Goal: Information Seeking & Learning: Find specific fact

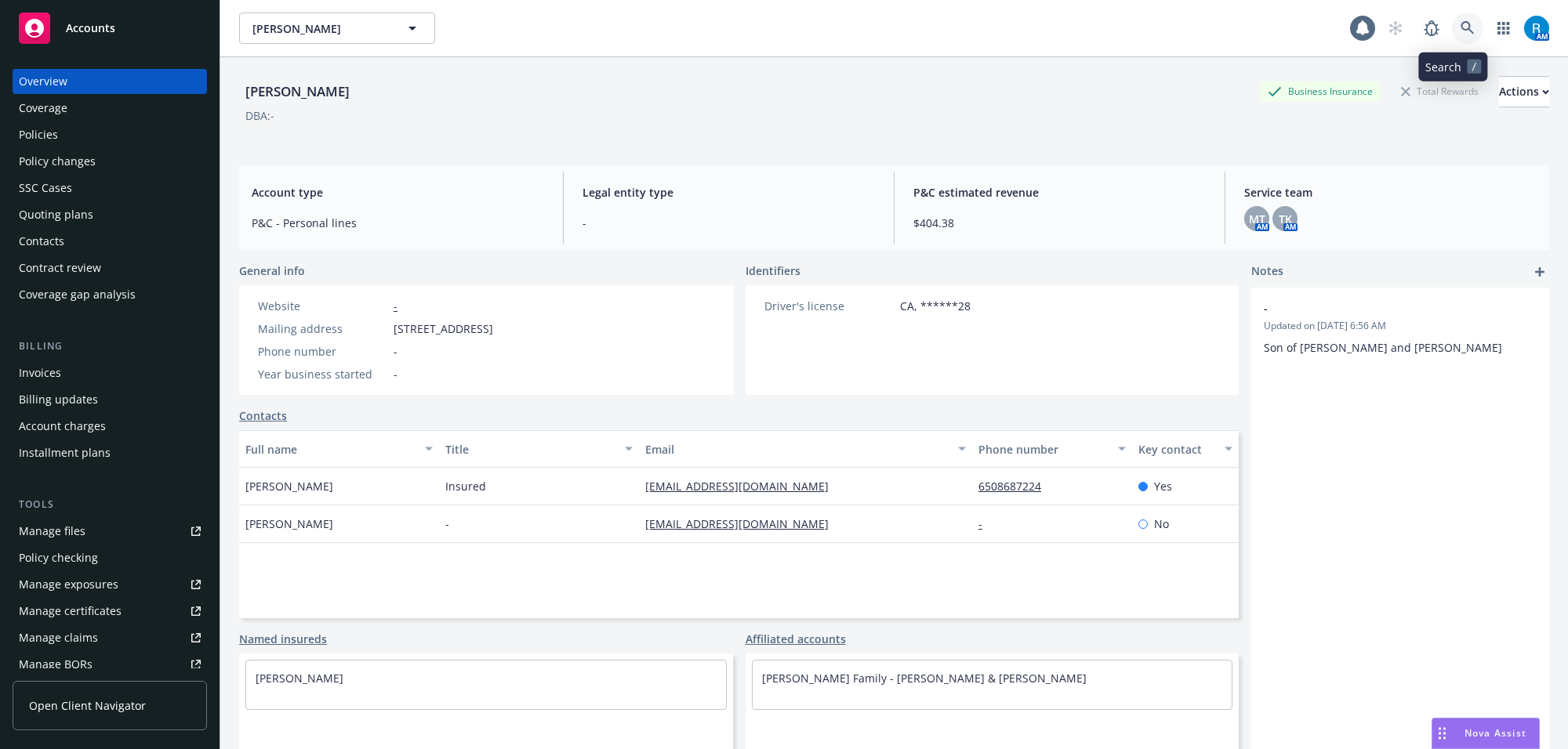
click at [1461, 32] on icon at bounding box center [1467, 28] width 14 height 14
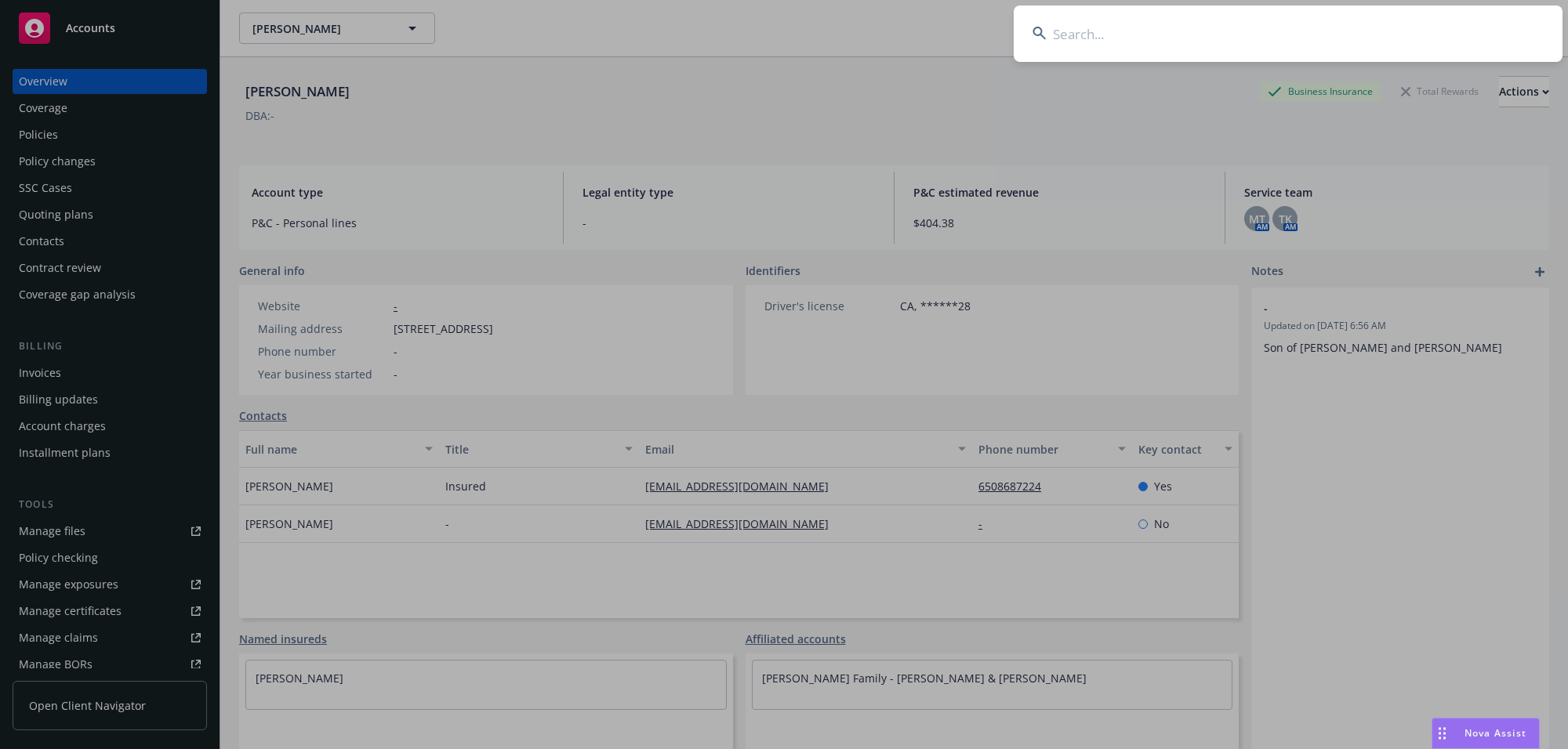
type input "[PERSON_NAME]"
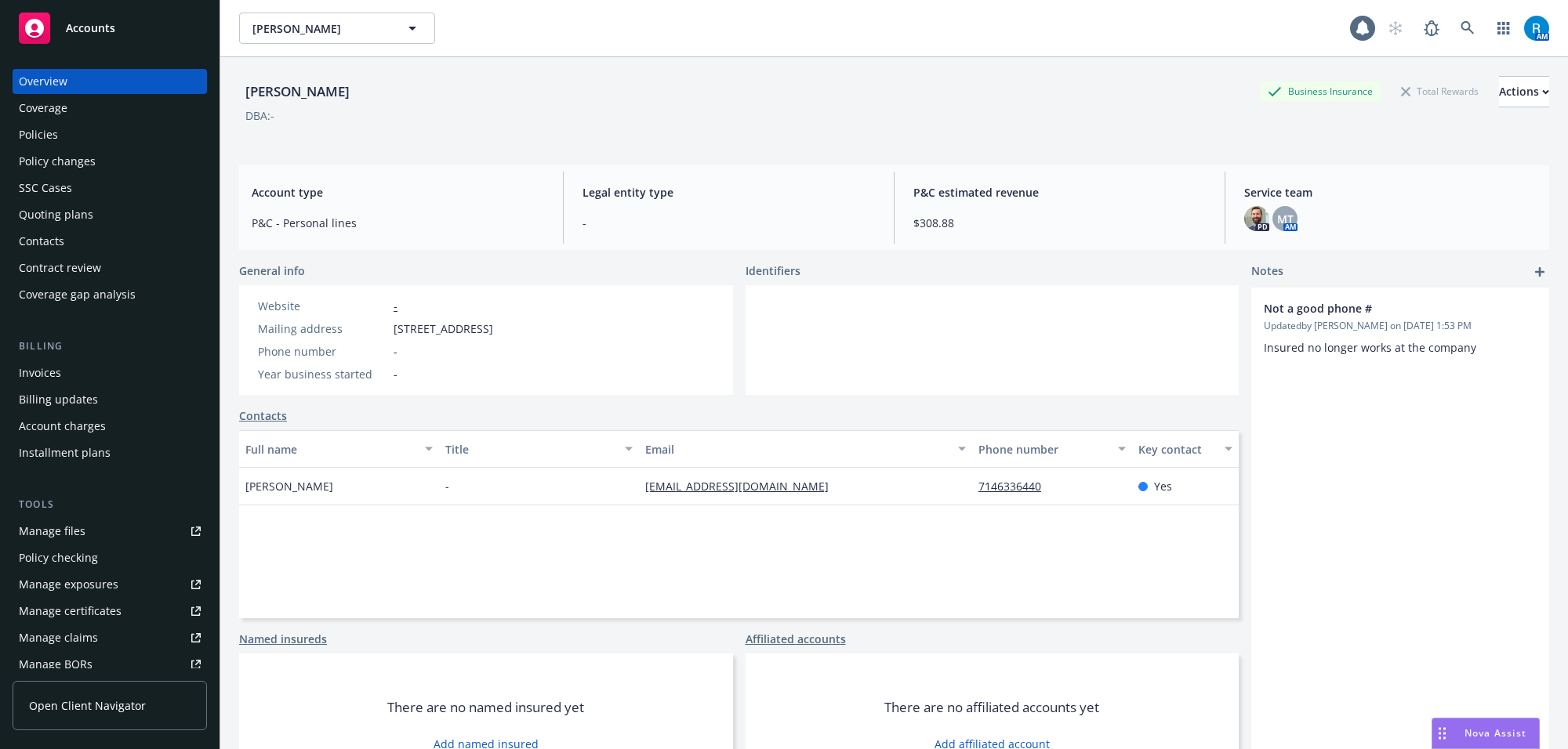
click at [92, 149] on div "Policy changes" at bounding box center [57, 161] width 77 height 25
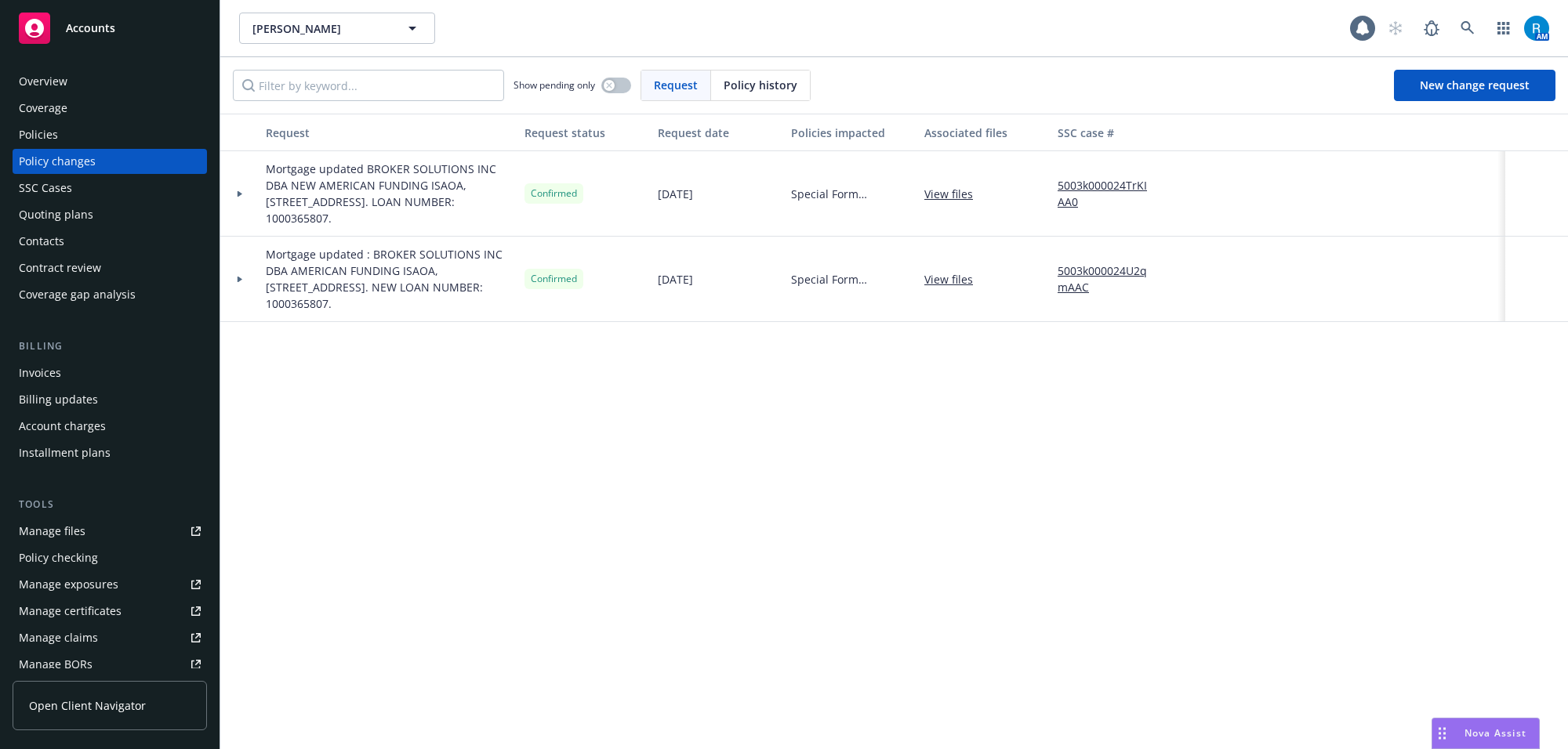
click at [73, 137] on div "Policies" at bounding box center [110, 135] width 182 height 25
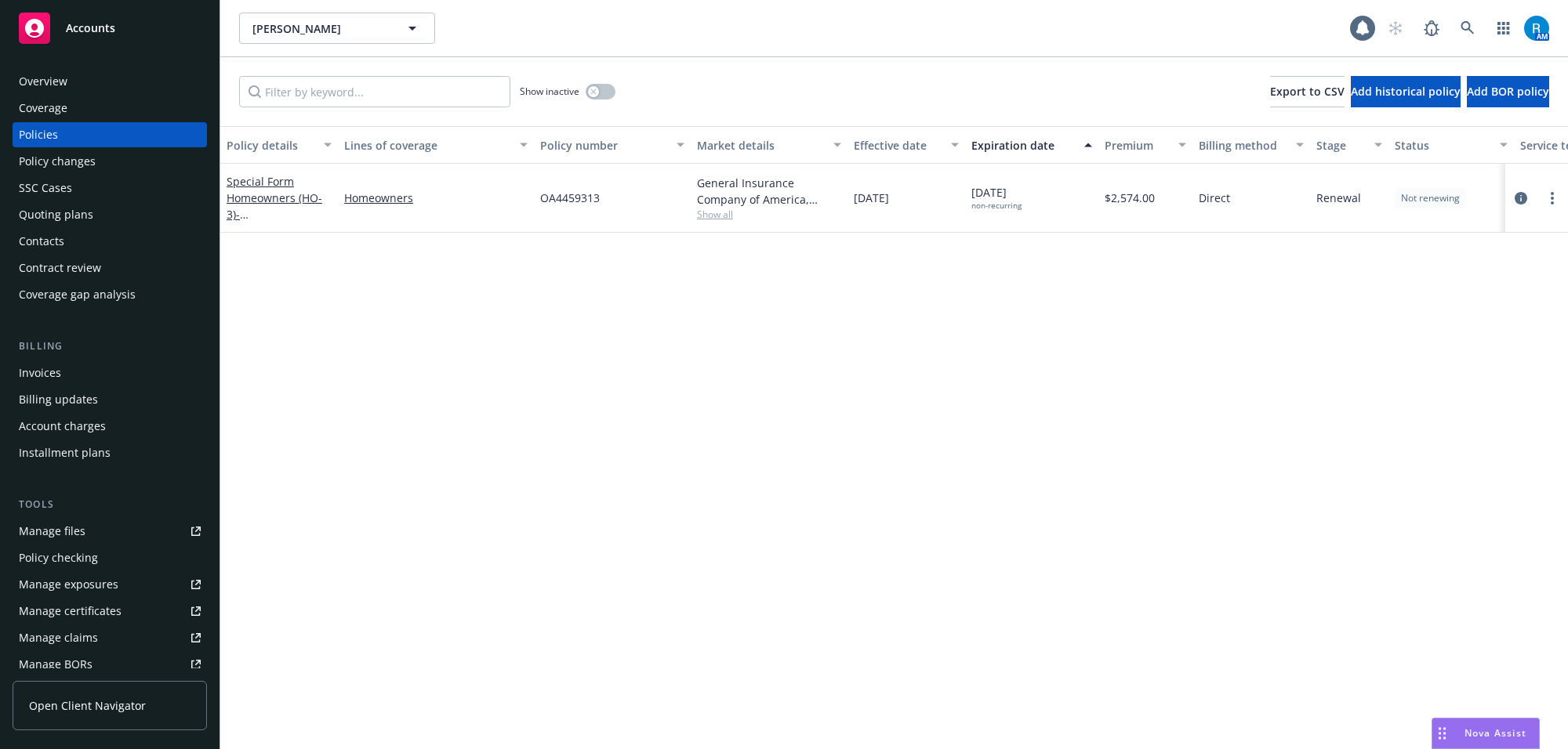
click at [578, 193] on span "OA4459313" at bounding box center [570, 198] width 59 height 16
copy span "OA4459313"
click at [283, 193] on link "Special Form Homeowners (HO-3) - 11842 [STREET_ADDRESS]" at bounding box center [276, 205] width 100 height 64
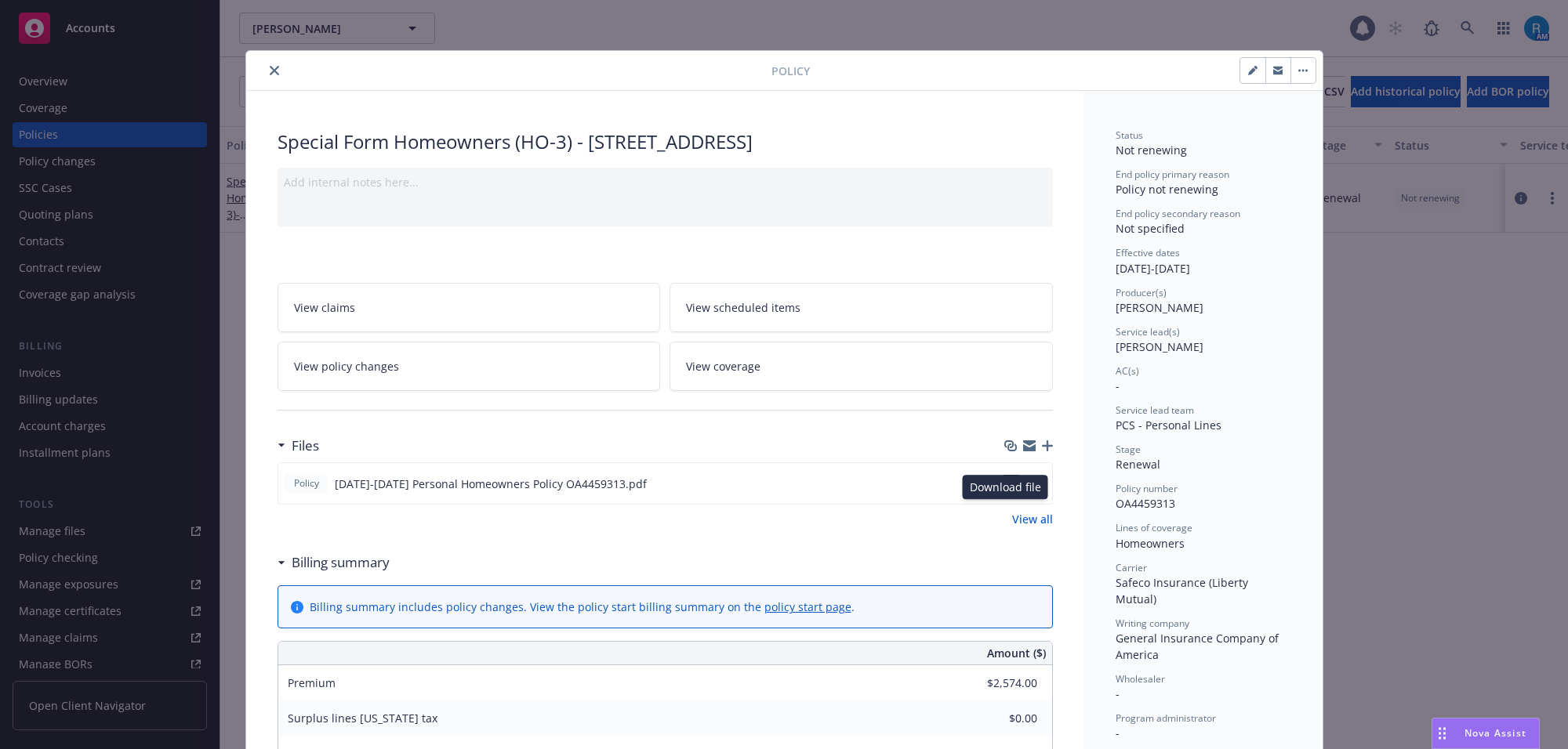
click at [1006, 486] on icon "download file" at bounding box center [1011, 481] width 10 height 9
click at [265, 68] on button "close" at bounding box center [274, 70] width 19 height 19
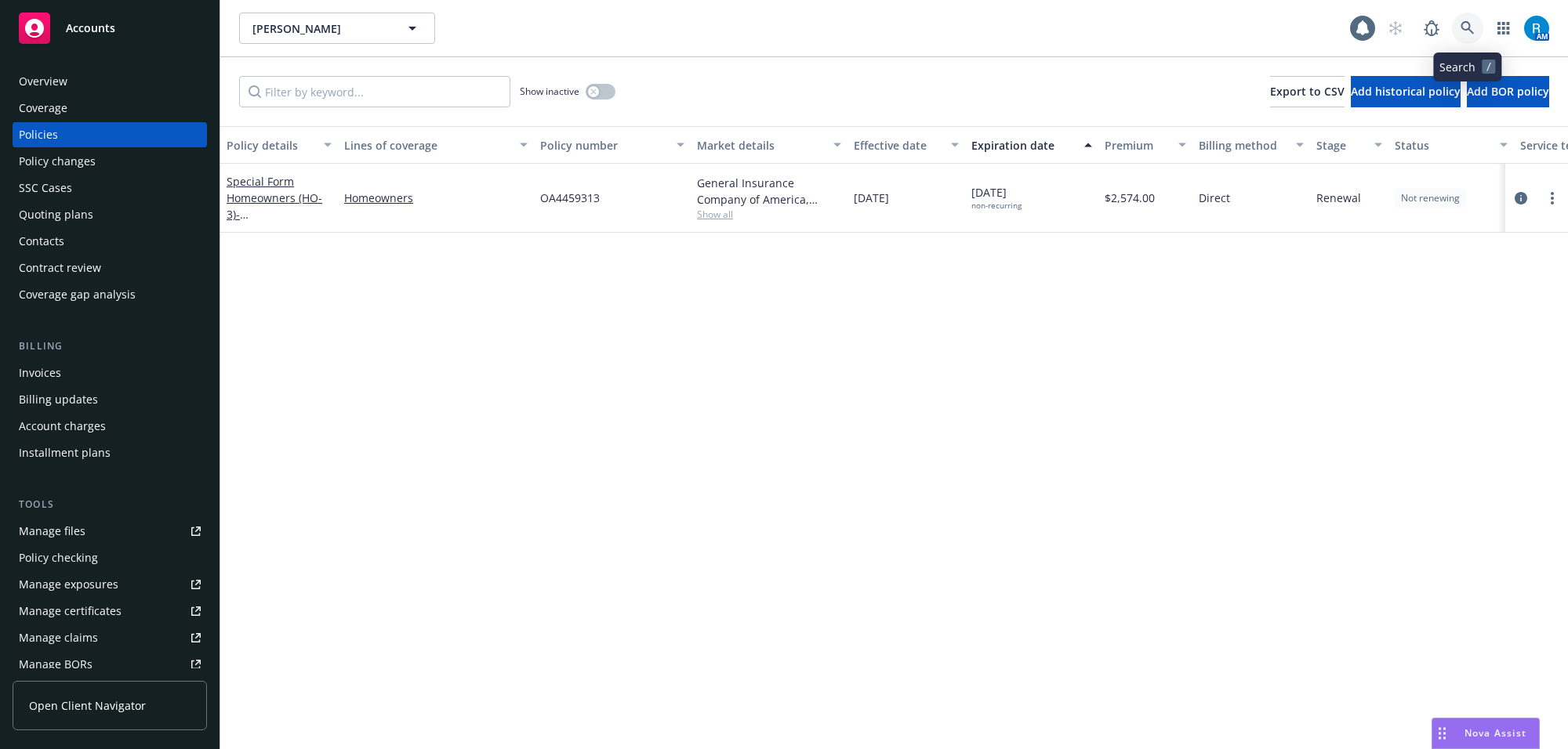
click at [1473, 22] on icon at bounding box center [1468, 29] width 14 height 14
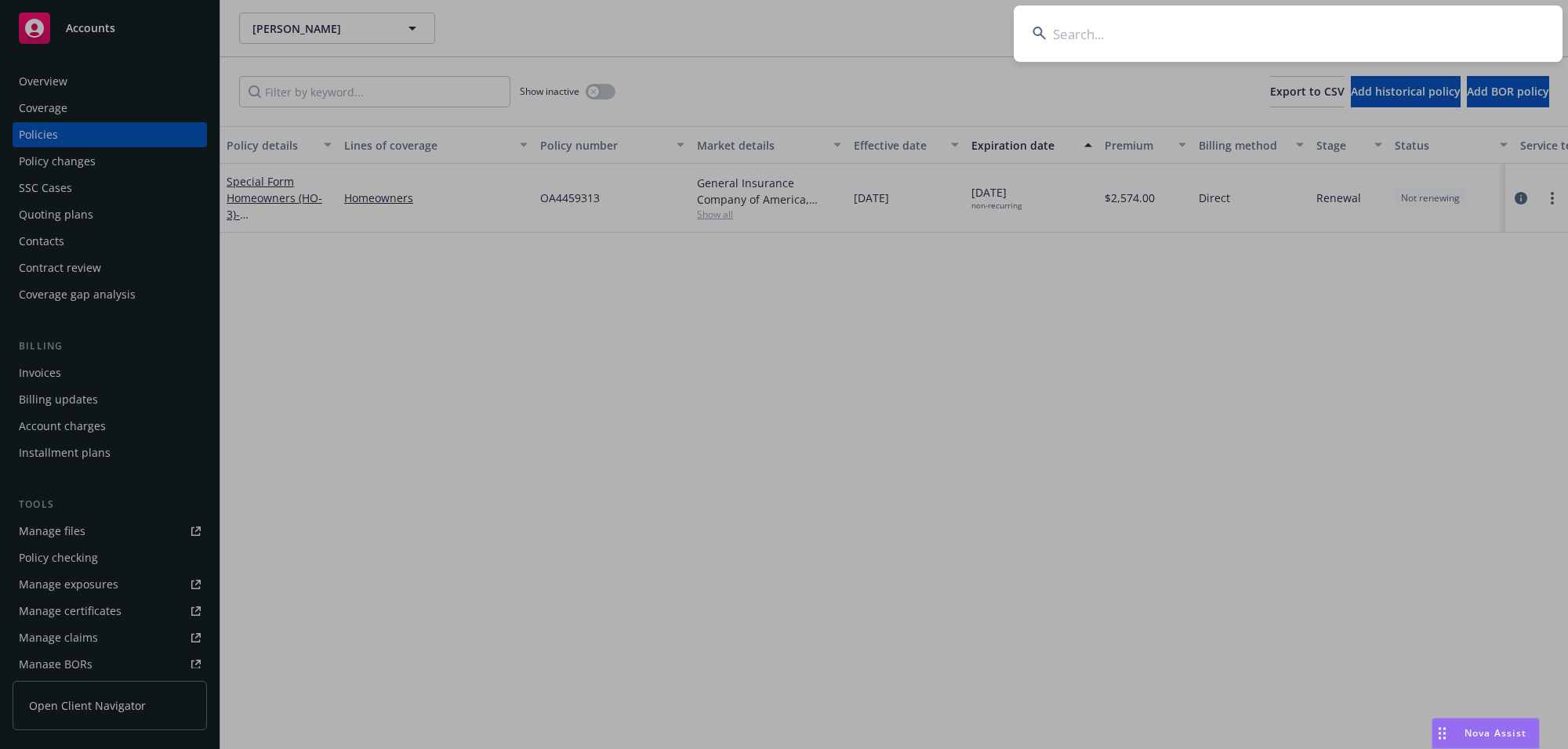
type input "[PERSON_NAME]"
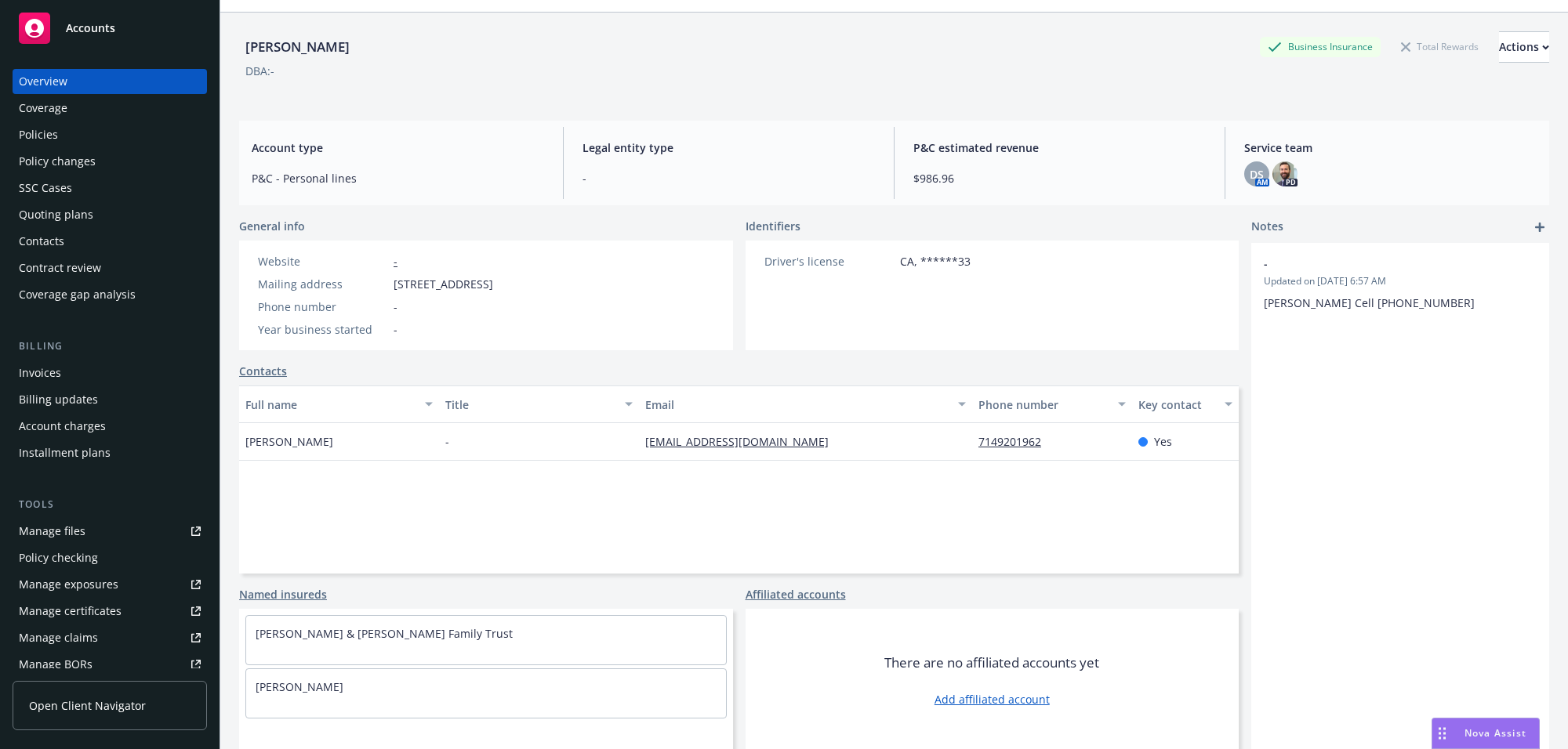
scroll to position [58, 0]
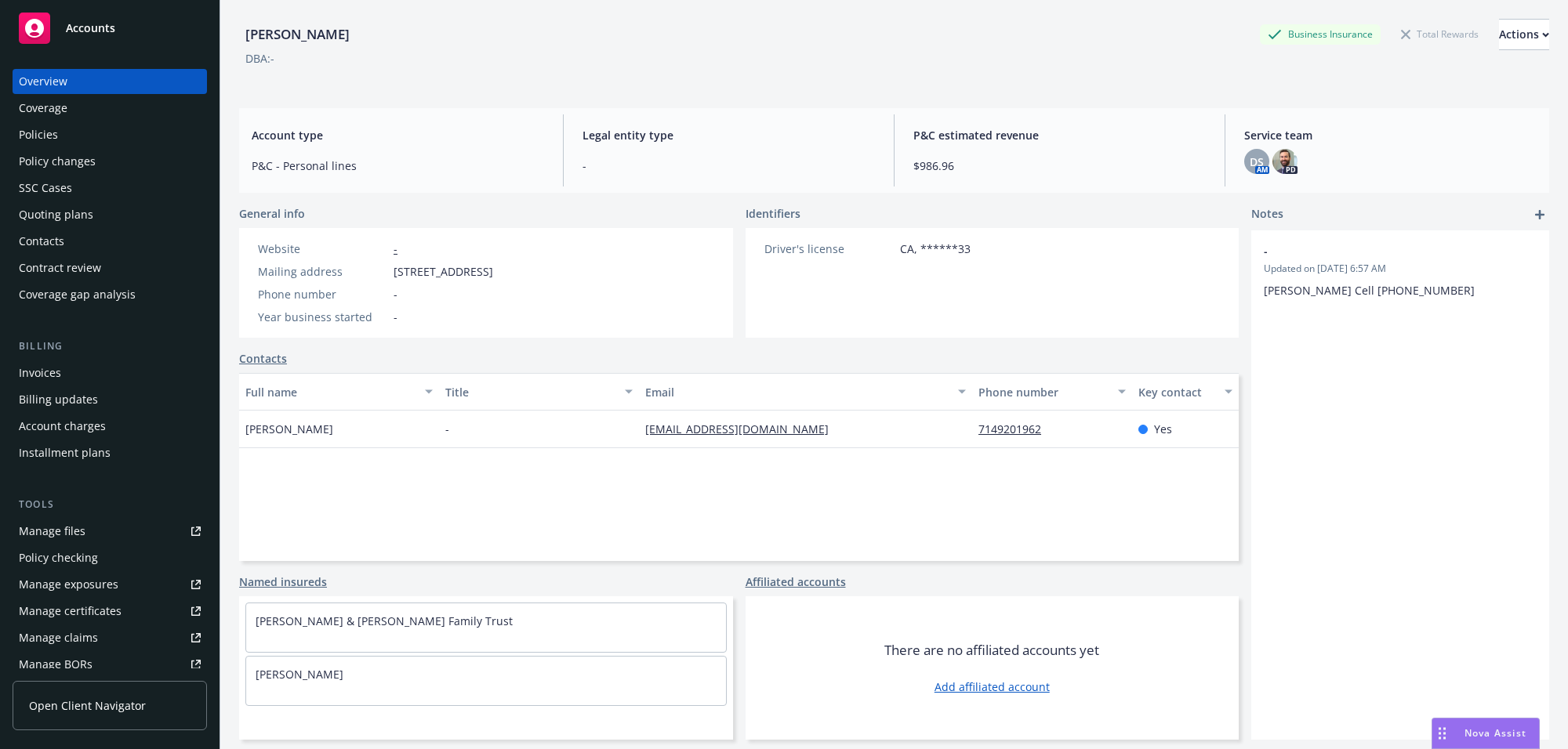
drag, startPoint x: 245, startPoint y: 674, endPoint x: 428, endPoint y: 680, distance: 183.1
click at [396, 684] on div "[PERSON_NAME]" at bounding box center [485, 681] width 481 height 50
copy link "[PERSON_NAME]"
drag, startPoint x: 389, startPoint y: 276, endPoint x: 644, endPoint y: 261, distance: 255.4
click at [499, 261] on div "Website - Mailing address [STREET_ADDRESS] Phone number - Year business started…" at bounding box center [375, 283] width 248 height 85
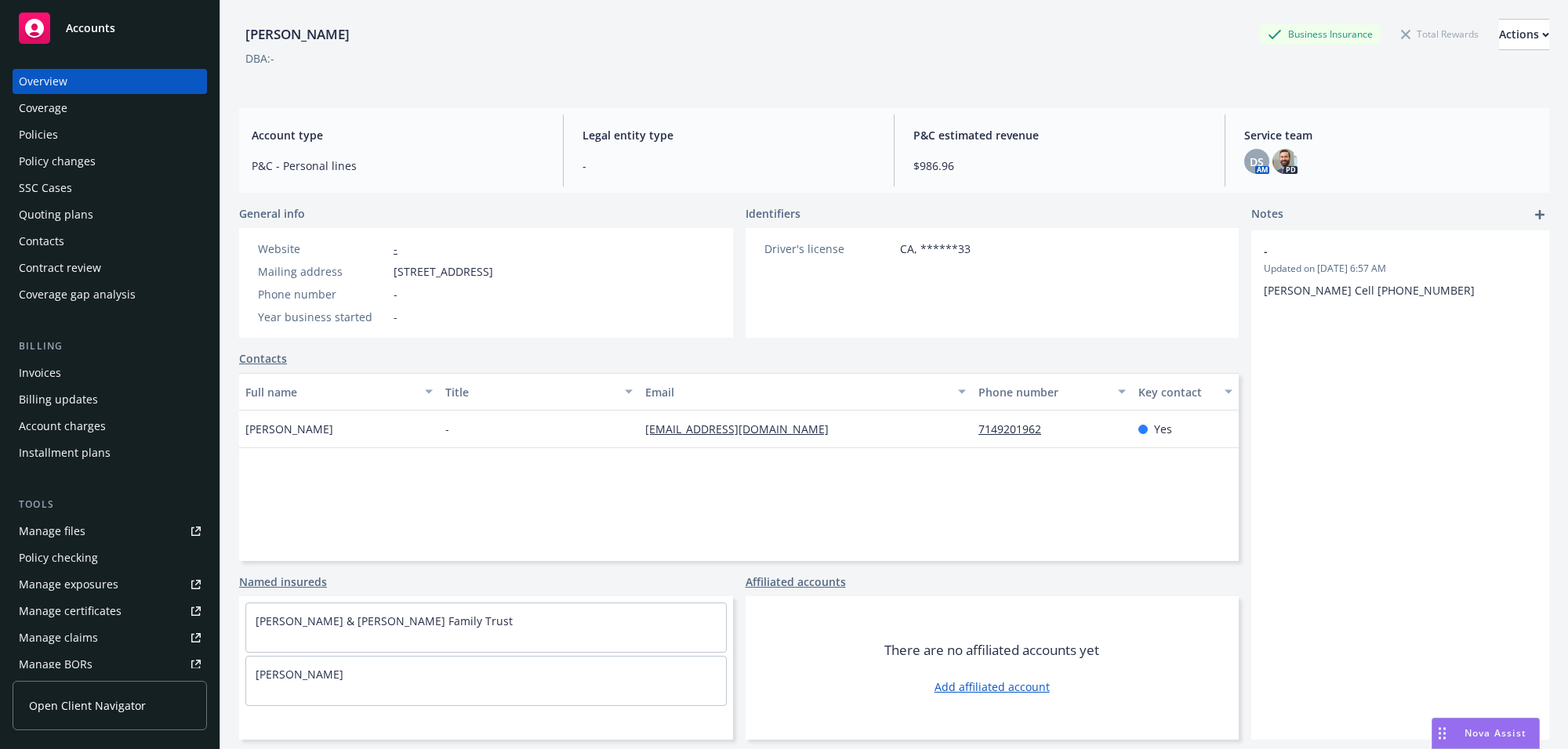
copy div "[STREET_ADDRESS]"
click at [83, 125] on div "Policies" at bounding box center [110, 135] width 182 height 25
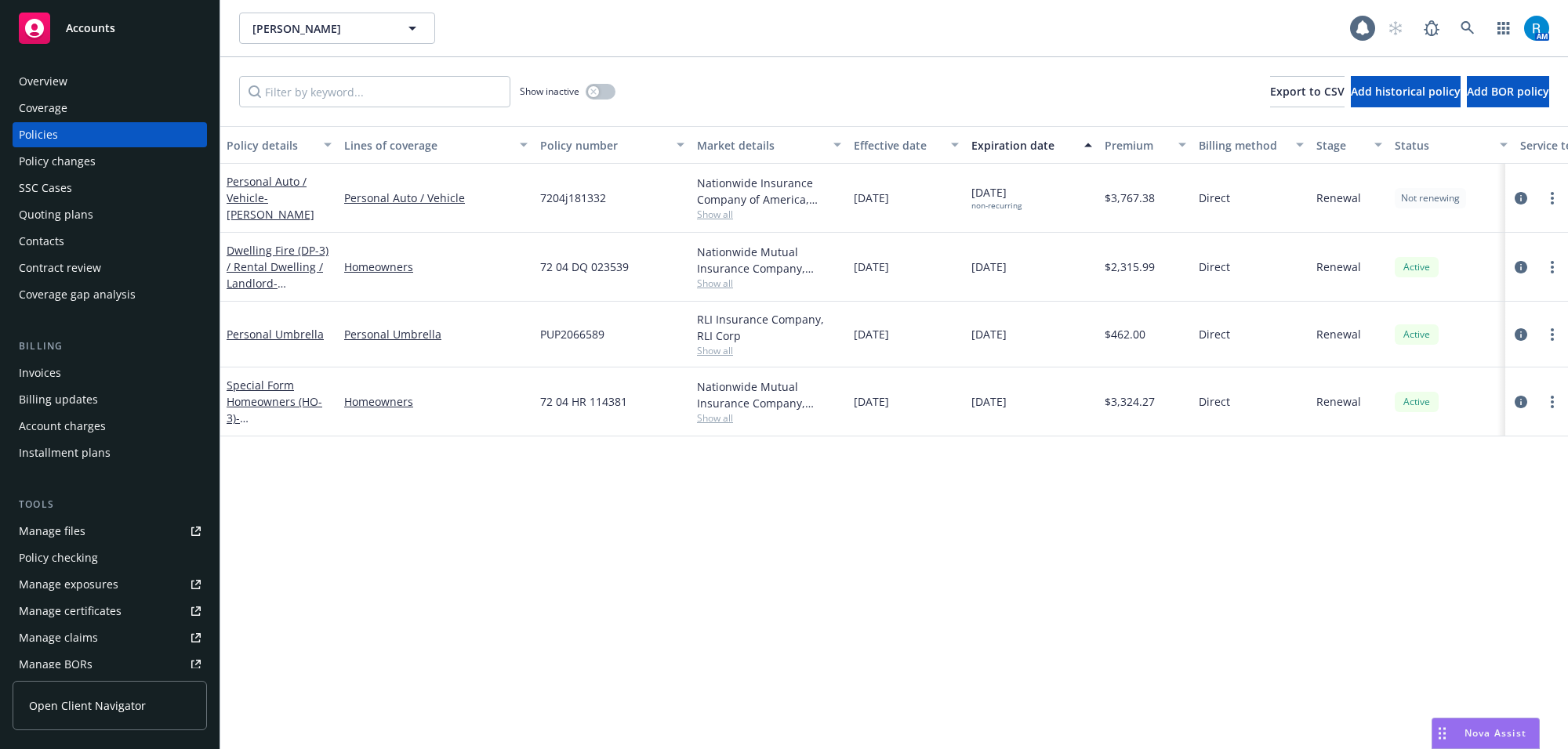
click at [561, 200] on span "7204j181332" at bounding box center [573, 198] width 66 height 16
copy span "7204j181332"
click at [988, 196] on span "[DATE] non-recurring" at bounding box center [996, 198] width 50 height 27
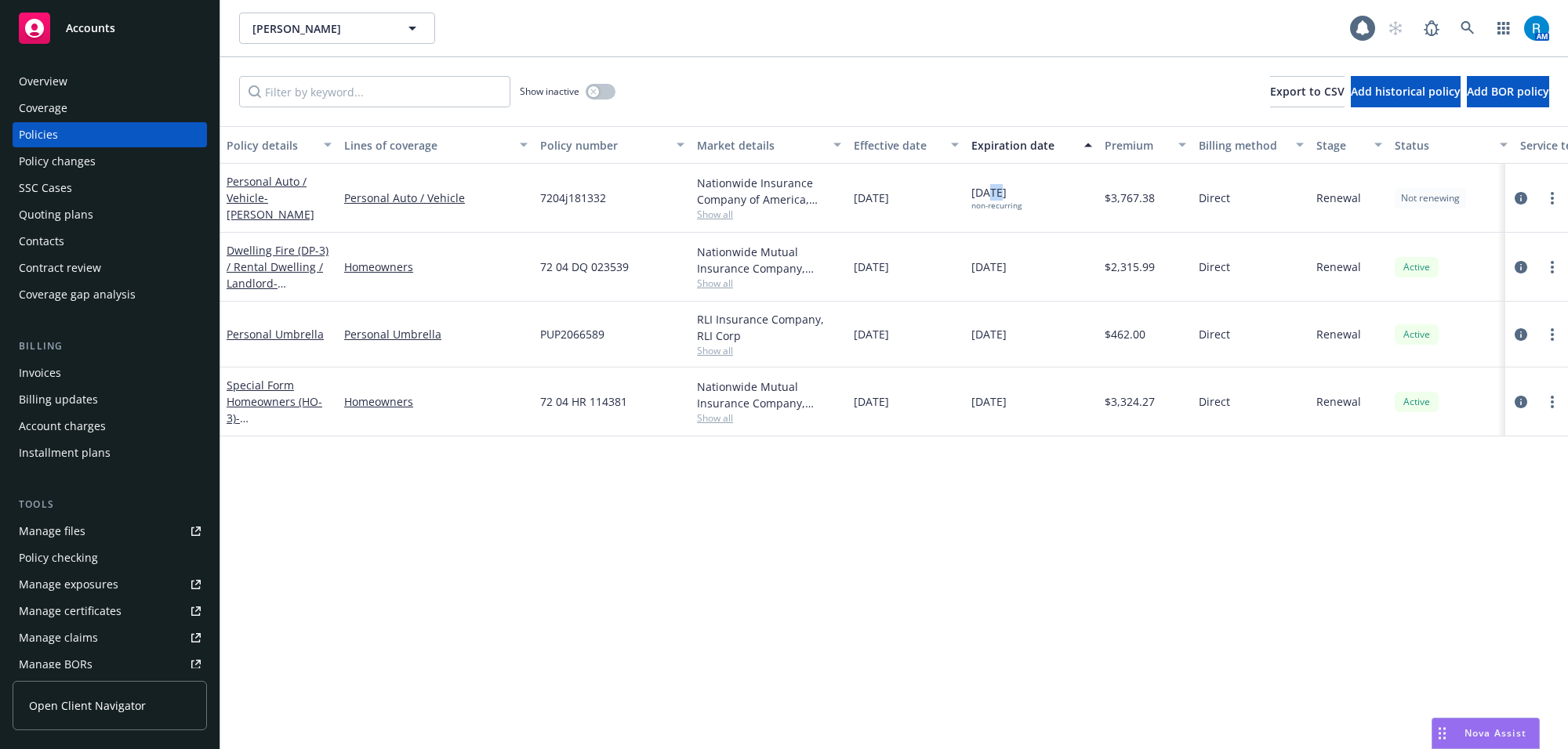
click at [988, 196] on span "[DATE] non-recurring" at bounding box center [996, 198] width 50 height 27
copy span "[DATE]"
drag, startPoint x: 692, startPoint y: 182, endPoint x: 802, endPoint y: 200, distance: 111.5
click at [802, 200] on div "Nationwide Insurance Company of America, Nationwide Insurance Company Show all" at bounding box center [769, 198] width 157 height 69
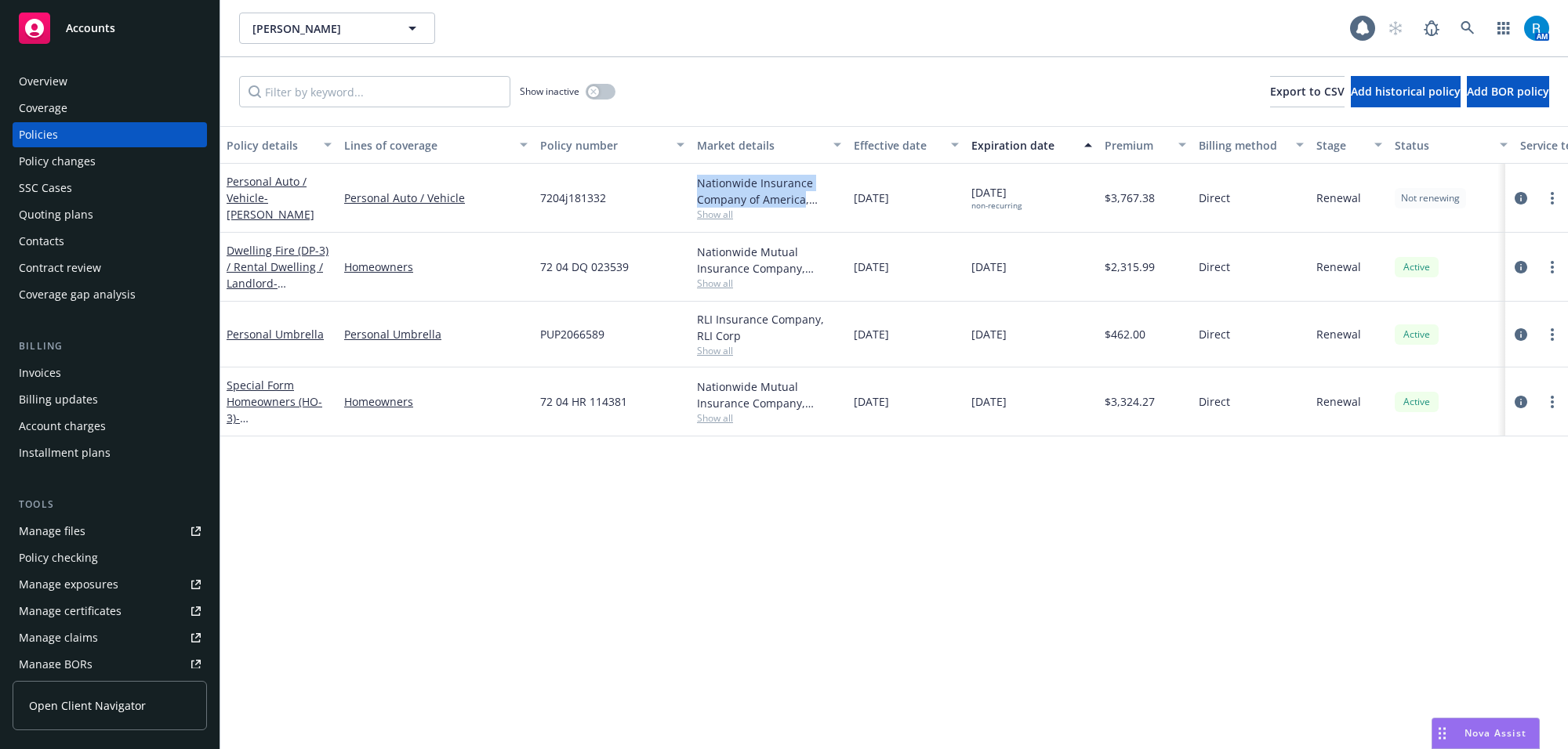
copy div "Nationwide Insurance Company of America"
click at [255, 185] on link "Personal Auto / Vehicle - [PERSON_NAME]" at bounding box center [270, 197] width 87 height 48
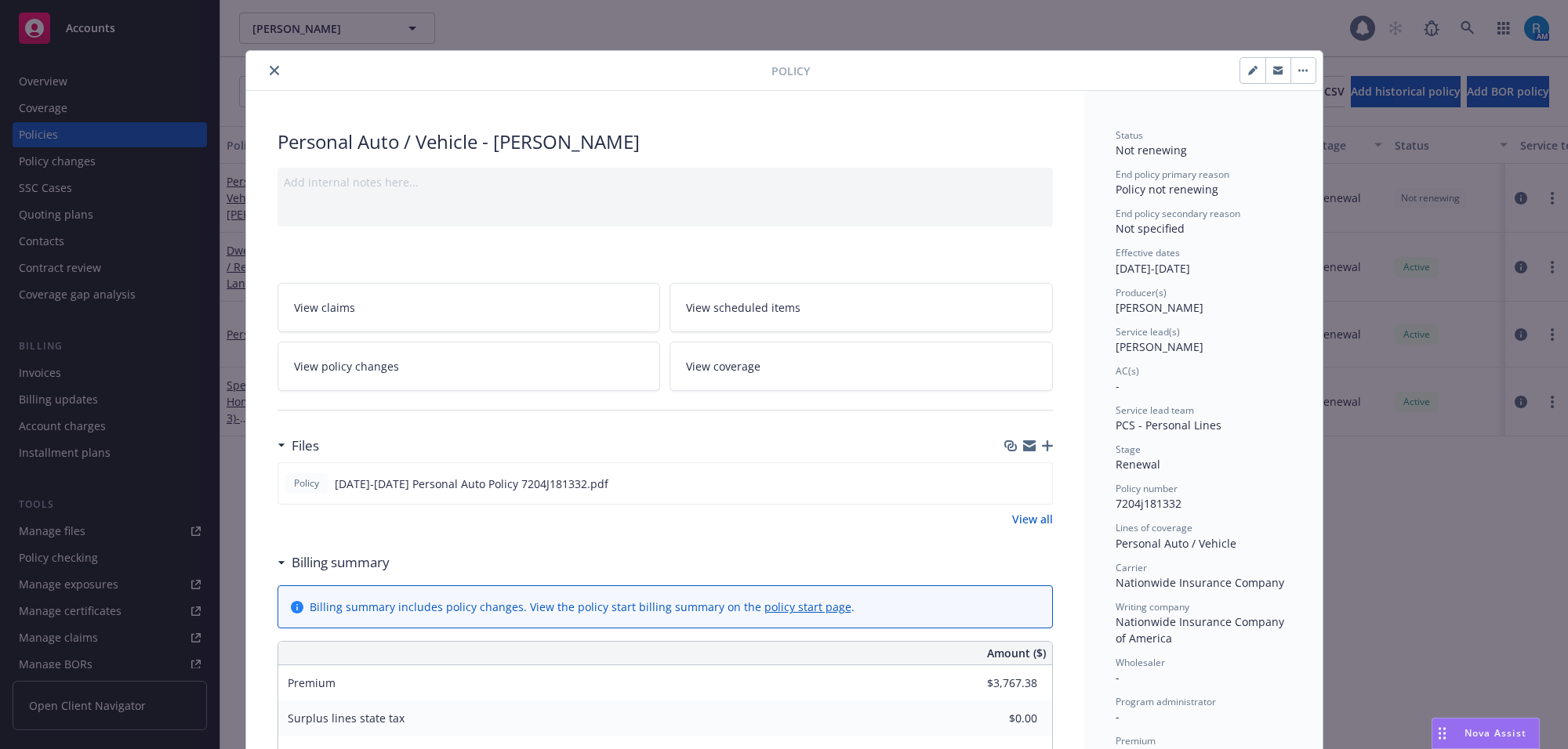
click at [768, 304] on span "View scheduled items" at bounding box center [743, 307] width 114 height 16
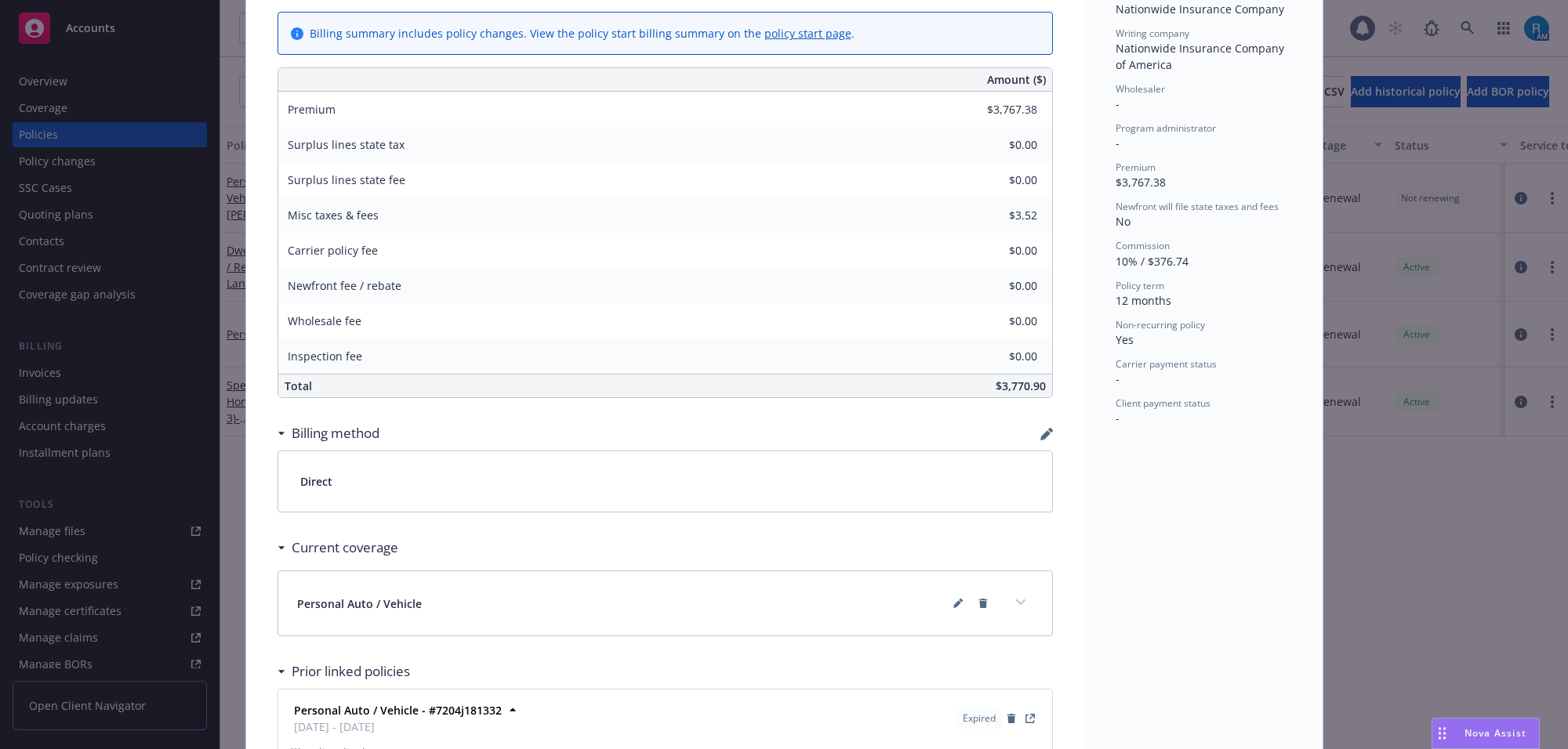
scroll to position [738, 0]
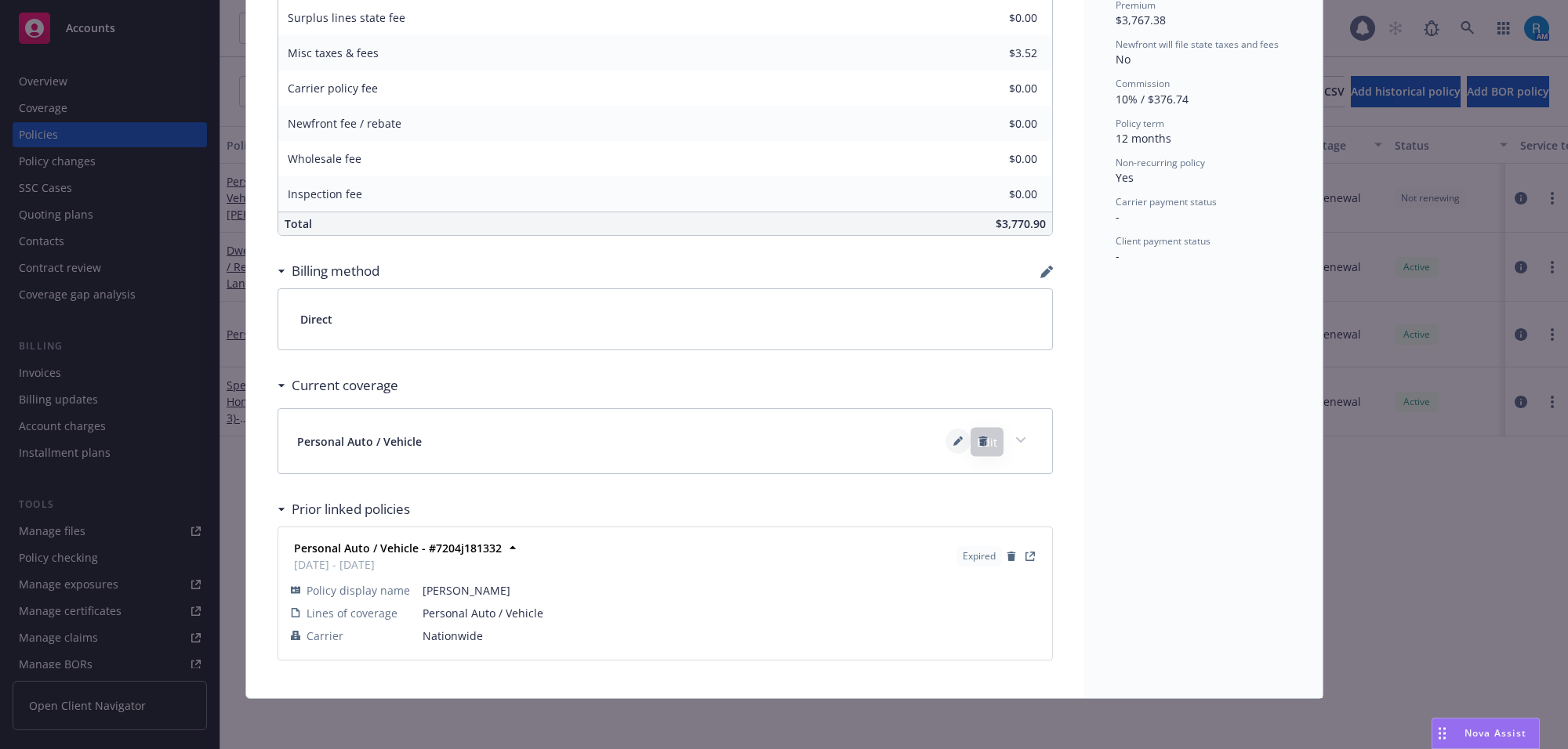
click at [954, 438] on icon at bounding box center [957, 441] width 9 height 9
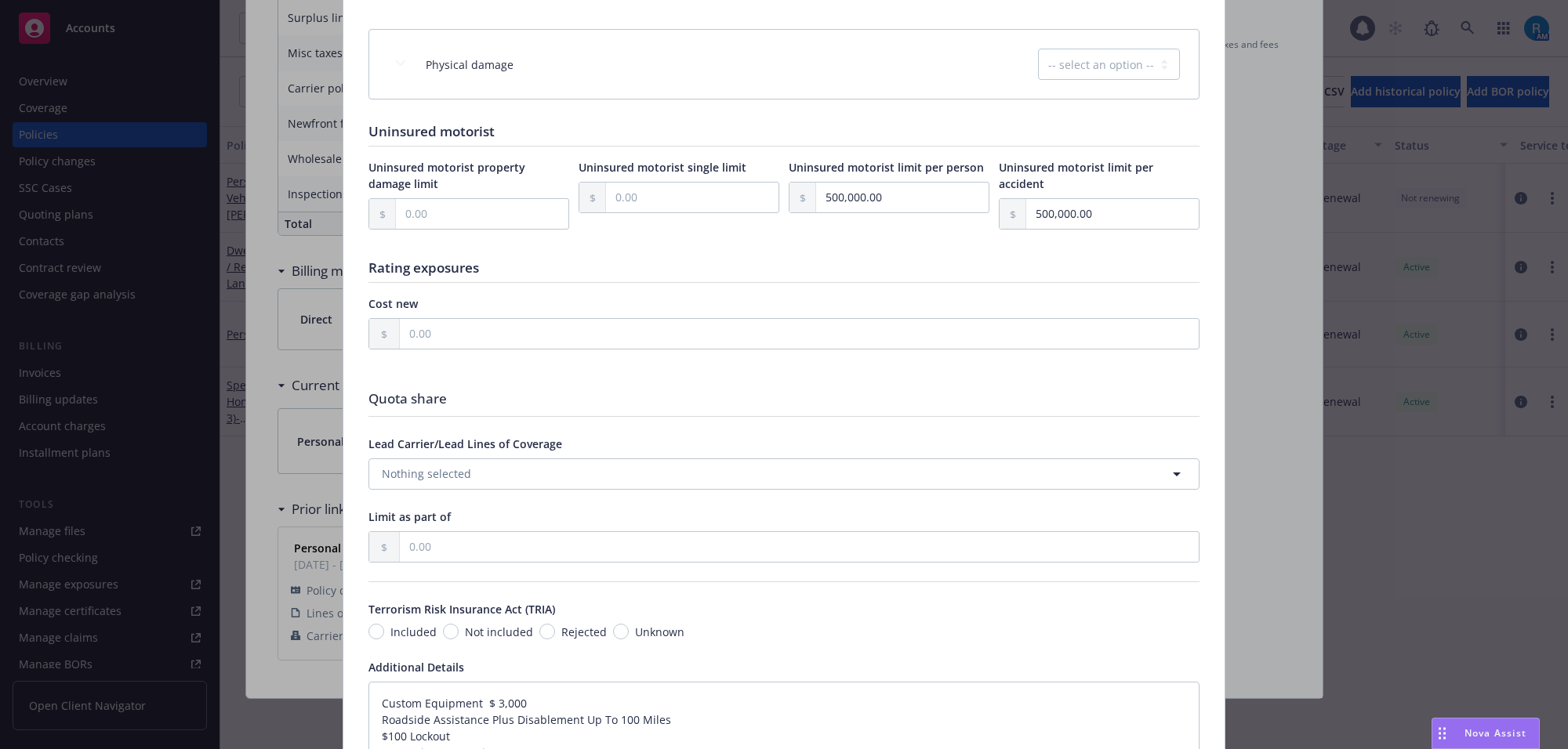
scroll to position [1622, 0]
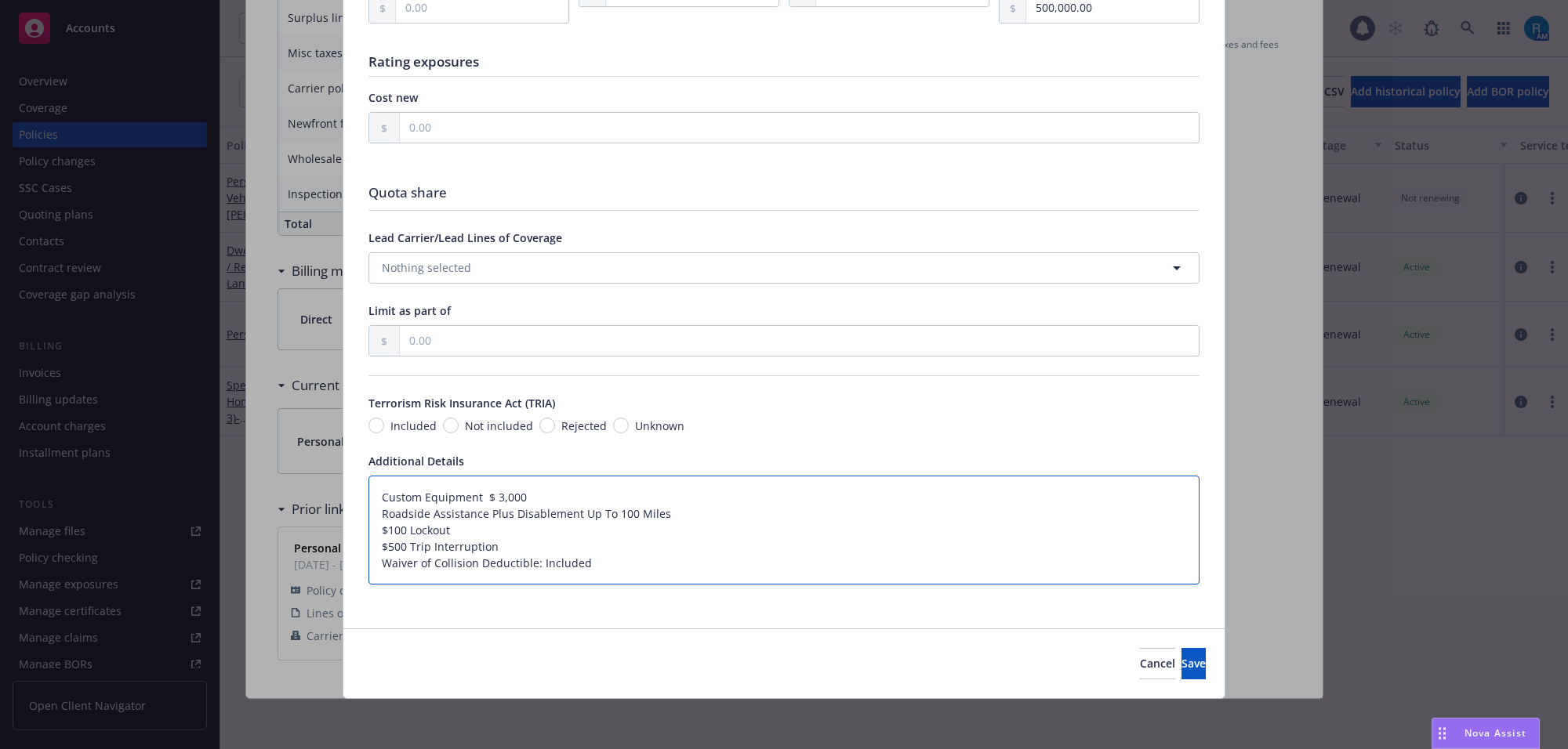
drag, startPoint x: 374, startPoint y: 516, endPoint x: 487, endPoint y: 541, distance: 115.7
click at [487, 541] on textarea "Custom Equipment $ 3,000 Roadside Assistance Plus Disablement Up To 100 Miles $…" at bounding box center [784, 530] width 831 height 110
click at [472, 542] on textarea "Custom Equipment $ 3,000 Roadside Assistance Plus Disablement Up To 100 Miles $…" at bounding box center [784, 530] width 831 height 110
click at [488, 546] on textarea "Custom Equipment $ 3,000 Roadside Assistance Plus Disablement Up To 100 Miles $…" at bounding box center [784, 530] width 831 height 110
drag, startPoint x: 492, startPoint y: 543, endPoint x: 377, endPoint y: 514, distance: 118.6
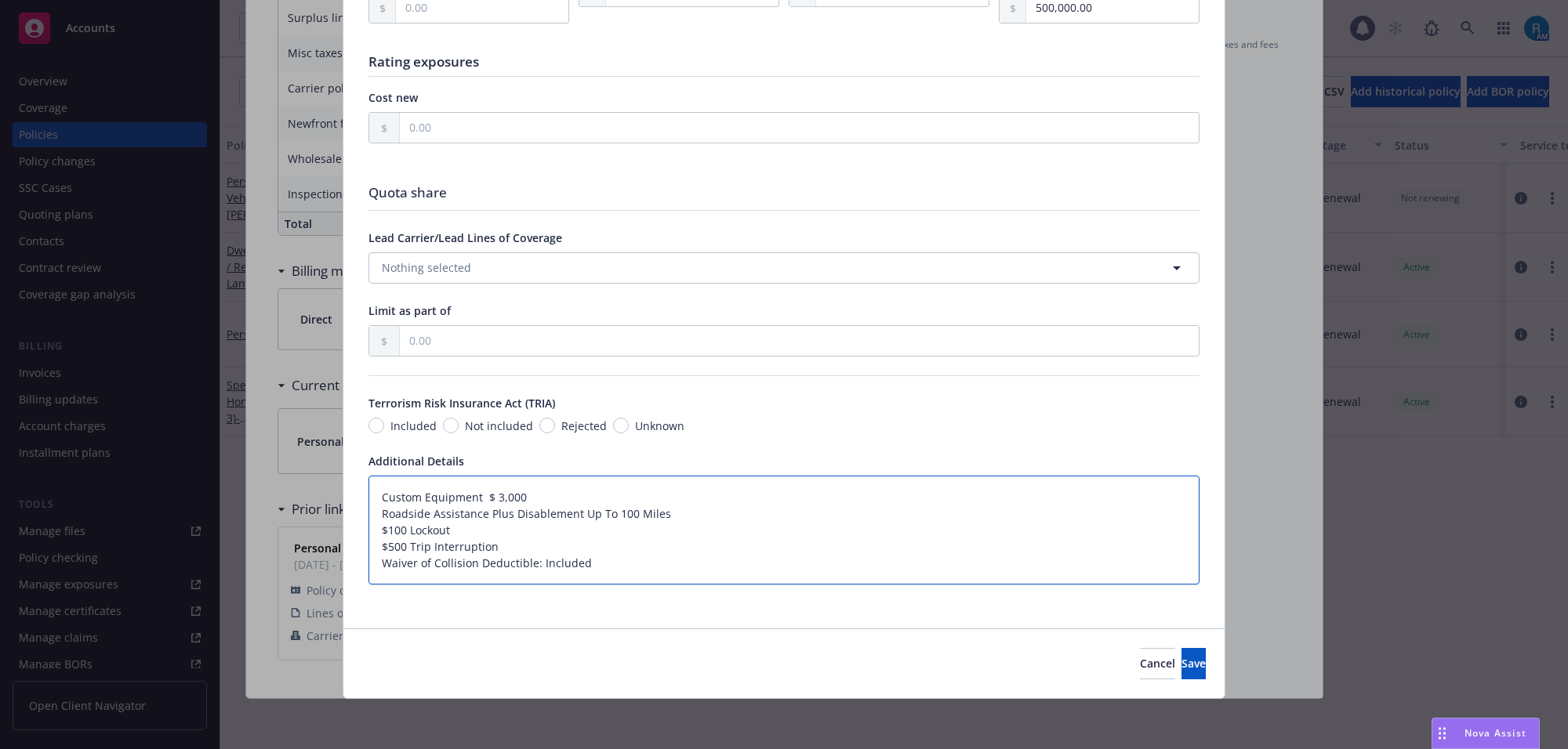
click at [377, 514] on textarea "Custom Equipment $ 3,000 Roadside Assistance Plus Disablement Up To 100 Miles $…" at bounding box center [784, 530] width 831 height 110
click at [1140, 671] on button "Cancel" at bounding box center [1157, 663] width 35 height 32
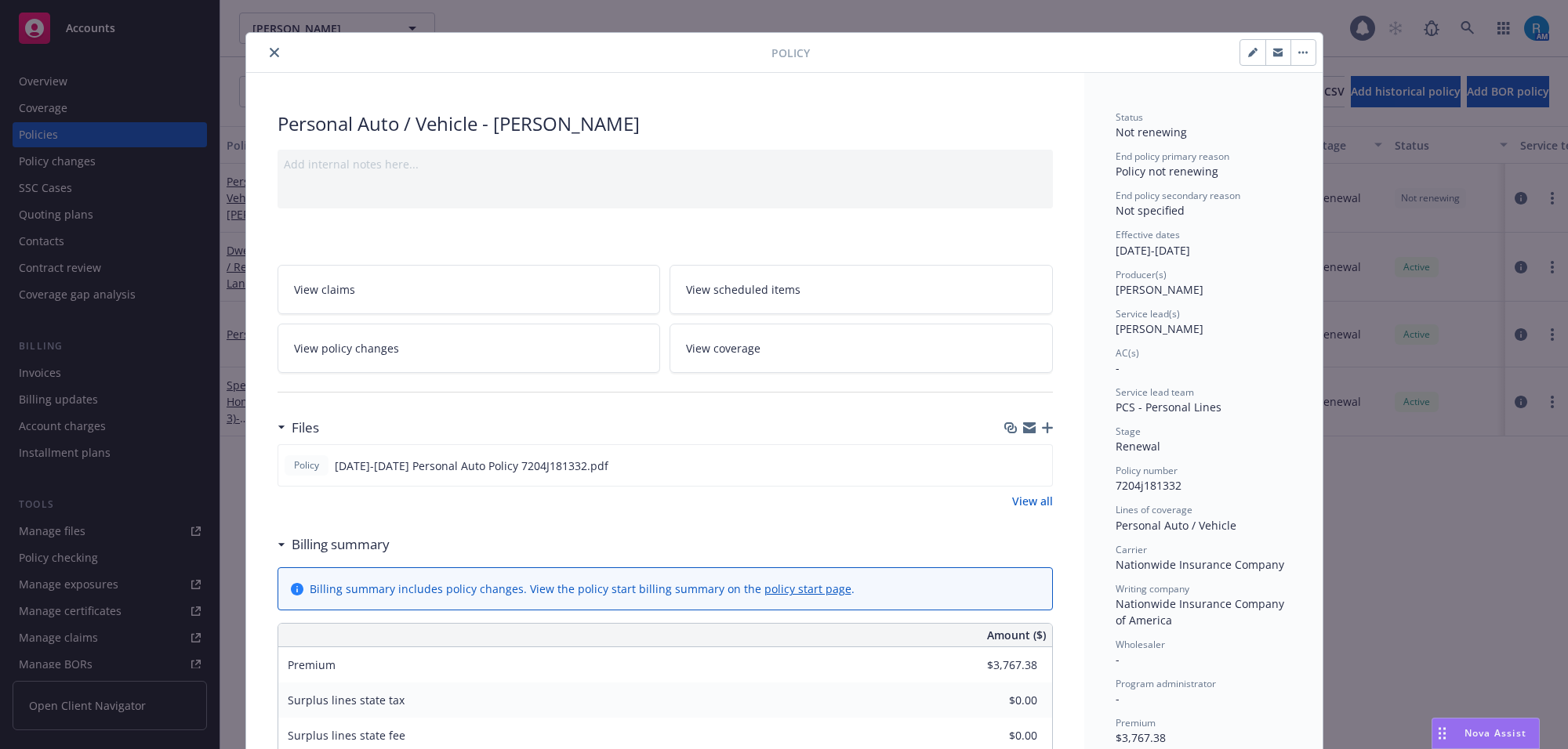
scroll to position [0, 0]
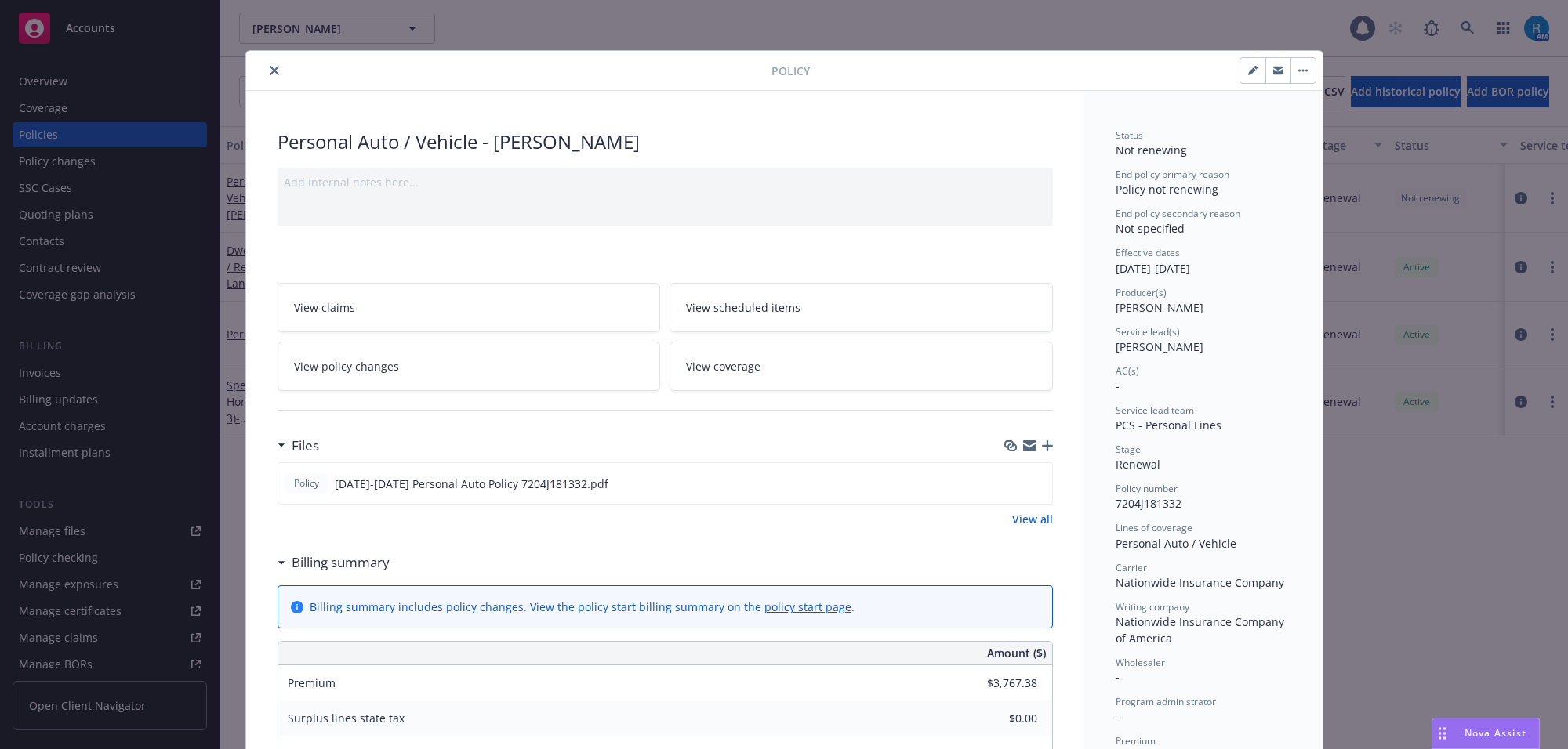
click at [269, 68] on icon "close" at bounding box center [274, 70] width 9 height 9
click at [1459, 21] on link at bounding box center [1467, 28] width 32 height 32
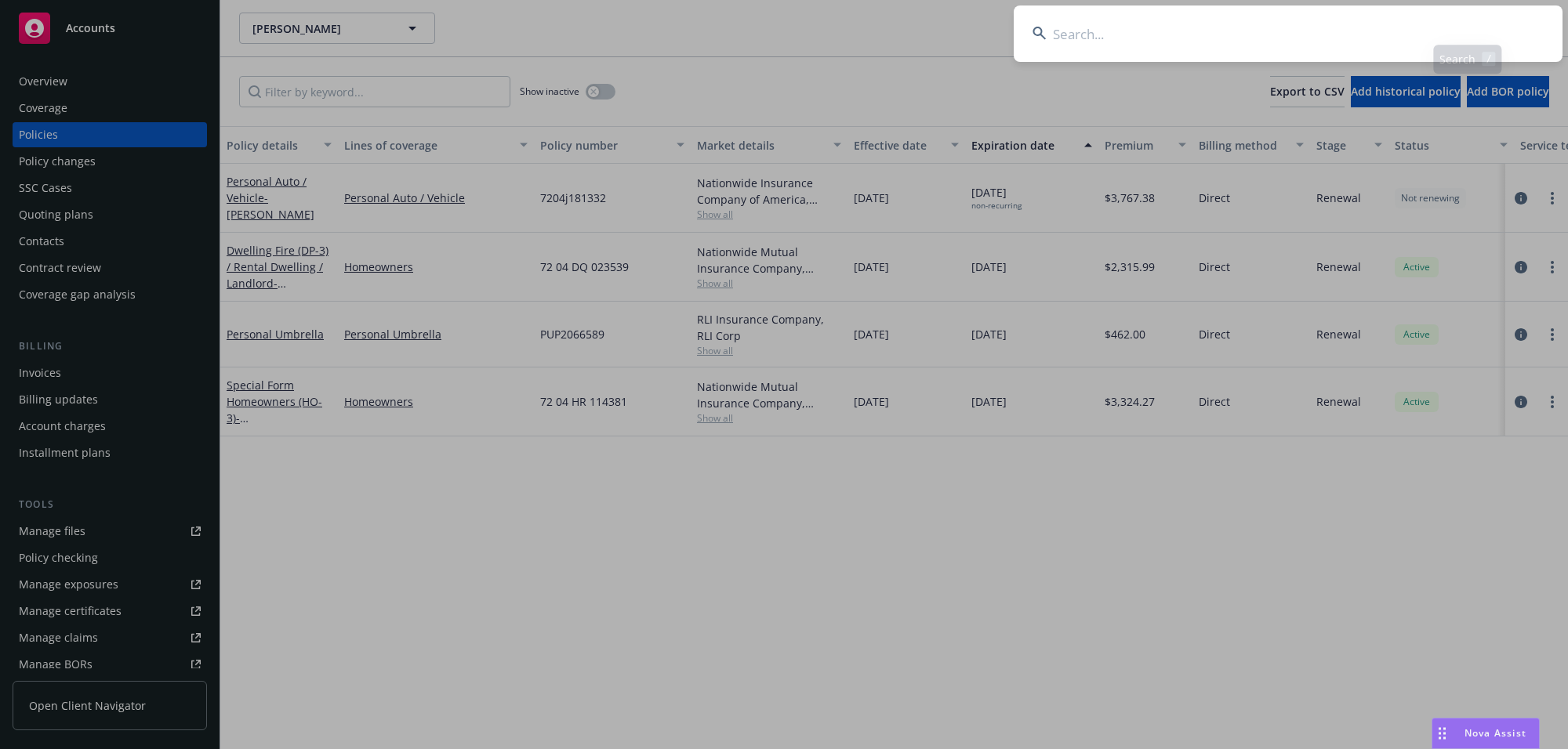
click at [1466, 26] on input at bounding box center [1287, 33] width 548 height 57
type input "[PERSON_NAME] & [PERSON_NAME]"
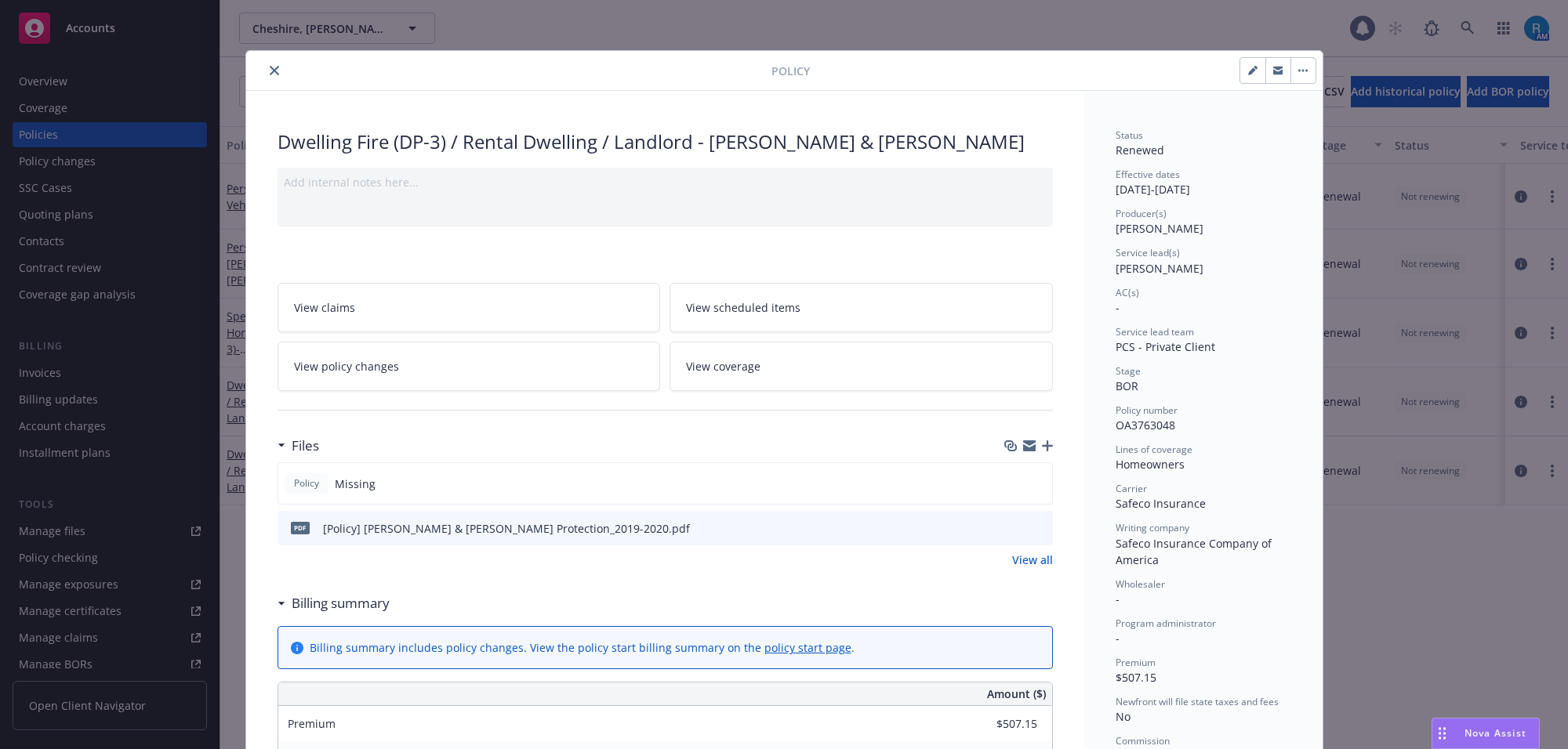
click at [269, 67] on icon "close" at bounding box center [274, 70] width 9 height 9
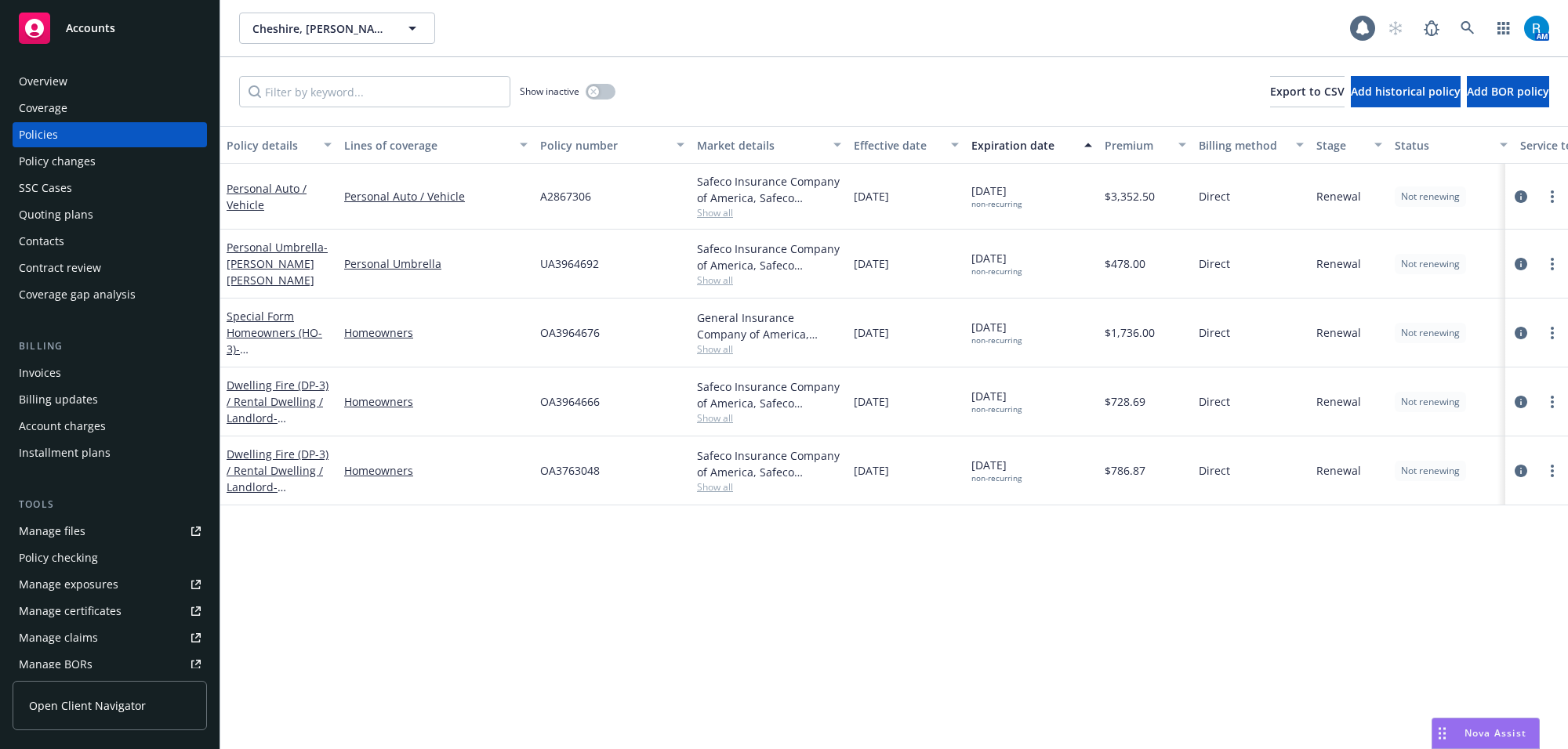
click at [577, 403] on span "OA3964666" at bounding box center [570, 402] width 59 height 16
click at [577, 401] on span "OA3964666" at bounding box center [570, 402] width 59 height 16
copy span "OA3964666"
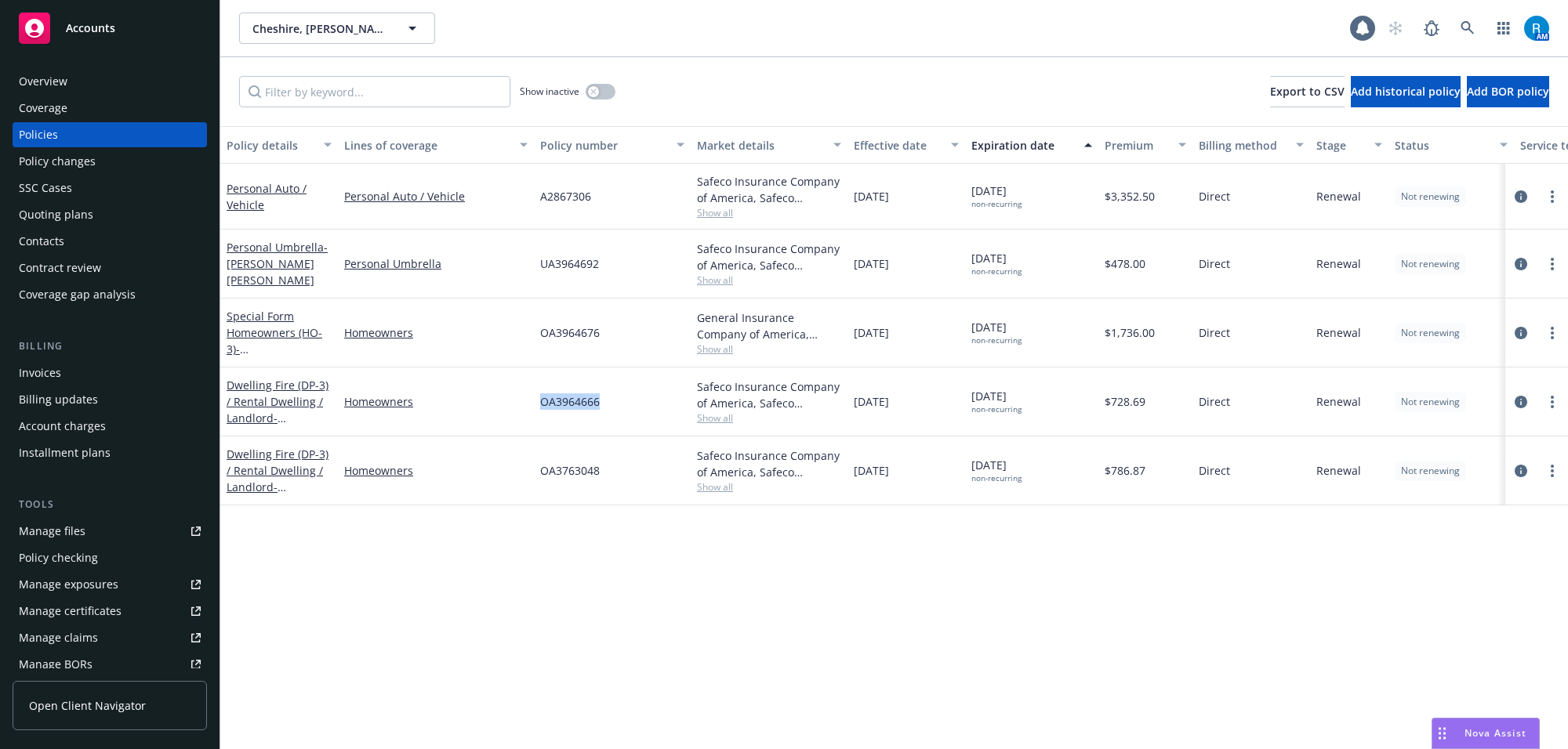
copy span "OA3964666"
click at [103, 75] on div "Overview" at bounding box center [110, 82] width 182 height 25
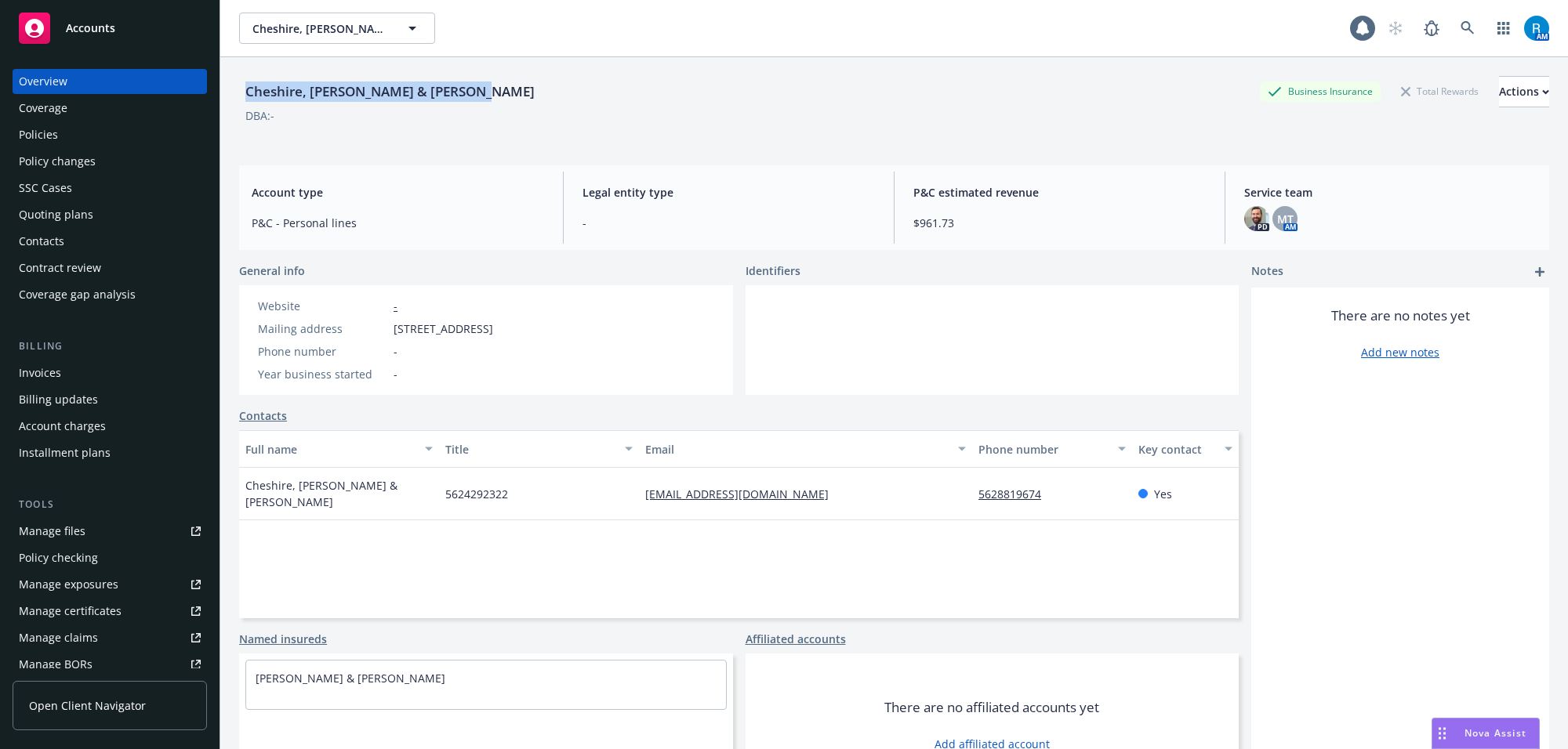
drag, startPoint x: 247, startPoint y: 93, endPoint x: 480, endPoint y: 100, distance: 233.1
click at [480, 94] on div "[GEOGRAPHIC_DATA], [PERSON_NAME] & [PERSON_NAME] Business Insurance Total Rewar…" at bounding box center [893, 91] width 1310 height 32
copy div "Cheshire, [PERSON_NAME] & [PERSON_NAME]"
click at [1452, 32] on link at bounding box center [1467, 28] width 32 height 32
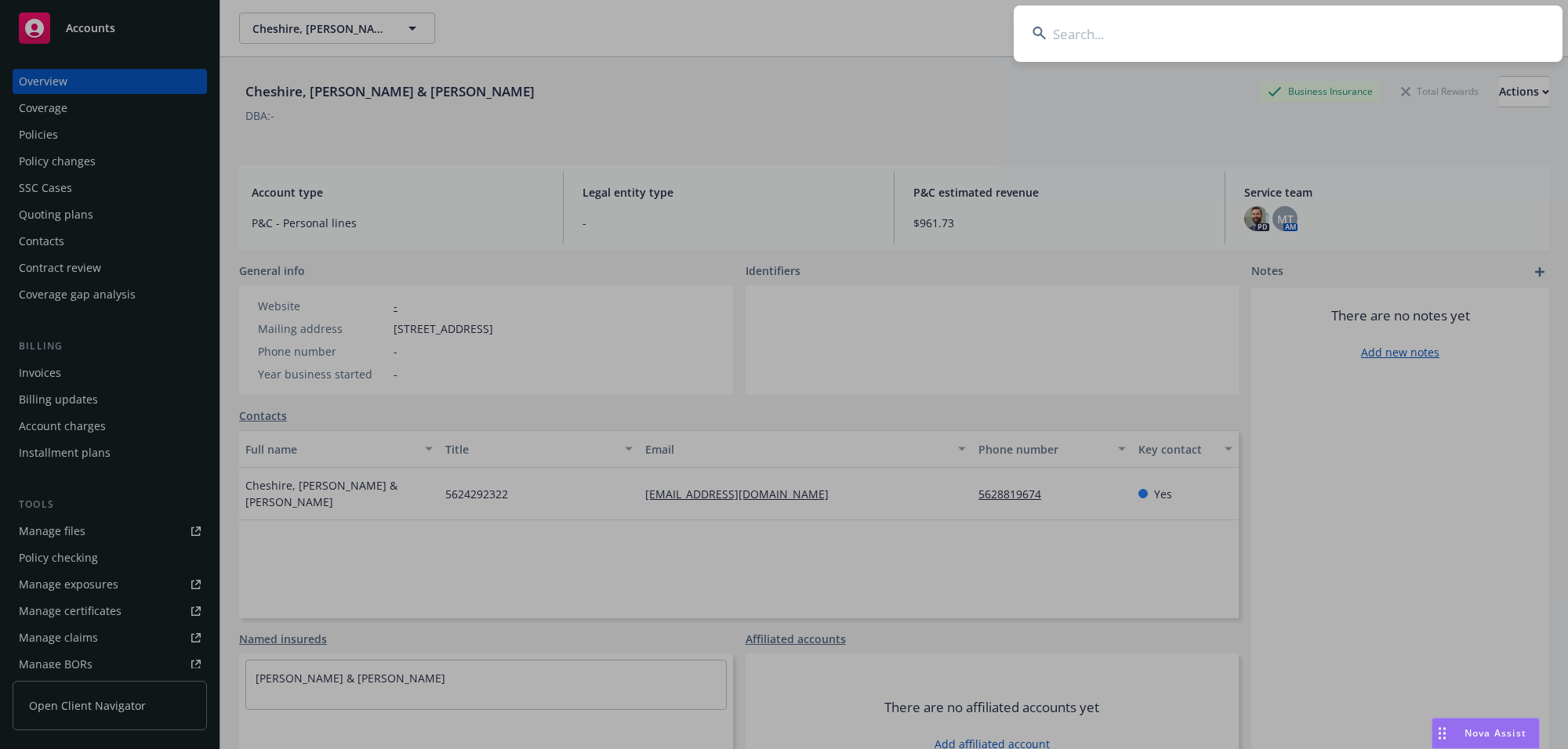
click at [1145, 45] on input at bounding box center [1287, 33] width 548 height 57
click at [1114, 37] on input at bounding box center [1287, 33] width 548 height 57
paste input "[PERSON_NAME]"
type input "[PERSON_NAME]"
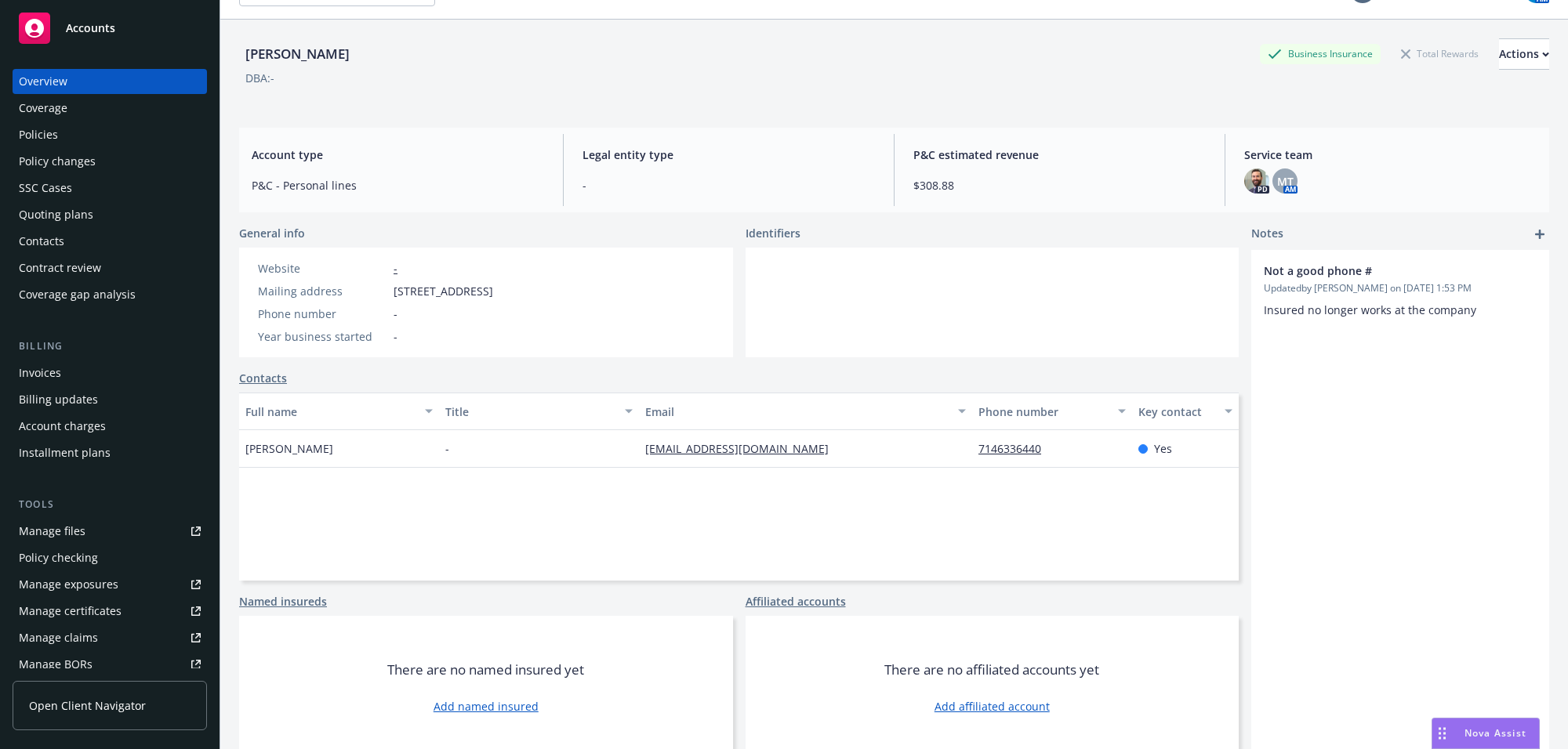
scroll to position [58, 0]
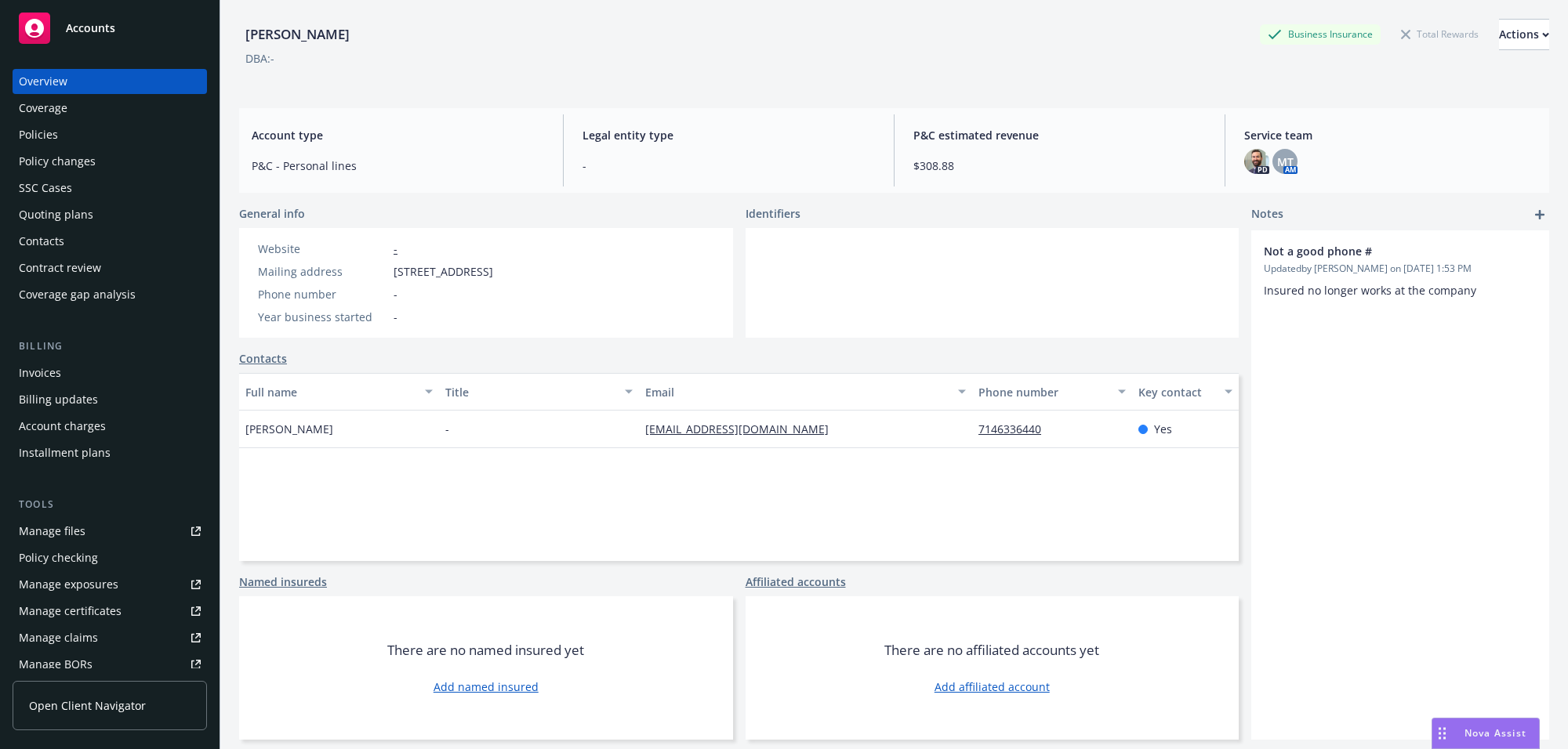
drag, startPoint x: 341, startPoint y: 432, endPoint x: 169, endPoint y: 482, distance: 179.1
click at [239, 431] on div "[PERSON_NAME]" at bounding box center [339, 429] width 200 height 38
copy span "[PERSON_NAME]"
drag, startPoint x: 412, startPoint y: 275, endPoint x: 639, endPoint y: 272, distance: 227.0
click at [499, 272] on div "Mailing address [STREET_ADDRESS]" at bounding box center [375, 271] width 248 height 16
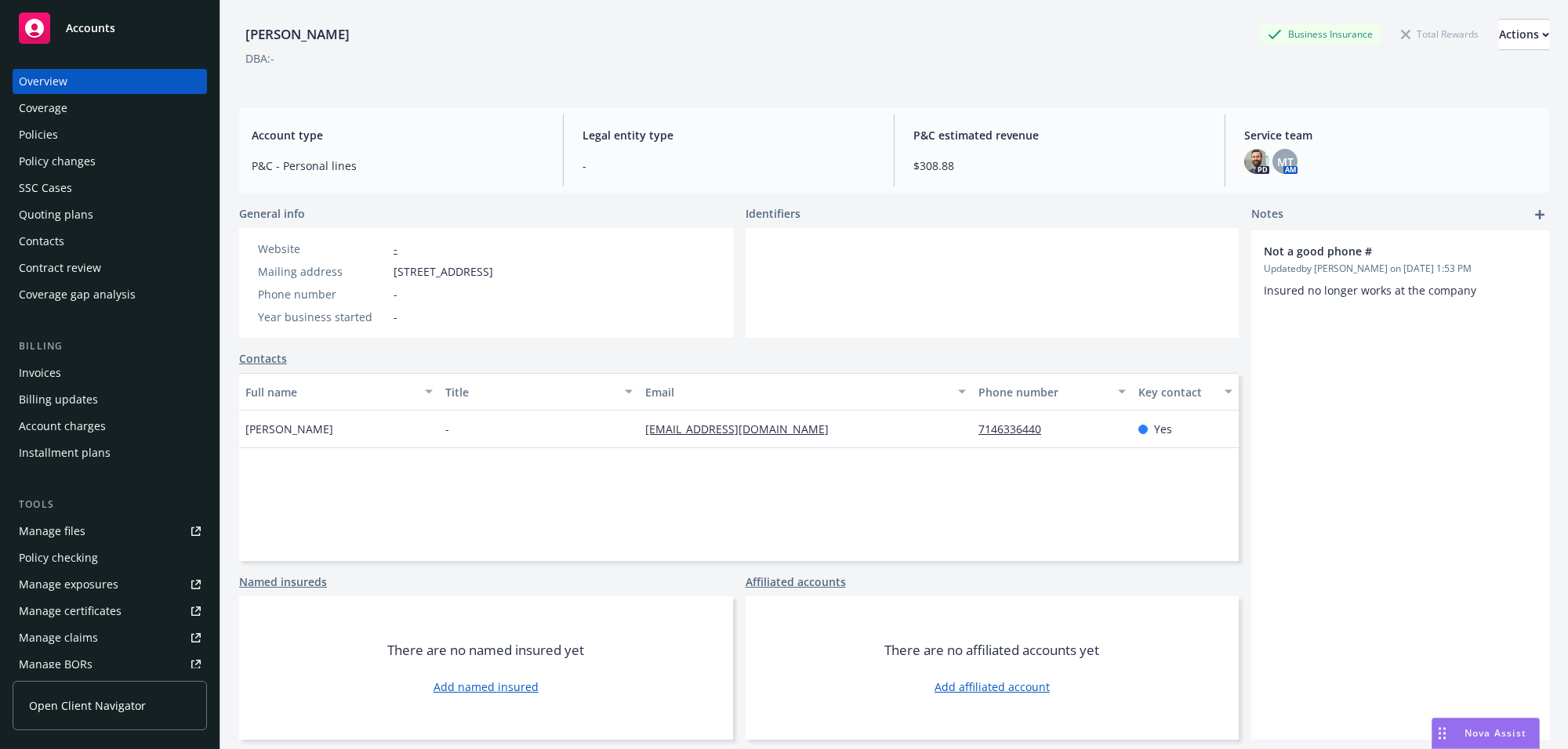
click at [56, 123] on div "Policies" at bounding box center [39, 135] width 40 height 25
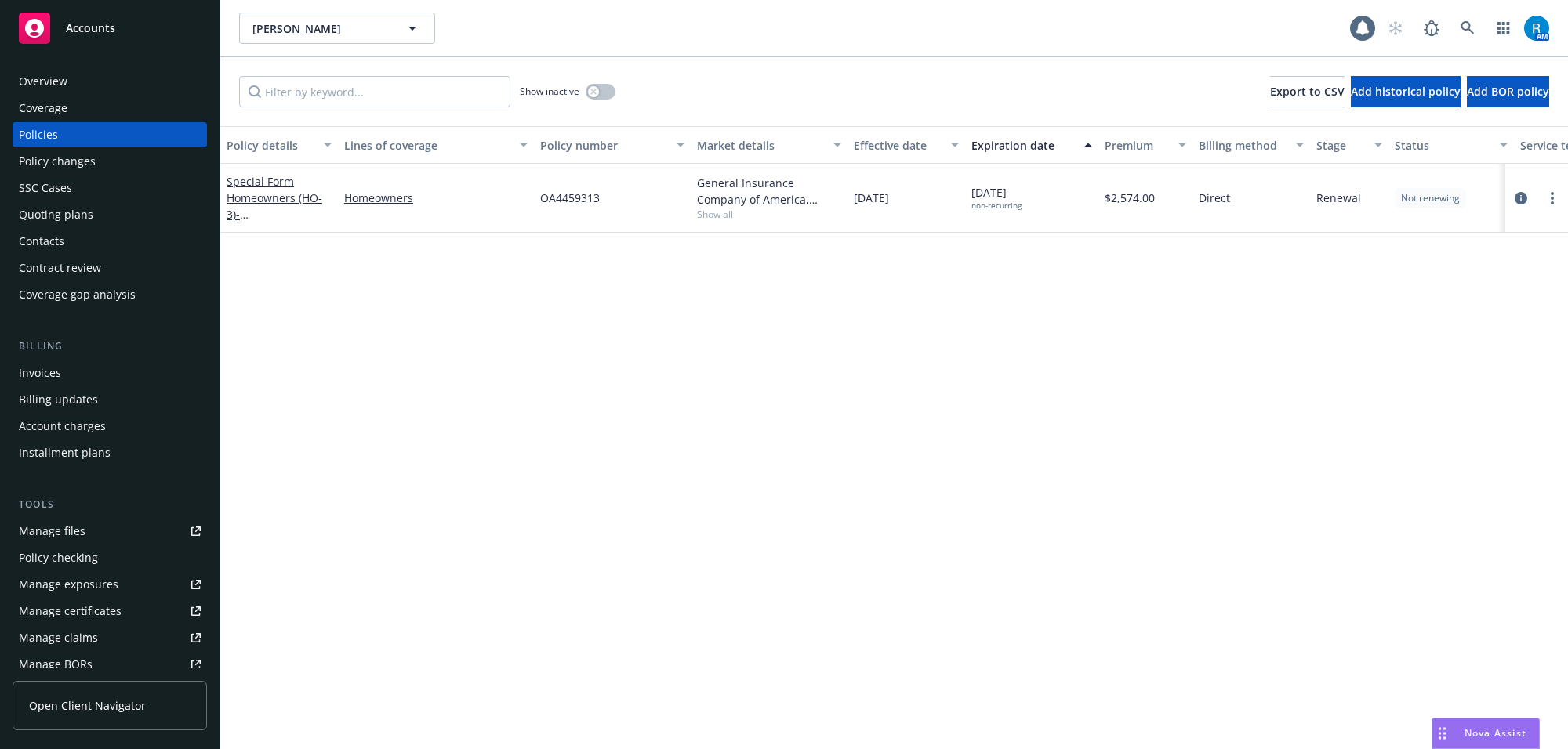
click at [573, 200] on span "OA4459313" at bounding box center [570, 198] width 59 height 16
click at [995, 190] on span "[DATE] non-recurring" at bounding box center [996, 198] width 50 height 27
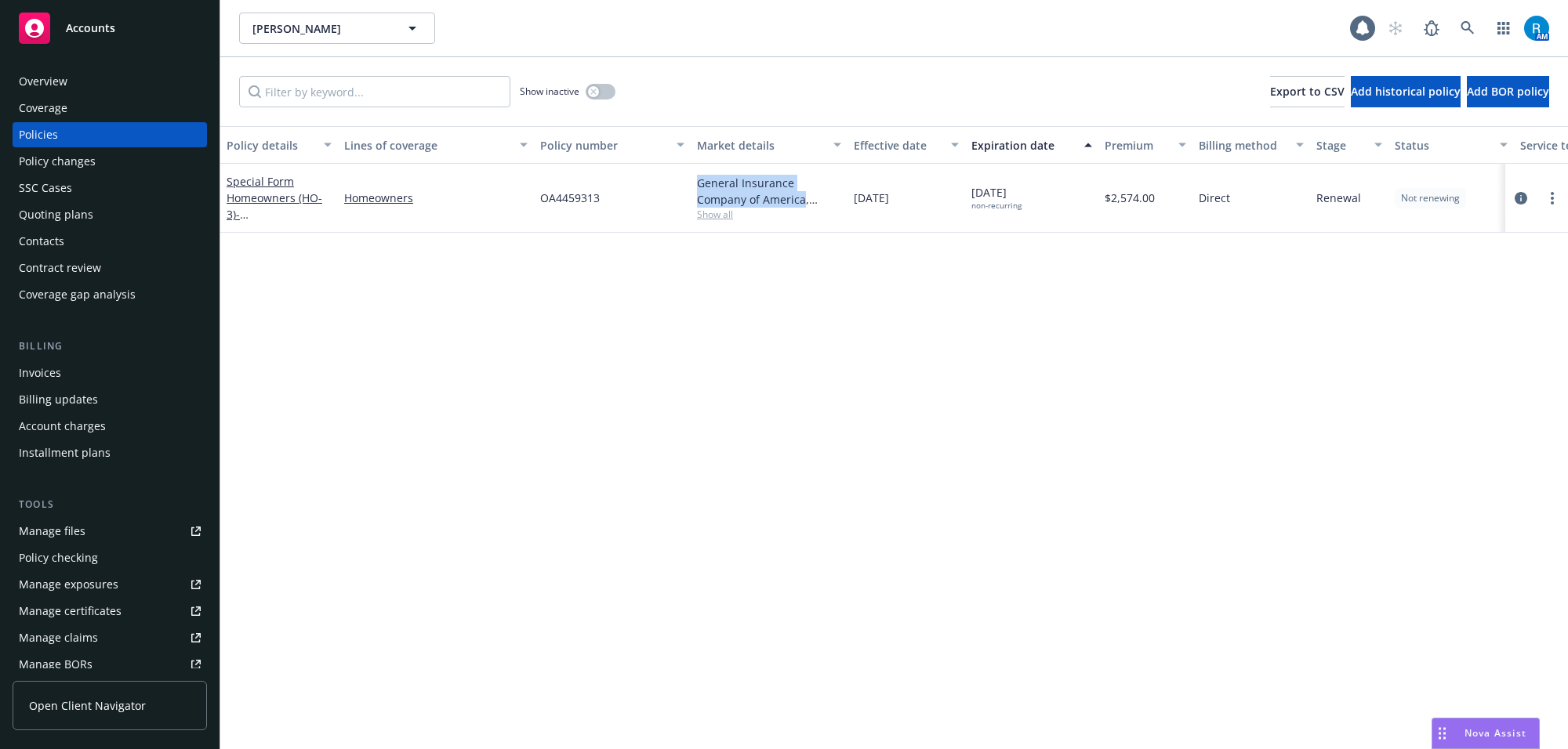
drag, startPoint x: 691, startPoint y: 178, endPoint x: 802, endPoint y: 202, distance: 113.6
click at [802, 202] on div "General Insurance Company of America, Safeco Insurance (Liberty Mutual) Show all" at bounding box center [769, 198] width 157 height 69
click at [252, 194] on link "Special Form Homeowners (HO-3) - 11842 [STREET_ADDRESS]" at bounding box center [276, 205] width 100 height 64
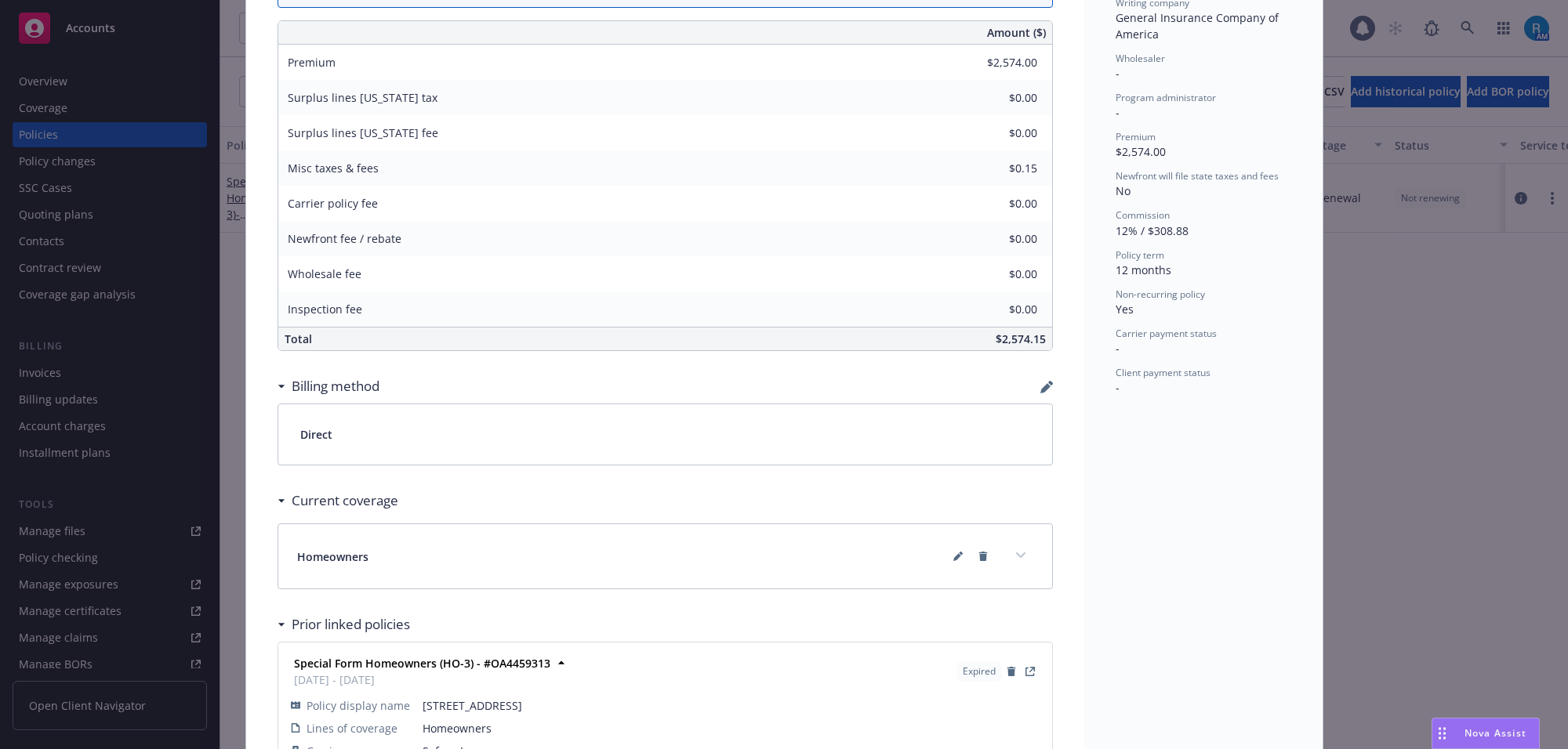
scroll to position [764, 0]
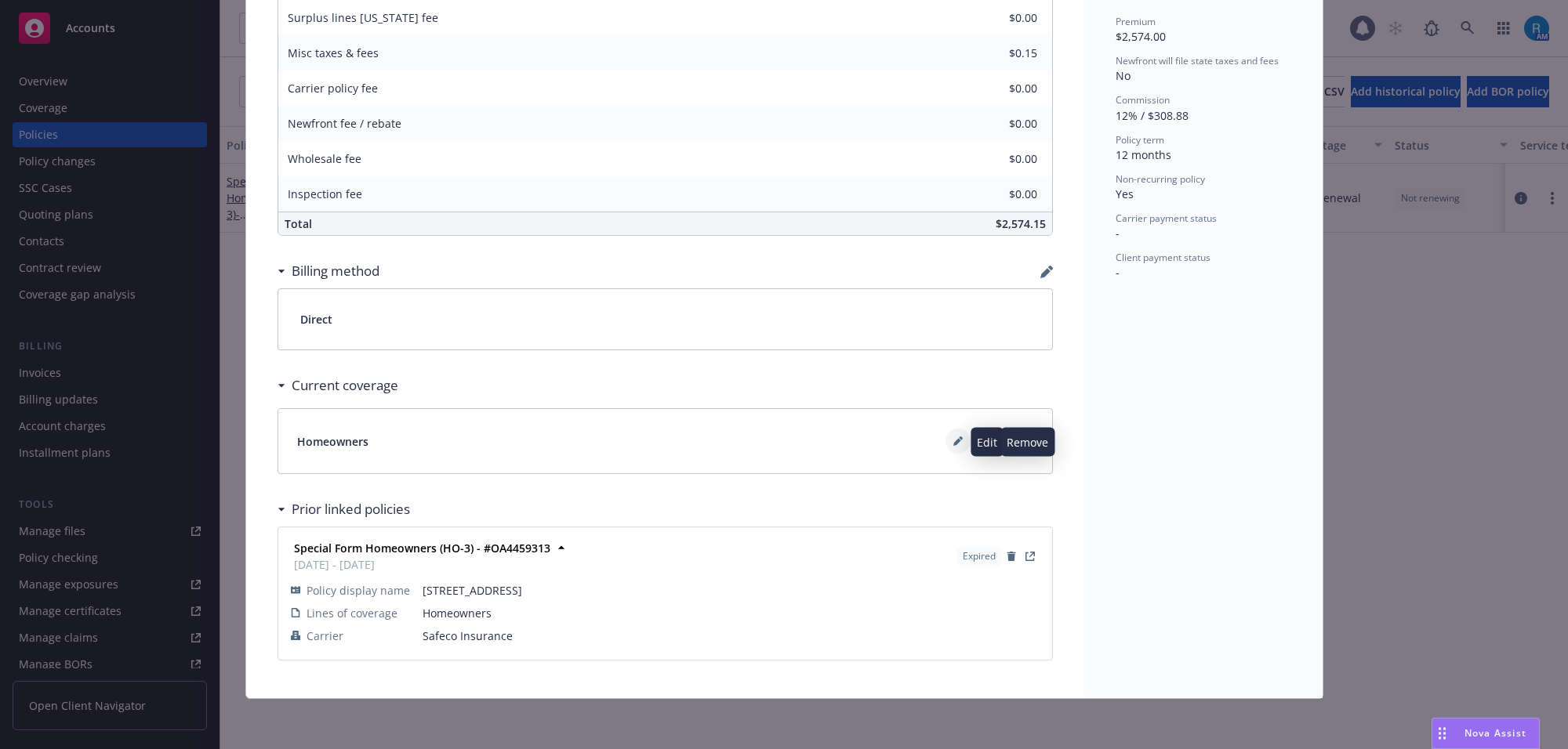
click at [953, 444] on icon at bounding box center [956, 442] width 8 height 8
type textarea "x"
select select "LIMIT"
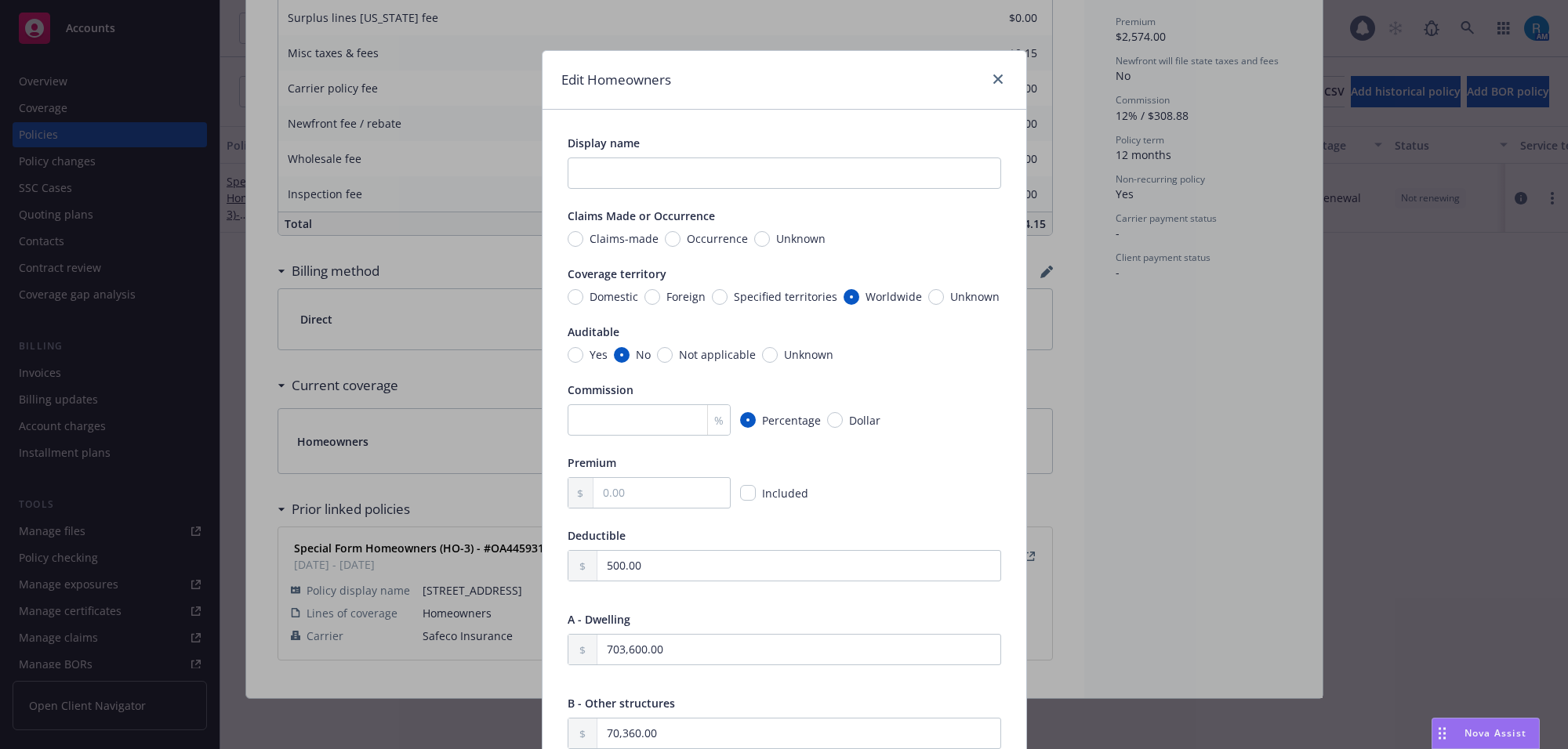
type textarea "x"
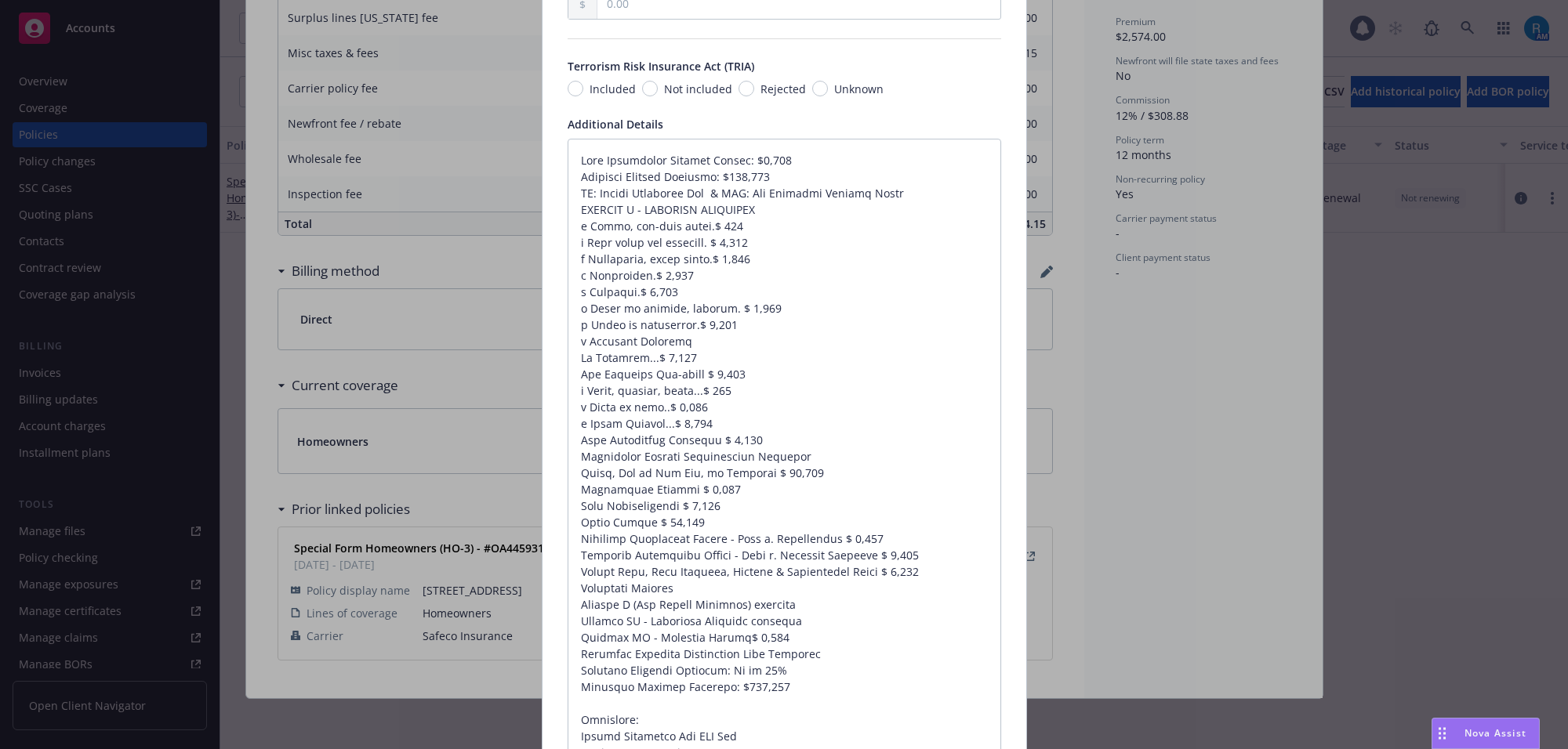
scroll to position [3321, 0]
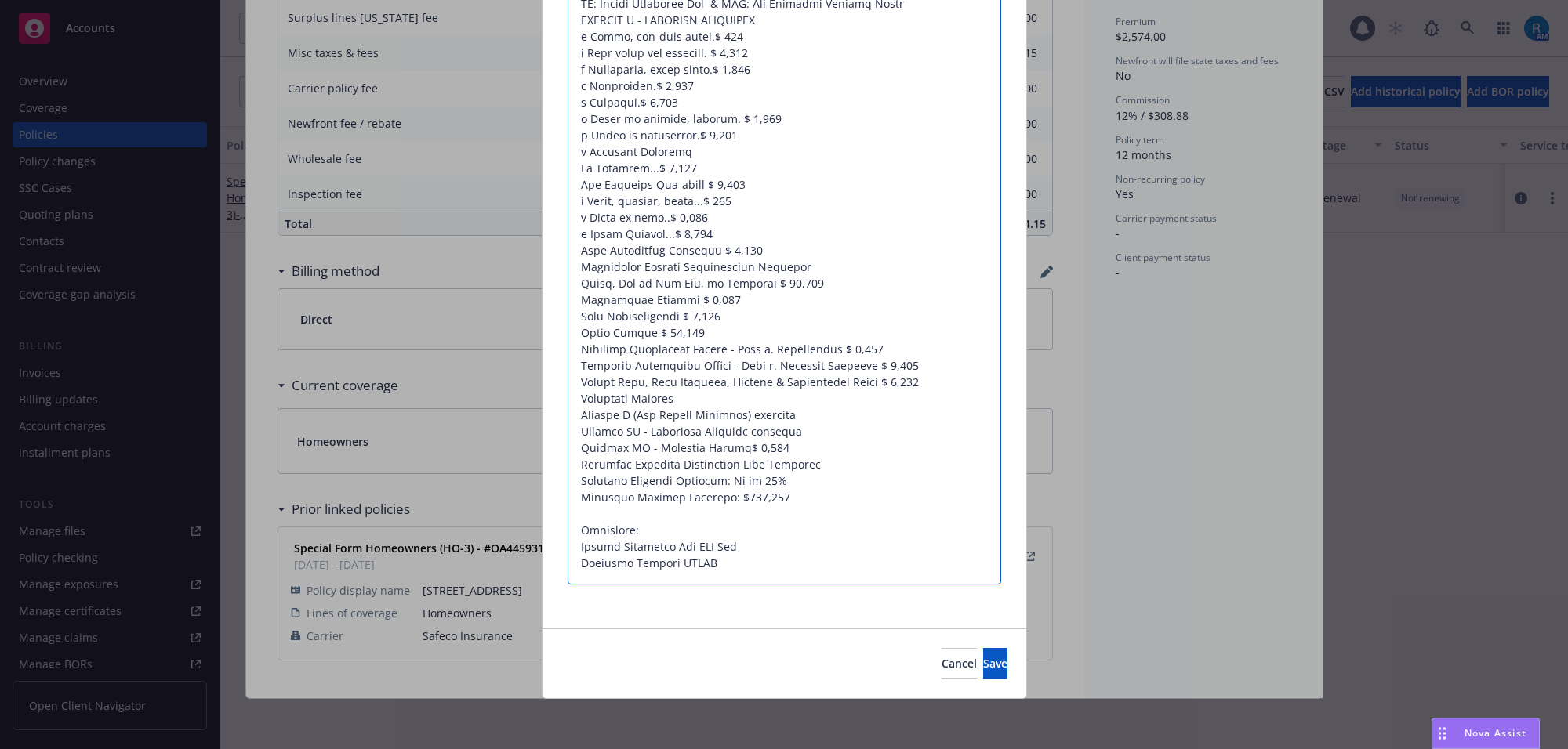
drag, startPoint x: 717, startPoint y: 558, endPoint x: 643, endPoint y: 535, distance: 77.5
click at [567, 530] on textarea at bounding box center [784, 266] width 433 height 636
click at [941, 656] on span "Cancel" at bounding box center [958, 663] width 35 height 15
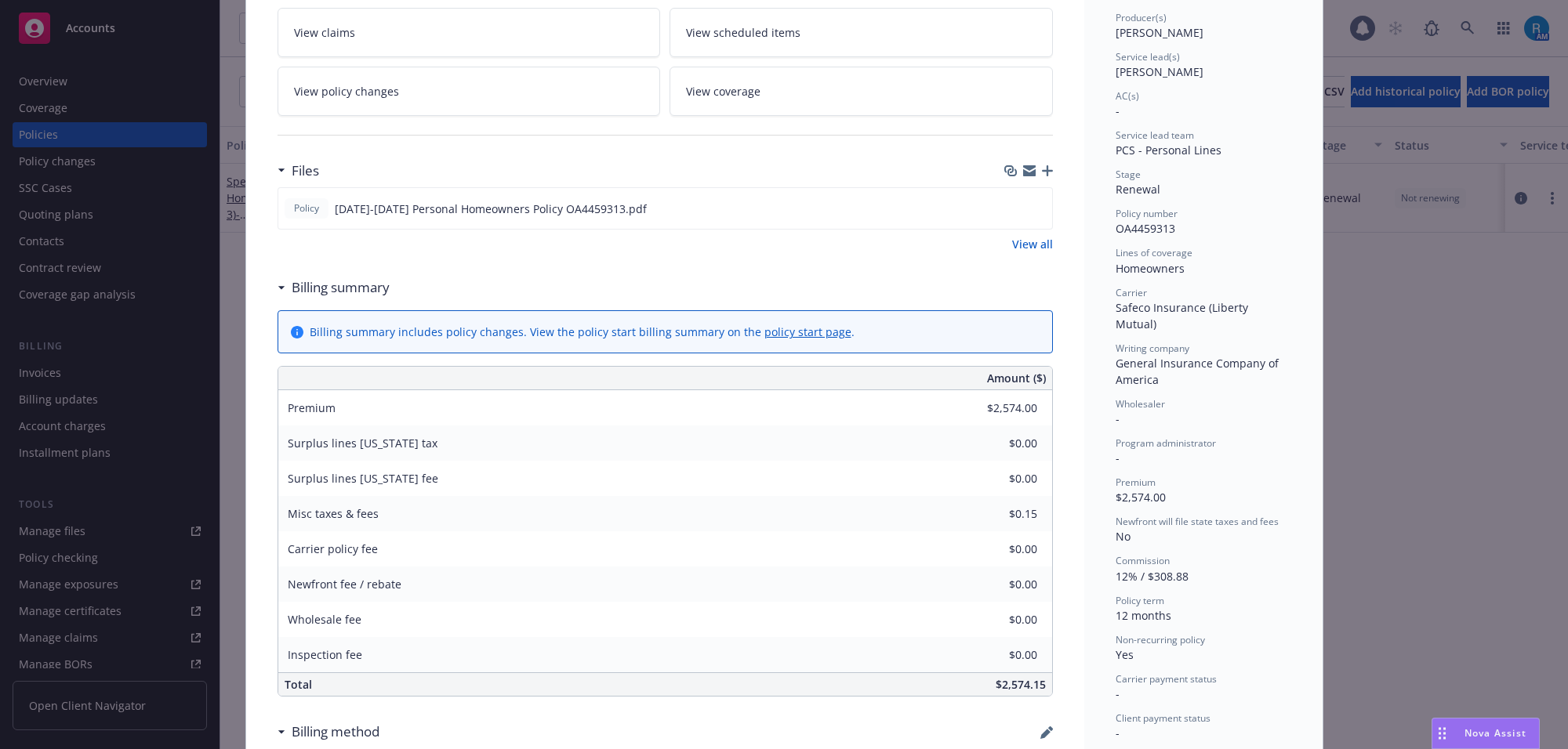
scroll to position [0, 0]
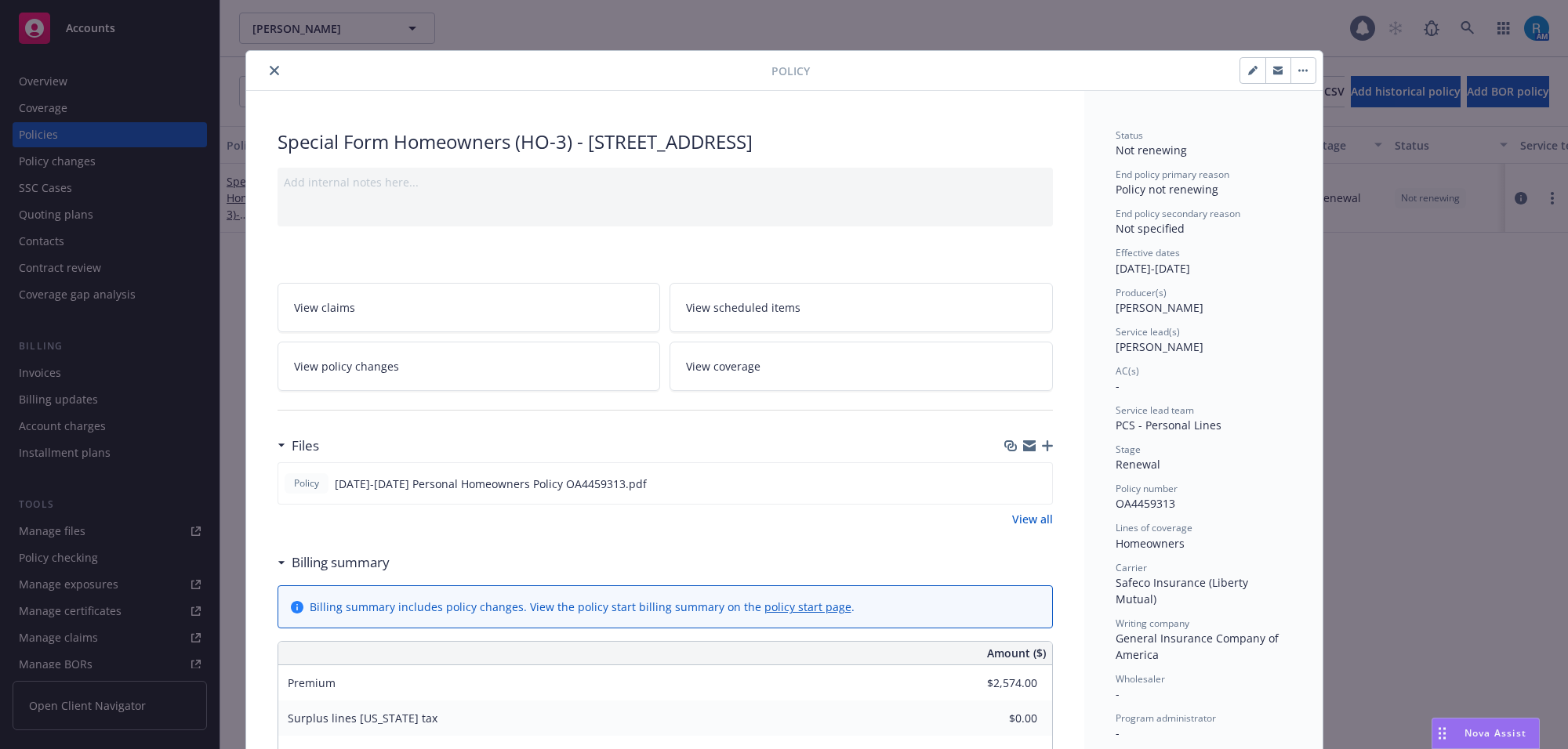
click at [269, 70] on icon "close" at bounding box center [274, 70] width 9 height 9
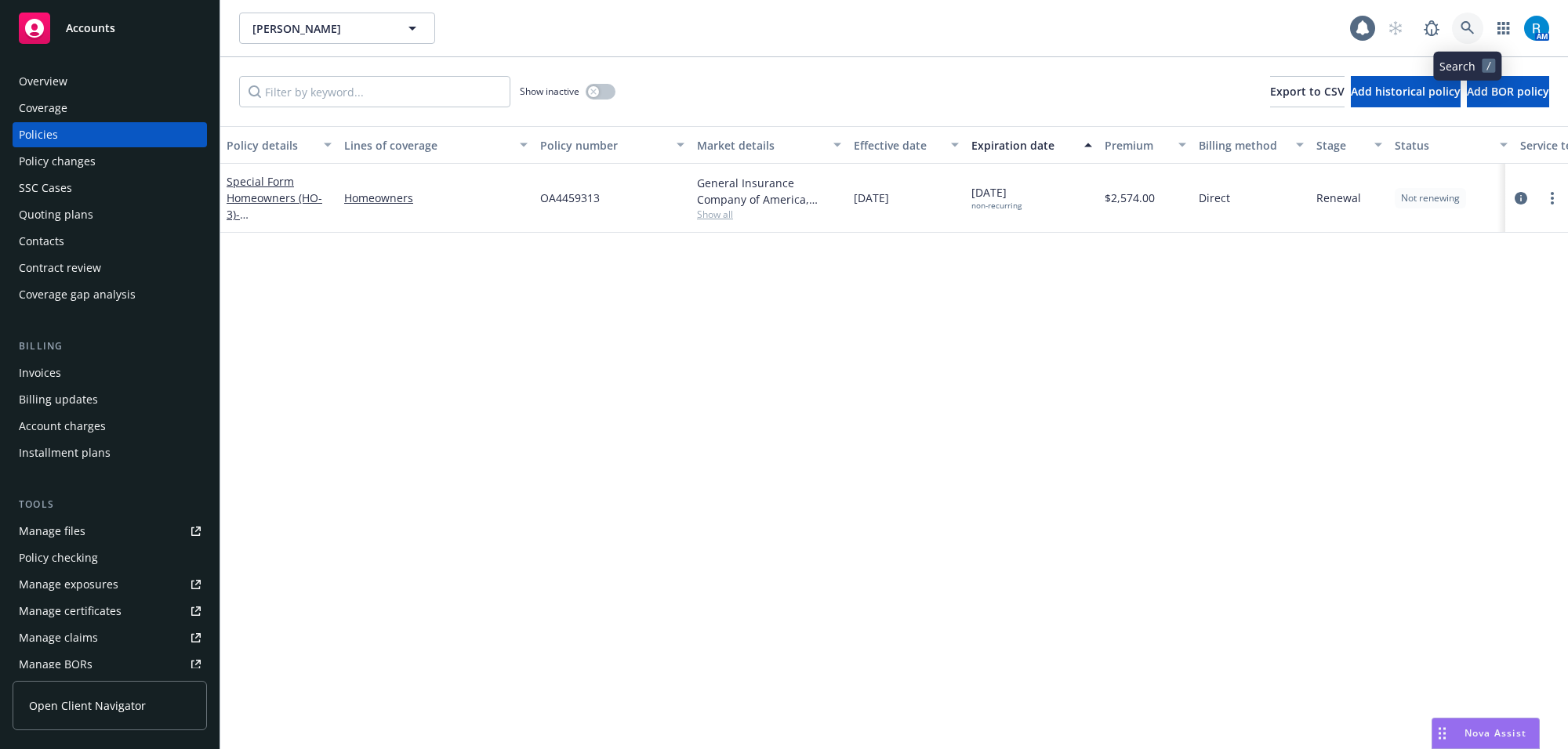
click at [1474, 32] on link at bounding box center [1467, 28] width 32 height 32
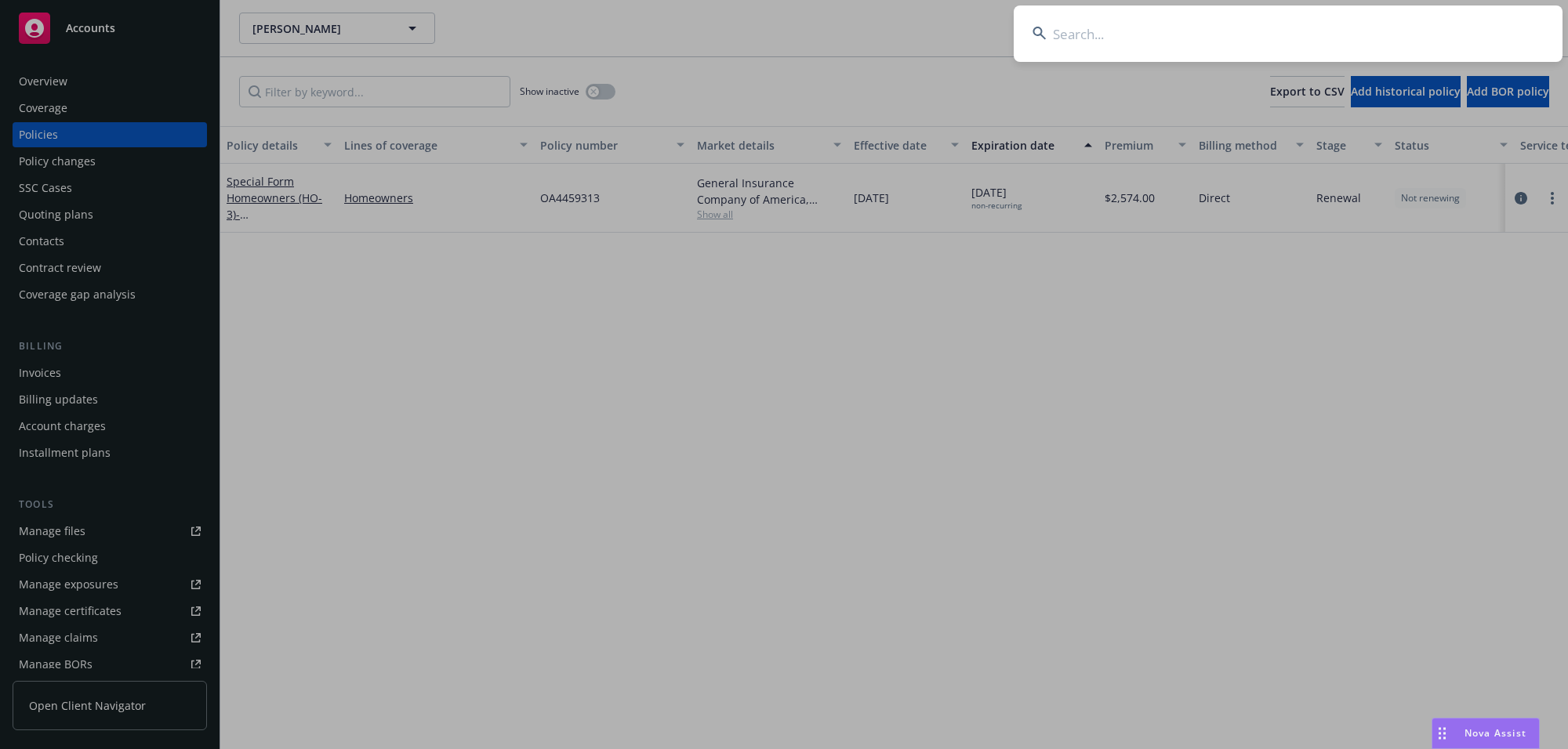
type input "[PERSON_NAME] & [PERSON_NAME]"
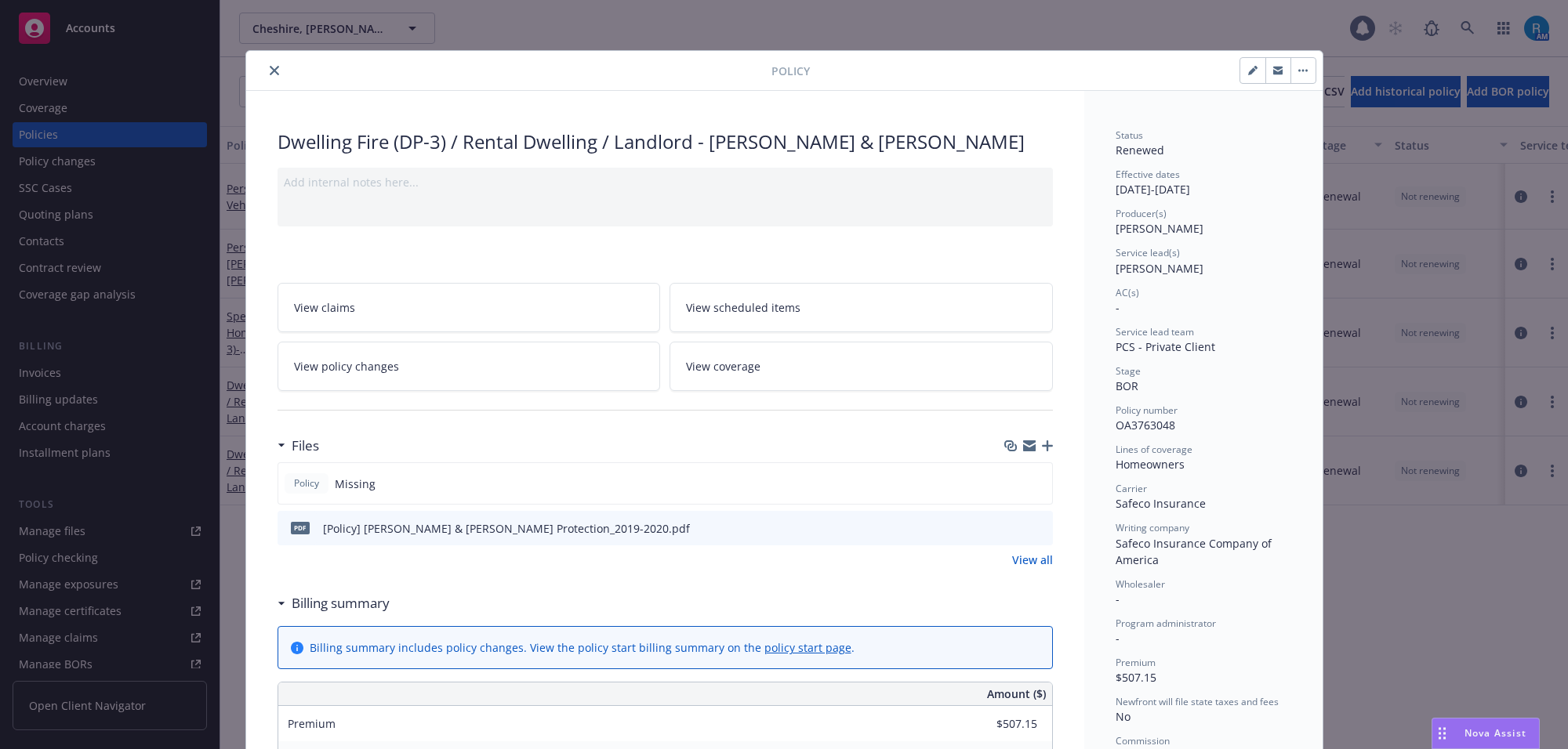
click at [269, 68] on icon "close" at bounding box center [274, 70] width 9 height 9
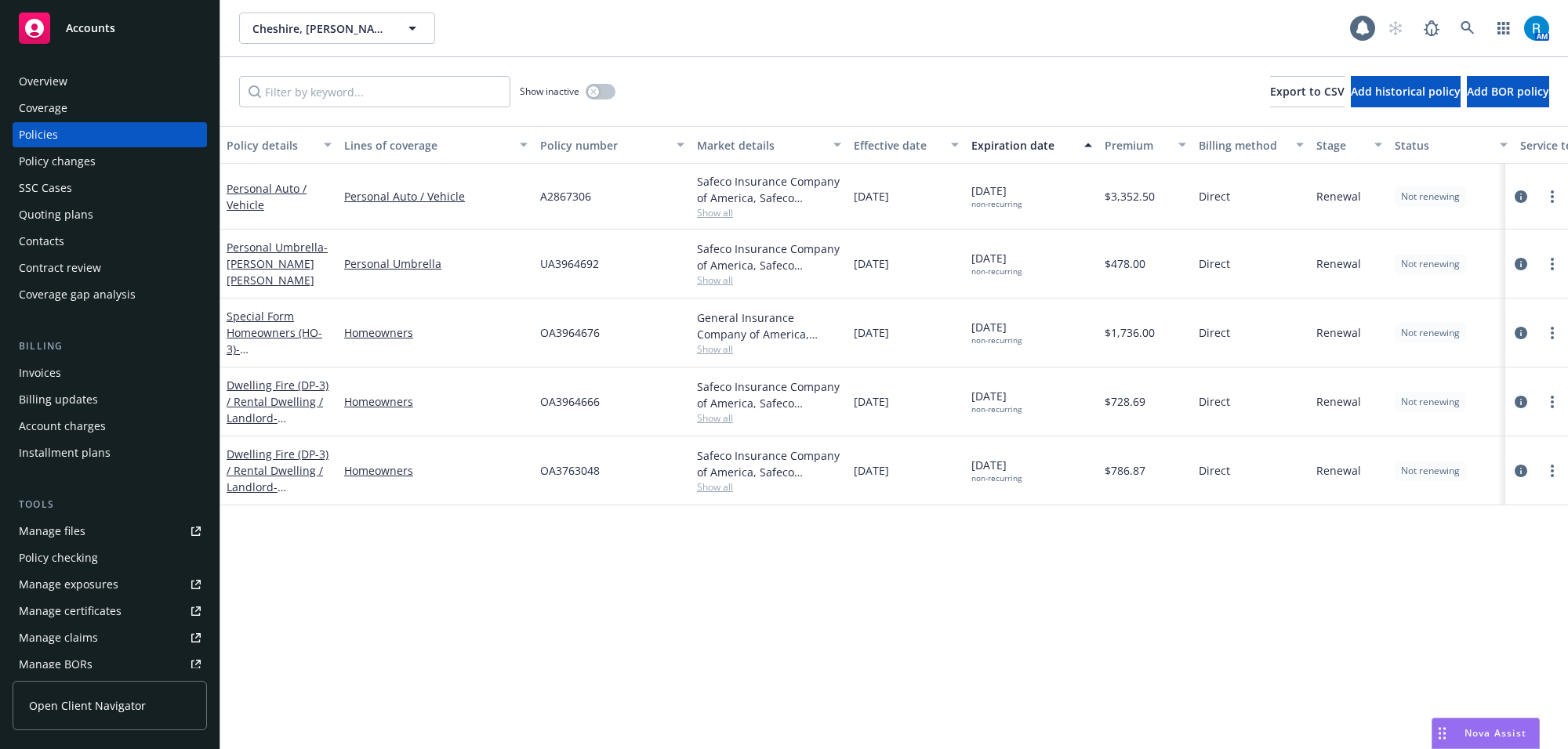
click at [98, 85] on div "Overview" at bounding box center [110, 82] width 182 height 25
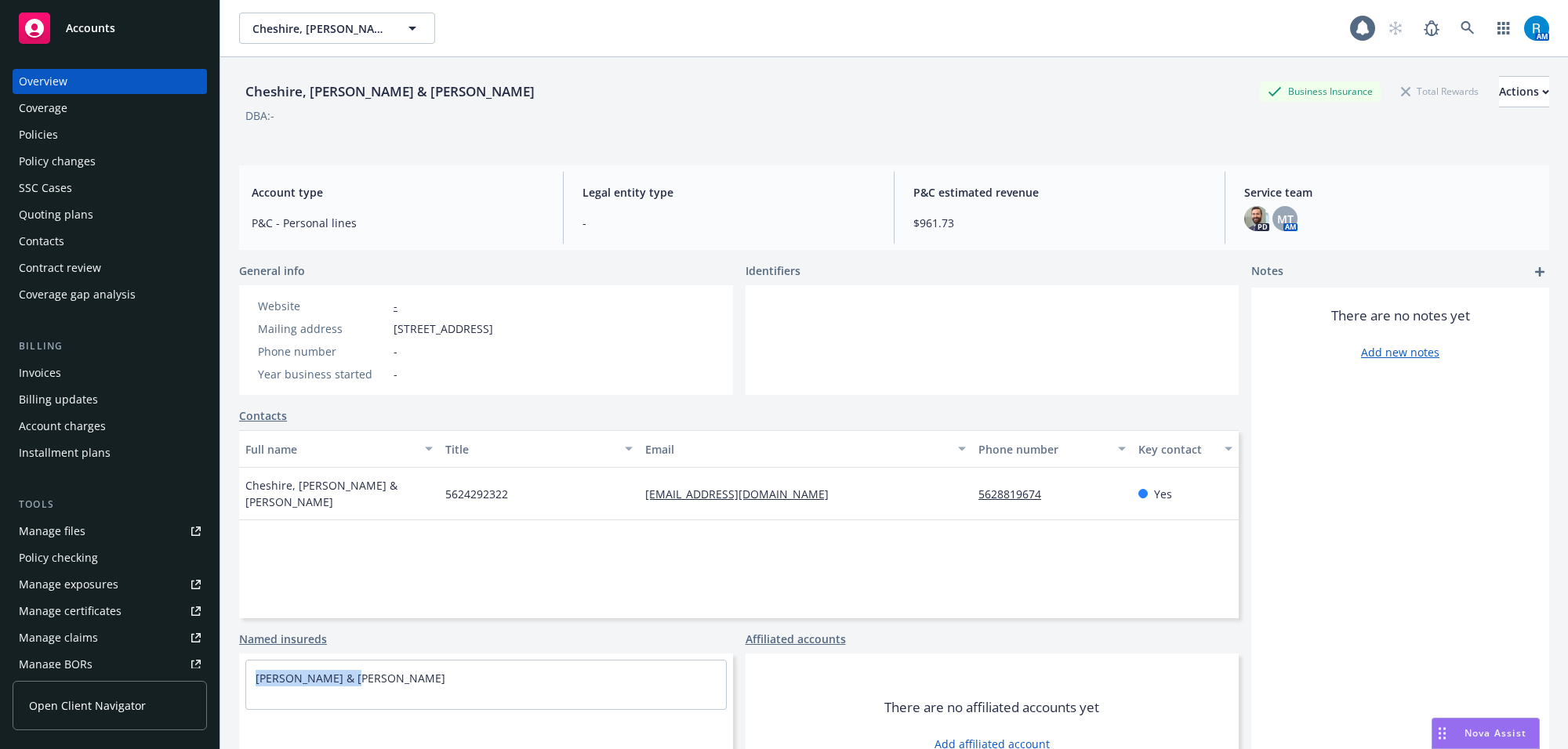
drag, startPoint x: 241, startPoint y: 684, endPoint x: 341, endPoint y: 690, distance: 100.2
click at [341, 690] on div "[PERSON_NAME] & [PERSON_NAME]" at bounding box center [485, 685] width 494 height 63
drag, startPoint x: 460, startPoint y: 131, endPoint x: 460, endPoint y: 115, distance: 16.0
click at [460, 131] on div "Cheshire, [PERSON_NAME] & [PERSON_NAME] Business Insurance Total Rewards Action…" at bounding box center [893, 107] width 1310 height 64
drag, startPoint x: 385, startPoint y: 328, endPoint x: 621, endPoint y: 334, distance: 236.1
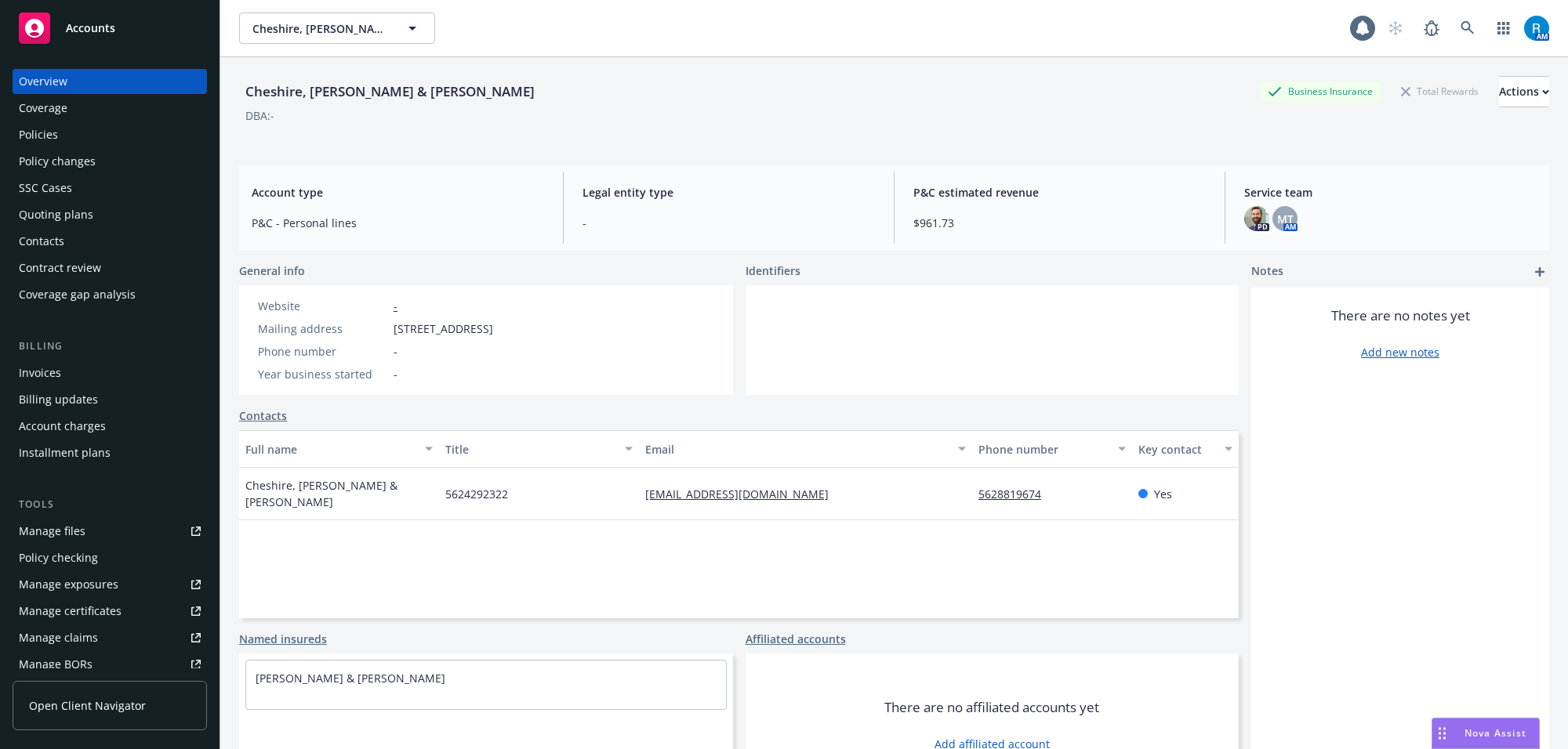
click at [512, 334] on div "Website - Mailing address [STREET_ADDRESS] Phone number - Year business started…" at bounding box center [375, 340] width 273 height 110
click at [52, 127] on div "Policies" at bounding box center [39, 135] width 40 height 25
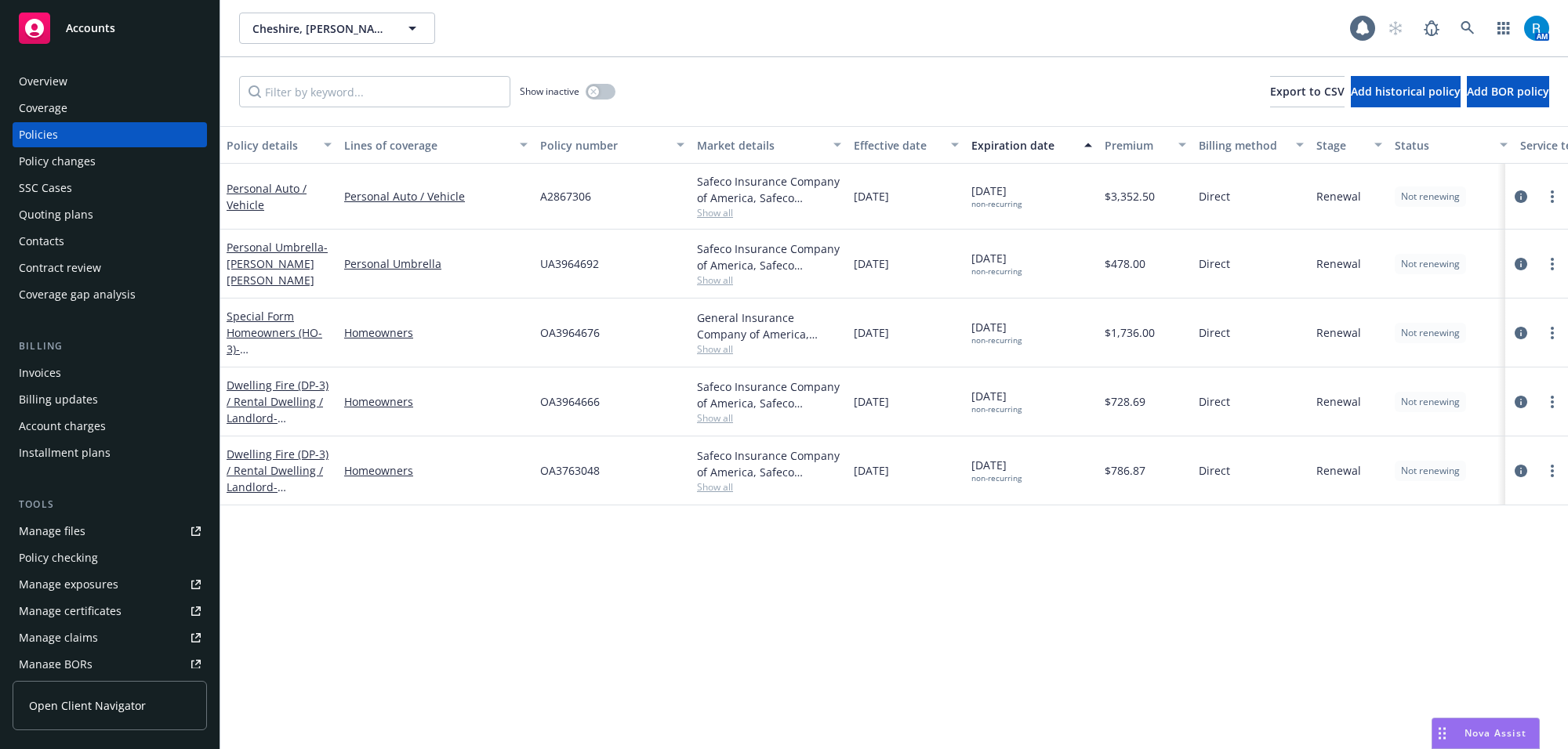
click at [562, 408] on span "OA3964666" at bounding box center [570, 402] width 59 height 16
click at [260, 402] on link "Dwelling Fire (DP-3) / Rental Dwelling / Landlord - [STREET_ADDRESS]" at bounding box center [277, 410] width 102 height 64
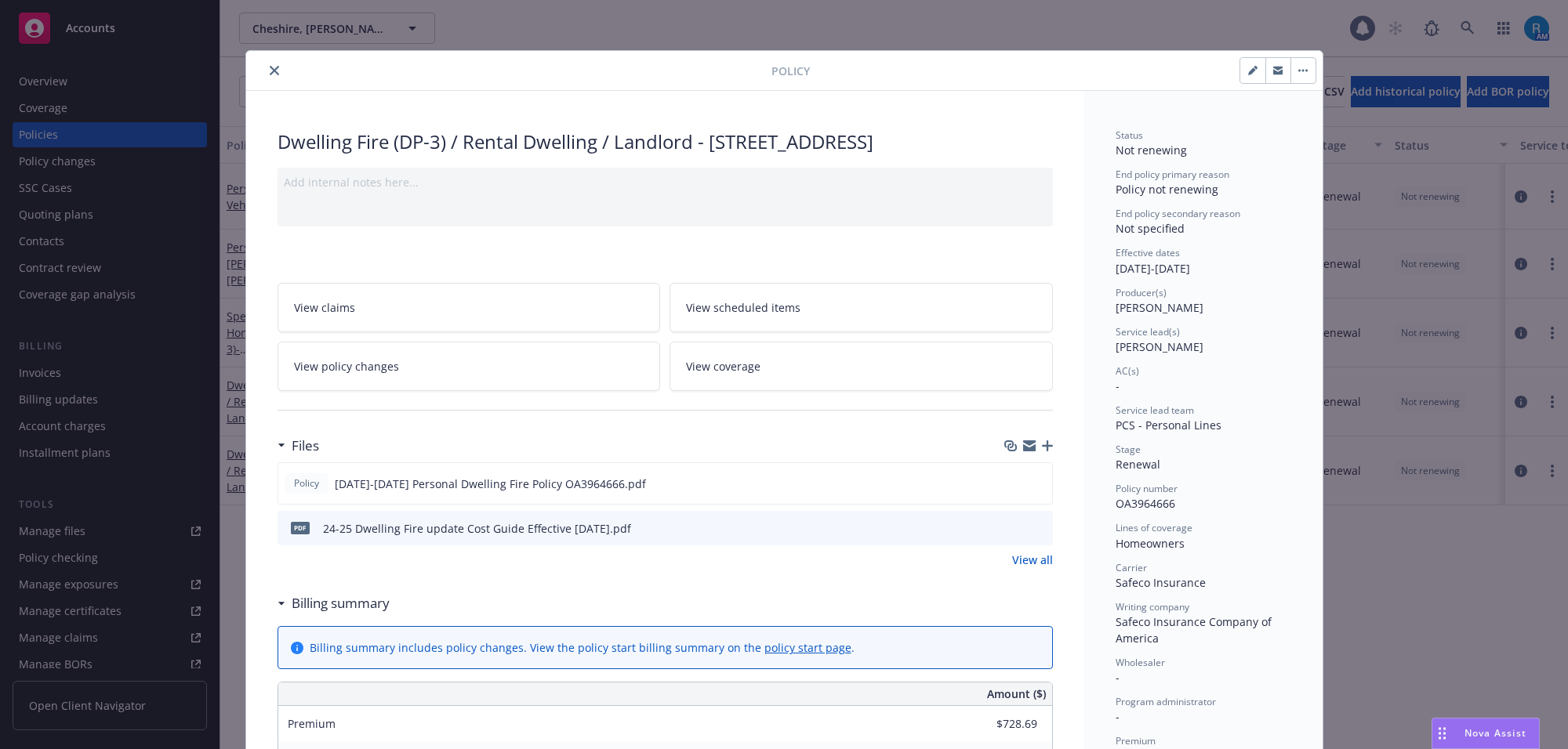
drag, startPoint x: 735, startPoint y: 139, endPoint x: 1047, endPoint y: 139, distance: 312.0
click at [269, 68] on icon "close" at bounding box center [274, 70] width 9 height 9
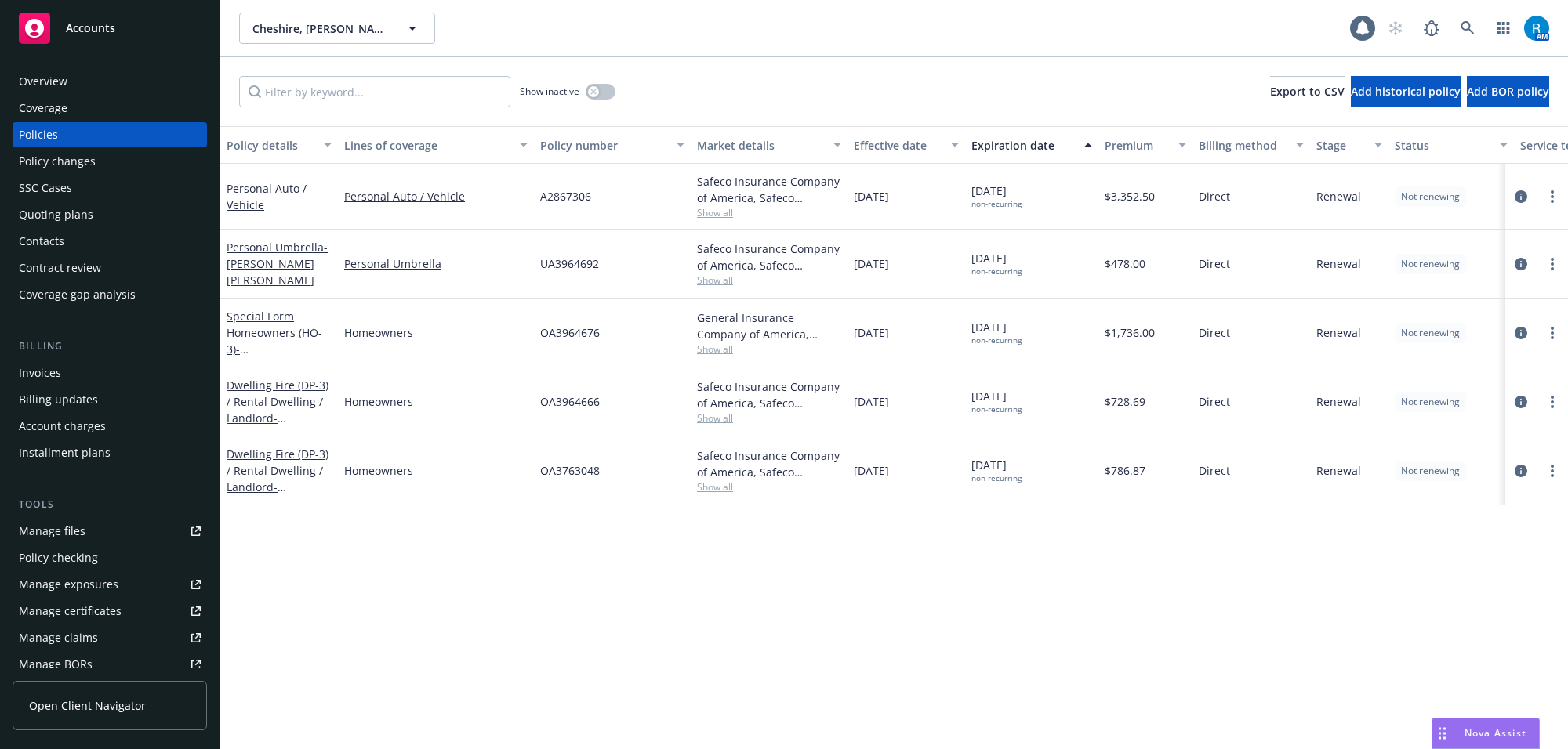
click at [70, 76] on div "Overview" at bounding box center [110, 82] width 182 height 25
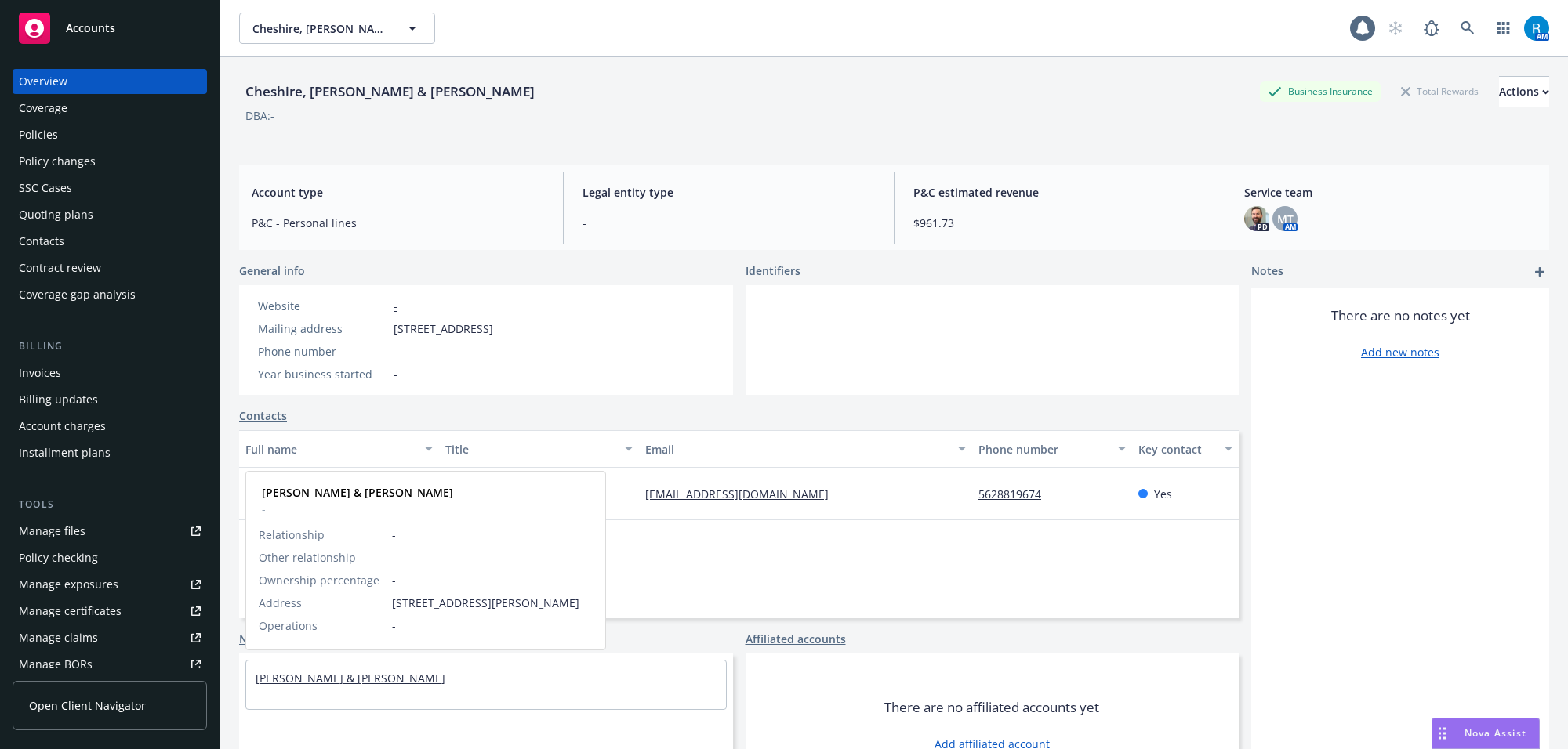
drag, startPoint x: 438, startPoint y: 684, endPoint x: 354, endPoint y: 680, distance: 84.1
click at [354, 680] on div "[PERSON_NAME] & [PERSON_NAME]" at bounding box center [485, 678] width 480 height 35
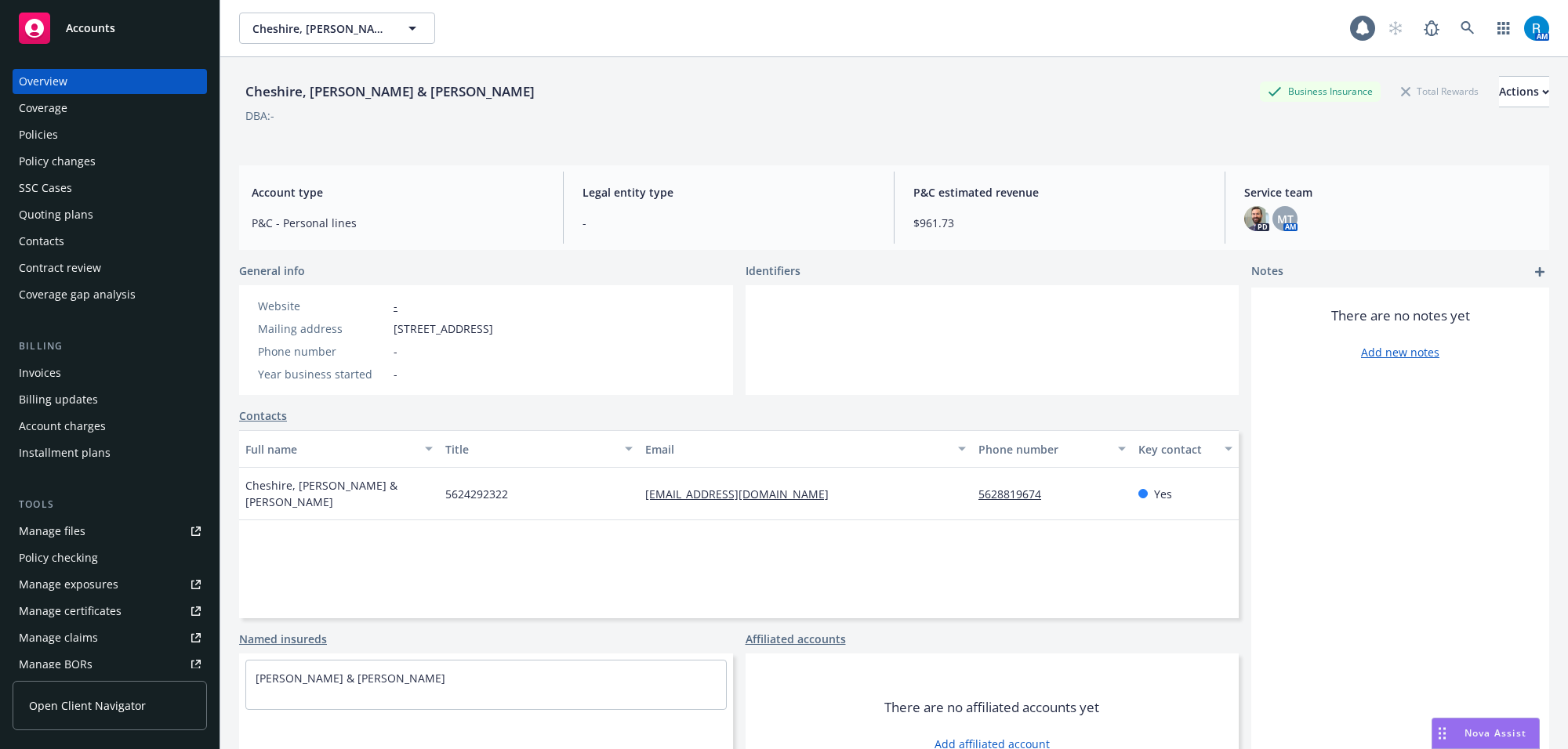
click at [100, 142] on div "Policies" at bounding box center [110, 135] width 182 height 25
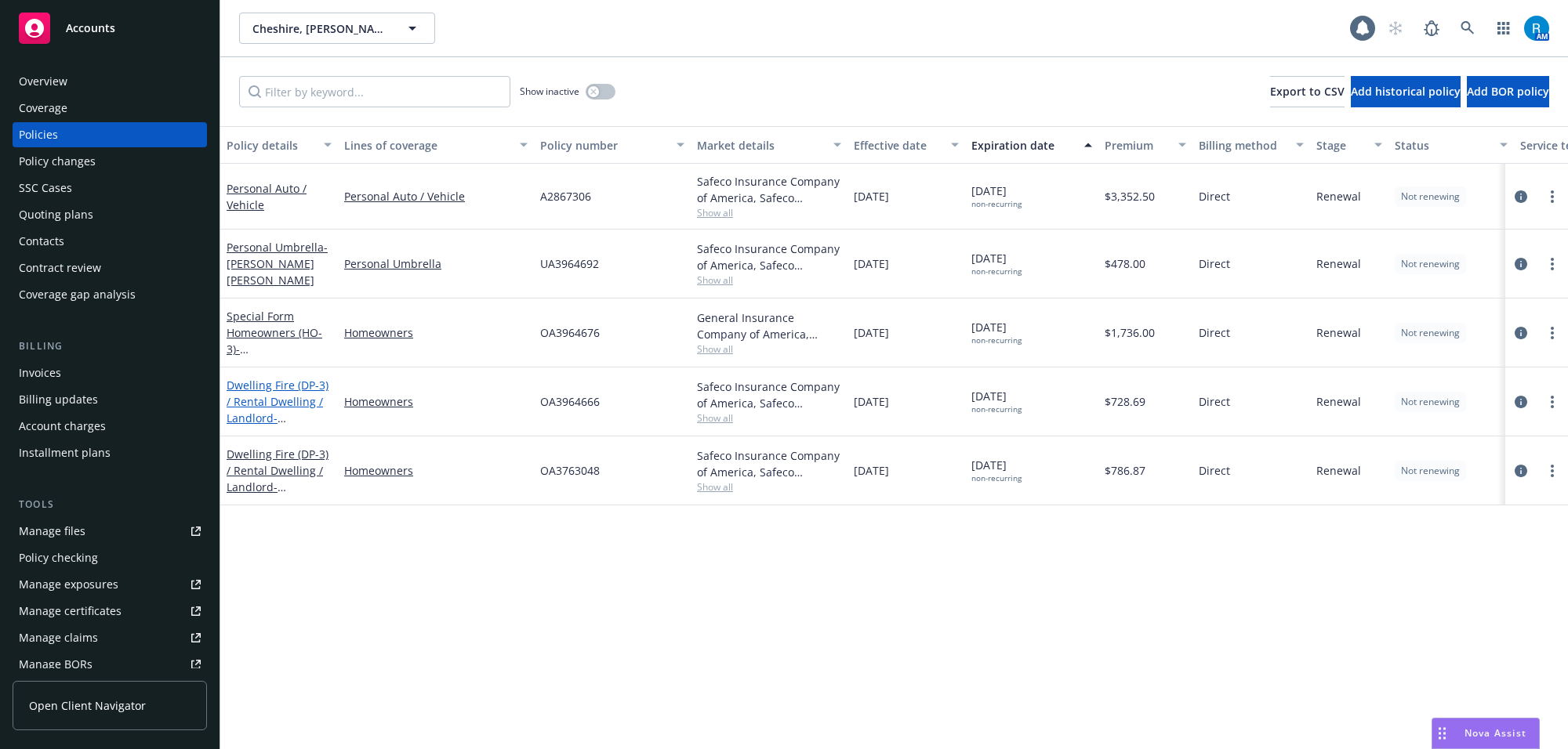
click at [273, 401] on link "Dwelling Fire (DP-3) / Rental Dwelling / Landlord - [STREET_ADDRESS]" at bounding box center [277, 410] width 102 height 64
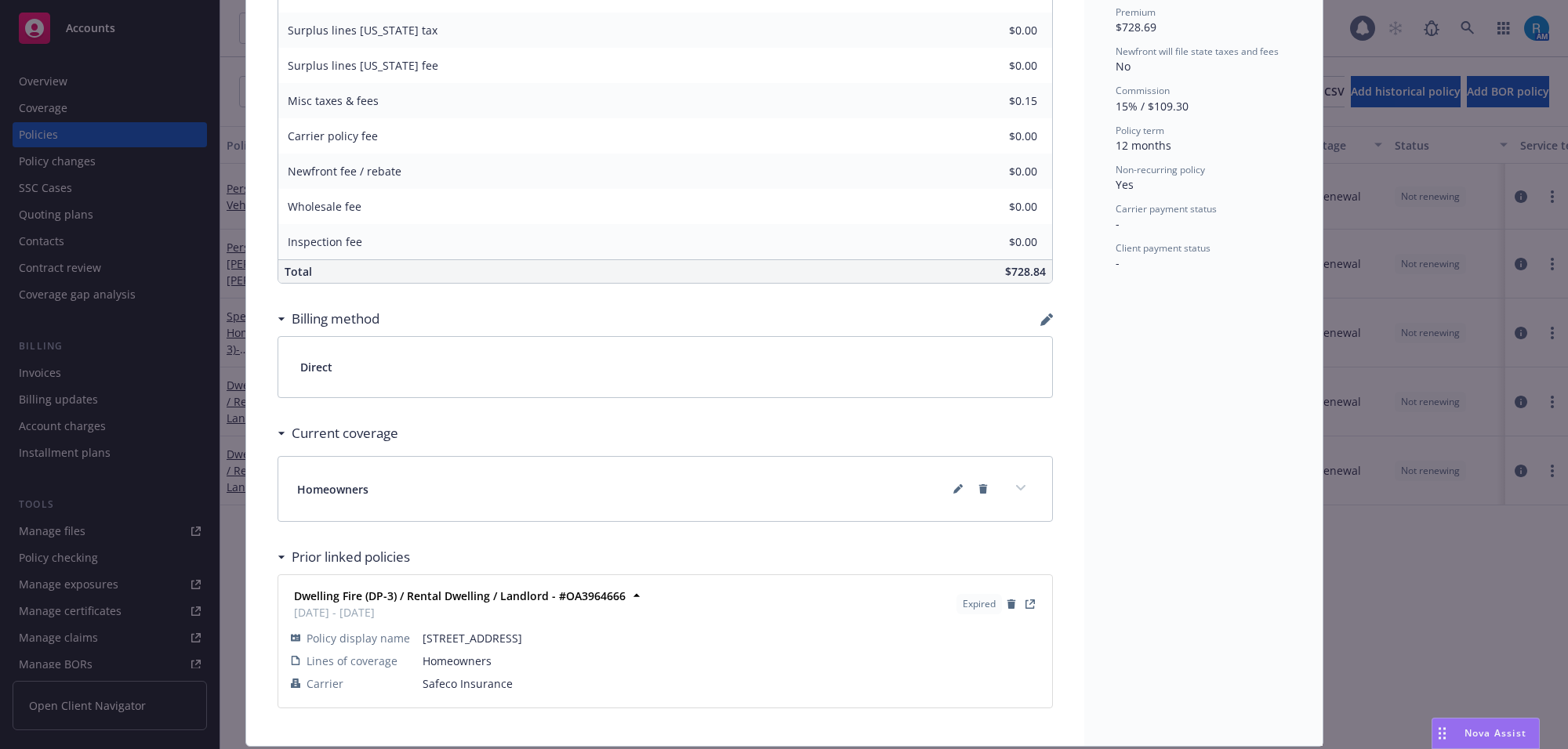
scroll to position [780, 0]
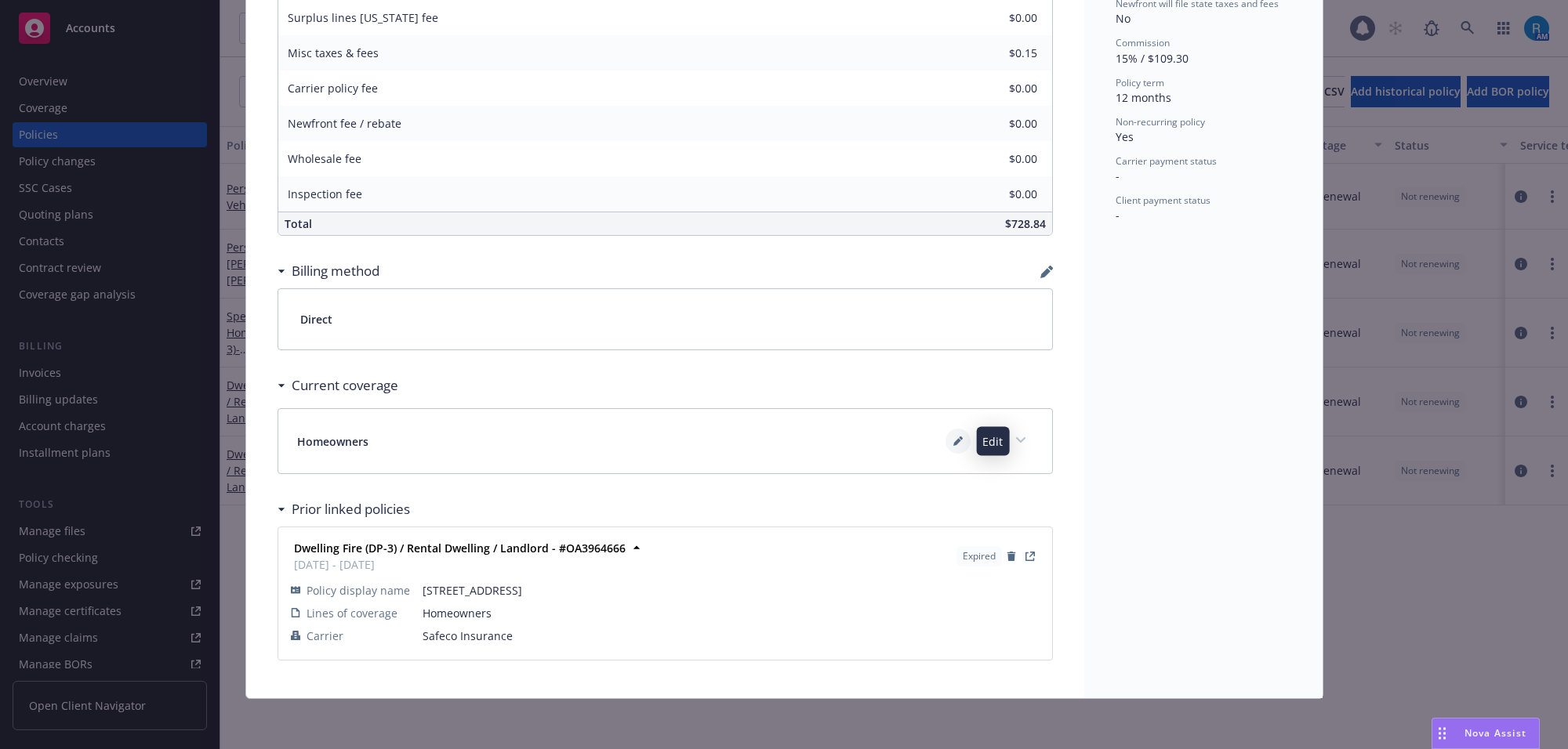
click at [953, 444] on icon at bounding box center [957, 441] width 9 height 9
type textarea "x"
select select "INCLUDED"
select select "LIMIT"
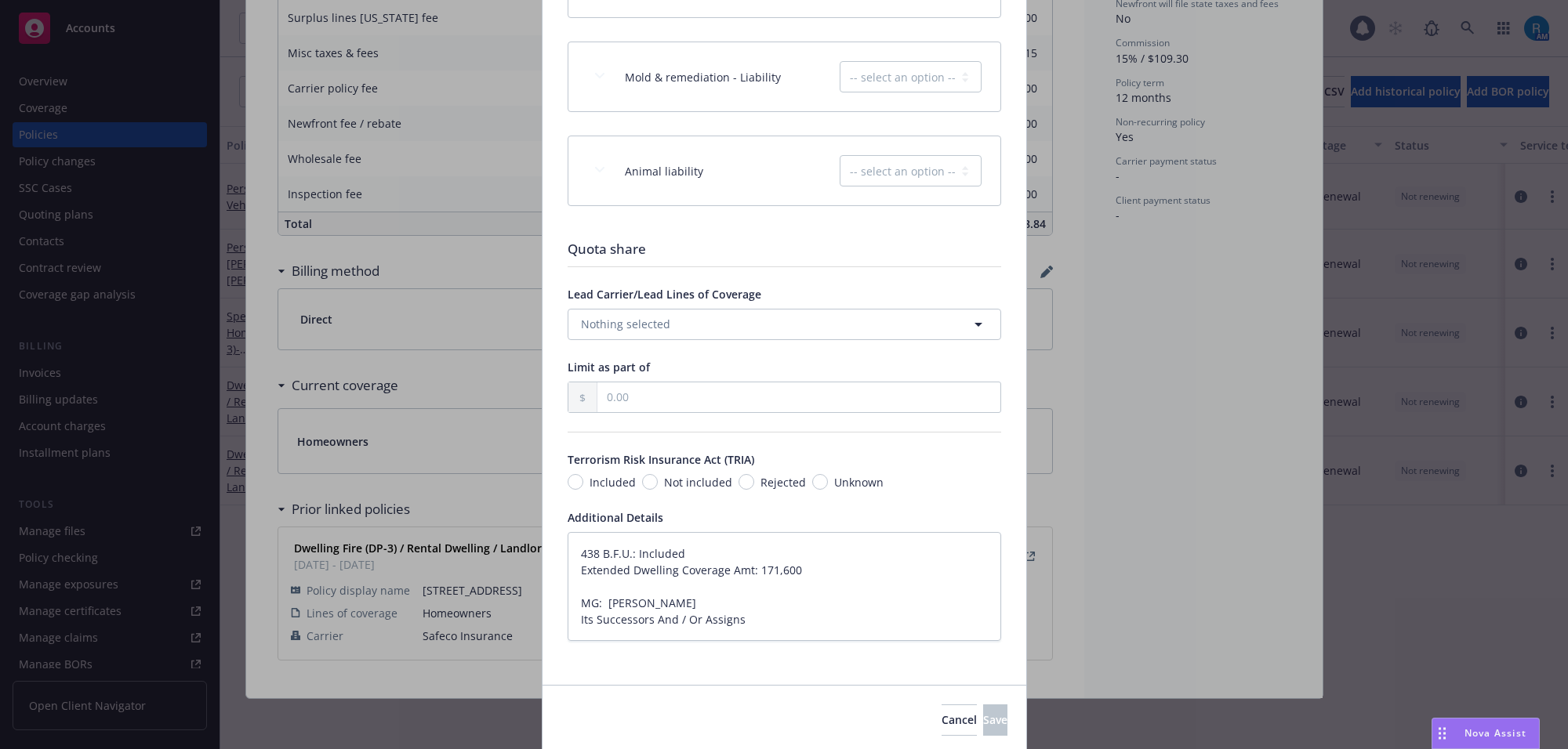
scroll to position [2615, 0]
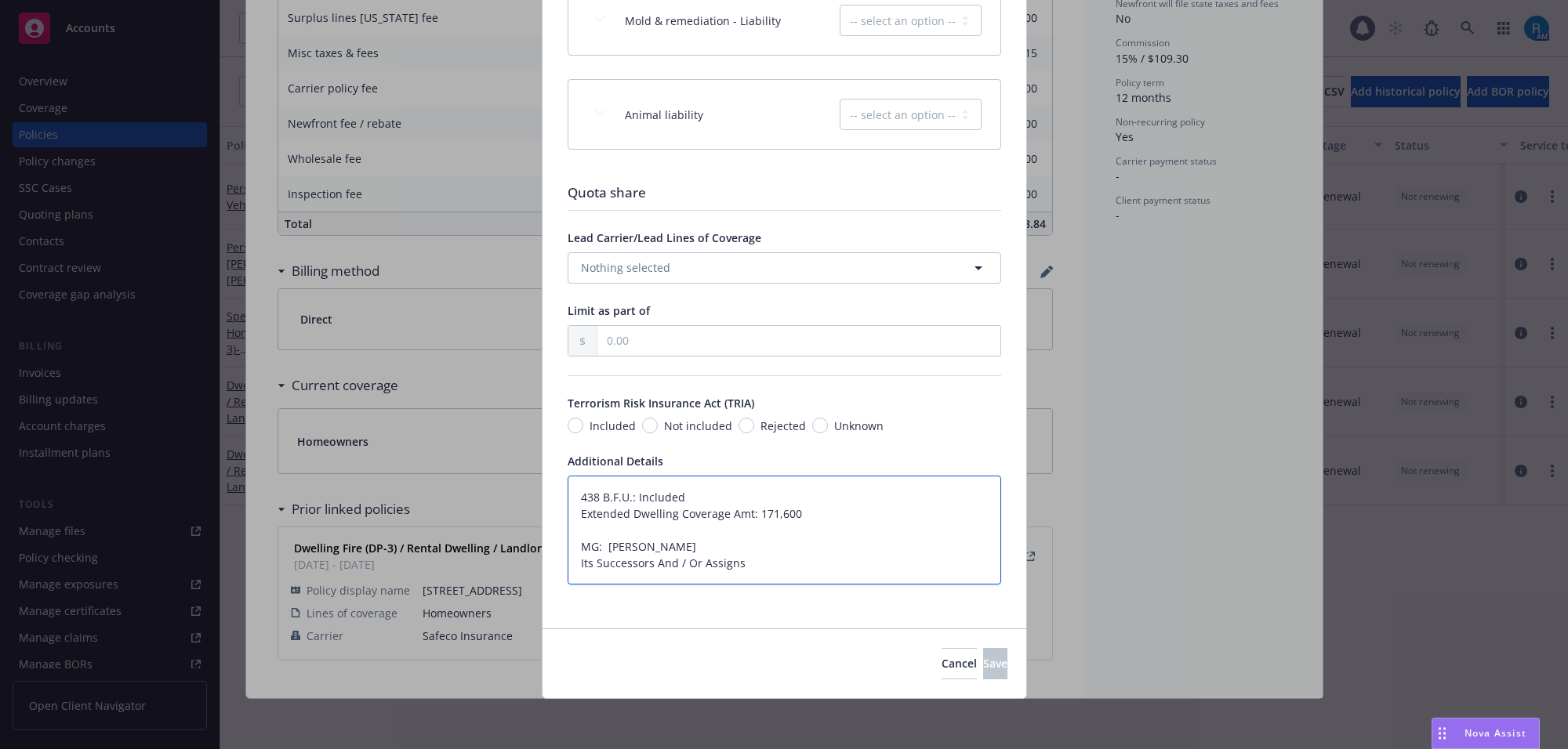
drag, startPoint x: 742, startPoint y: 565, endPoint x: 569, endPoint y: 545, distance: 174.2
click at [569, 545] on textarea "438 B.F.U.: Included Extended Dwelling Coverage Amt: 171,600 MG: [PERSON_NAME] …" at bounding box center [784, 530] width 433 height 110
drag, startPoint x: 852, startPoint y: 667, endPoint x: 968, endPoint y: 734, distance: 134.0
click at [941, 666] on span "Cancel" at bounding box center [958, 663] width 35 height 15
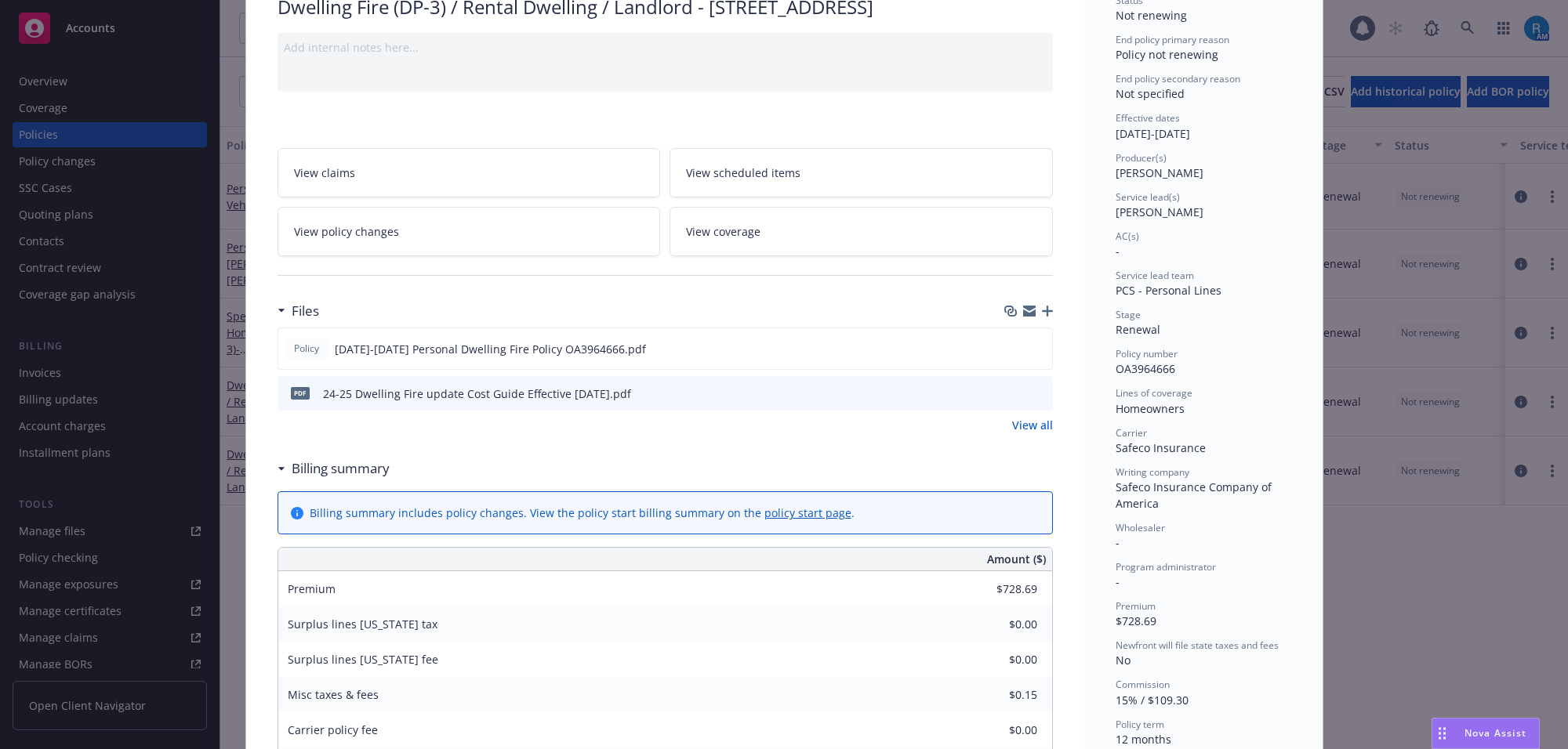
scroll to position [0, 0]
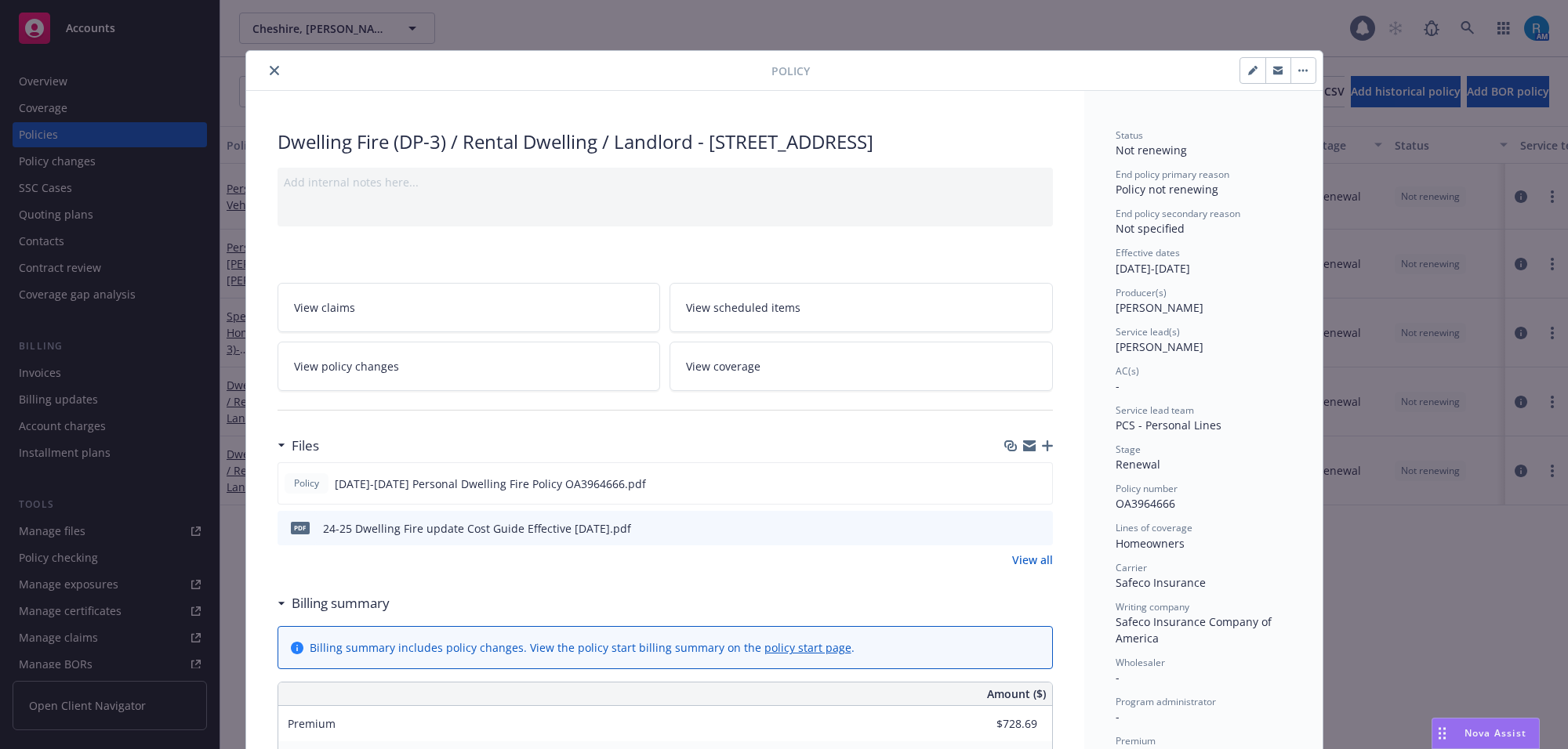
click at [265, 68] on button "close" at bounding box center [274, 70] width 19 height 19
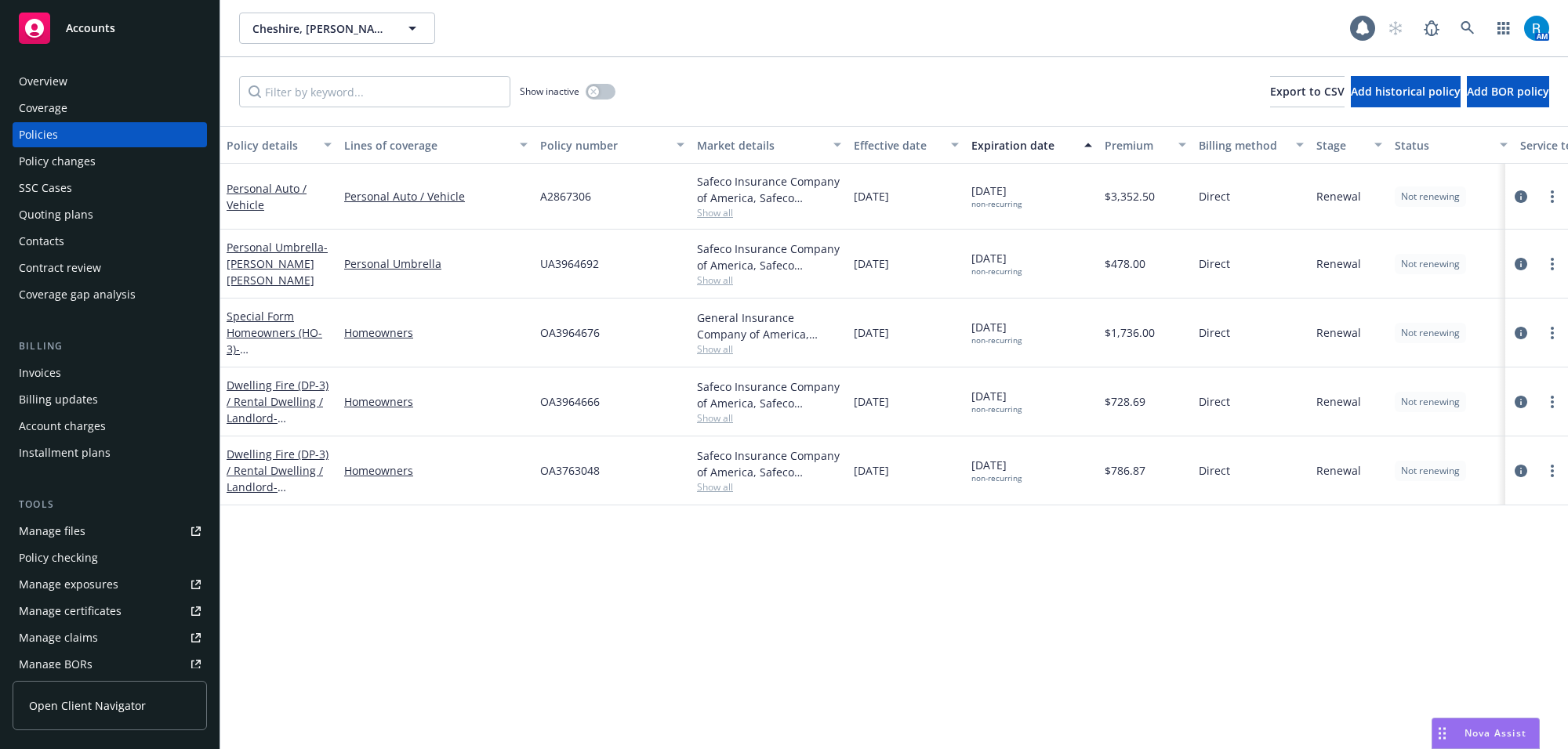
click at [568, 331] on span "OA3964676" at bounding box center [570, 332] width 59 height 16
click at [93, 81] on div "Overview" at bounding box center [110, 82] width 182 height 25
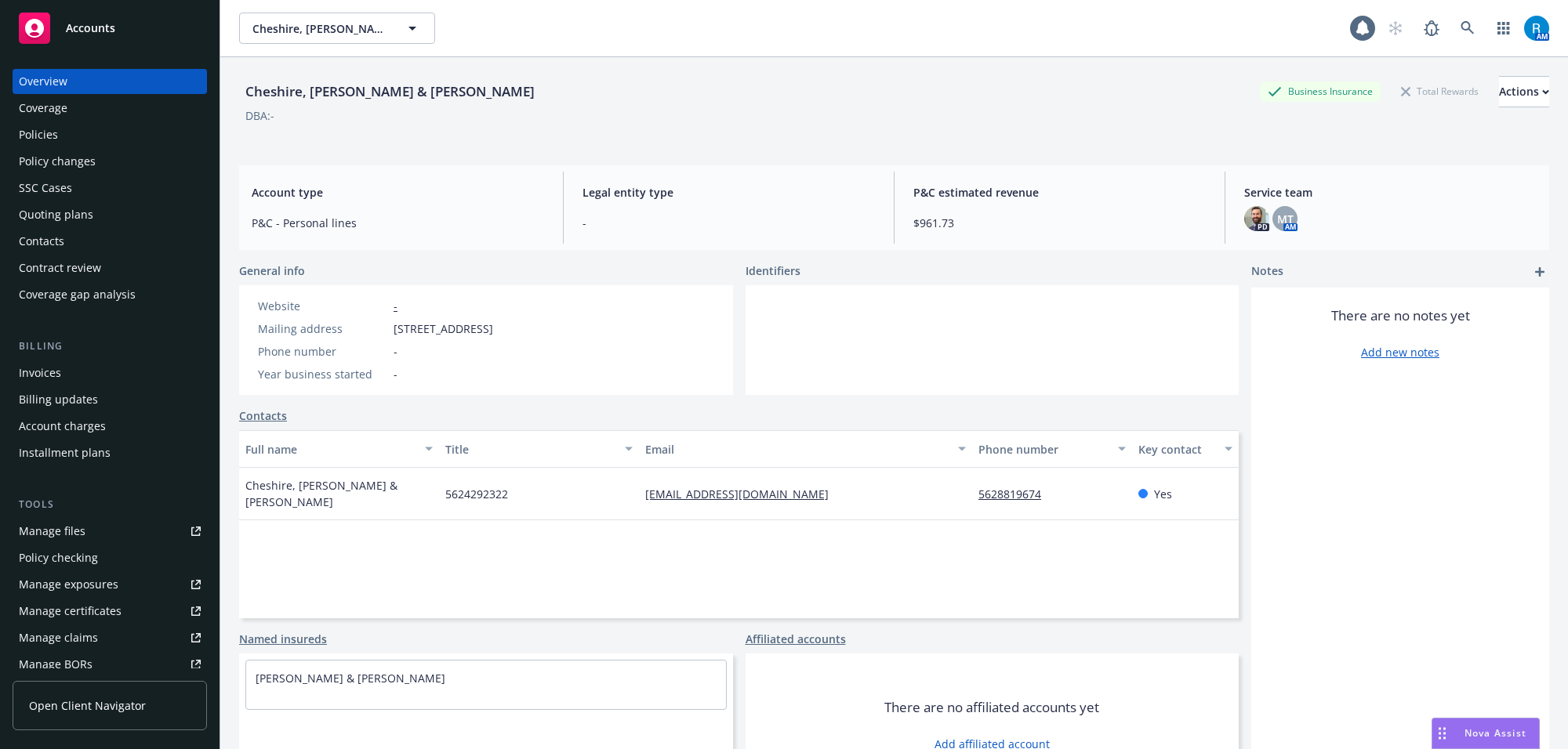
click at [64, 139] on div "Policies" at bounding box center [110, 135] width 182 height 25
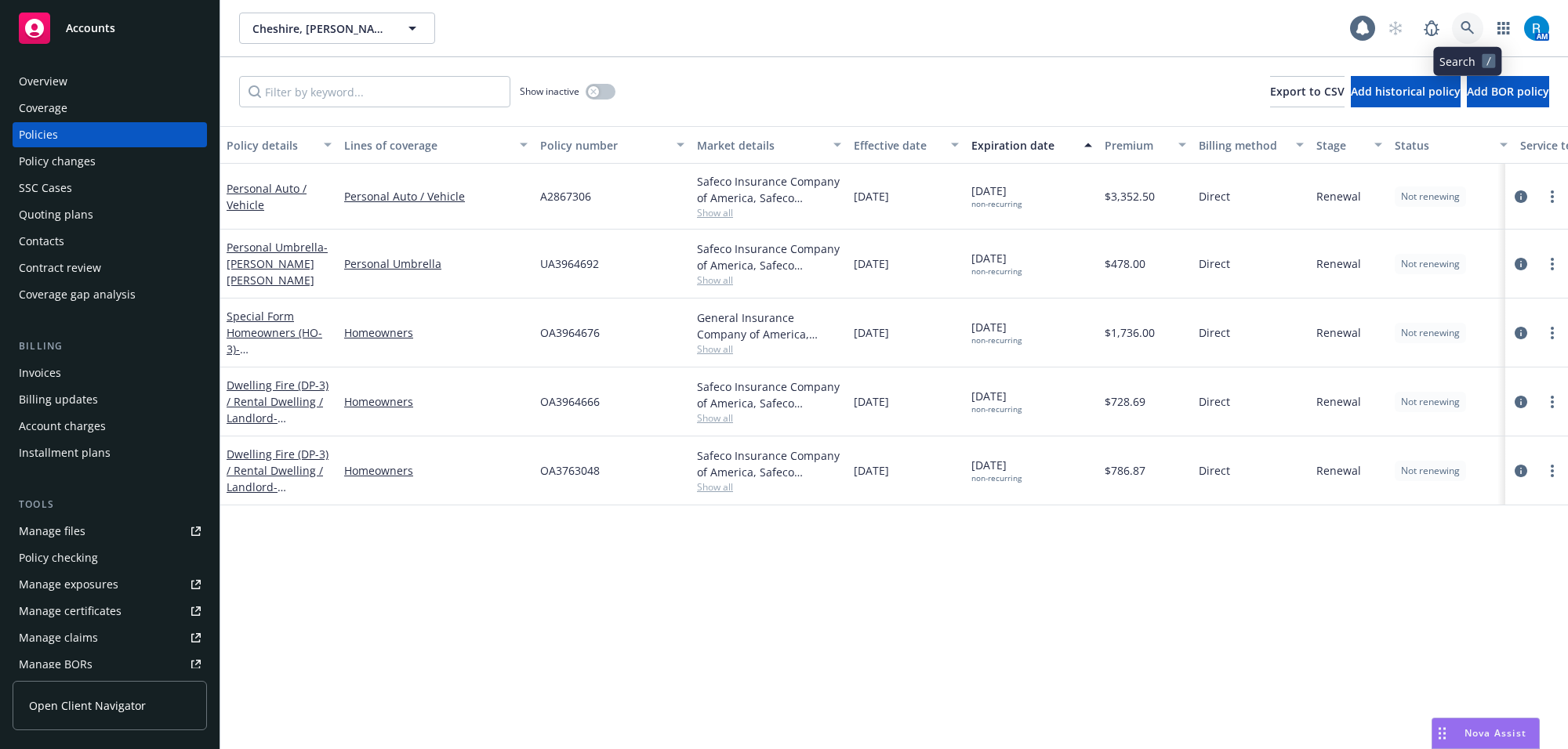
click at [1464, 25] on icon at bounding box center [1468, 29] width 14 height 14
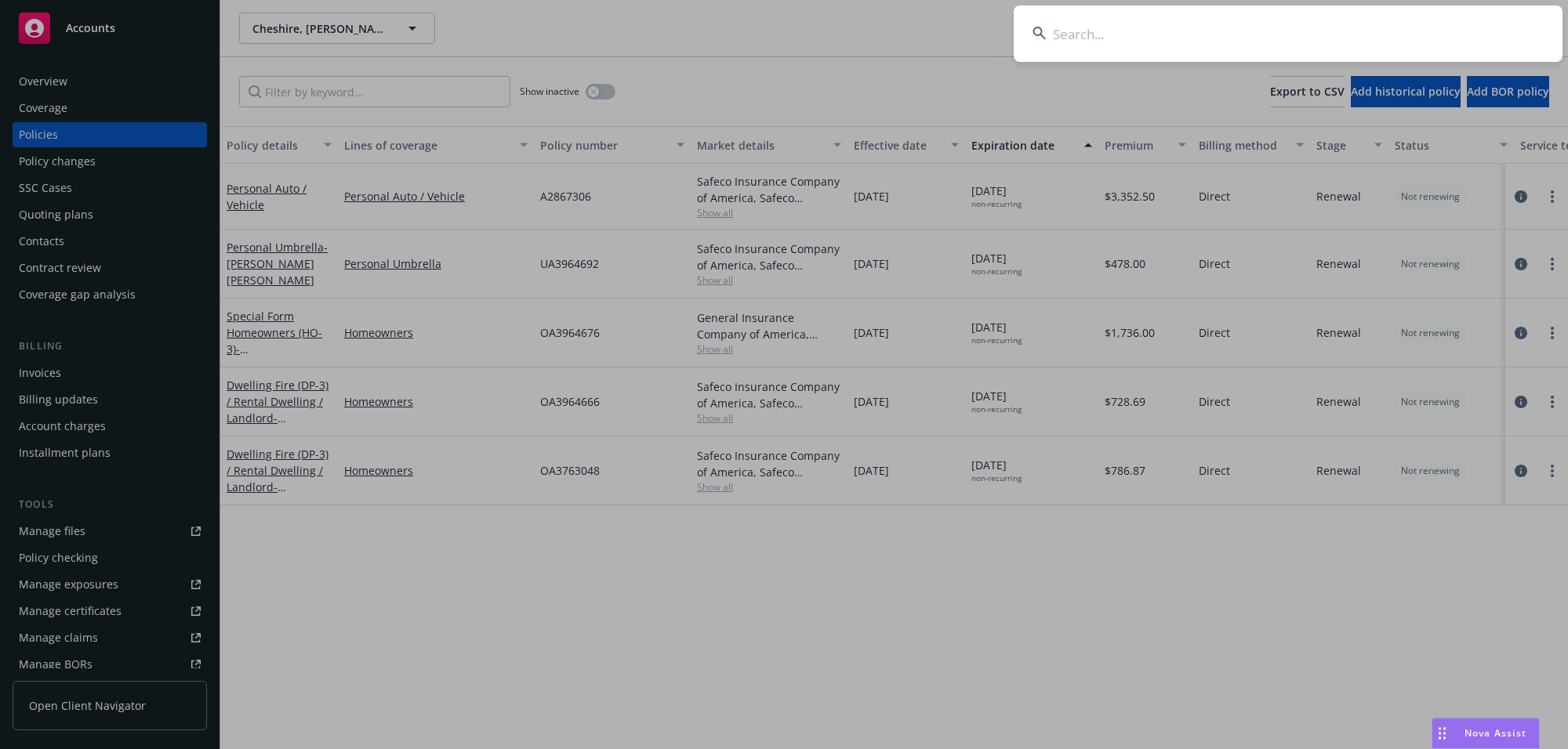
type input "[PERSON_NAME] Jr, [PERSON_NAME]"
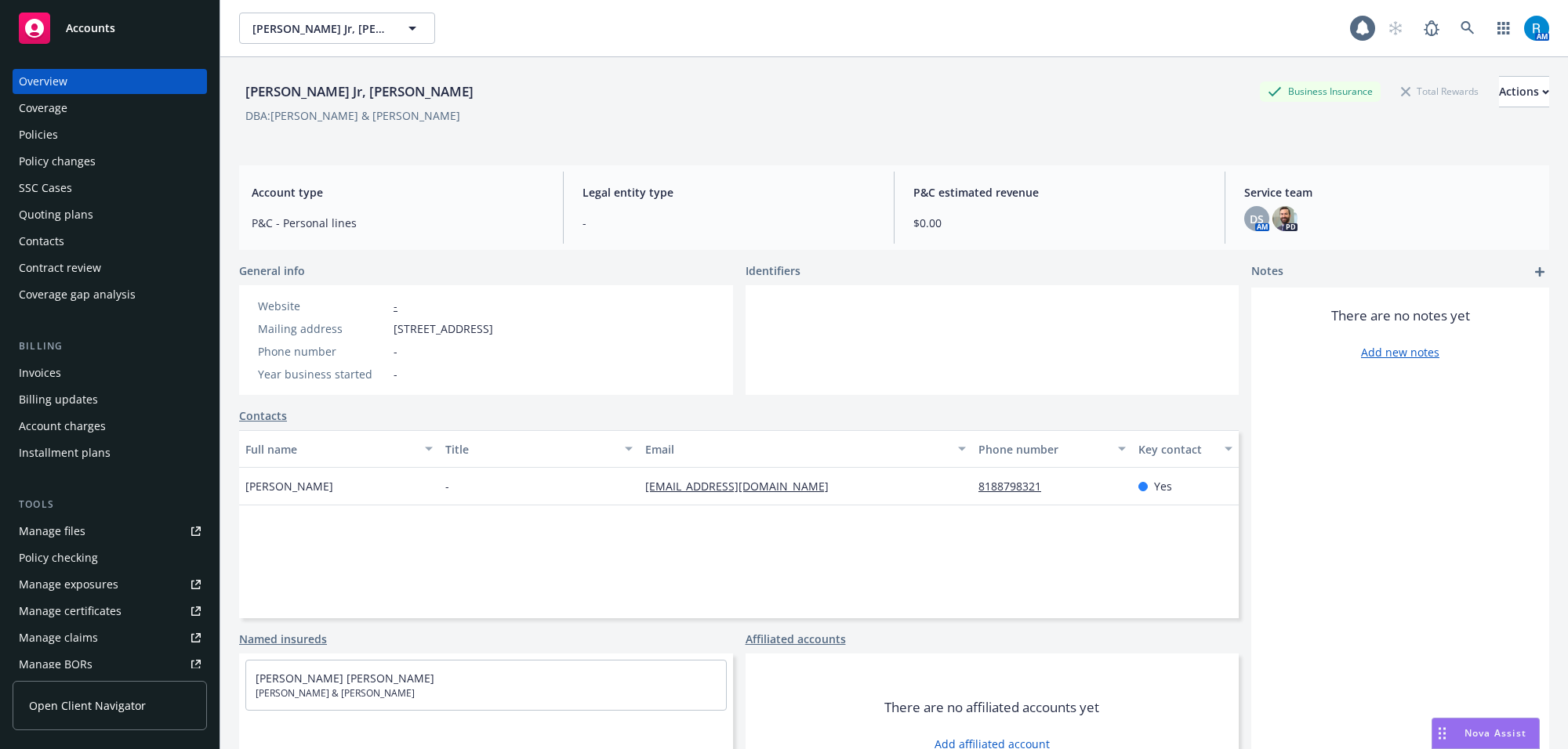
click at [64, 134] on div "Policies" at bounding box center [110, 135] width 182 height 25
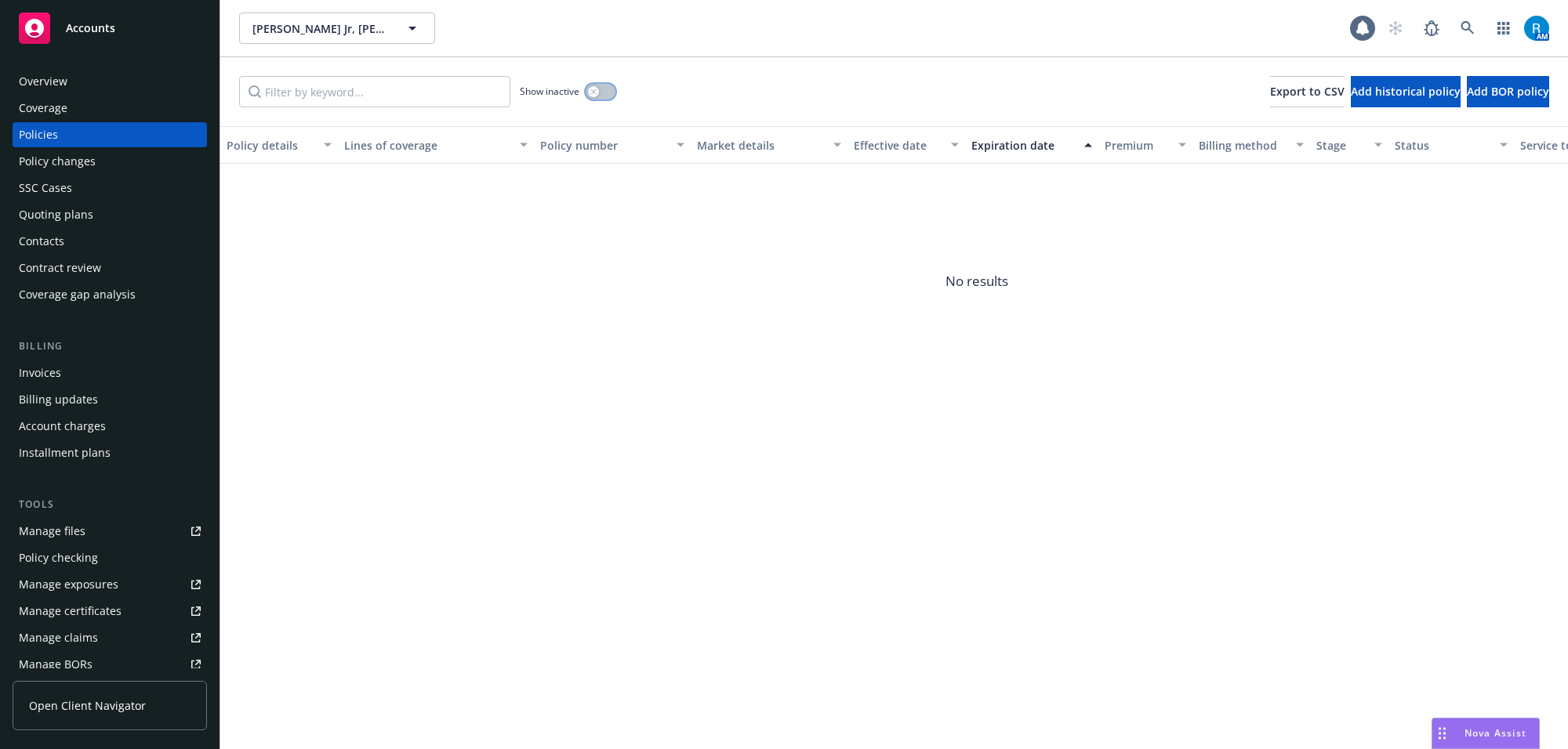
click at [590, 91] on icon "button" at bounding box center [593, 91] width 6 height 6
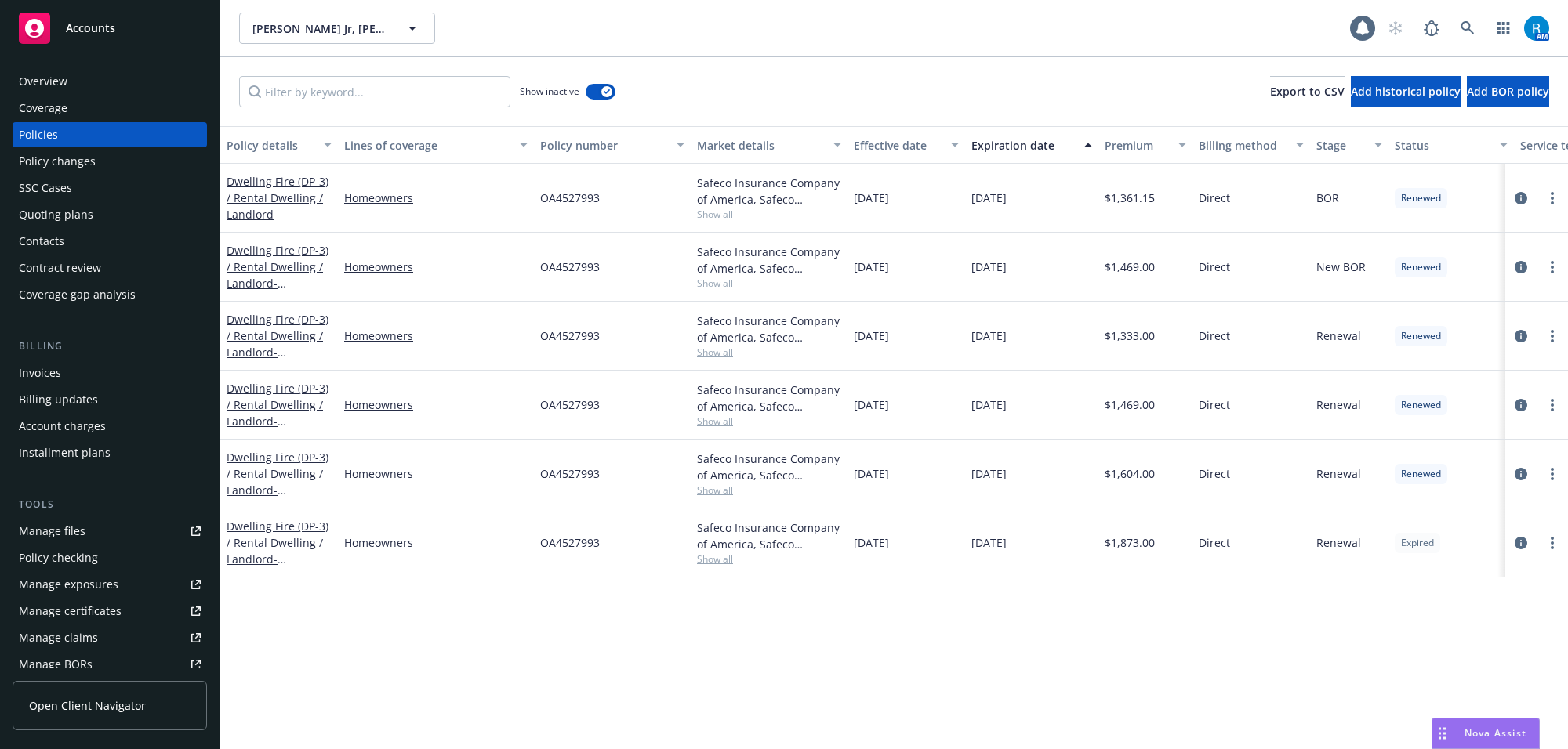
click at [69, 84] on div "Overview" at bounding box center [110, 82] width 182 height 25
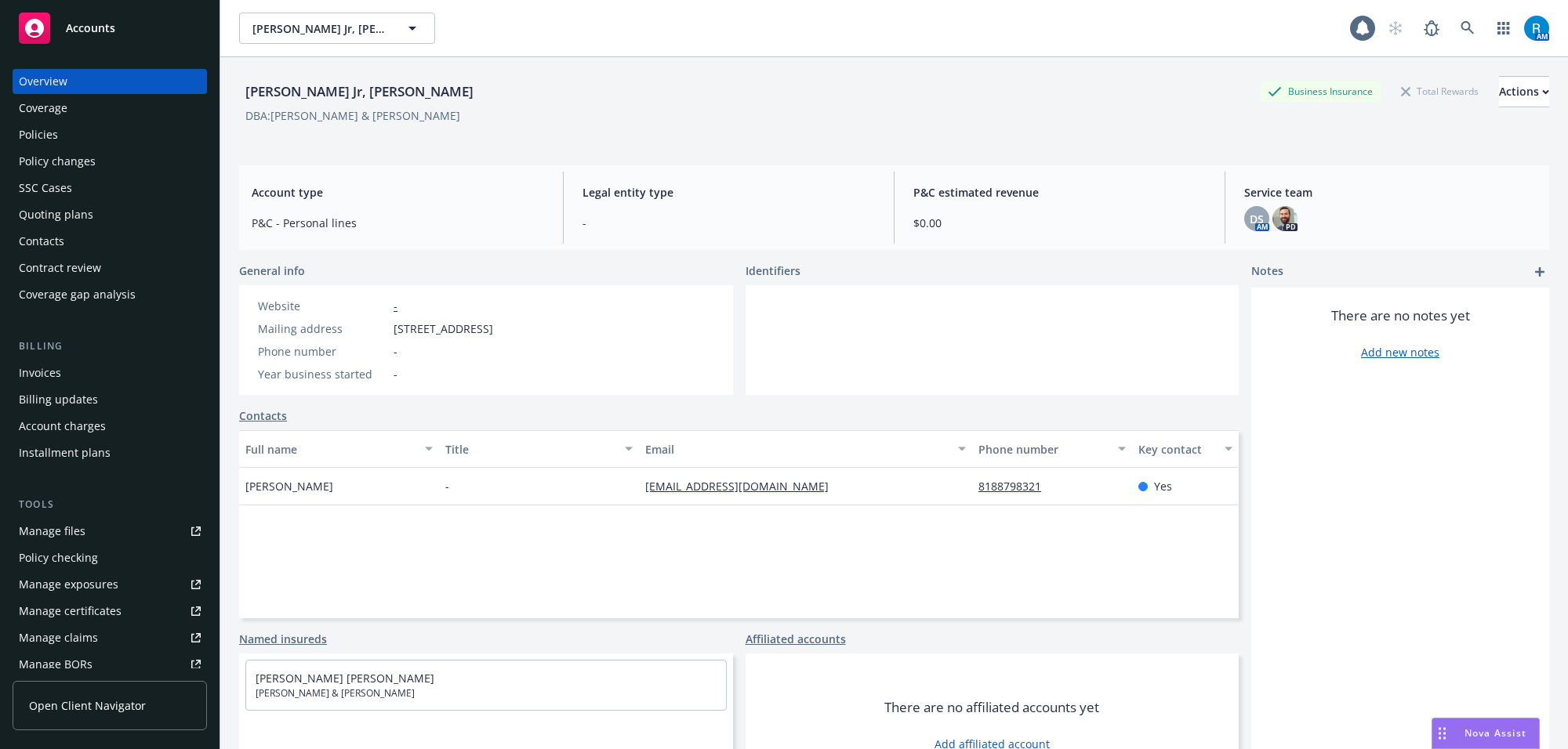
drag, startPoint x: 267, startPoint y: 95, endPoint x: 566, endPoint y: 115, distance: 299.7
click at [511, 111] on div "[PERSON_NAME], [PERSON_NAME] Business Insurance Total Rewards Actions DBA: [PER…" at bounding box center [893, 107] width 1310 height 64
click at [311, 85] on div "[PERSON_NAME] Jr, [PERSON_NAME]" at bounding box center [358, 92] width 240 height 21
click at [220, 82] on div "Accounts Overview Coverage Policies Policy changes SSC Cases Quoting plans Cont…" at bounding box center [110, 374] width 221 height 749
drag, startPoint x: 323, startPoint y: 96, endPoint x: 449, endPoint y: 91, distance: 126.1
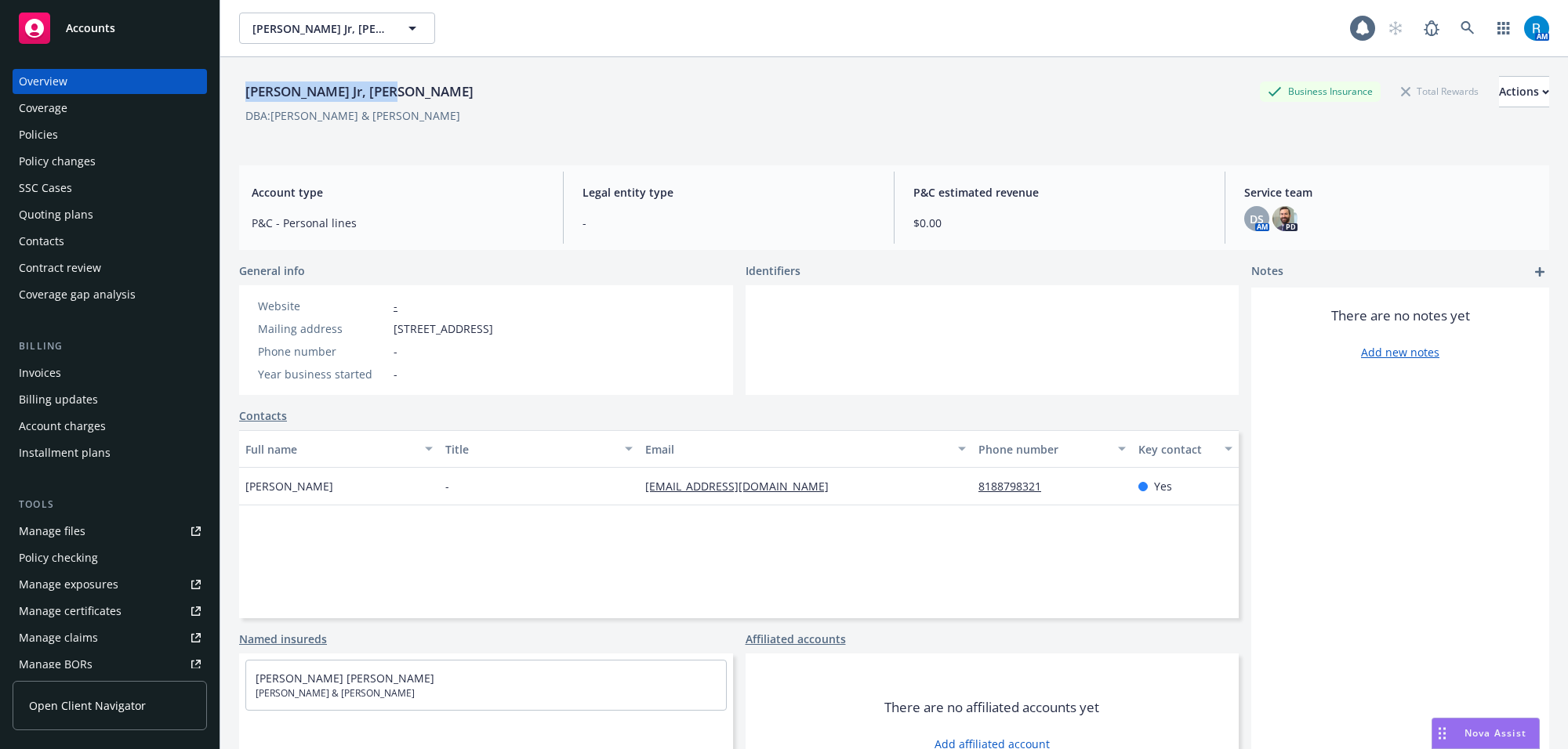
click at [430, 96] on div "[PERSON_NAME] Jr, [PERSON_NAME] Business Insurance Total Rewards Actions DBA: […" at bounding box center [894, 432] width 1347 height 749
click at [81, 78] on div "Overview" at bounding box center [110, 82] width 182 height 25
click at [232, 95] on div "[PERSON_NAME] Jr, [PERSON_NAME] Business Insurance Total Rewards Actions DBA: […" at bounding box center [894, 432] width 1347 height 749
drag, startPoint x: 253, startPoint y: 95, endPoint x: 488, endPoint y: 103, distance: 235.1
click at [486, 103] on div "[PERSON_NAME] Jr, [PERSON_NAME] Business Insurance Total Rewards Actions DBA: […" at bounding box center [894, 432] width 1347 height 749
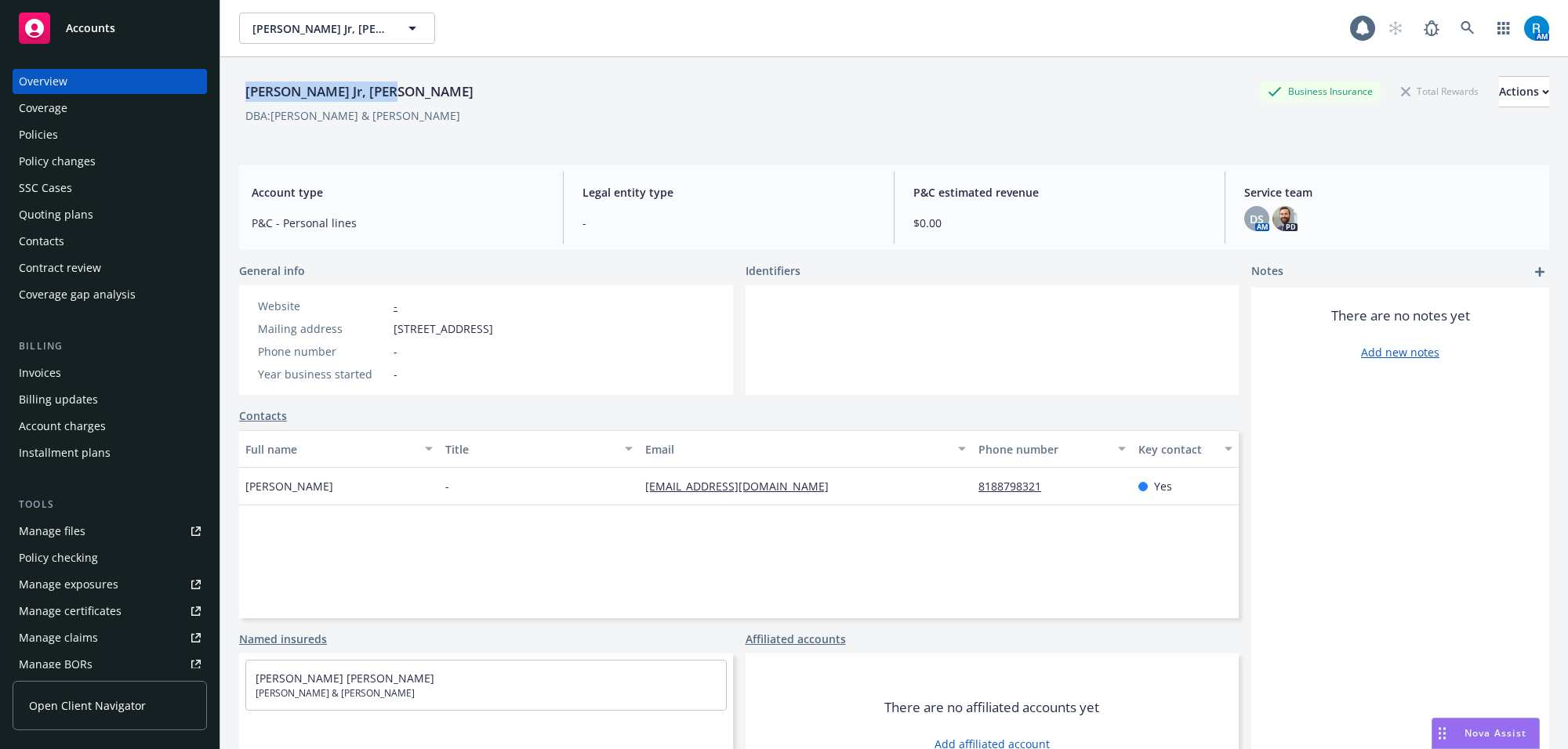
click at [59, 125] on div "Policies" at bounding box center [110, 135] width 182 height 25
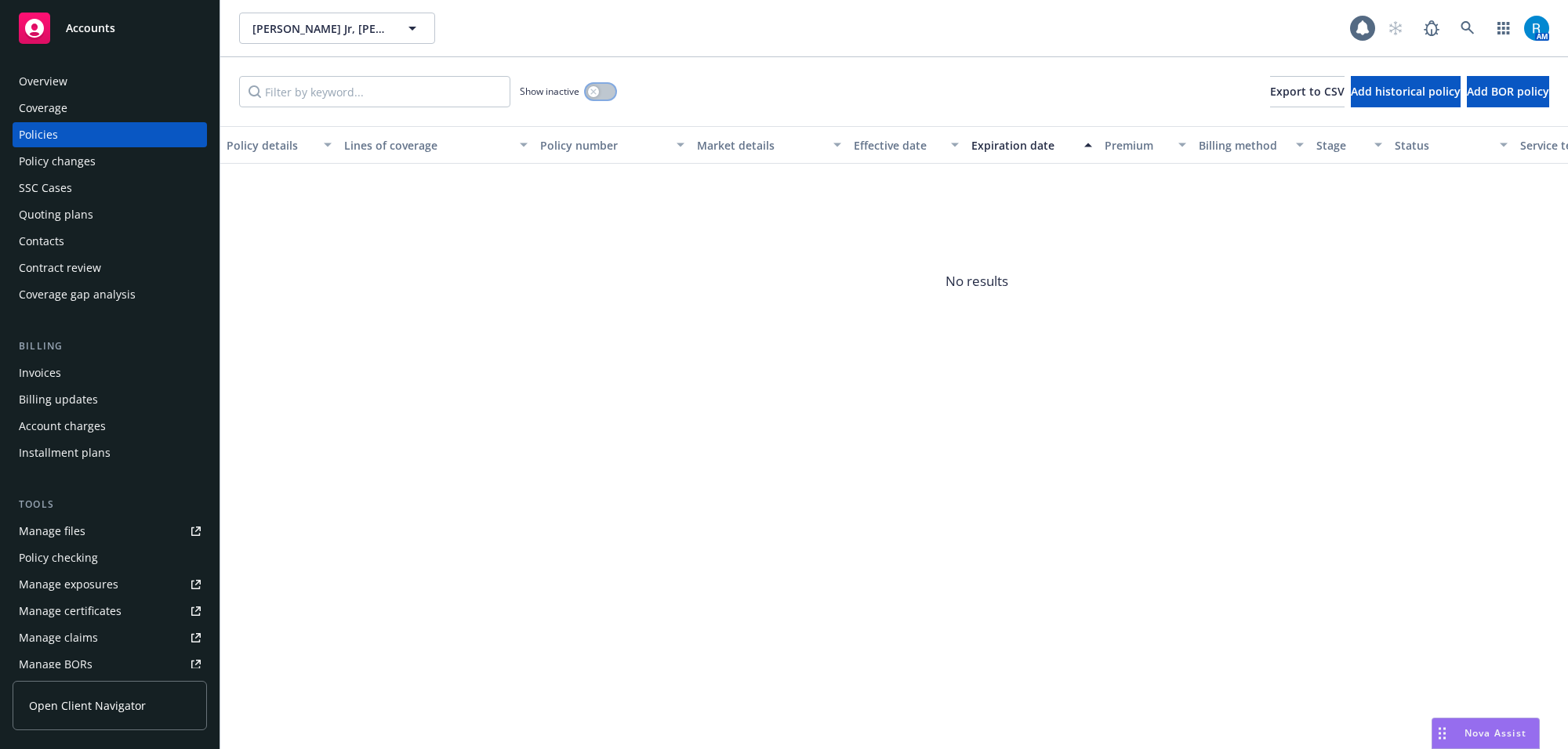
click at [597, 95] on div "button" at bounding box center [594, 92] width 11 height 11
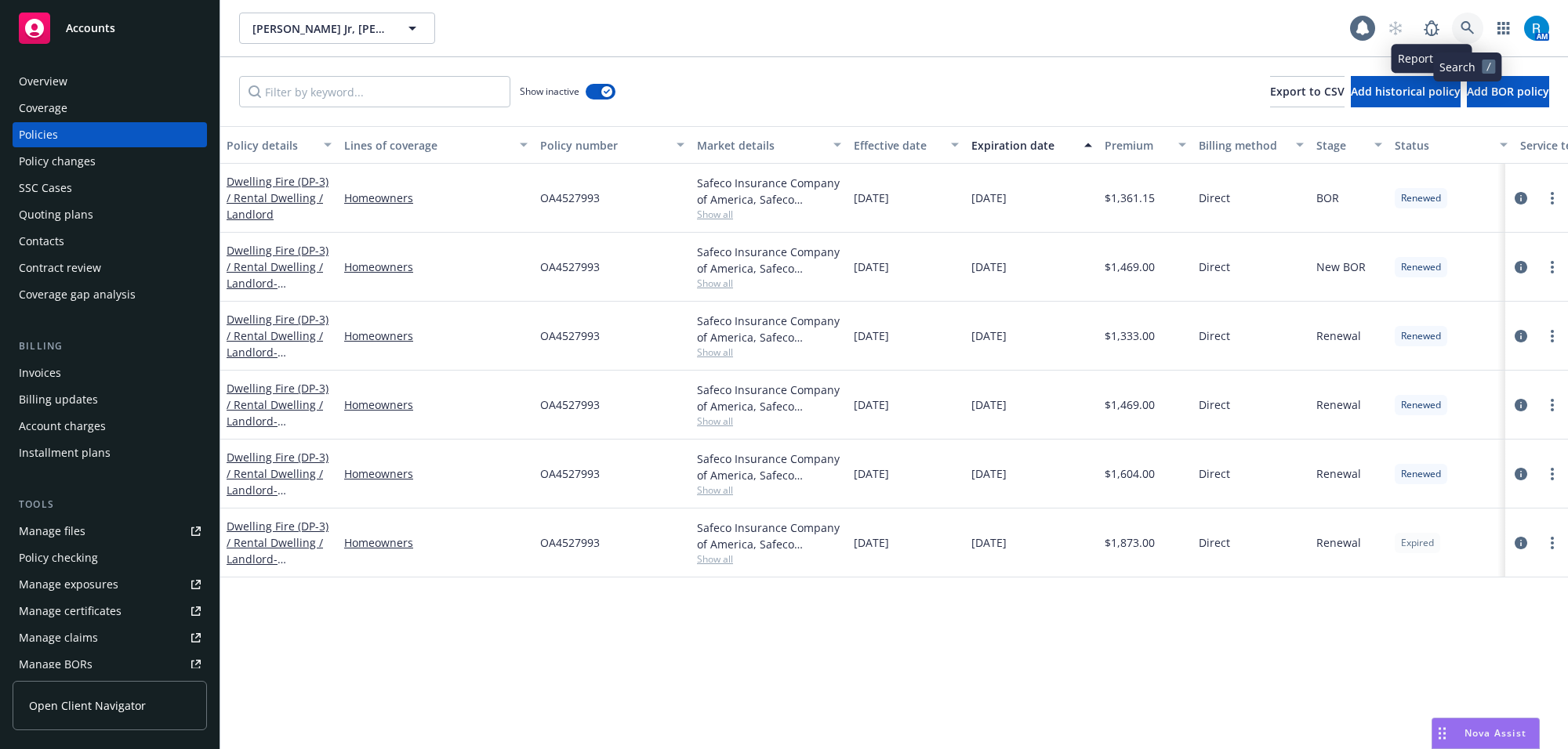
click at [1459, 22] on link at bounding box center [1467, 28] width 32 height 32
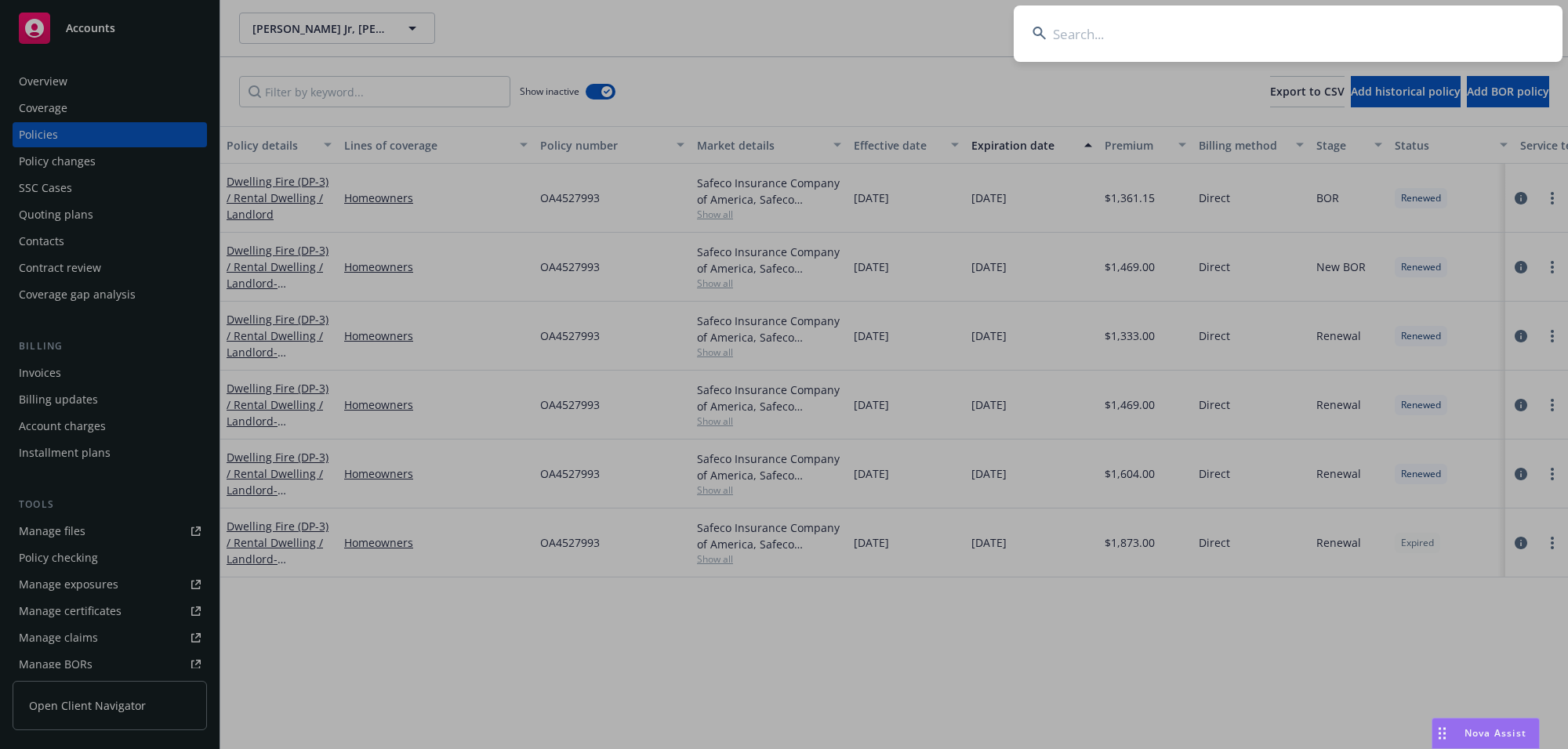
click at [1220, 40] on input at bounding box center [1287, 33] width 548 height 57
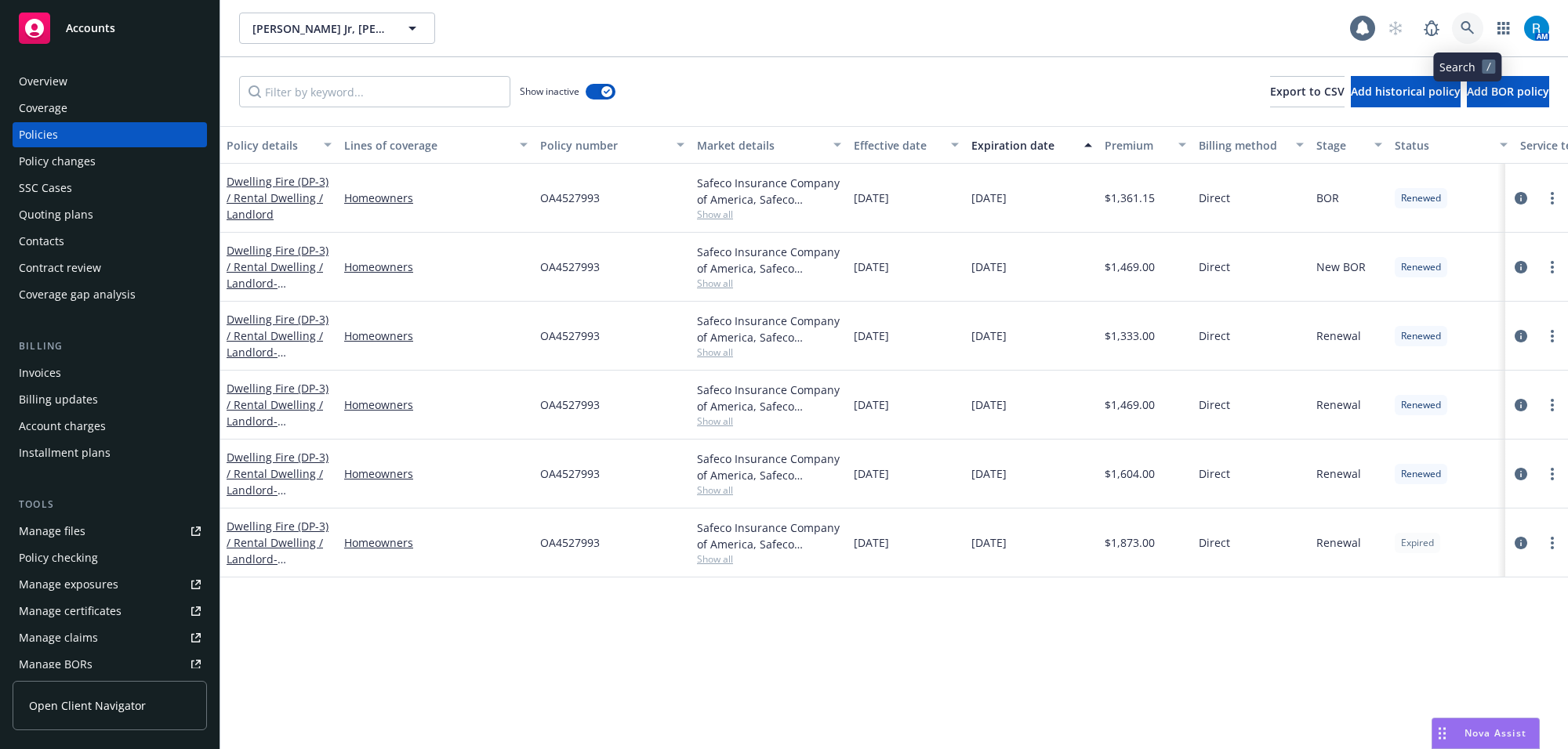
click at [1464, 32] on icon at bounding box center [1468, 29] width 14 height 14
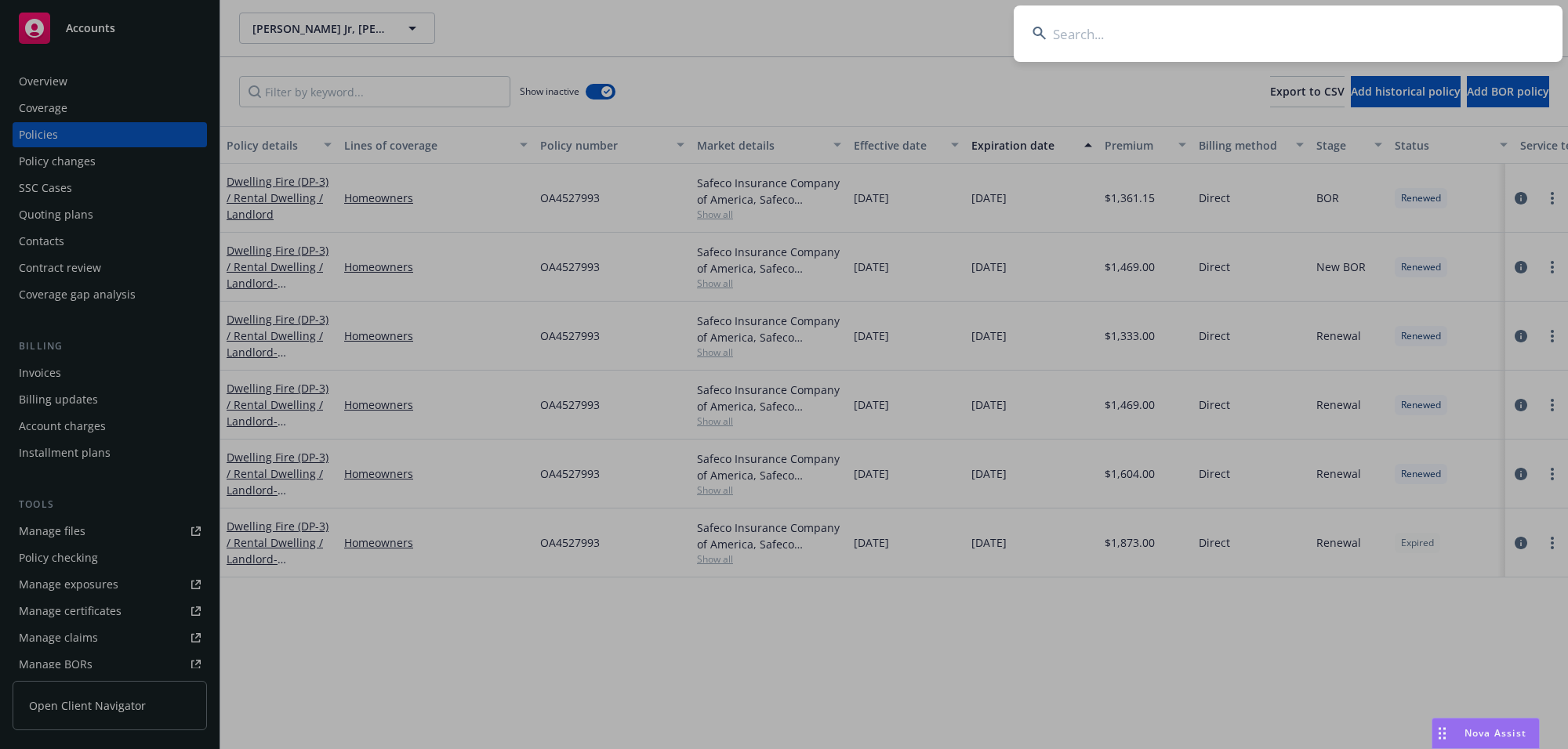
type input "[PERSON_NAME]"
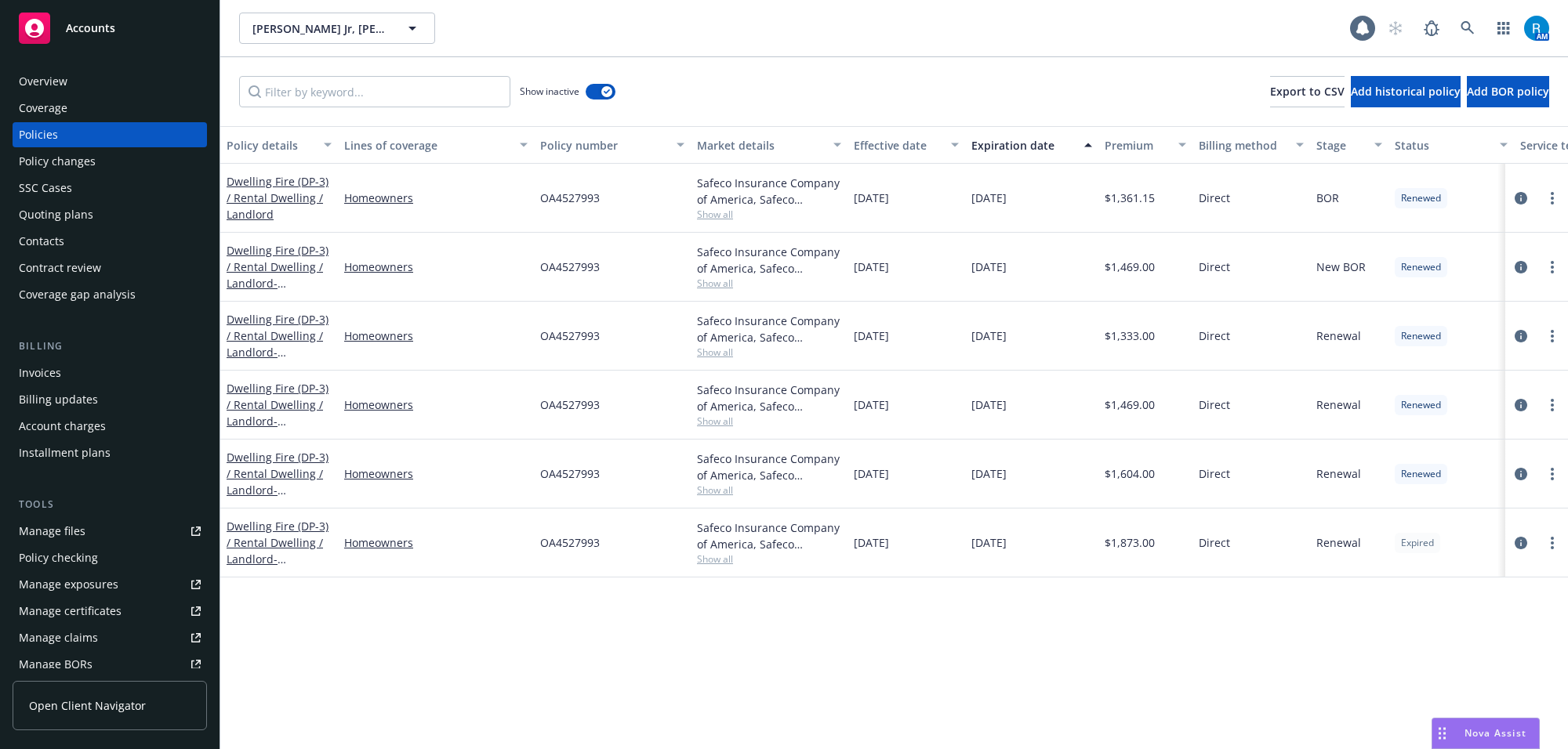
click at [49, 136] on div "Policies" at bounding box center [39, 135] width 40 height 25
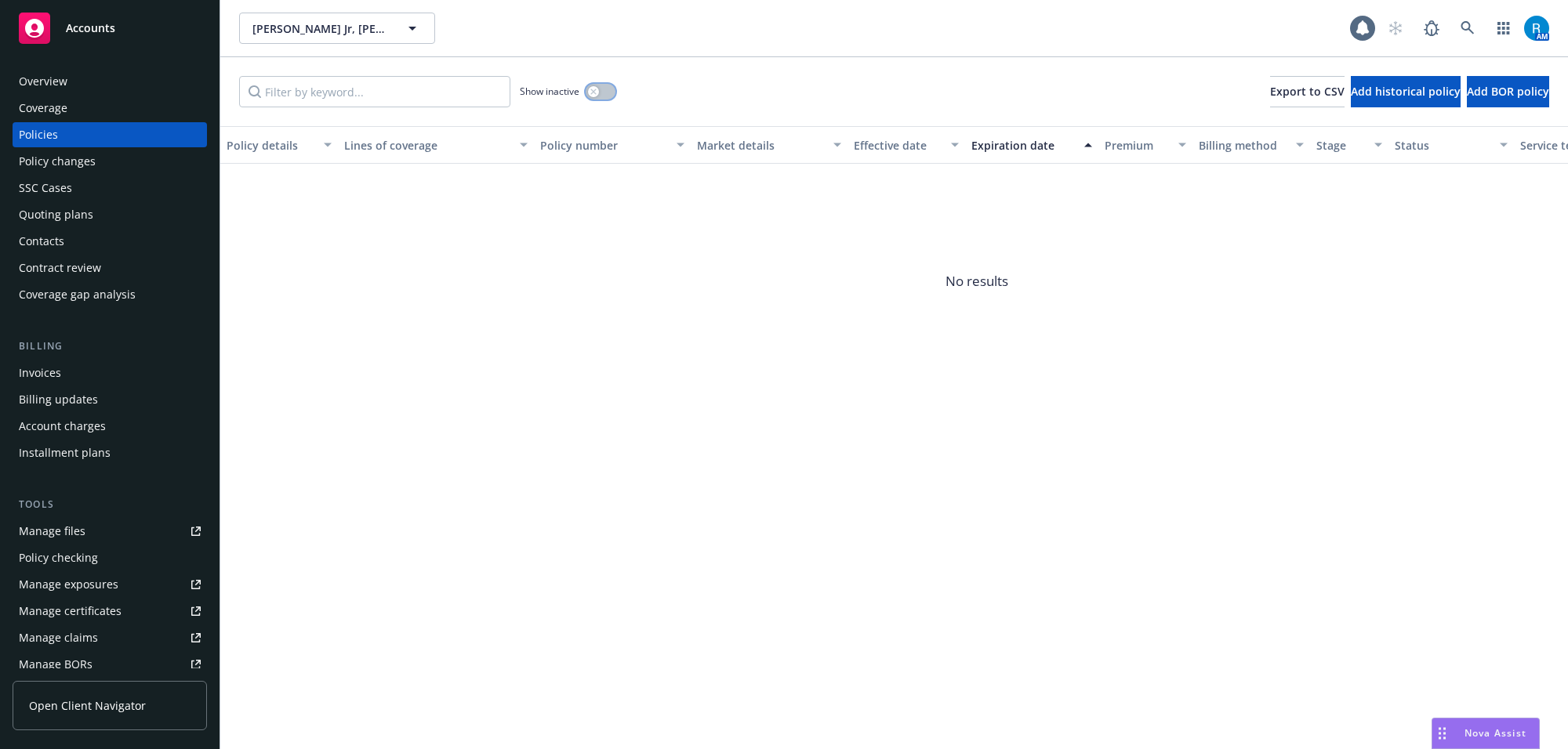
click at [598, 92] on div "button" at bounding box center [594, 92] width 11 height 11
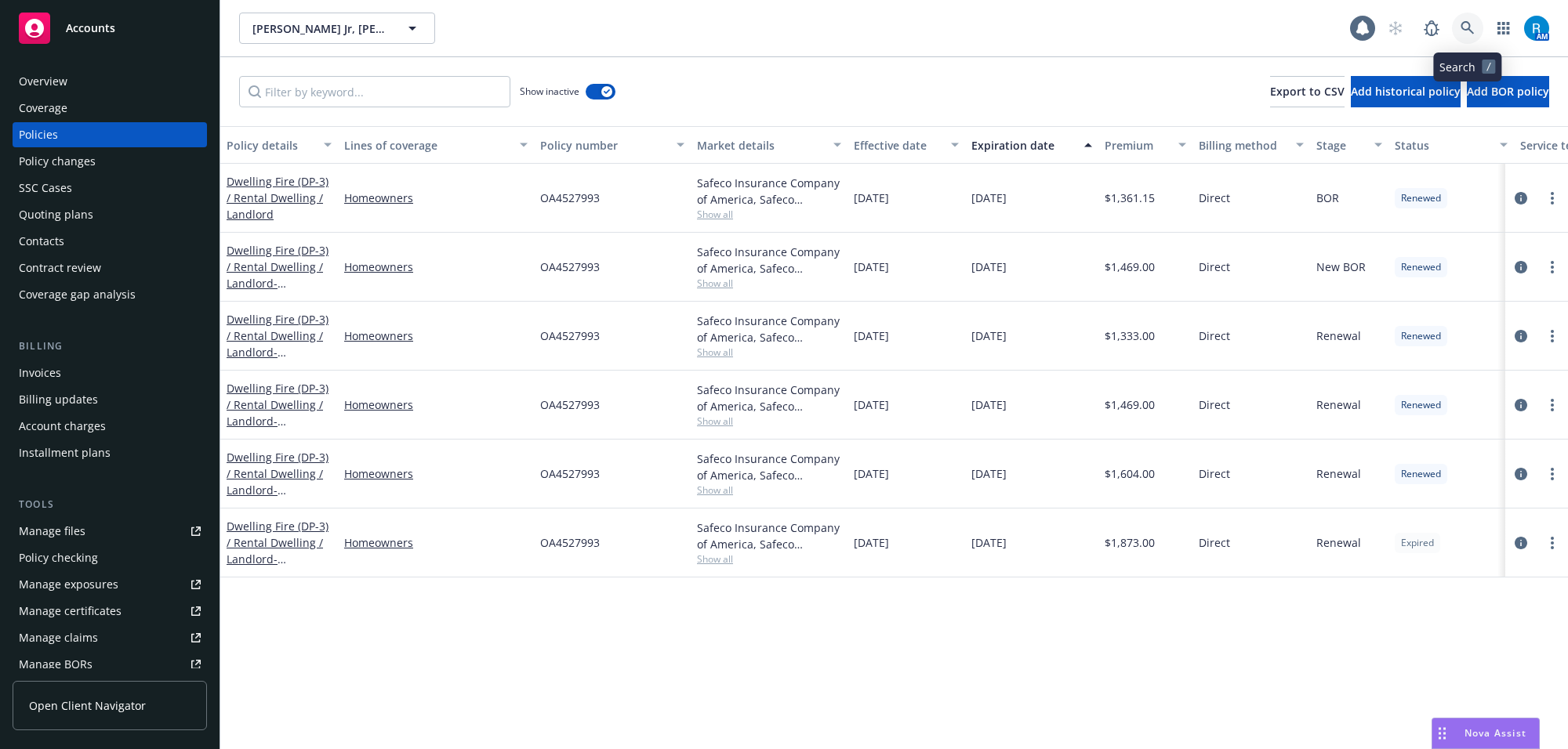
click at [1466, 33] on icon at bounding box center [1468, 29] width 14 height 14
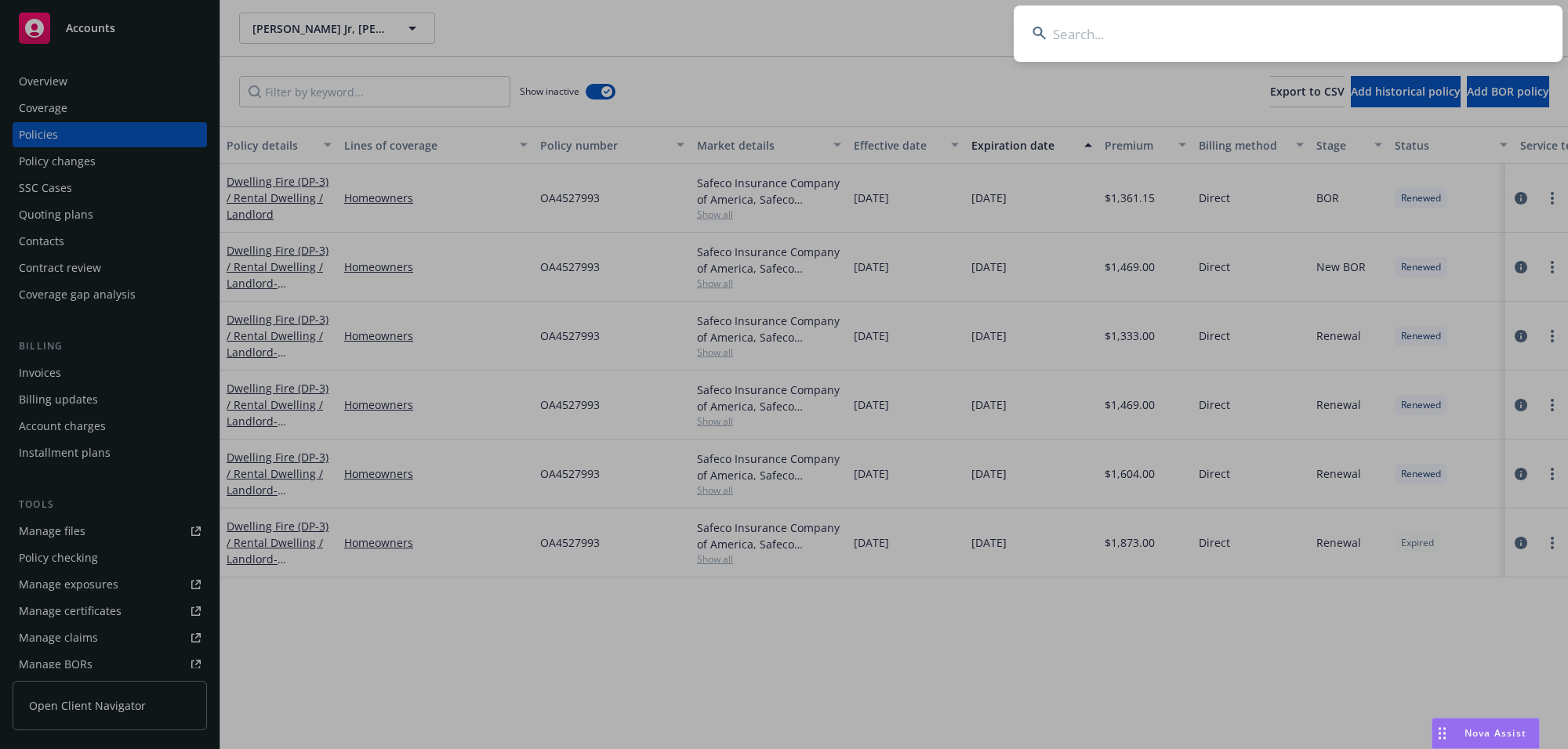
type input "[PERSON_NAME]"
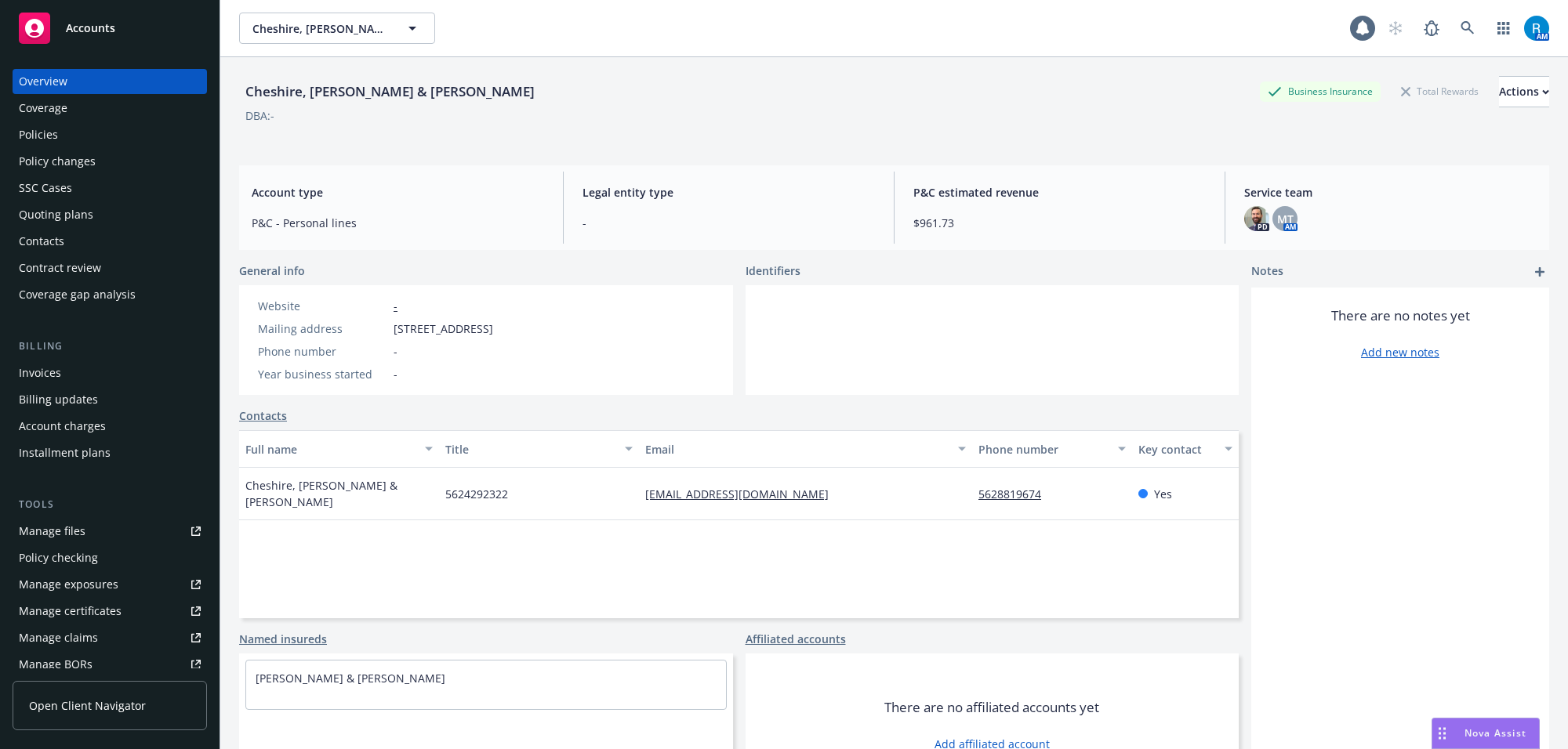
click at [23, 131] on div "Policies" at bounding box center [39, 135] width 40 height 25
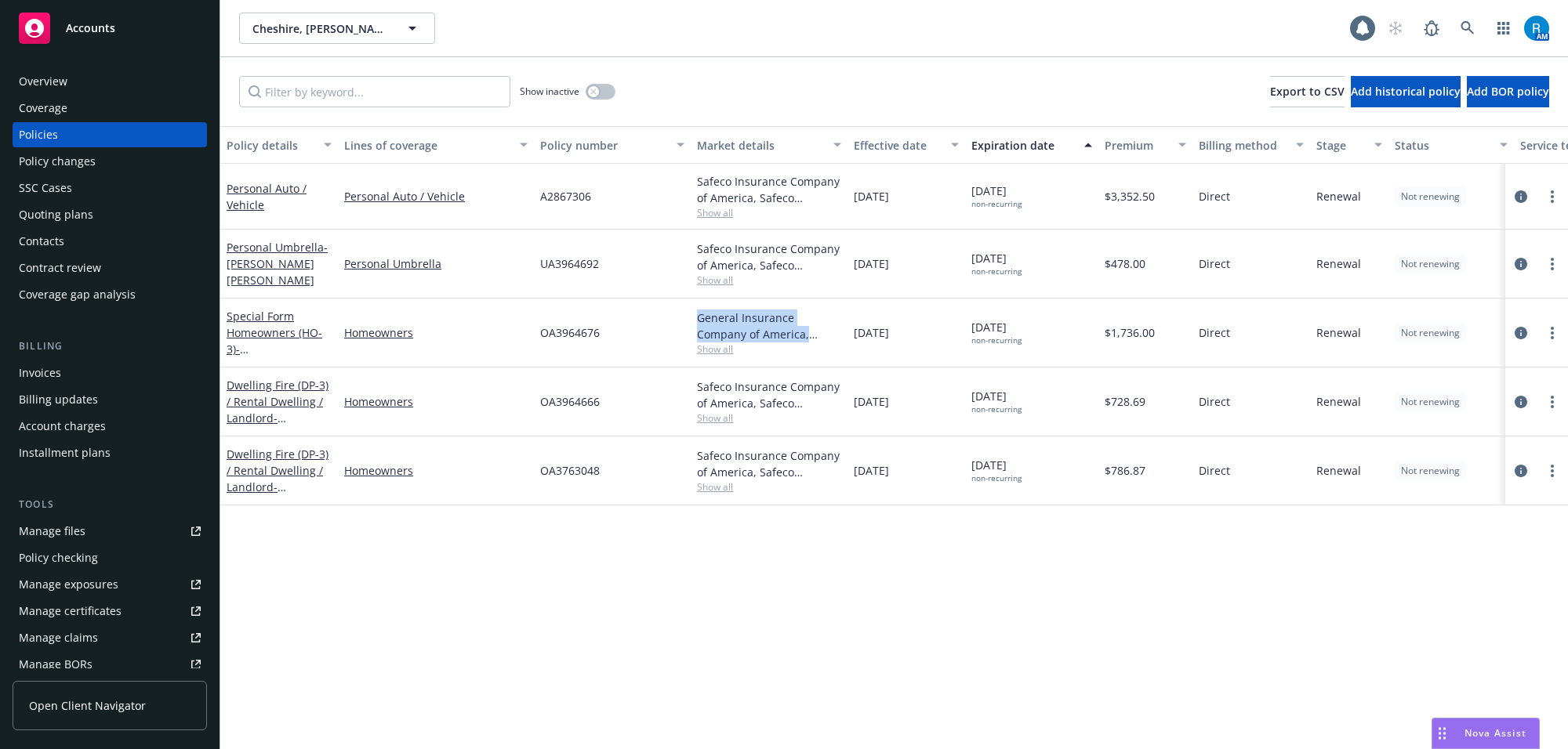
drag, startPoint x: 702, startPoint y: 318, endPoint x: 805, endPoint y: 338, distance: 104.9
click at [805, 338] on div "General Insurance Company of America, Safeco Insurance" at bounding box center [769, 326] width 144 height 33
click at [267, 327] on link "Special Form Homeowners (HO-3) - [STREET_ADDRESS]" at bounding box center [276, 340] width 100 height 64
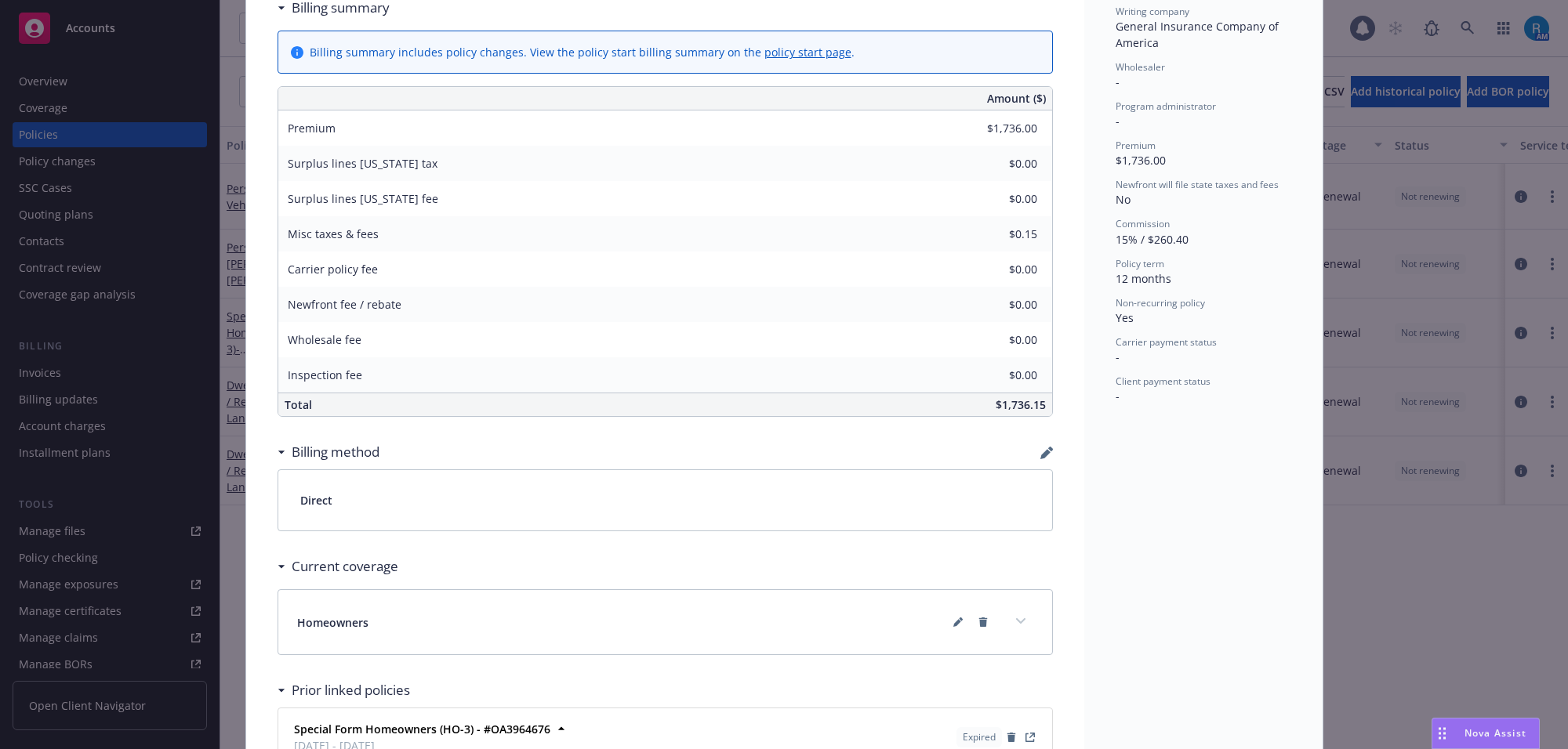
scroll to position [780, 0]
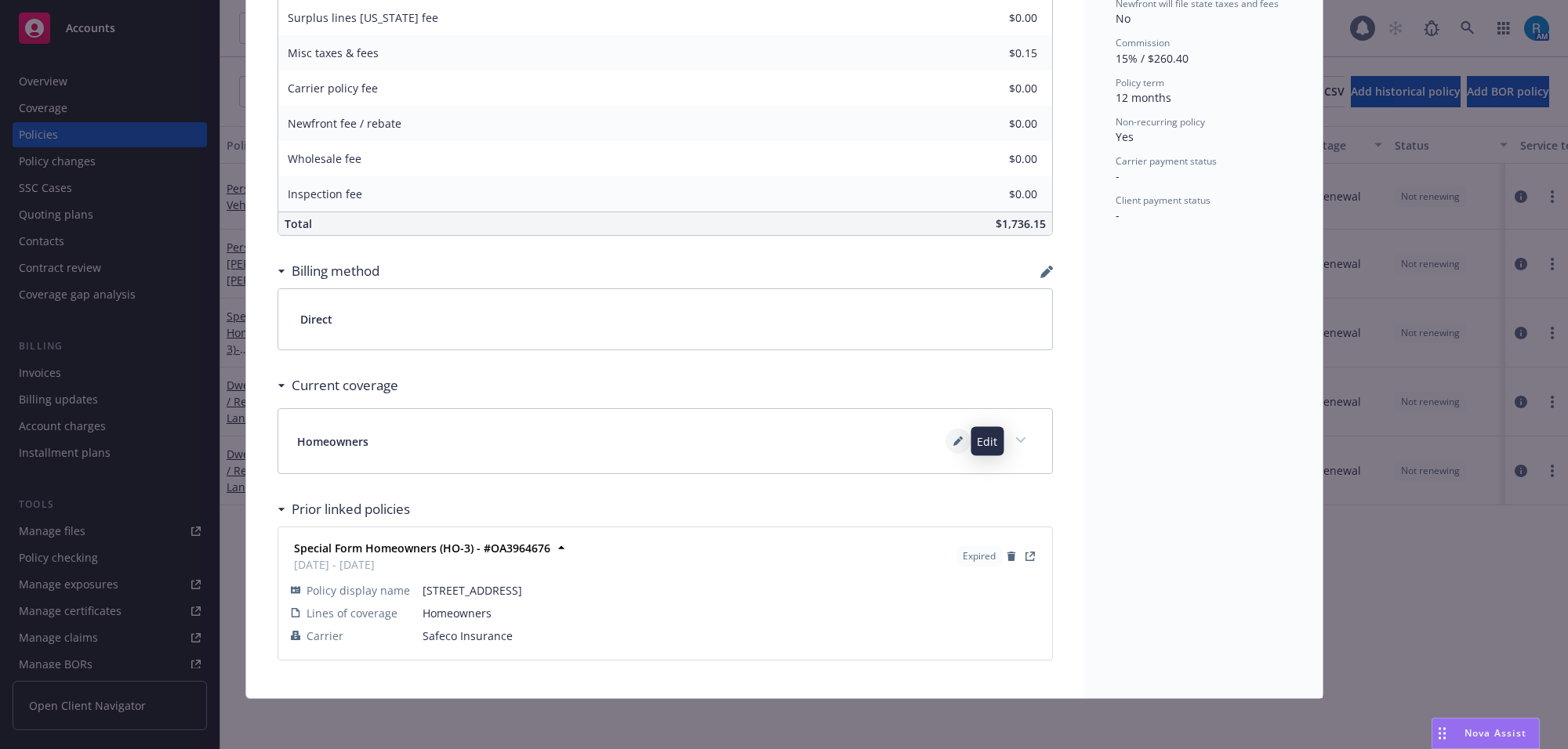
click at [946, 443] on button at bounding box center [958, 441] width 25 height 25
type textarea "x"
select select "LIMIT"
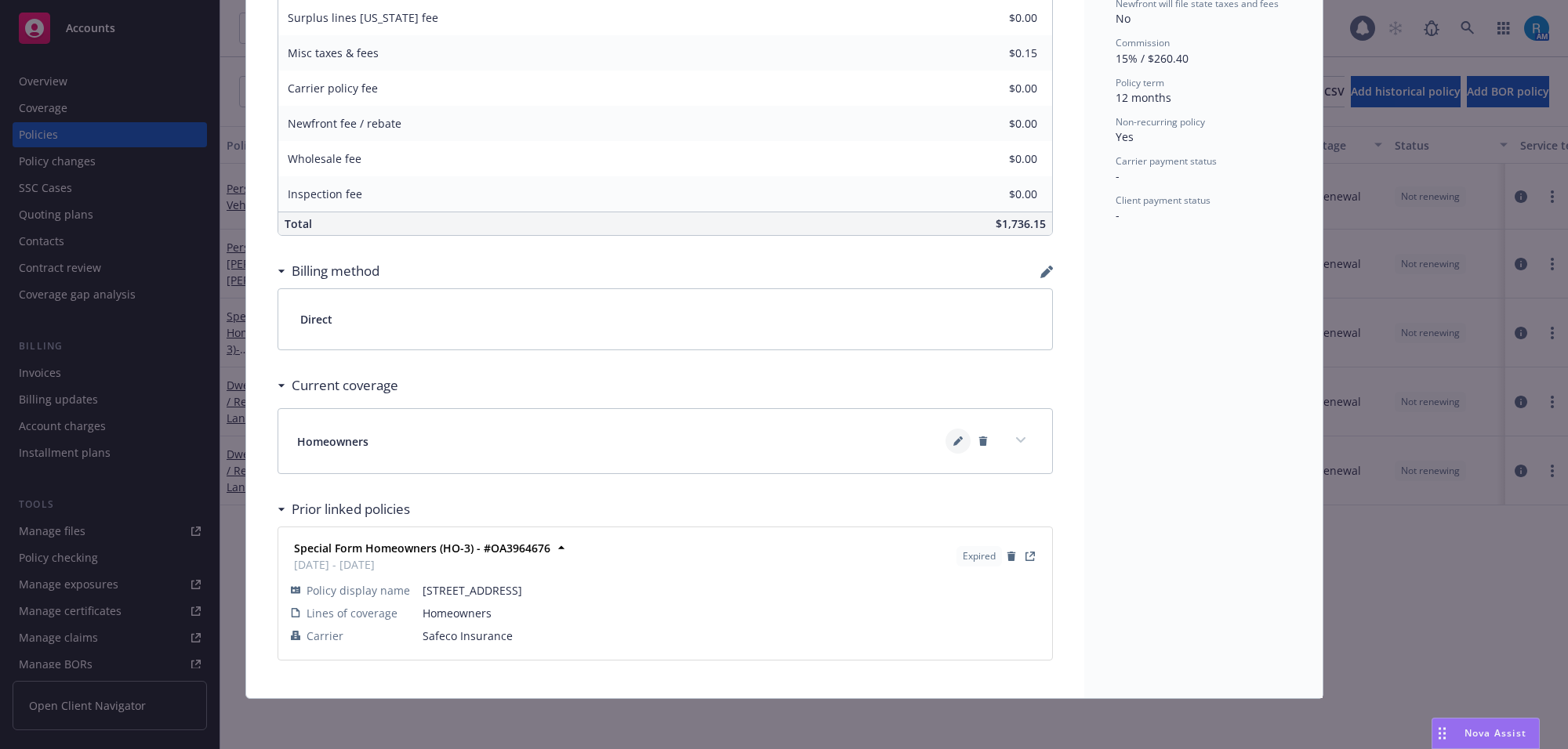
select select "INCLUDED"
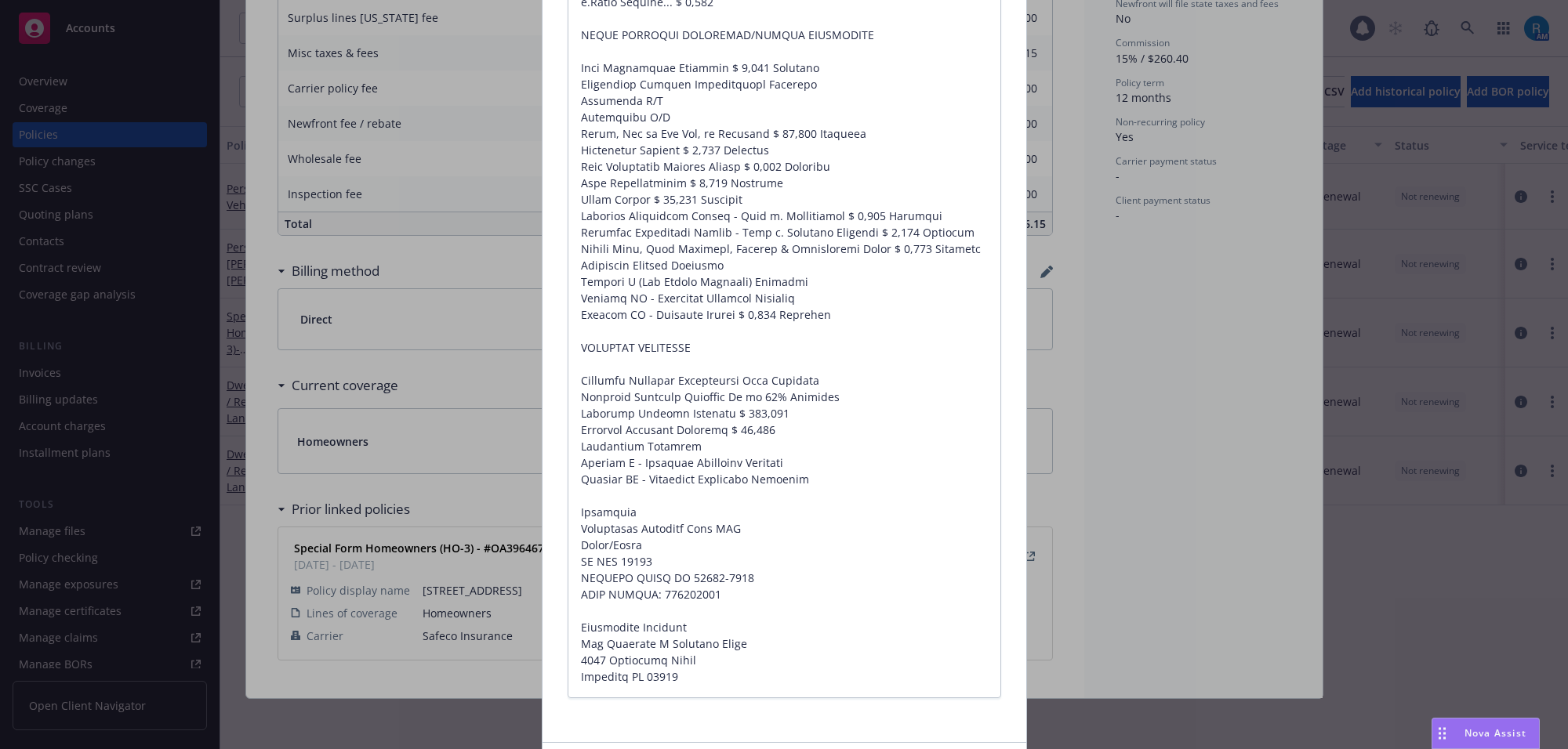
scroll to position [3684, 0]
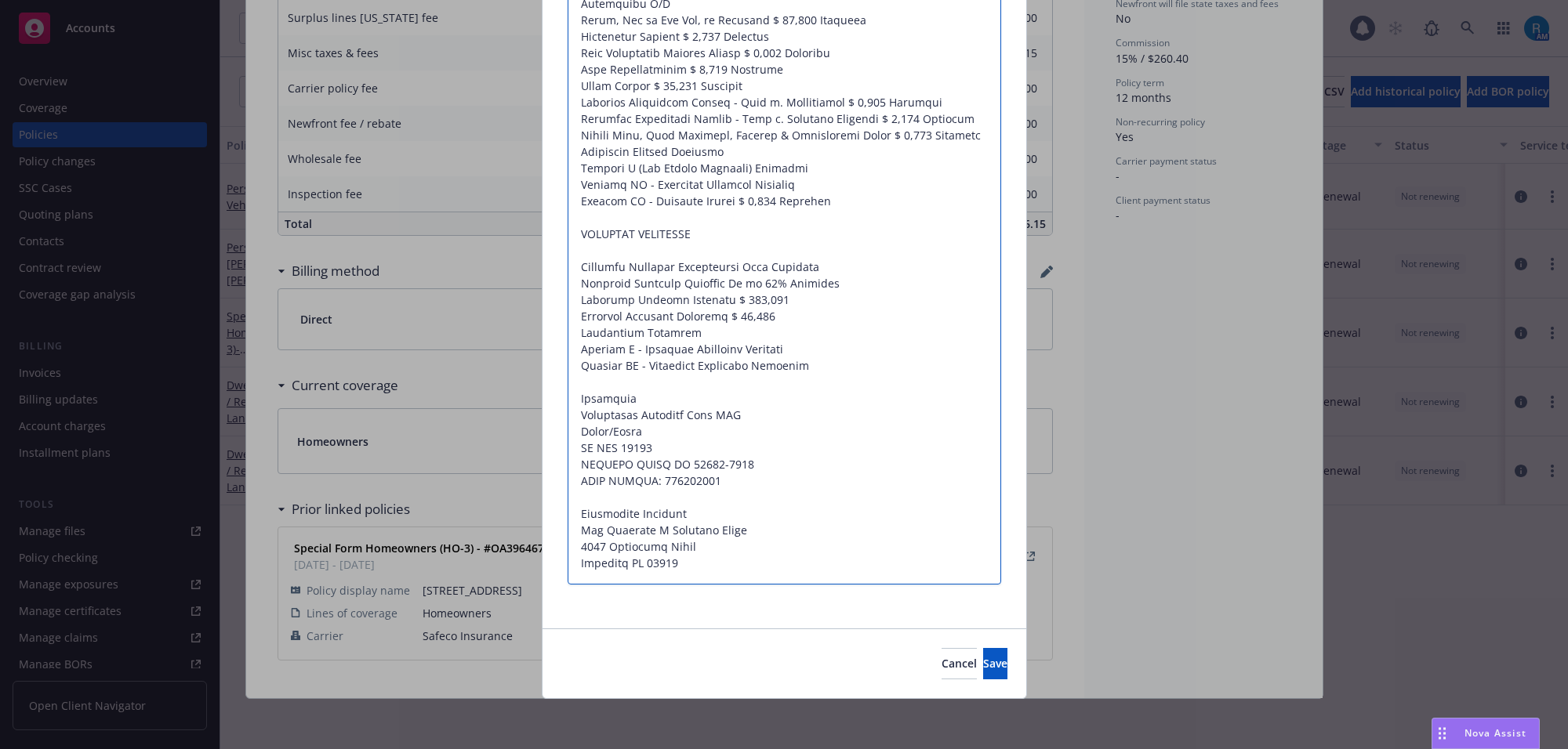
drag, startPoint x: 696, startPoint y: 561, endPoint x: 570, endPoint y: 404, distance: 201.3
click at [570, 404] on textarea at bounding box center [784, 86] width 433 height 998
click at [941, 662] on span "Cancel" at bounding box center [958, 663] width 35 height 15
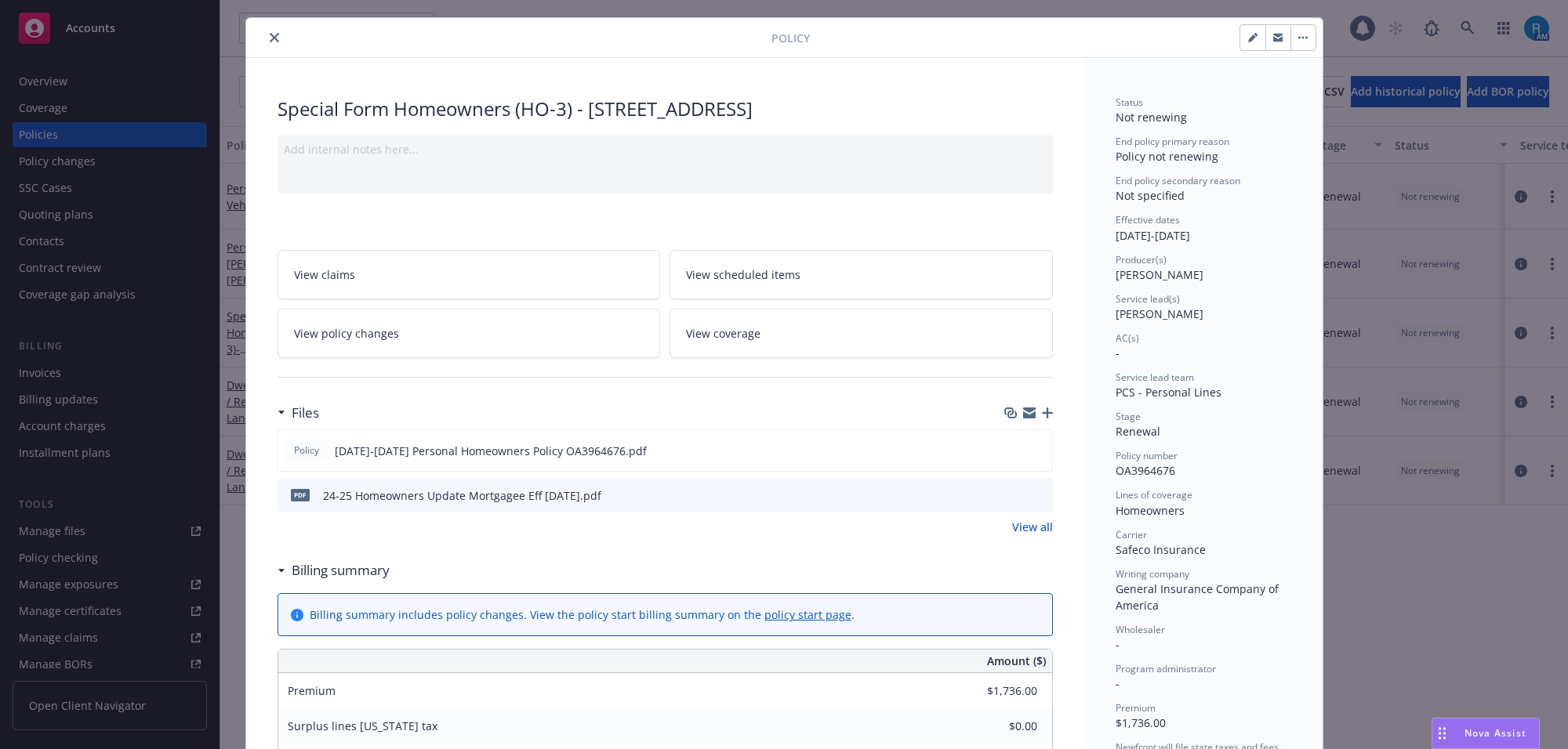
scroll to position [0, 0]
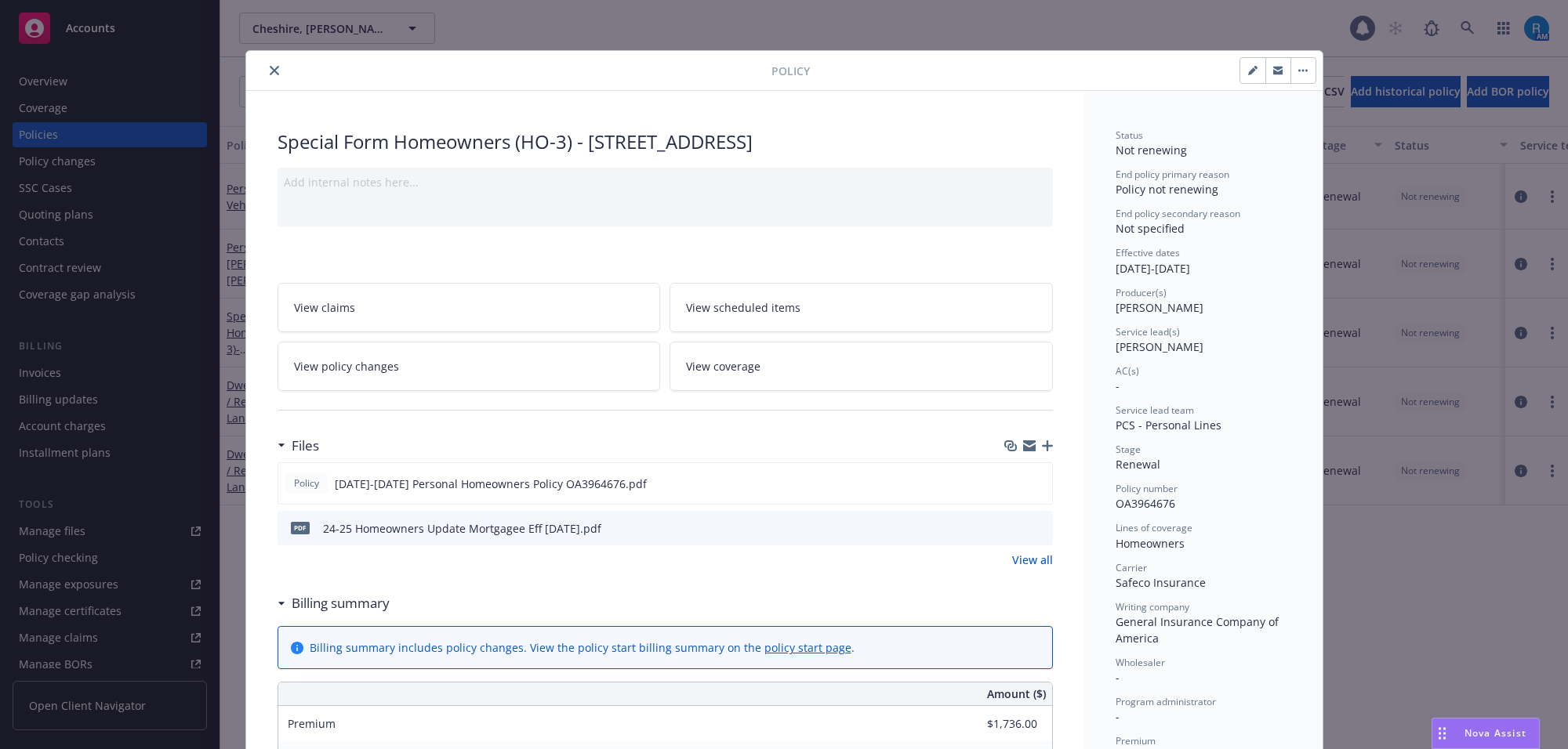
click at [267, 64] on button "close" at bounding box center [274, 70] width 19 height 19
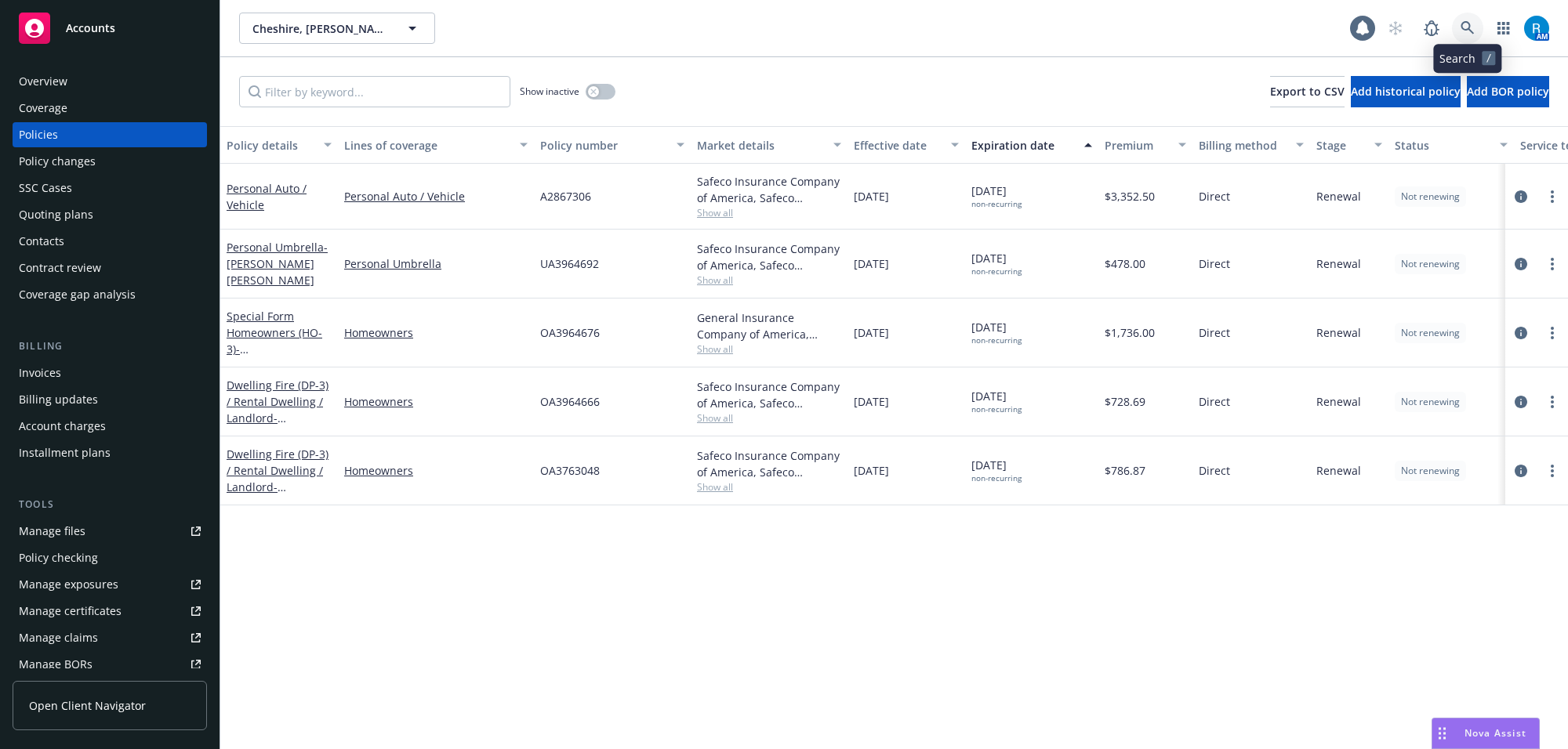
click at [1464, 30] on icon at bounding box center [1467, 28] width 14 height 14
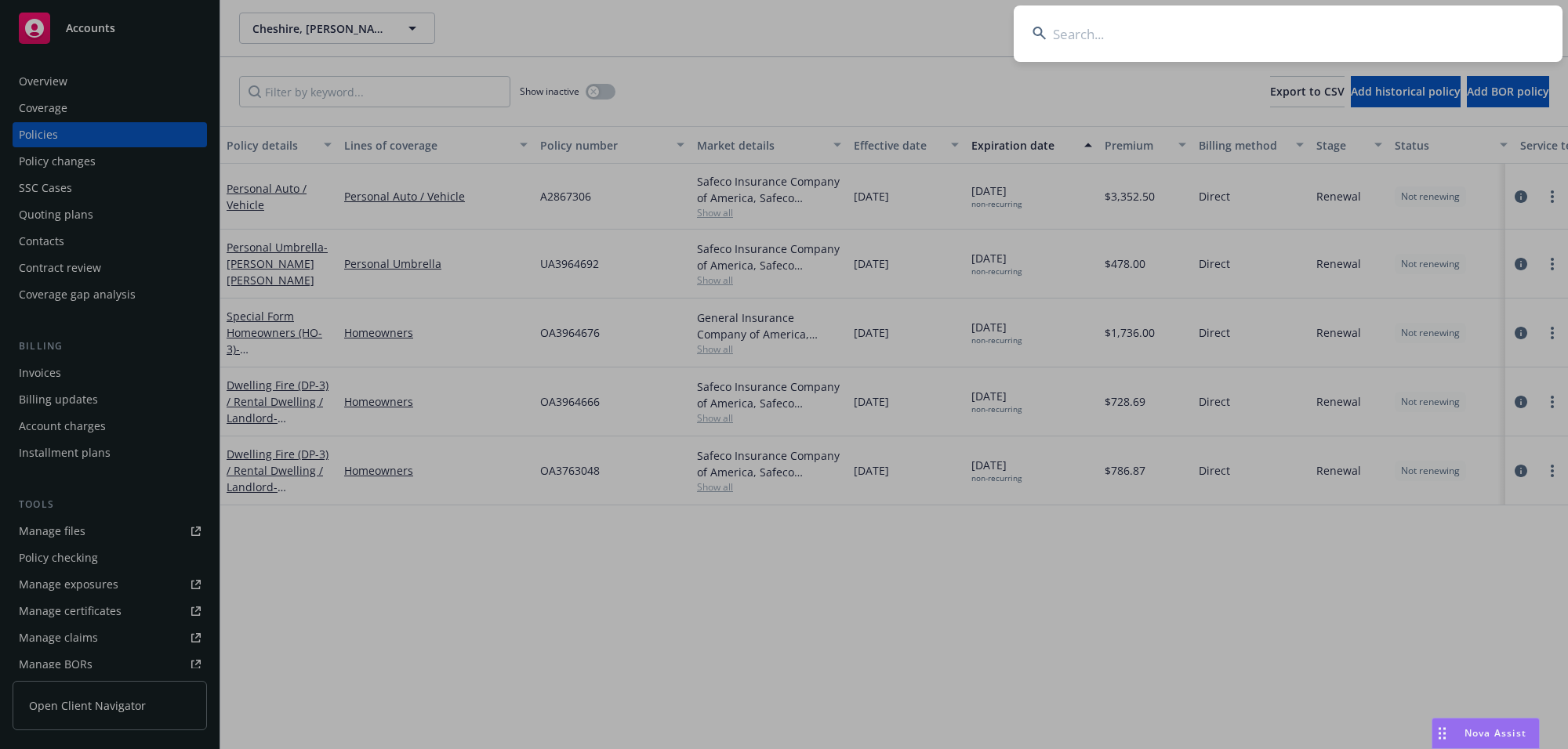
type input "[PERSON_NAME] Jr, [PERSON_NAME]"
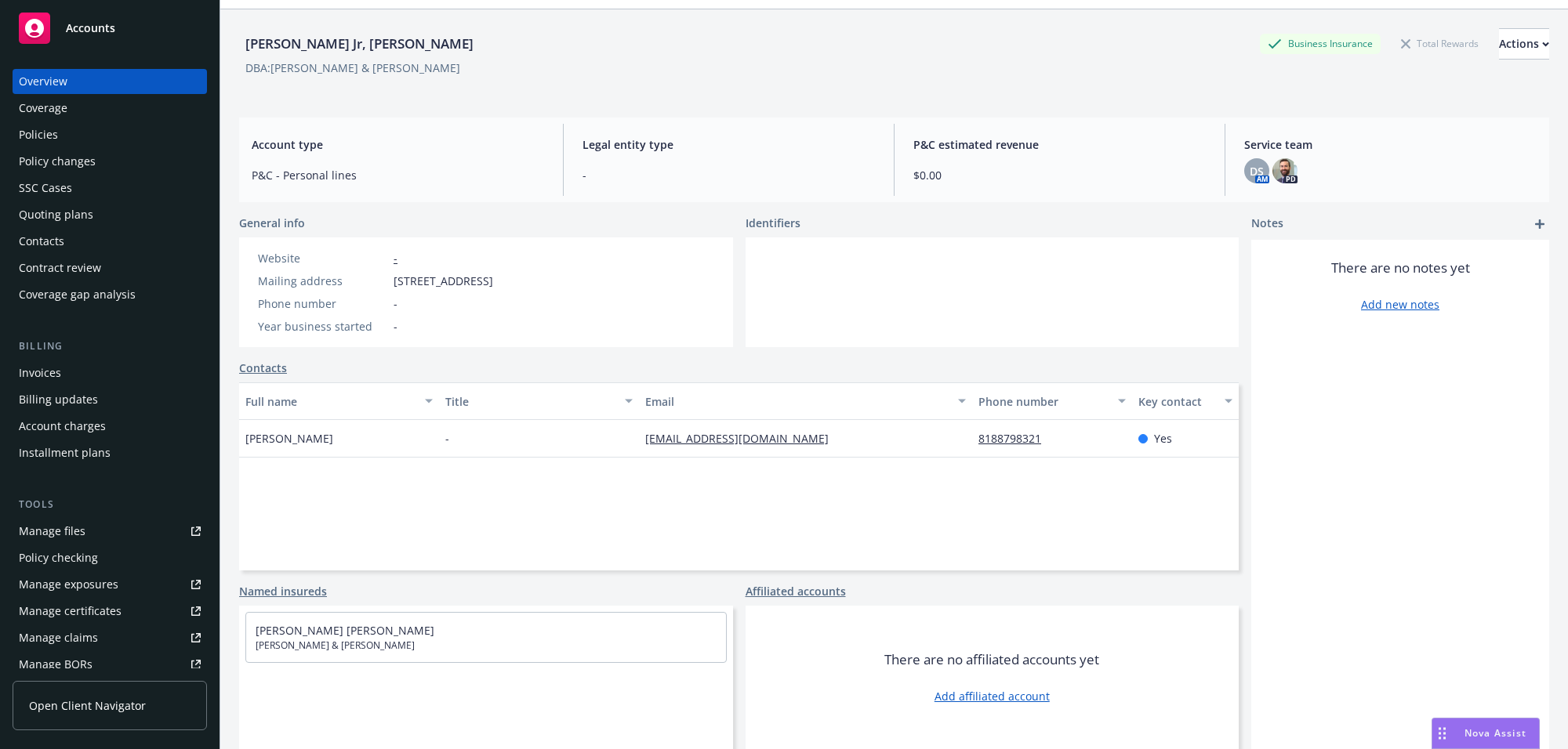
scroll to position [58, 0]
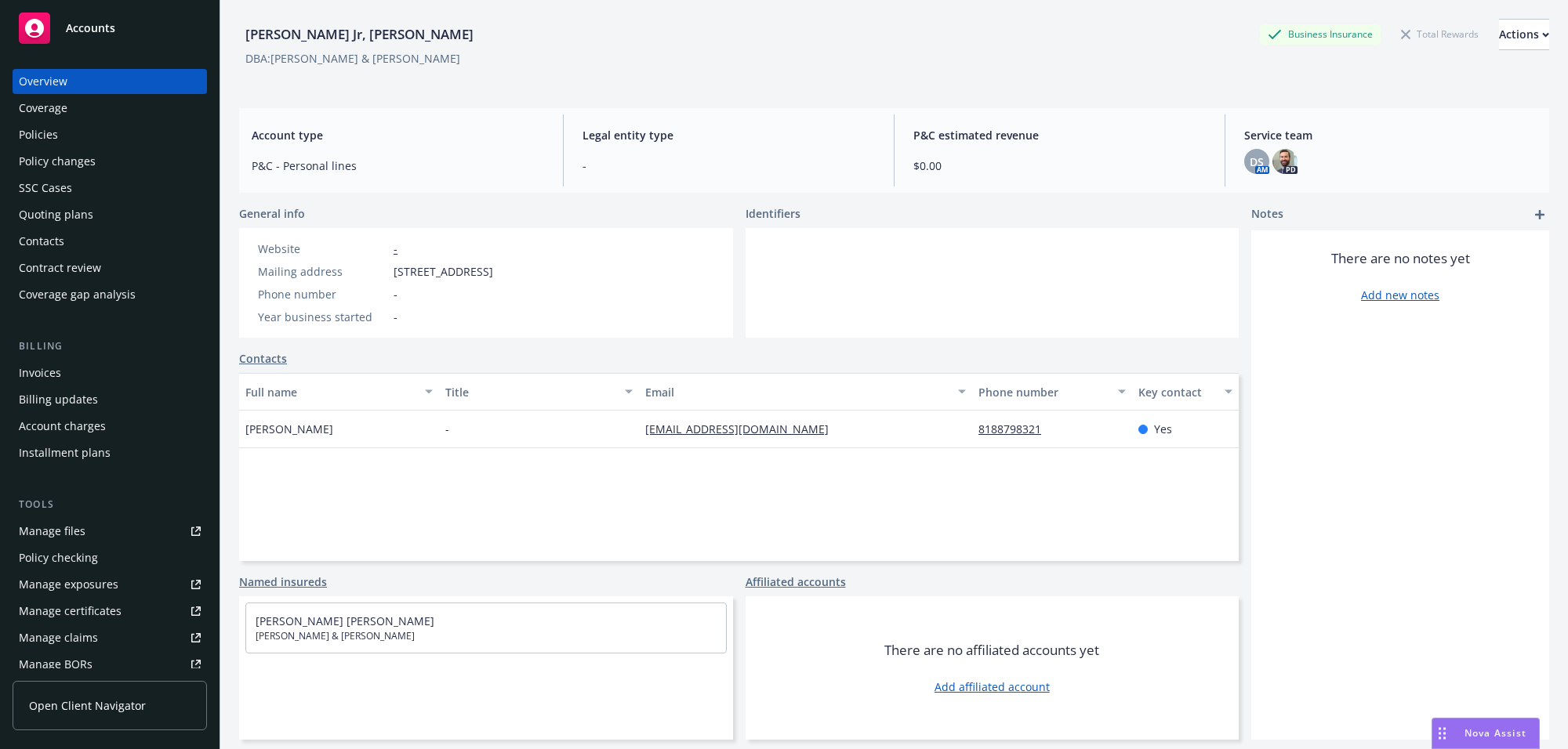
drag, startPoint x: 282, startPoint y: 632, endPoint x: 410, endPoint y: 633, distance: 128.0
click at [410, 633] on div "[PERSON_NAME] [PERSON_NAME] [PERSON_NAME] & [PERSON_NAME]" at bounding box center [485, 627] width 480 height 50
drag, startPoint x: 393, startPoint y: 270, endPoint x: 653, endPoint y: 266, distance: 260.0
click at [499, 267] on div "Mailing address [STREET_ADDRESS]" at bounding box center [375, 271] width 248 height 16
click at [60, 125] on div "Policies" at bounding box center [110, 135] width 182 height 25
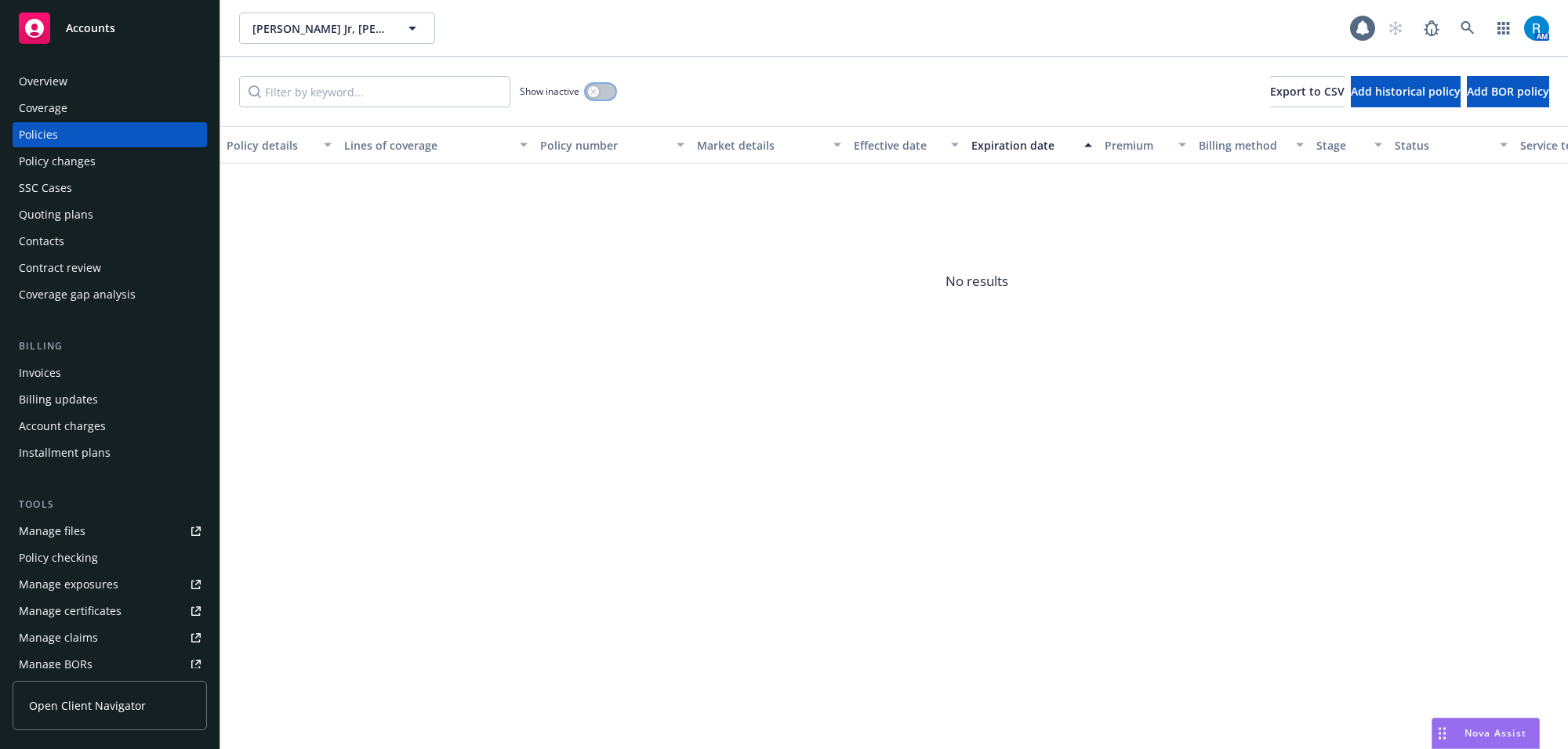
click at [593, 86] on div "button" at bounding box center [594, 92] width 11 height 11
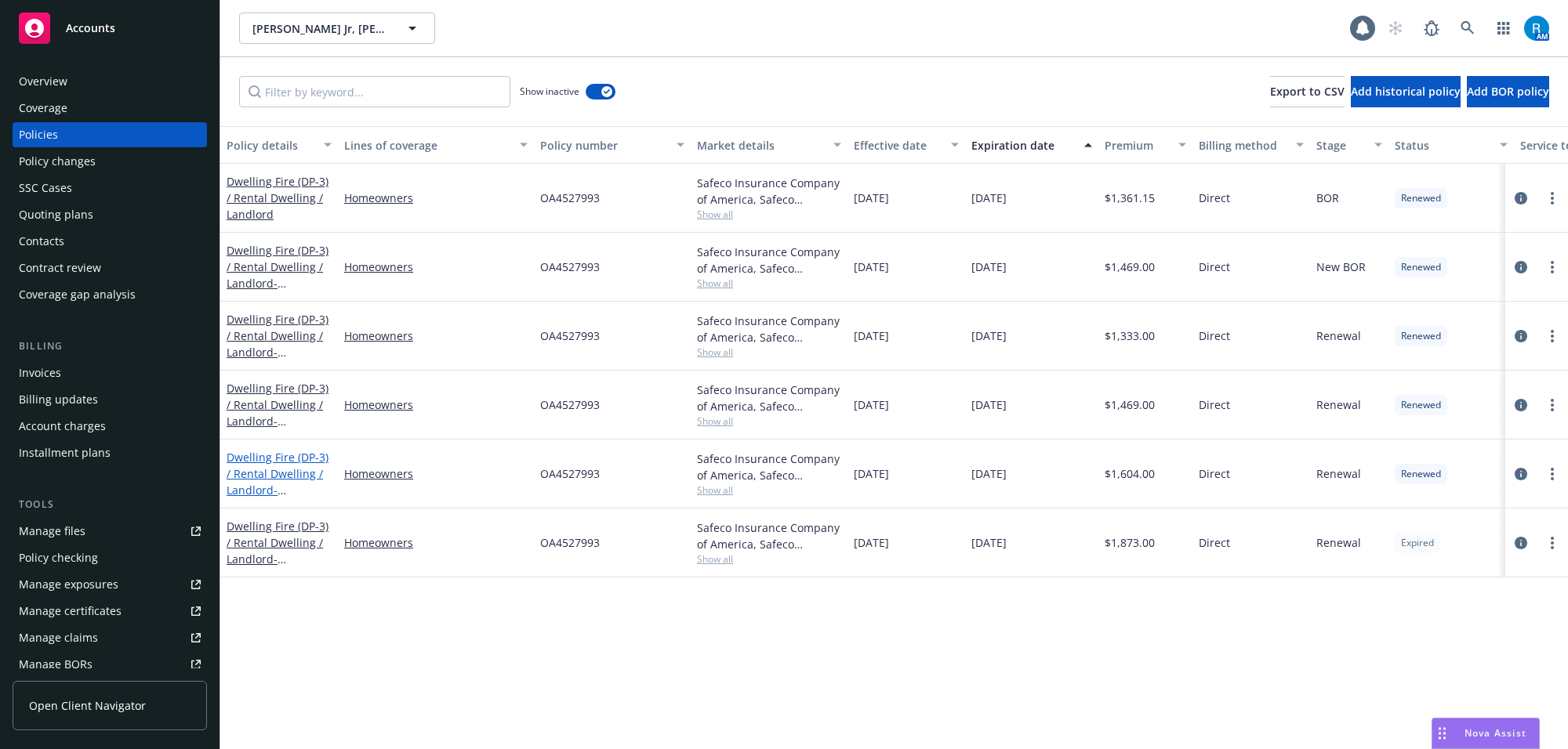
click at [251, 476] on link "Dwelling Fire (DP-3) / [PERSON_NAME] / Landlord - [PERSON_NAME] Jr, [PERSON_NAM…" at bounding box center [277, 491] width 102 height 81
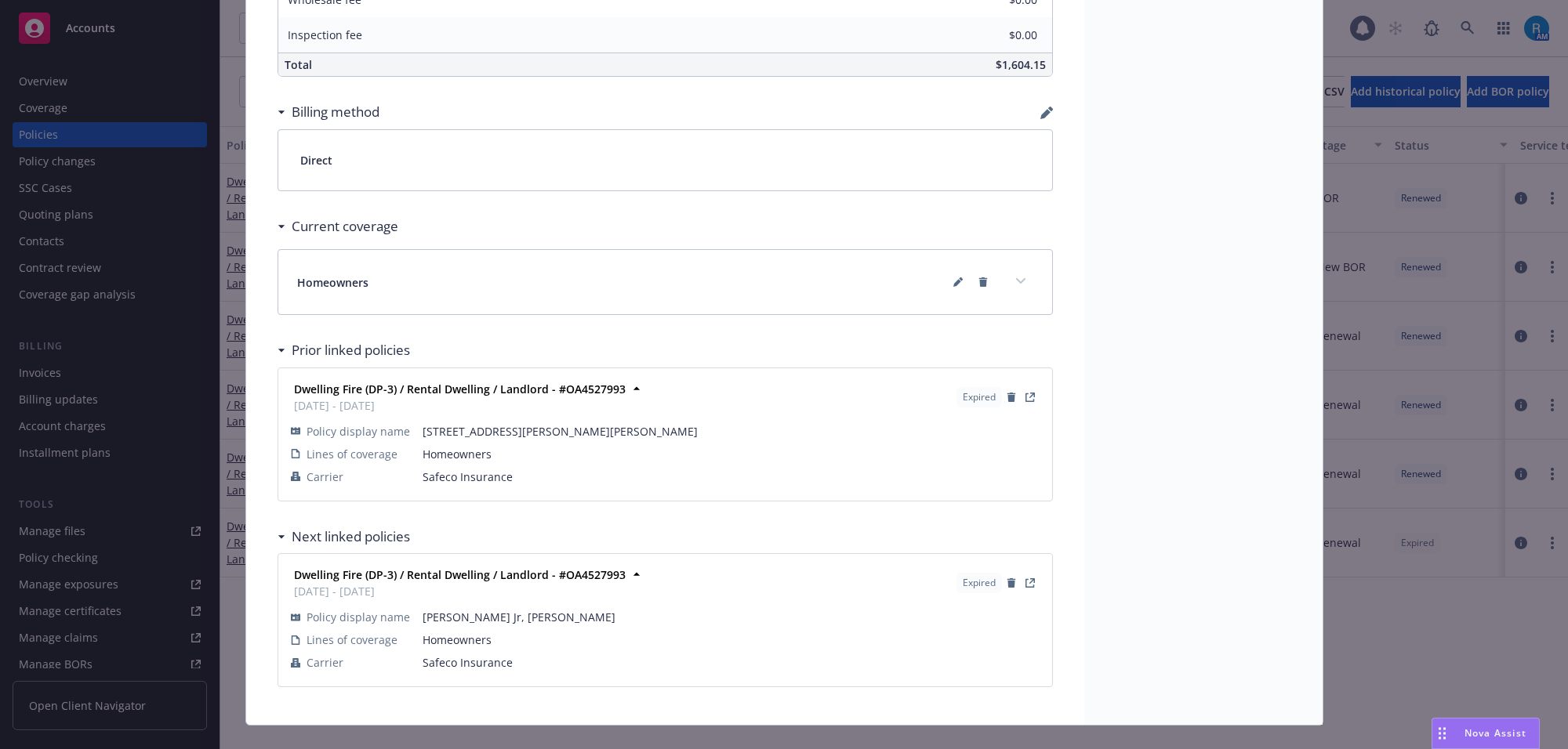
scroll to position [928, 0]
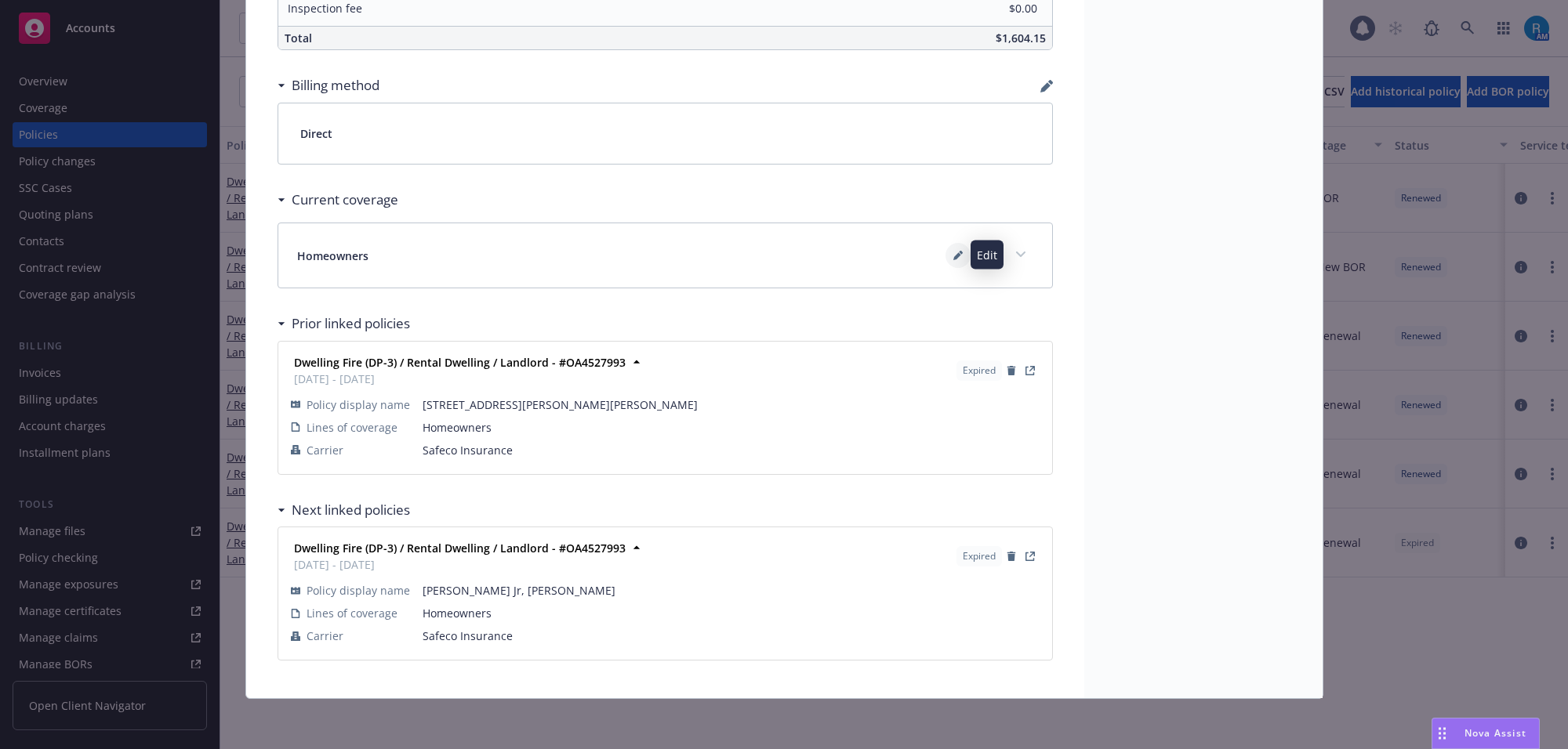
click at [953, 253] on icon at bounding box center [957, 256] width 9 height 9
type textarea "x"
select select "LIMIT"
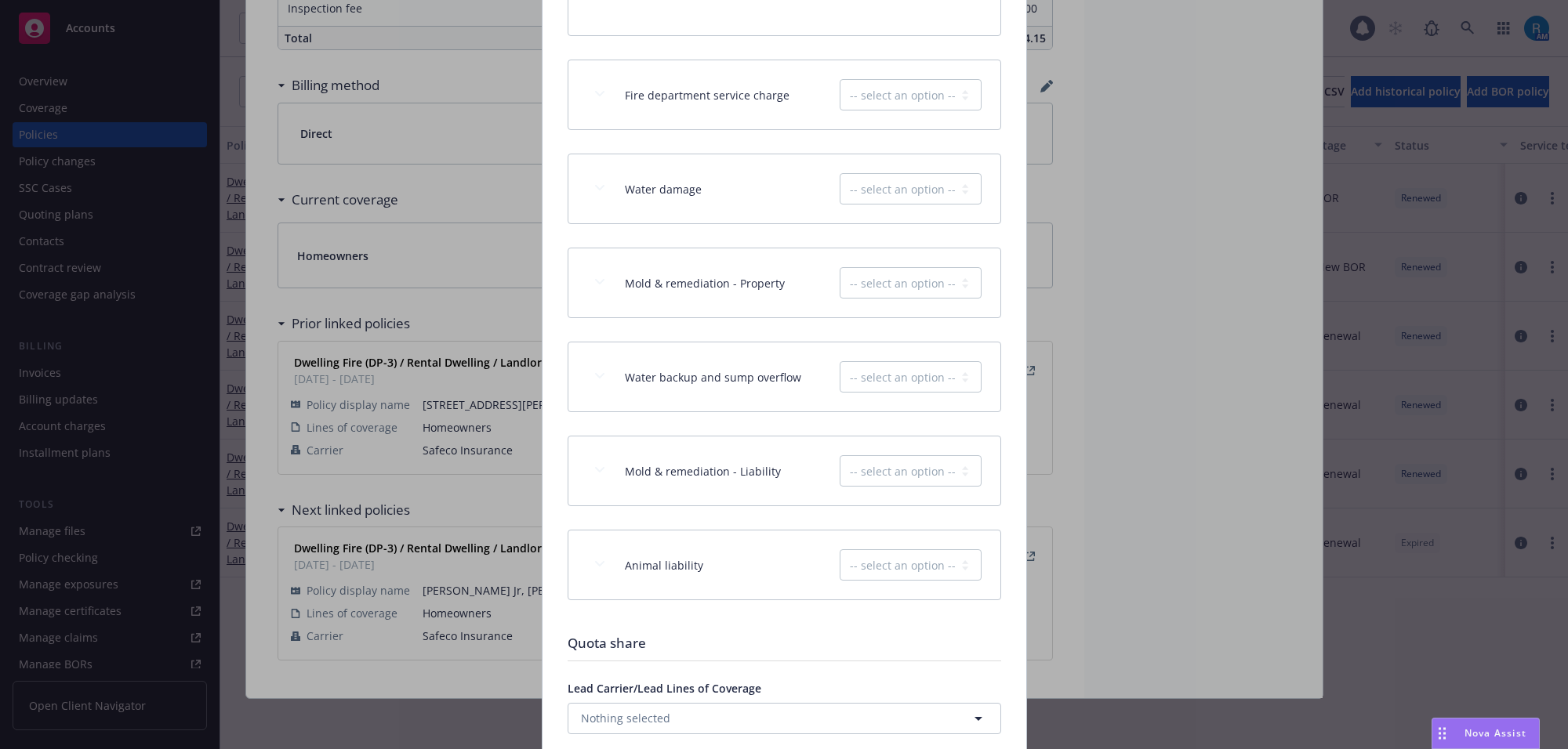
scroll to position [2599, 0]
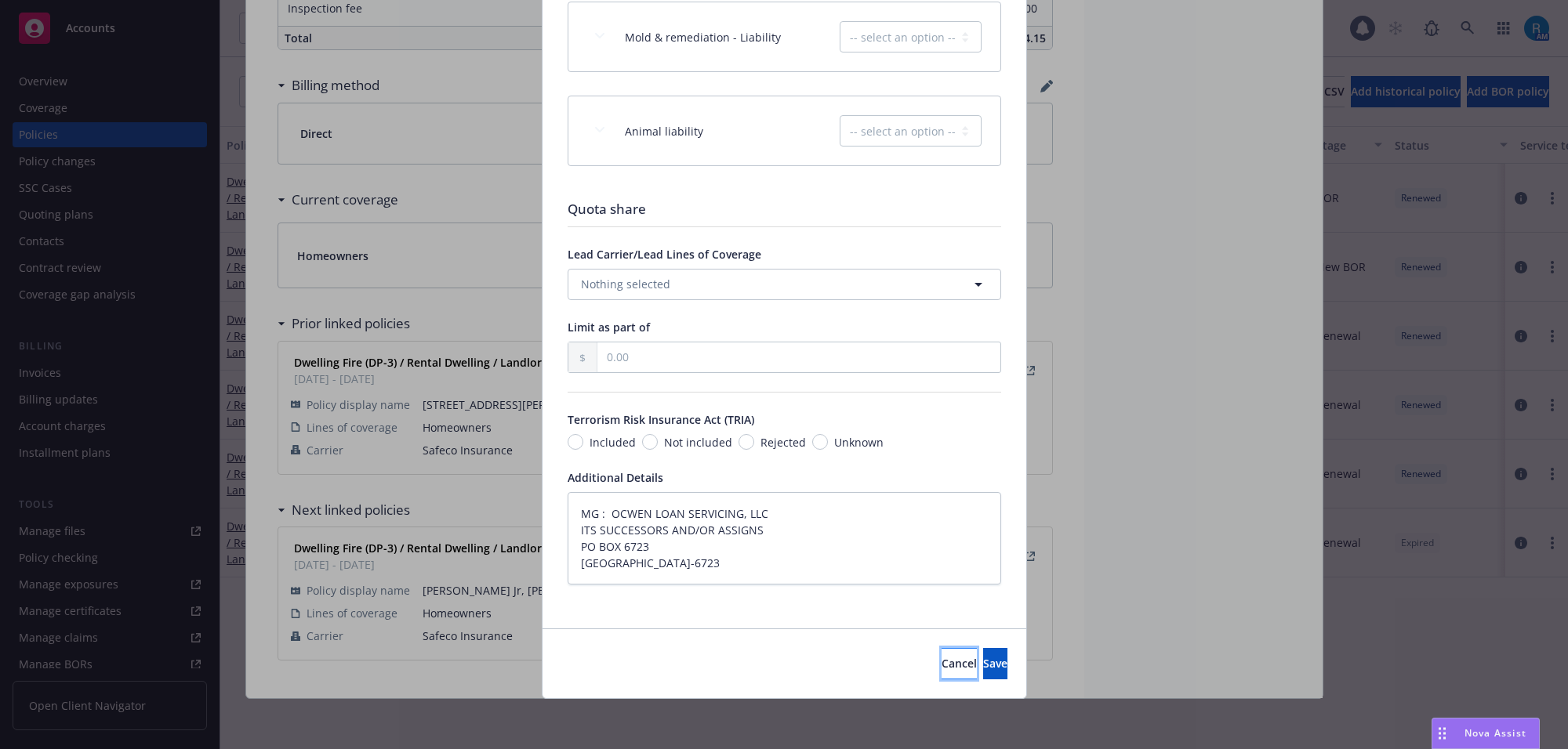
click at [941, 659] on button "Cancel" at bounding box center [958, 663] width 35 height 32
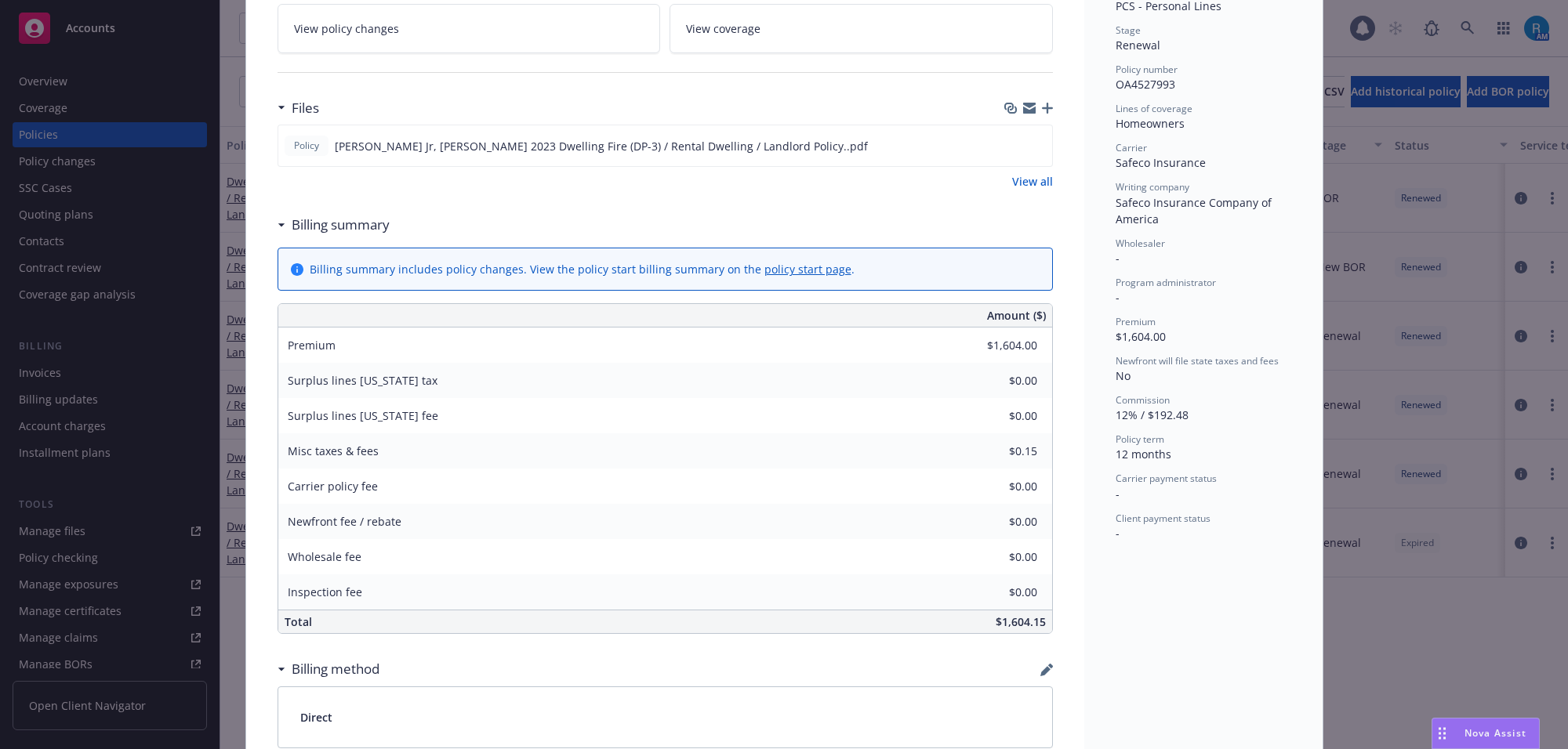
scroll to position [0, 0]
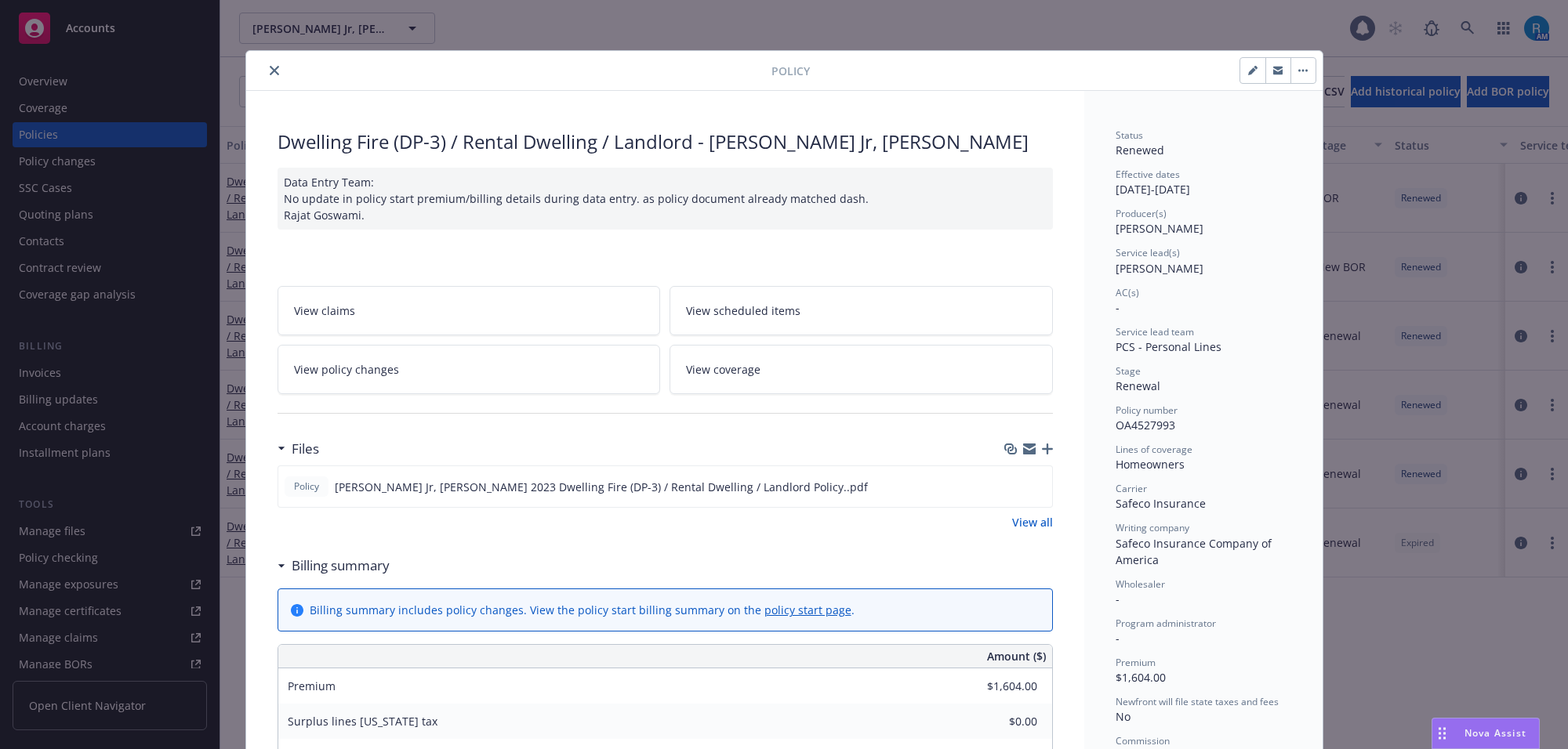
click at [269, 72] on icon "close" at bounding box center [274, 70] width 9 height 9
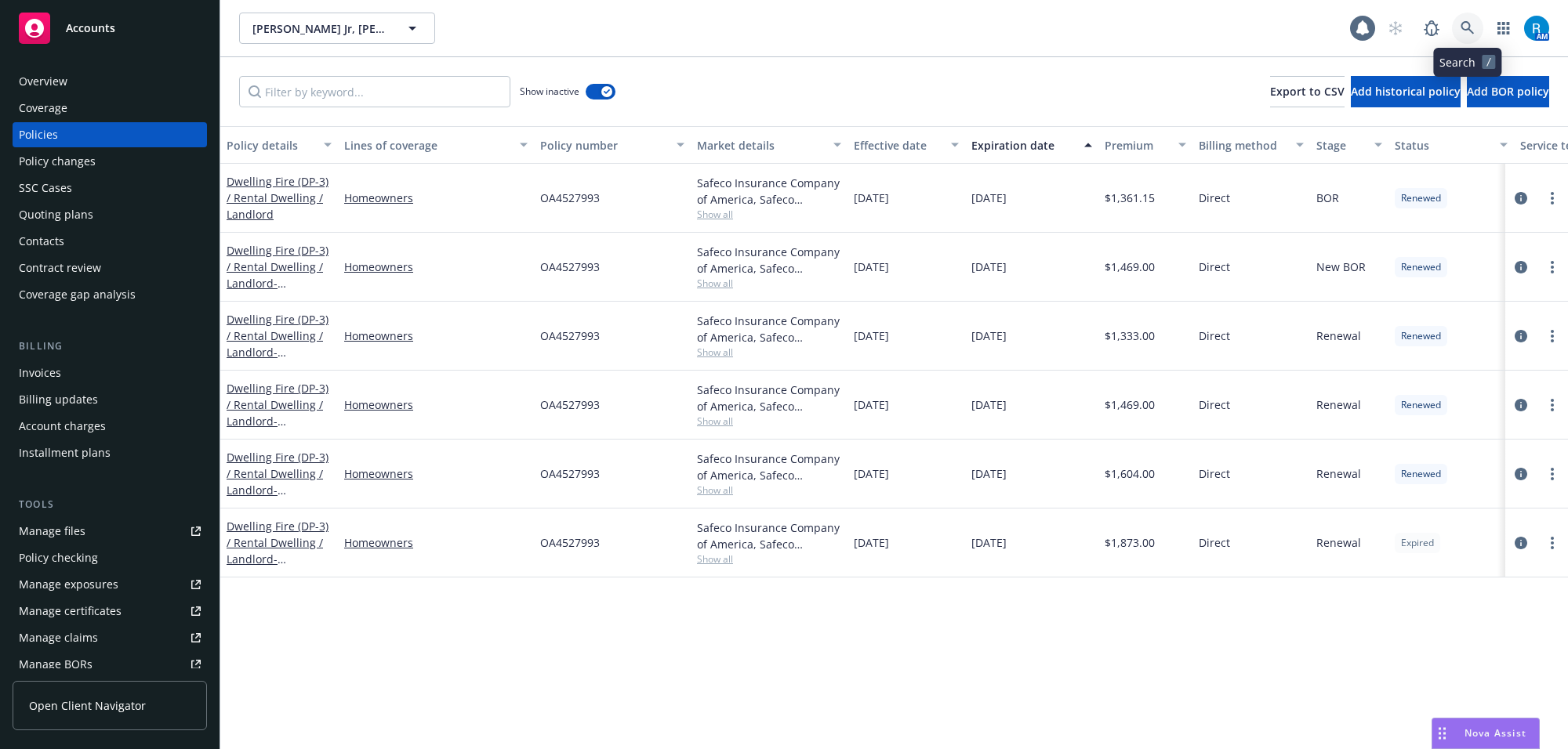
click at [1461, 27] on icon at bounding box center [1468, 29] width 14 height 14
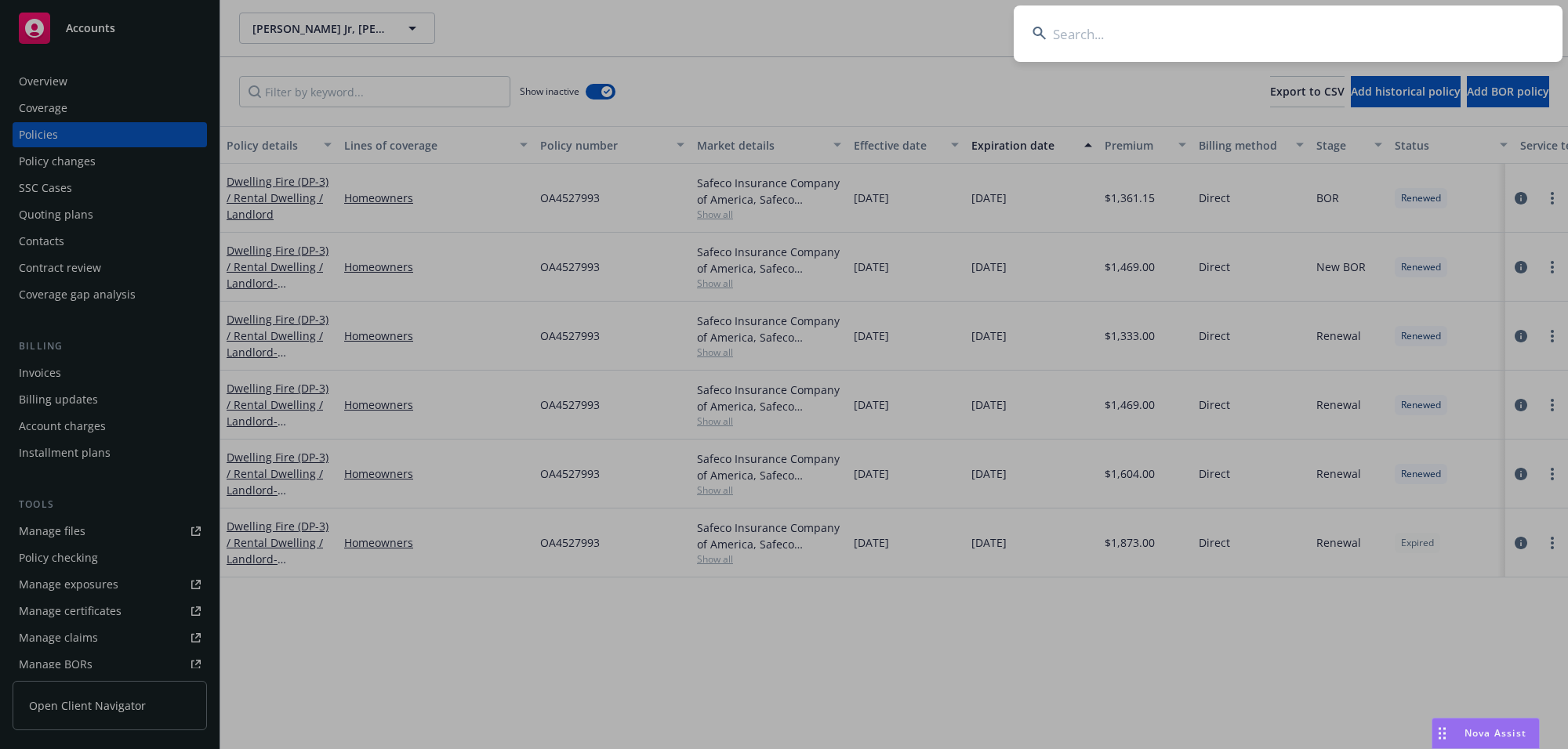
type input "[PERSON_NAME] & [PERSON_NAME]"
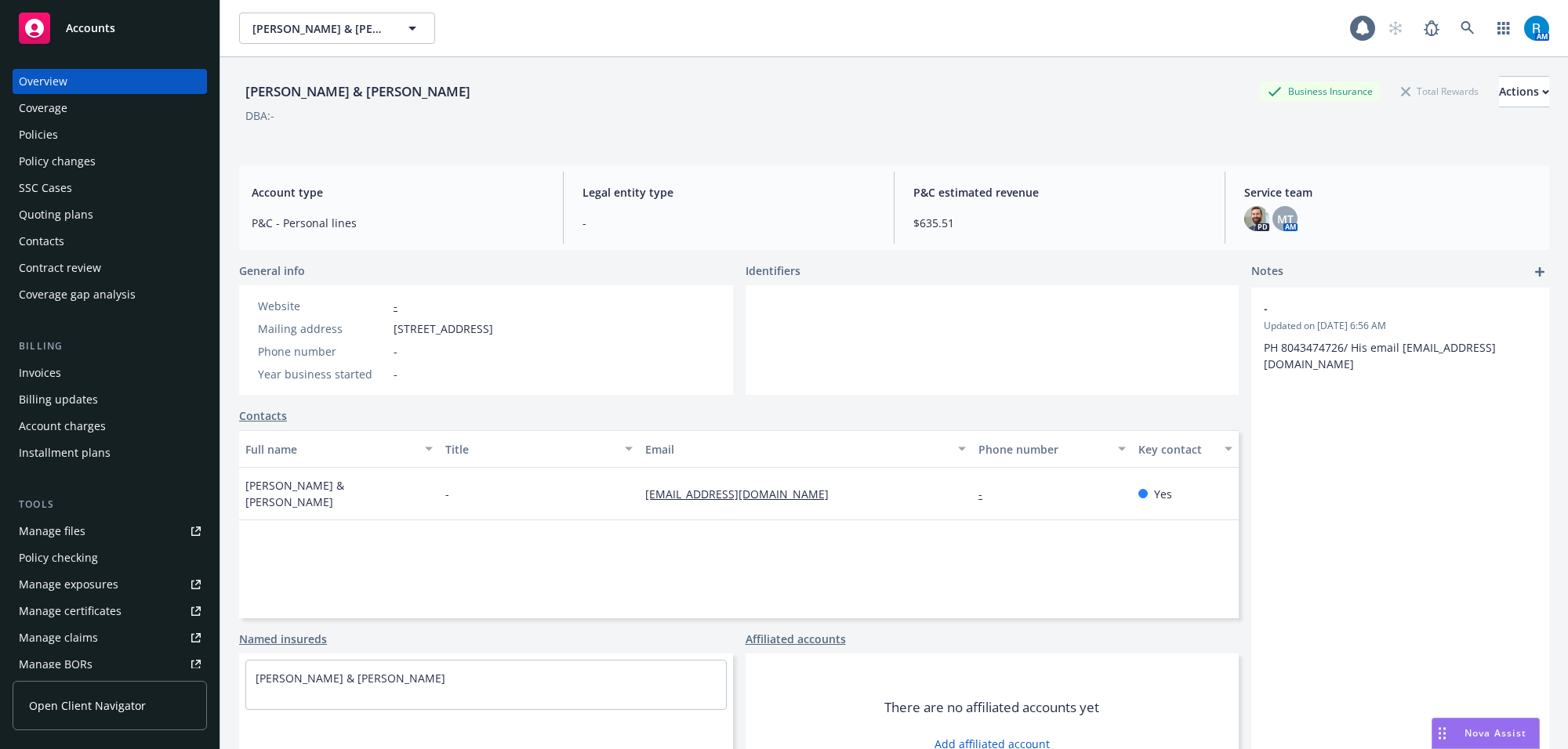
click at [72, 140] on div "Policies" at bounding box center [110, 135] width 182 height 25
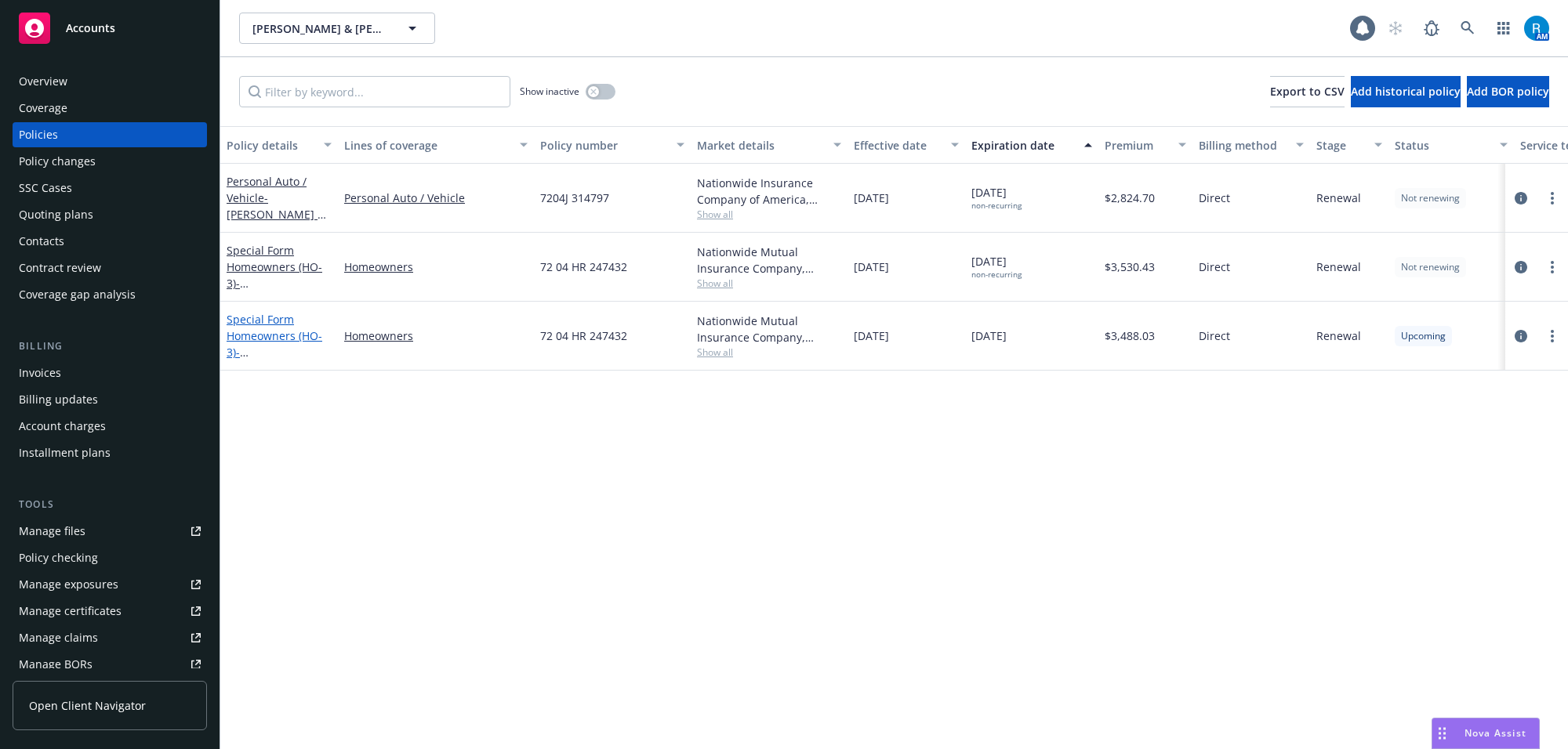
click at [288, 335] on link "Special Form Homeowners (HO-3) - [STREET_ADDRESS]" at bounding box center [276, 343] width 100 height 64
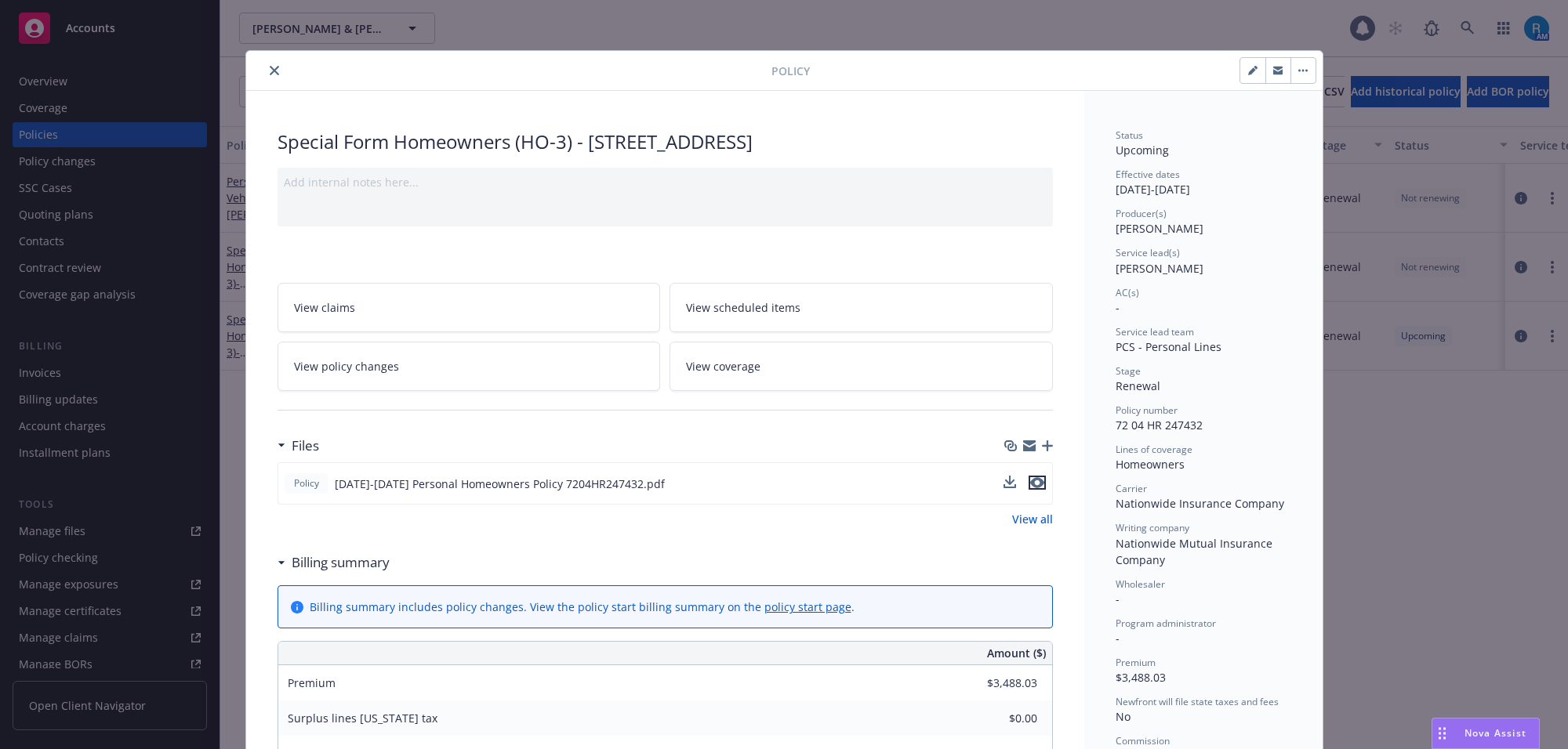
click at [1032, 486] on icon "preview file" at bounding box center [1038, 483] width 14 height 11
click at [269, 69] on icon "close" at bounding box center [274, 70] width 9 height 9
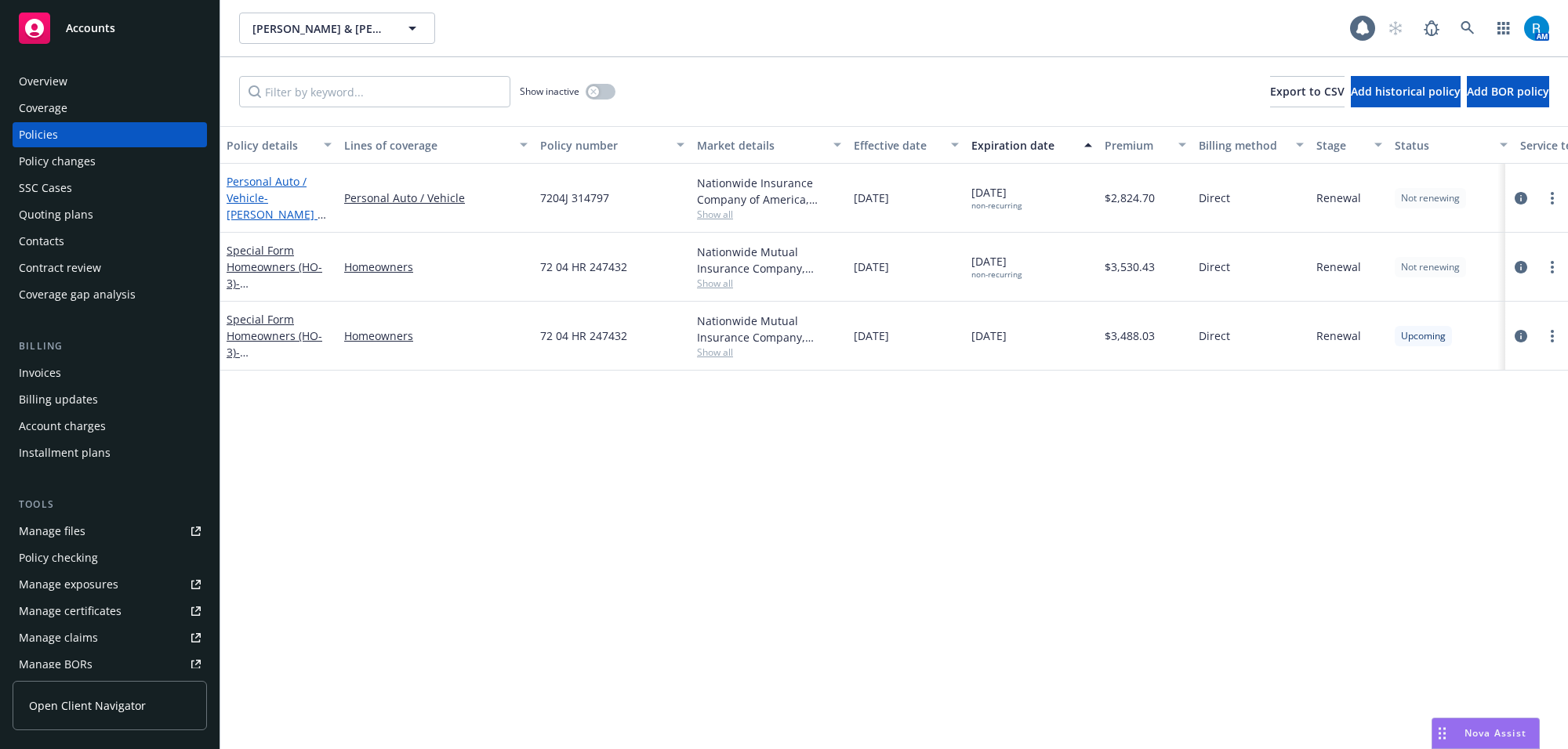
click at [270, 202] on span "- [PERSON_NAME] & [PERSON_NAME]" at bounding box center [276, 214] width 100 height 48
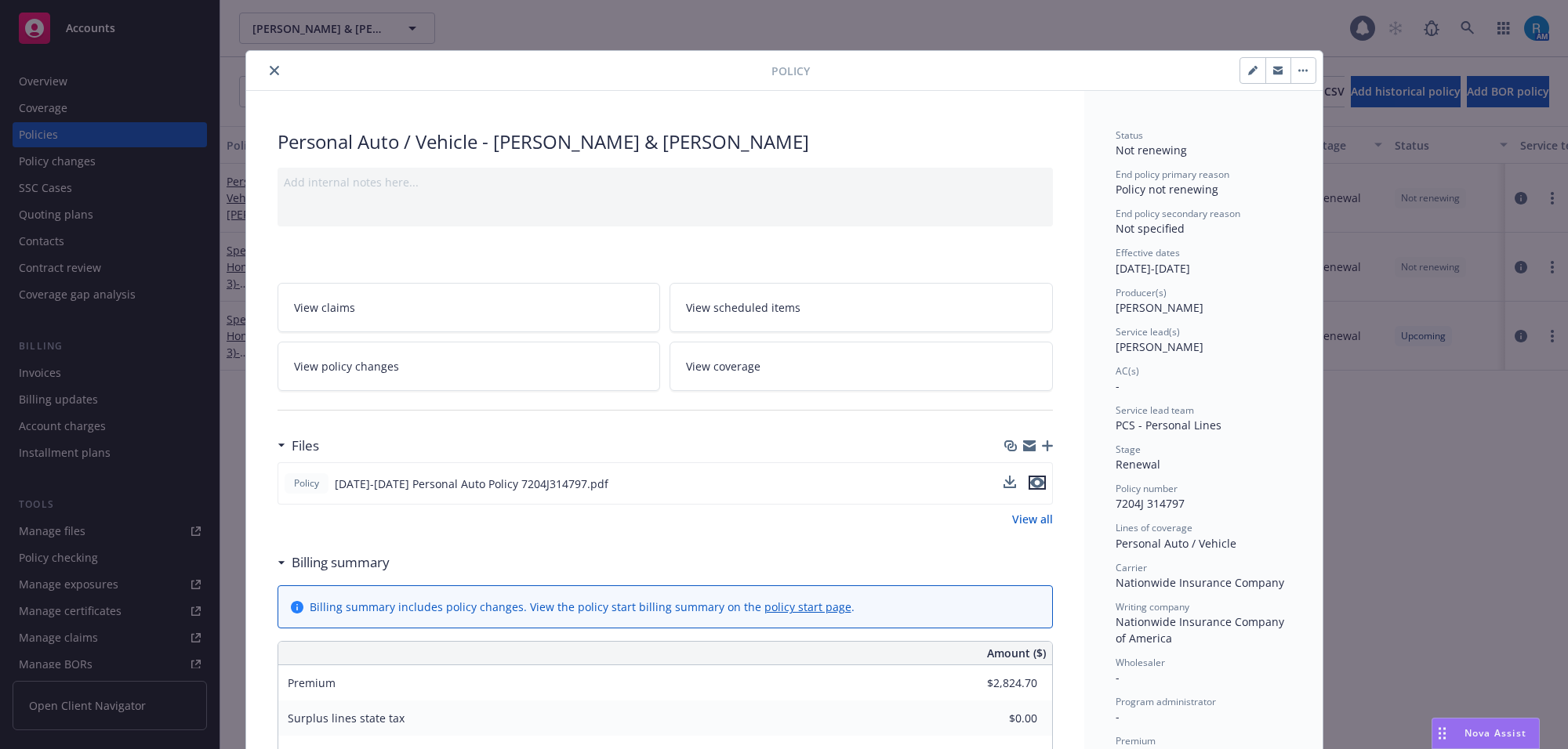
click at [1031, 479] on icon "preview file" at bounding box center [1038, 483] width 14 height 11
click at [265, 69] on button "close" at bounding box center [274, 70] width 19 height 19
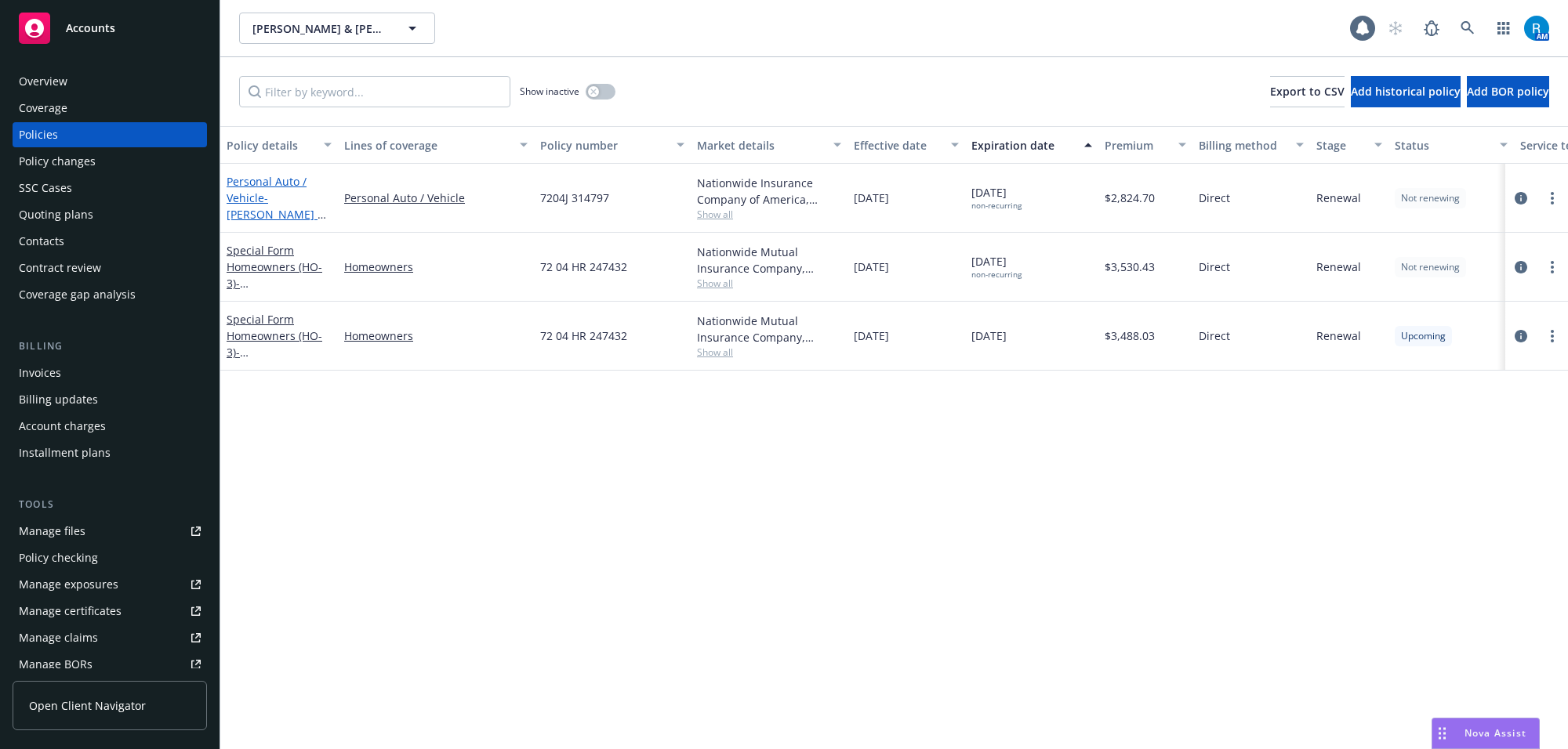
click at [257, 194] on link "Personal Auto / Vehicle - [PERSON_NAME] & [PERSON_NAME]" at bounding box center [276, 205] width 99 height 64
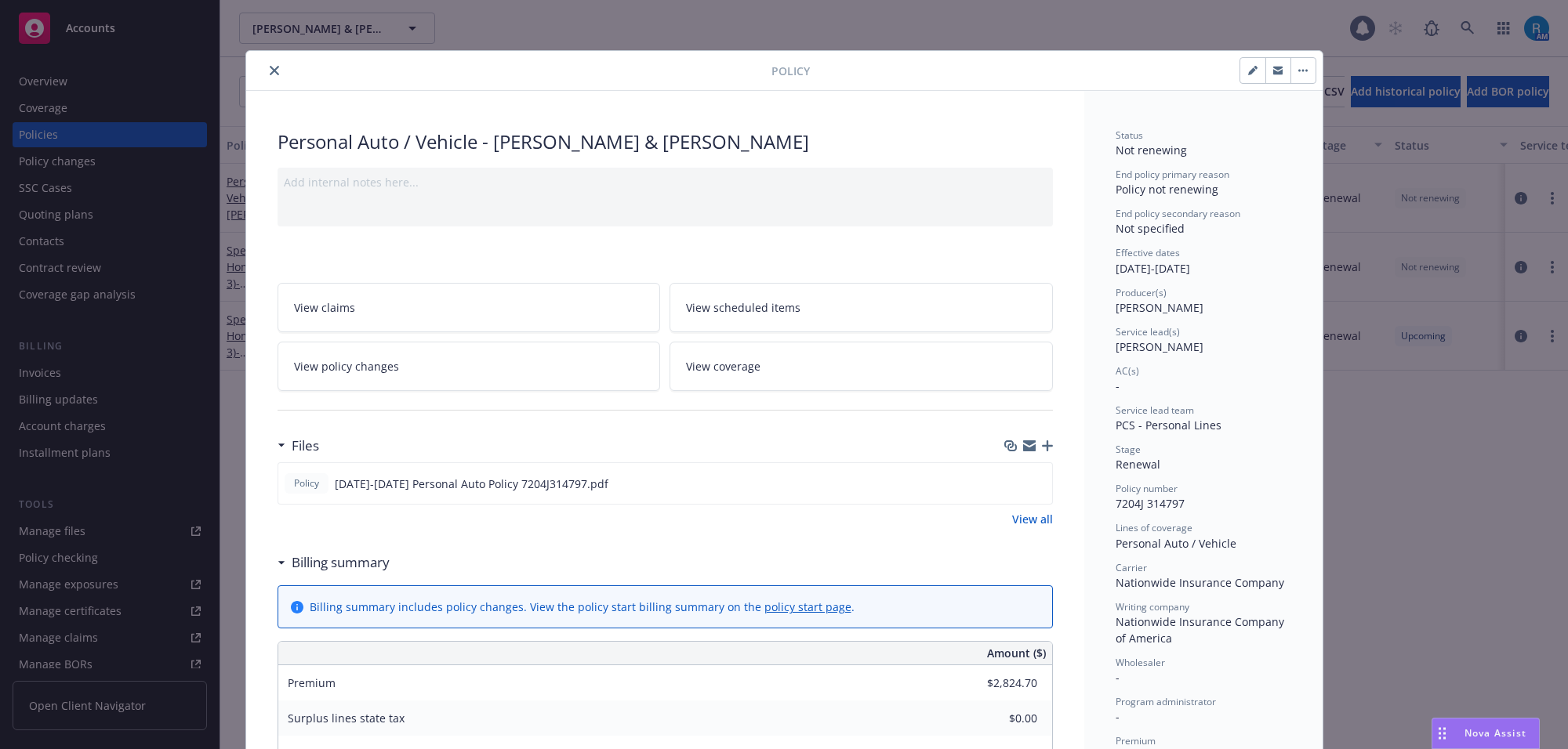
scroll to position [47, 0]
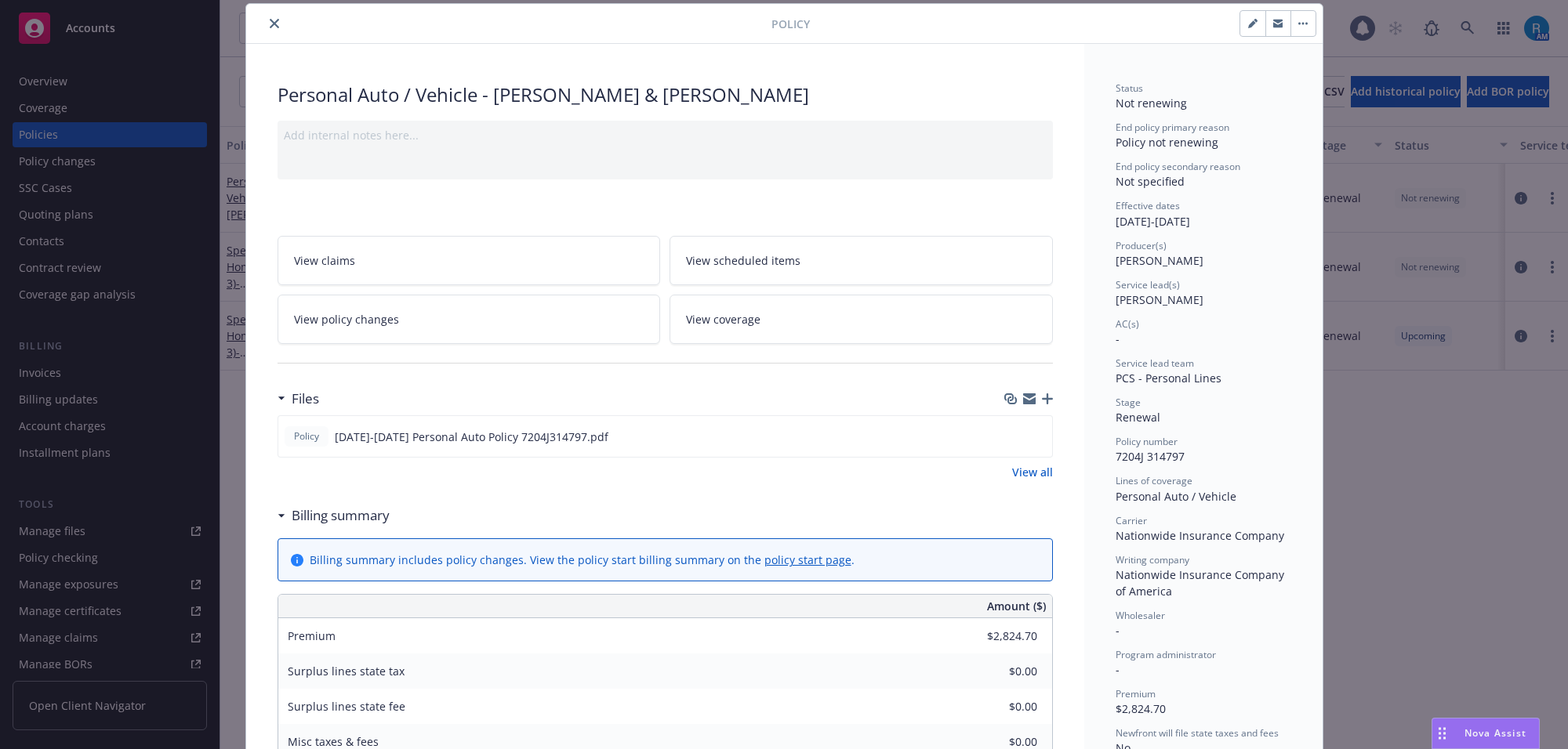
click at [267, 32] on button "close" at bounding box center [274, 23] width 19 height 19
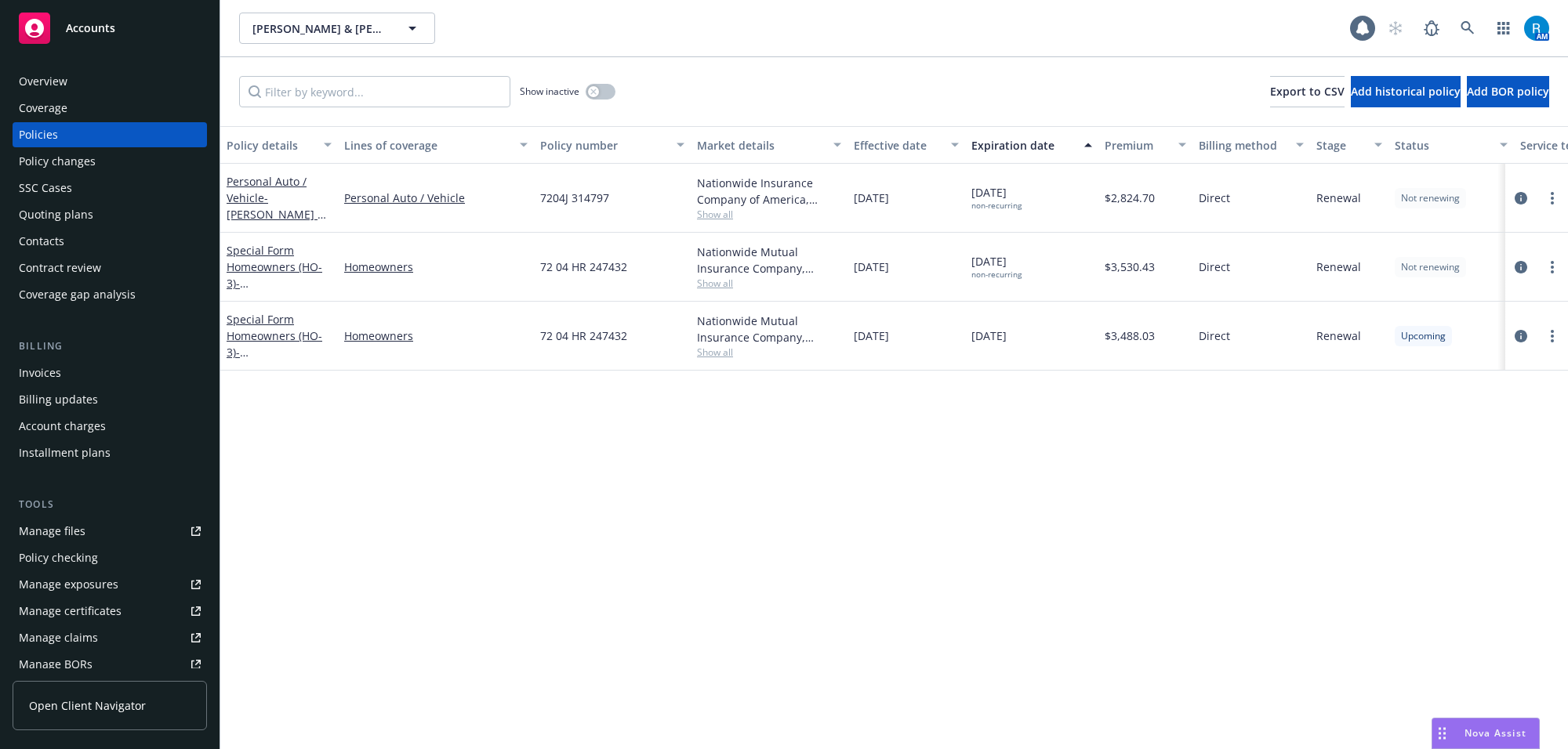
click at [80, 72] on div "Overview" at bounding box center [110, 82] width 182 height 25
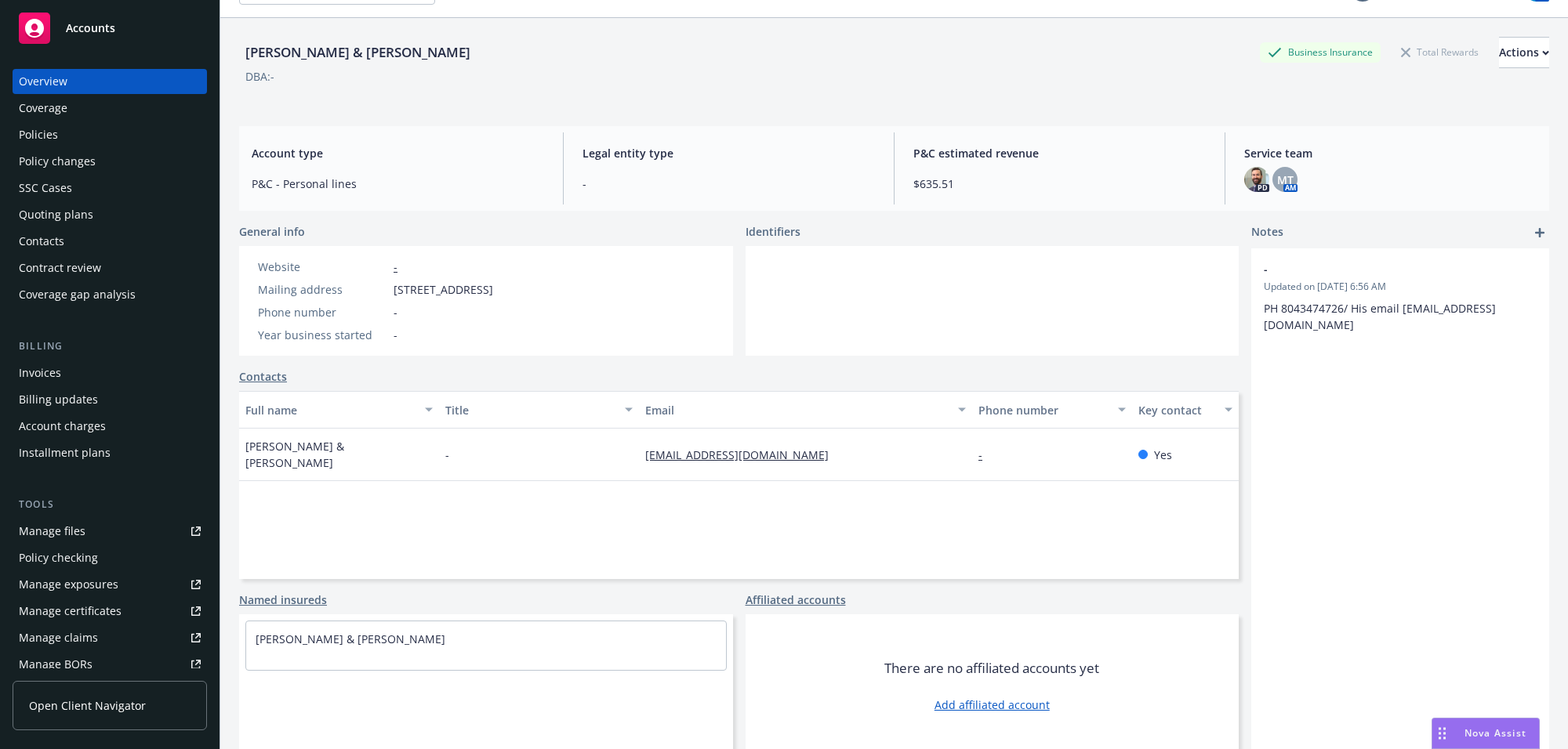
scroll to position [58, 0]
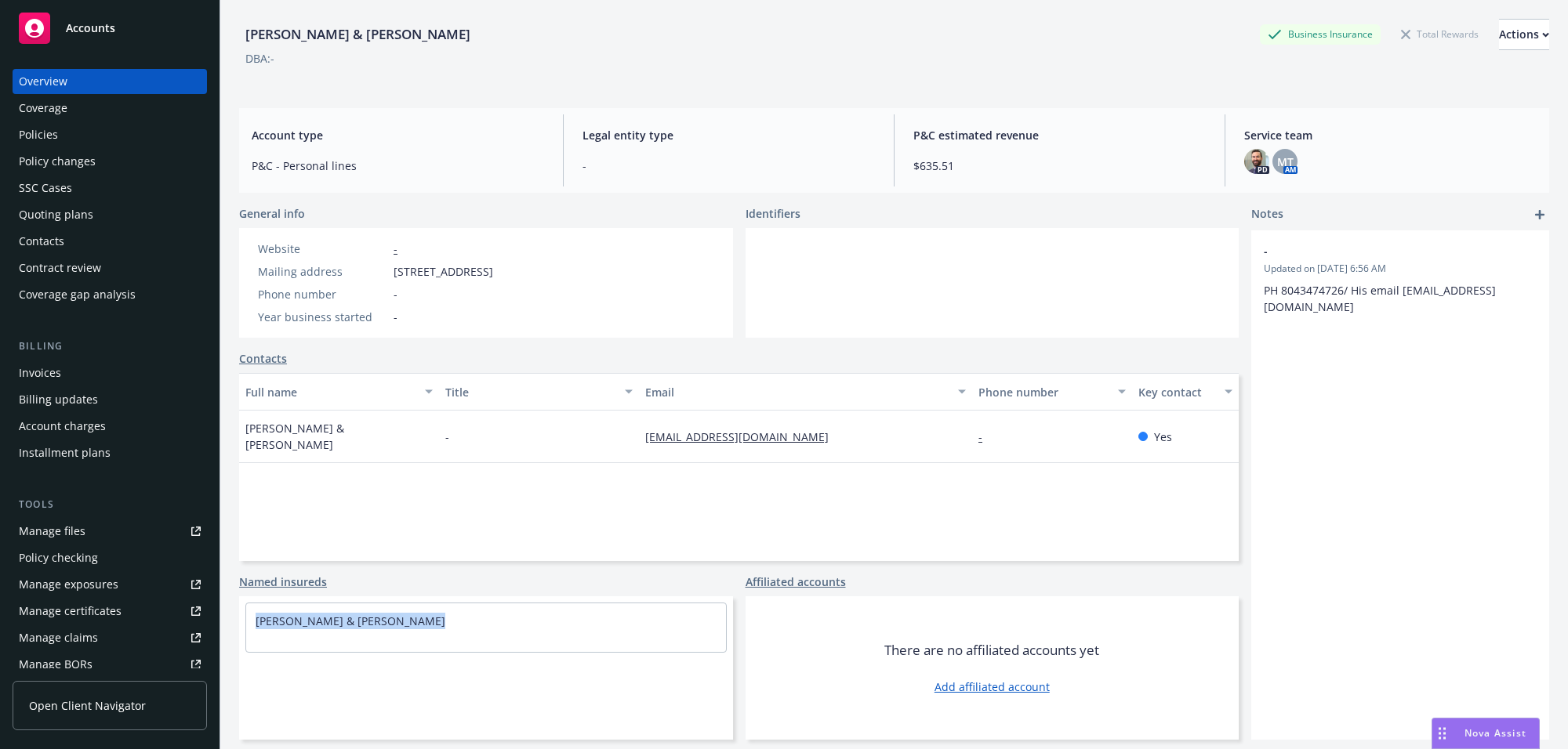
drag, startPoint x: 245, startPoint y: 626, endPoint x: 473, endPoint y: 626, distance: 228.0
click at [449, 624] on div "[PERSON_NAME] & [PERSON_NAME]" at bounding box center [485, 627] width 481 height 50
drag, startPoint x: 403, startPoint y: 273, endPoint x: 662, endPoint y: 271, distance: 259.0
click at [662, 271] on div "Website - Mailing address [STREET_ADDRESS] Phone number - Year business started…" at bounding box center [485, 283] width 494 height 110
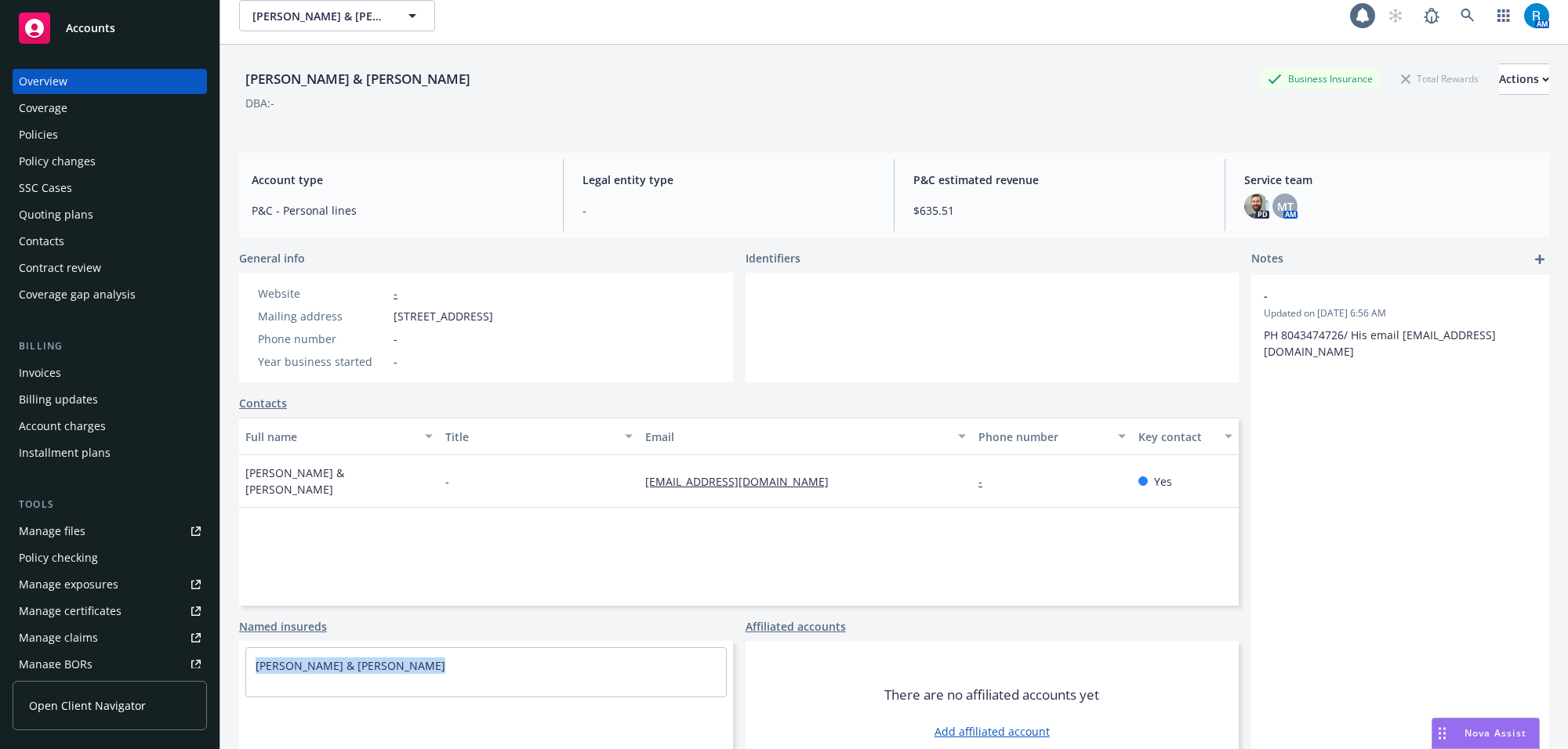
scroll to position [0, 0]
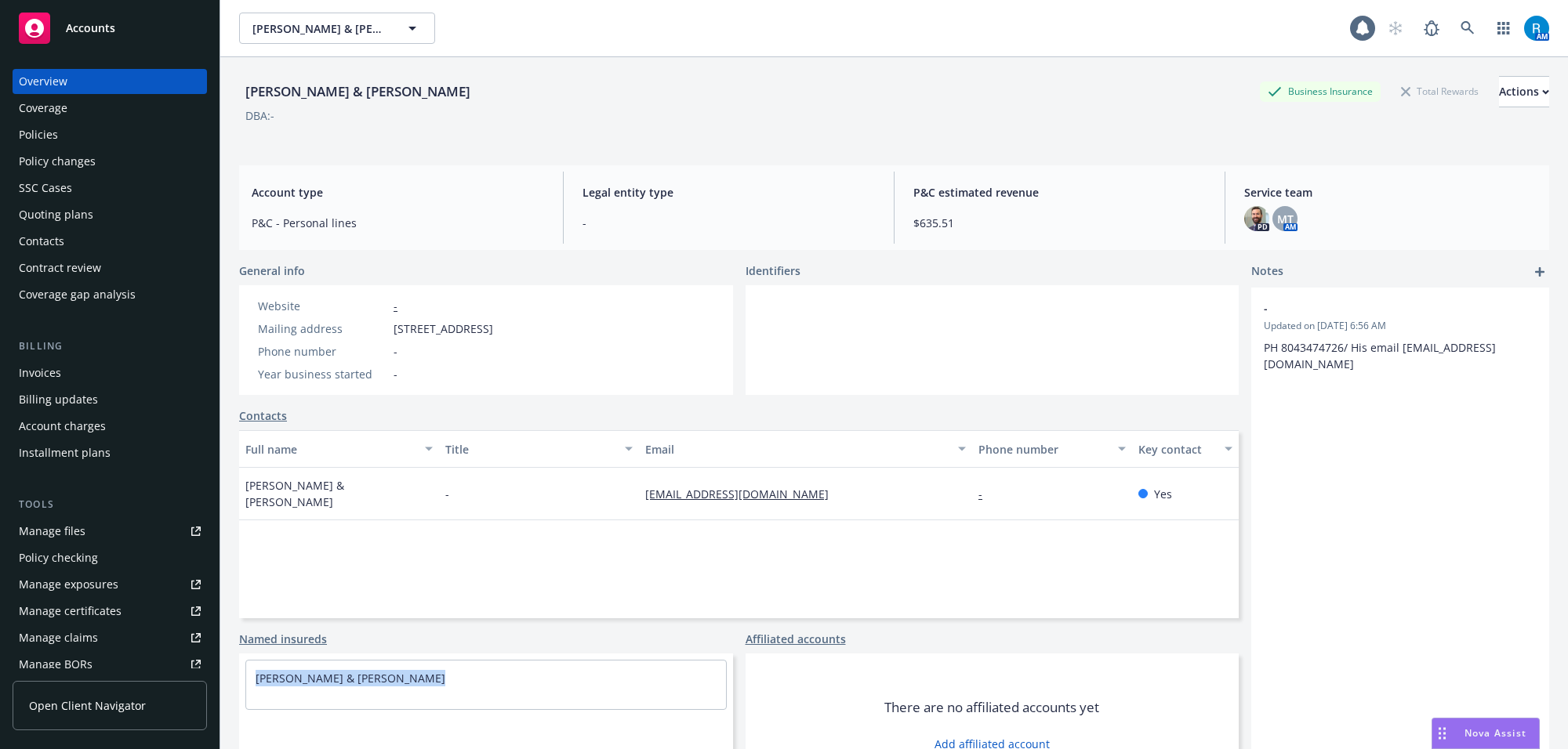
click at [64, 130] on div "Policies" at bounding box center [110, 135] width 182 height 25
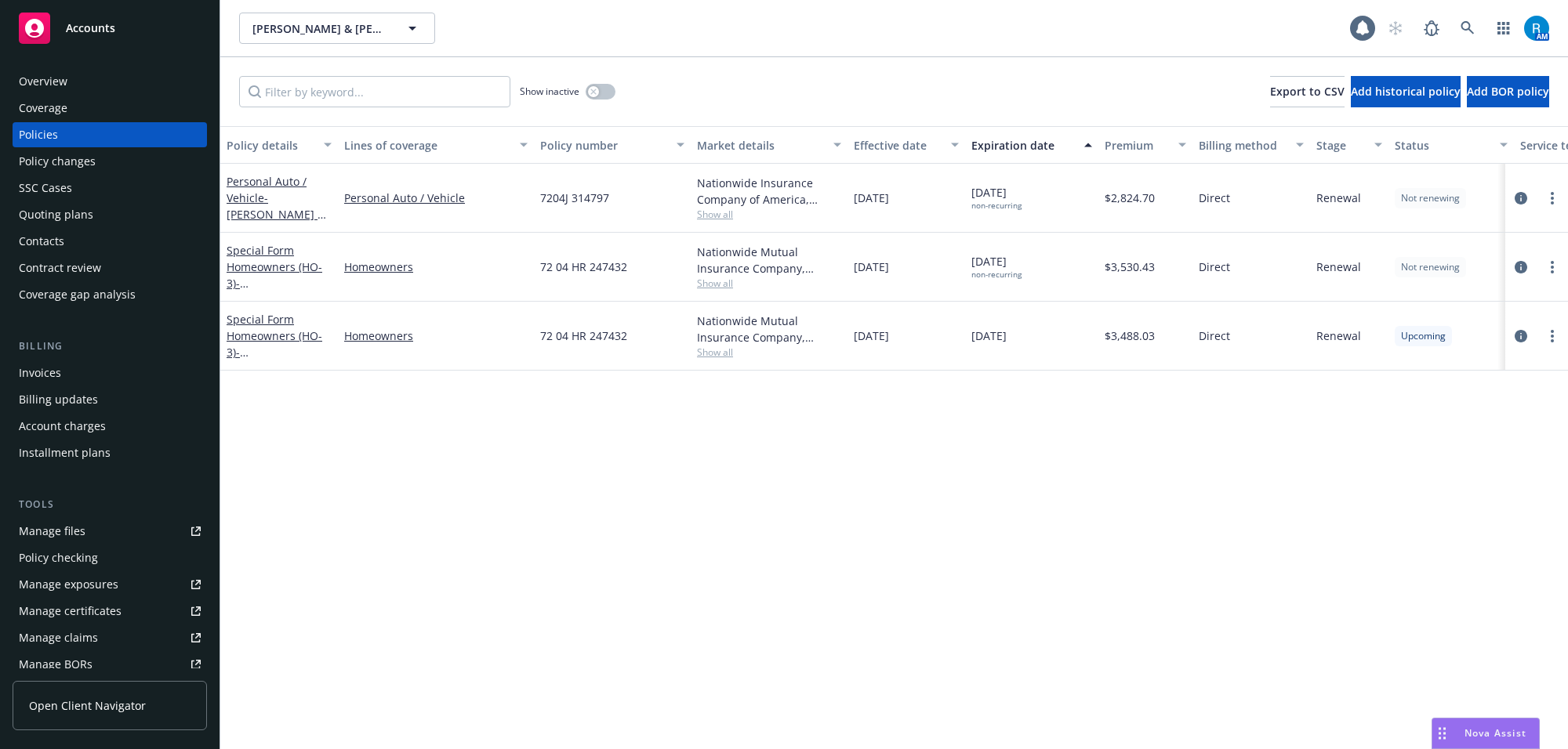
click at [566, 197] on span "7204J 314797" at bounding box center [575, 198] width 69 height 16
click at [1001, 190] on span "[DATE] non-recurring" at bounding box center [996, 198] width 50 height 27
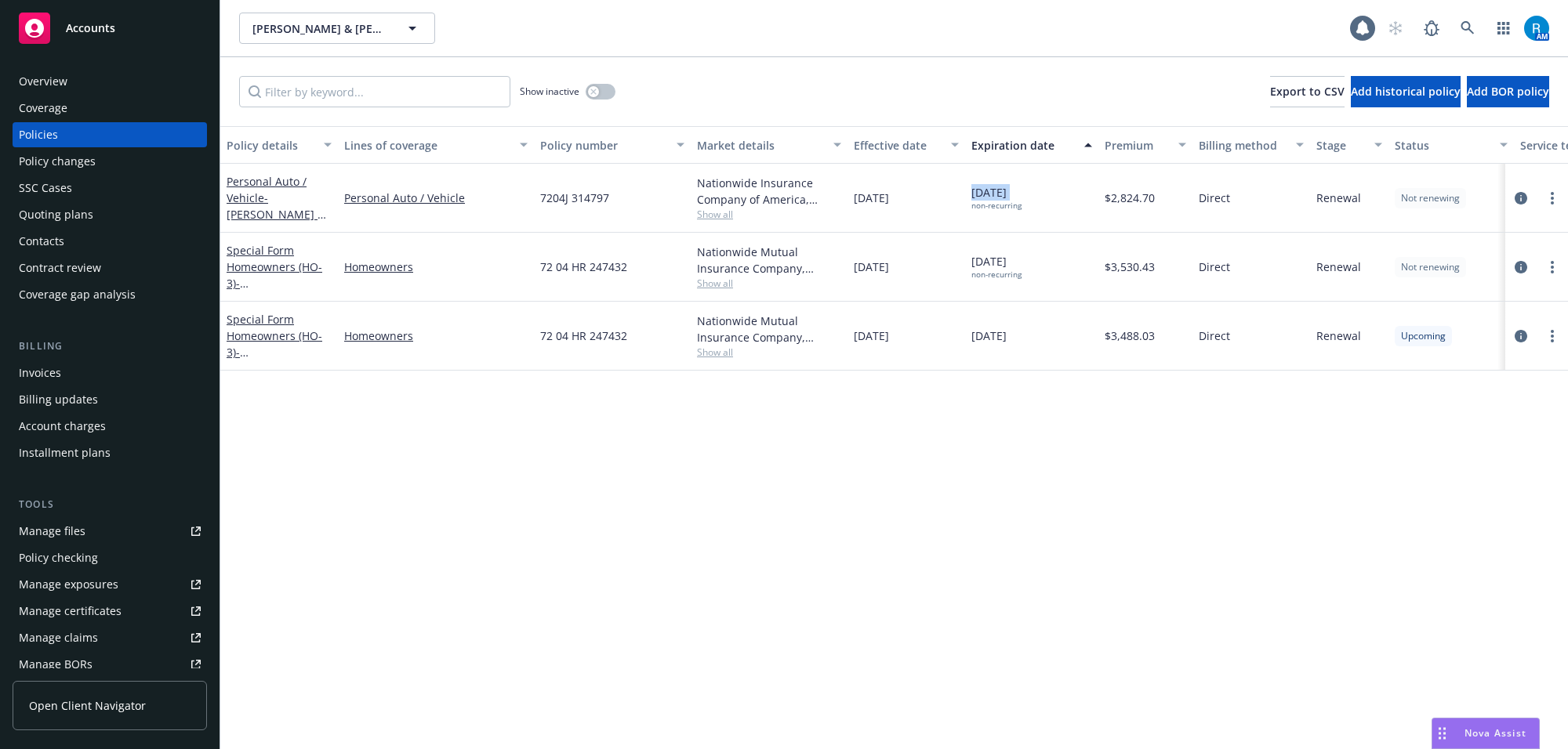
click at [1001, 190] on span "[DATE] non-recurring" at bounding box center [996, 198] width 50 height 27
drag, startPoint x: 690, startPoint y: 178, endPoint x: 802, endPoint y: 201, distance: 114.3
click at [802, 201] on div "Personal Auto / Vehicle - [PERSON_NAME] & [PERSON_NAME] Personal Auto / Vehicle…" at bounding box center [977, 198] width 1513 height 69
click at [584, 200] on span "7204J 314797" at bounding box center [575, 198] width 69 height 16
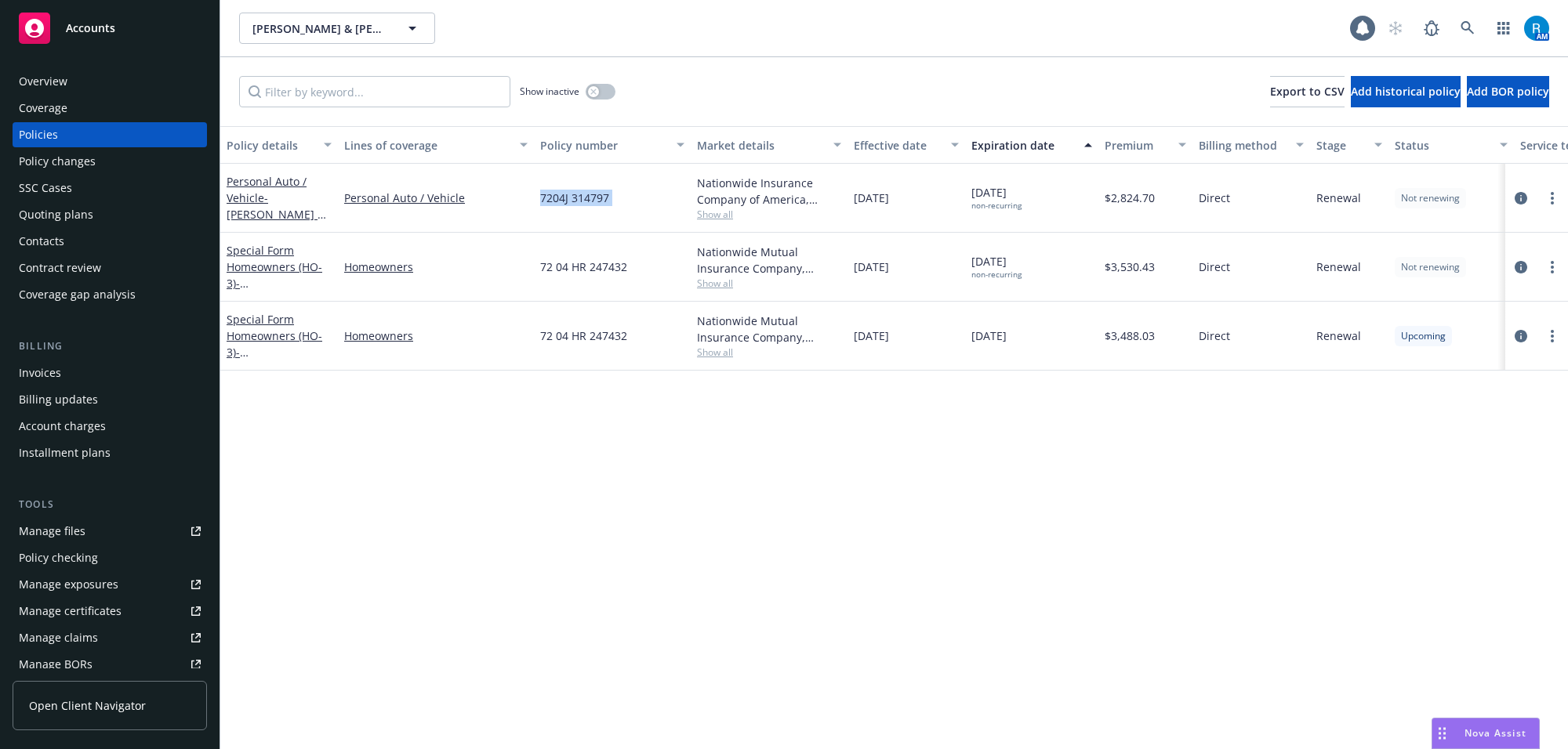
click at [584, 200] on span "7204J 314797" at bounding box center [575, 198] width 69 height 16
click at [249, 196] on link "Personal Auto / Vehicle - [PERSON_NAME] & [PERSON_NAME]" at bounding box center [276, 205] width 99 height 64
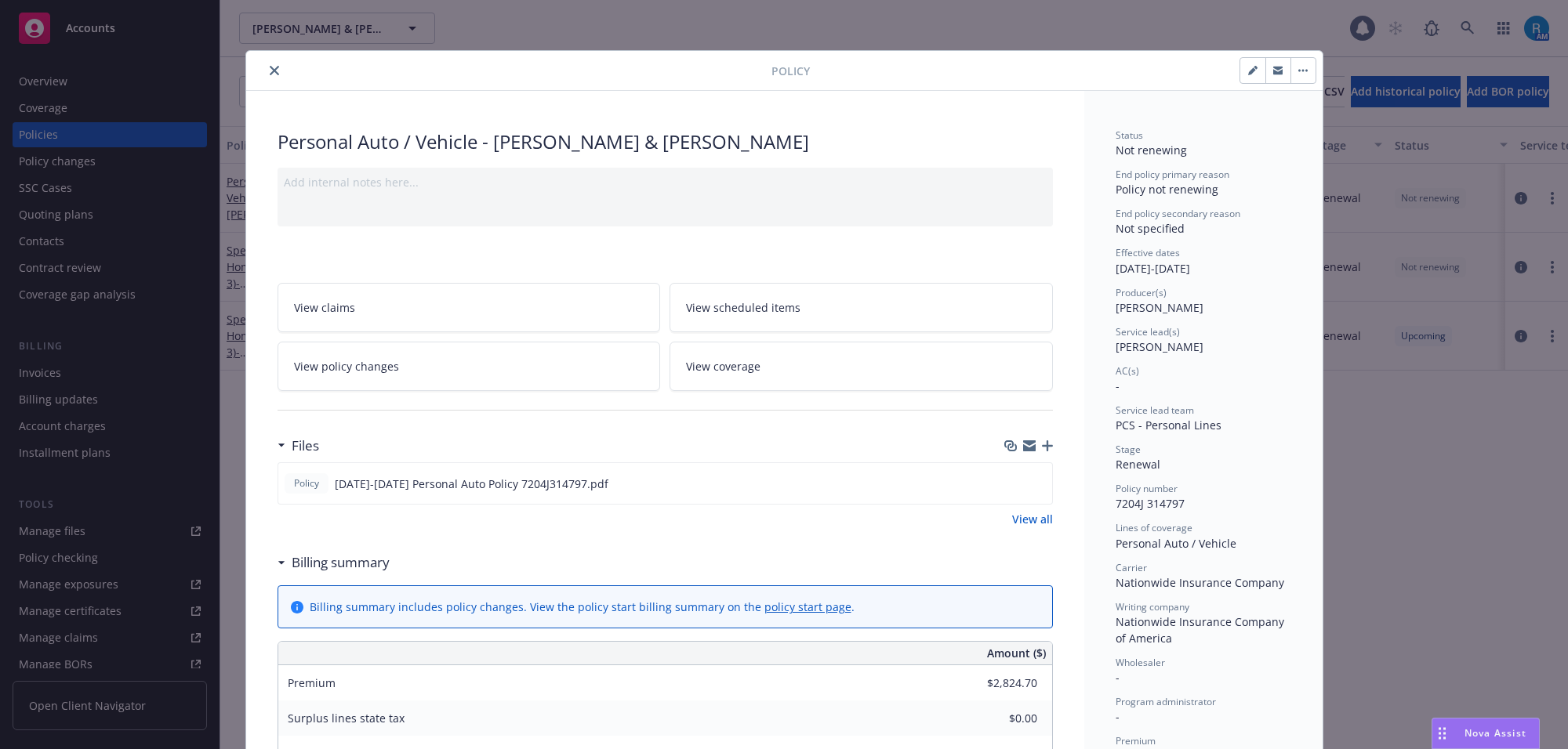
click at [741, 302] on span "View scheduled items" at bounding box center [743, 307] width 114 height 16
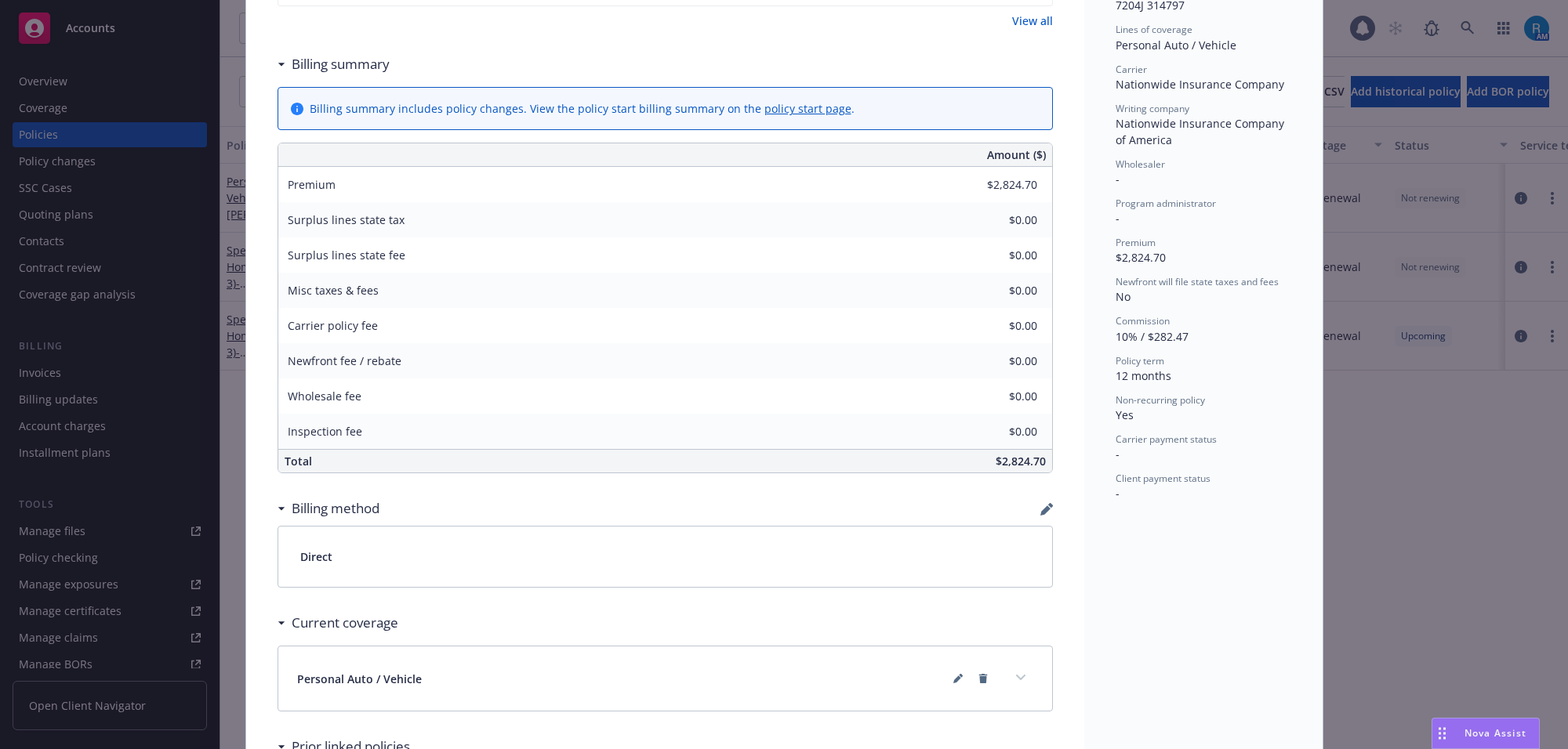
scroll to position [738, 0]
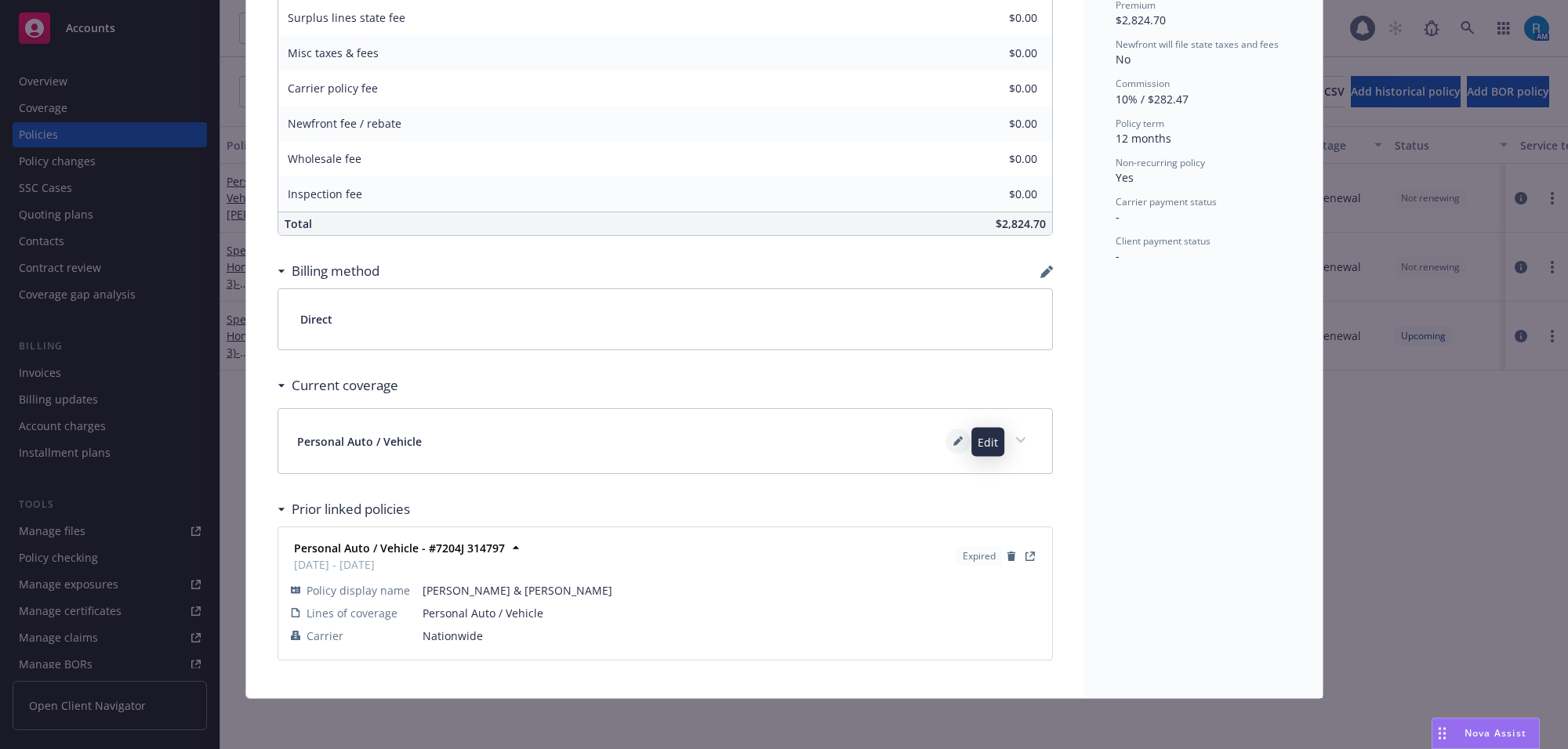
click at [946, 447] on button at bounding box center [958, 441] width 25 height 25
type textarea "x"
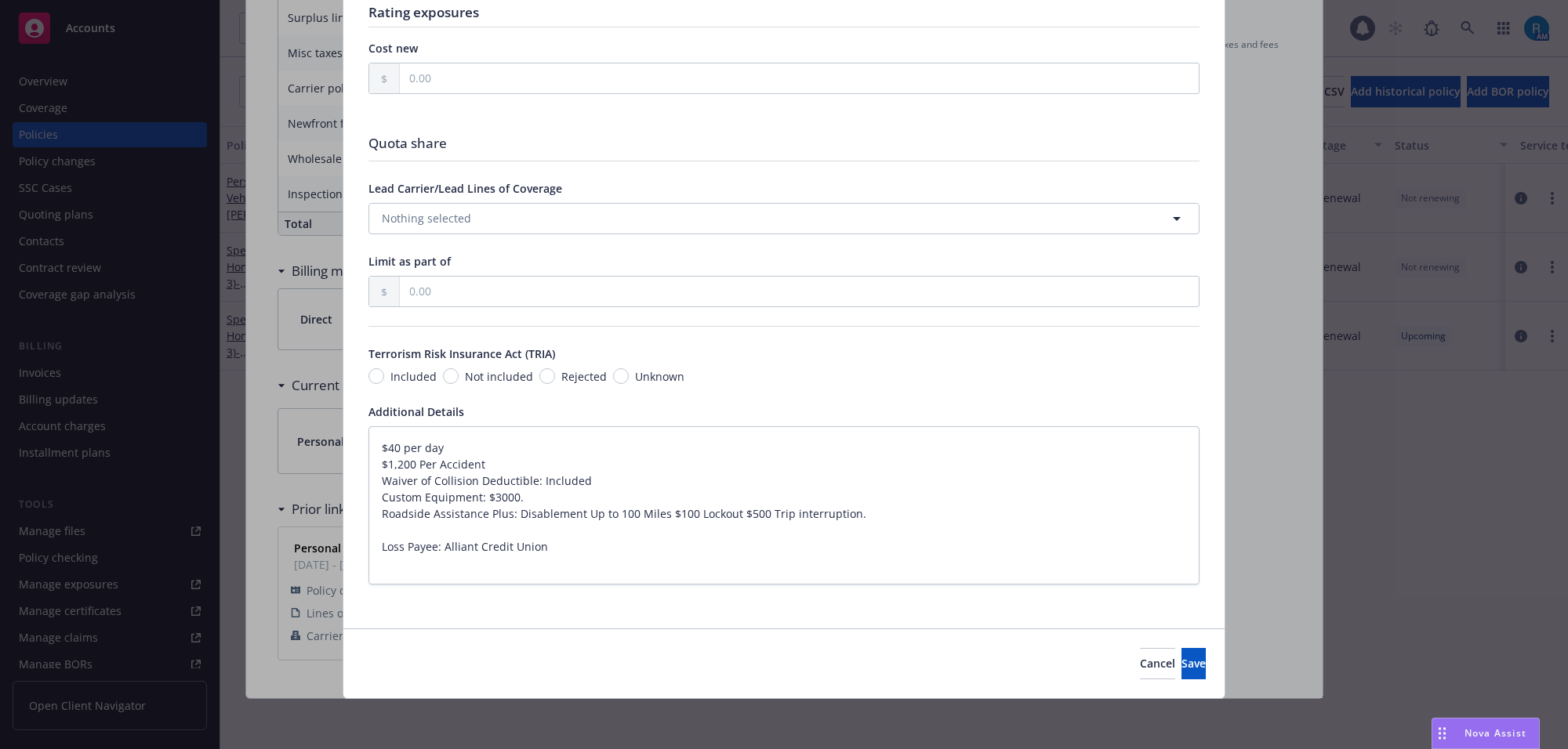
scroll to position [1671, 0]
drag, startPoint x: 378, startPoint y: 482, endPoint x: 866, endPoint y: 522, distance: 489.6
click at [844, 522] on textarea "$40 per day $1,200 Per Accident Waiver of Collision Deductible: Included Custom…" at bounding box center [784, 505] width 831 height 159
click at [1140, 661] on span "Cancel" at bounding box center [1157, 663] width 35 height 15
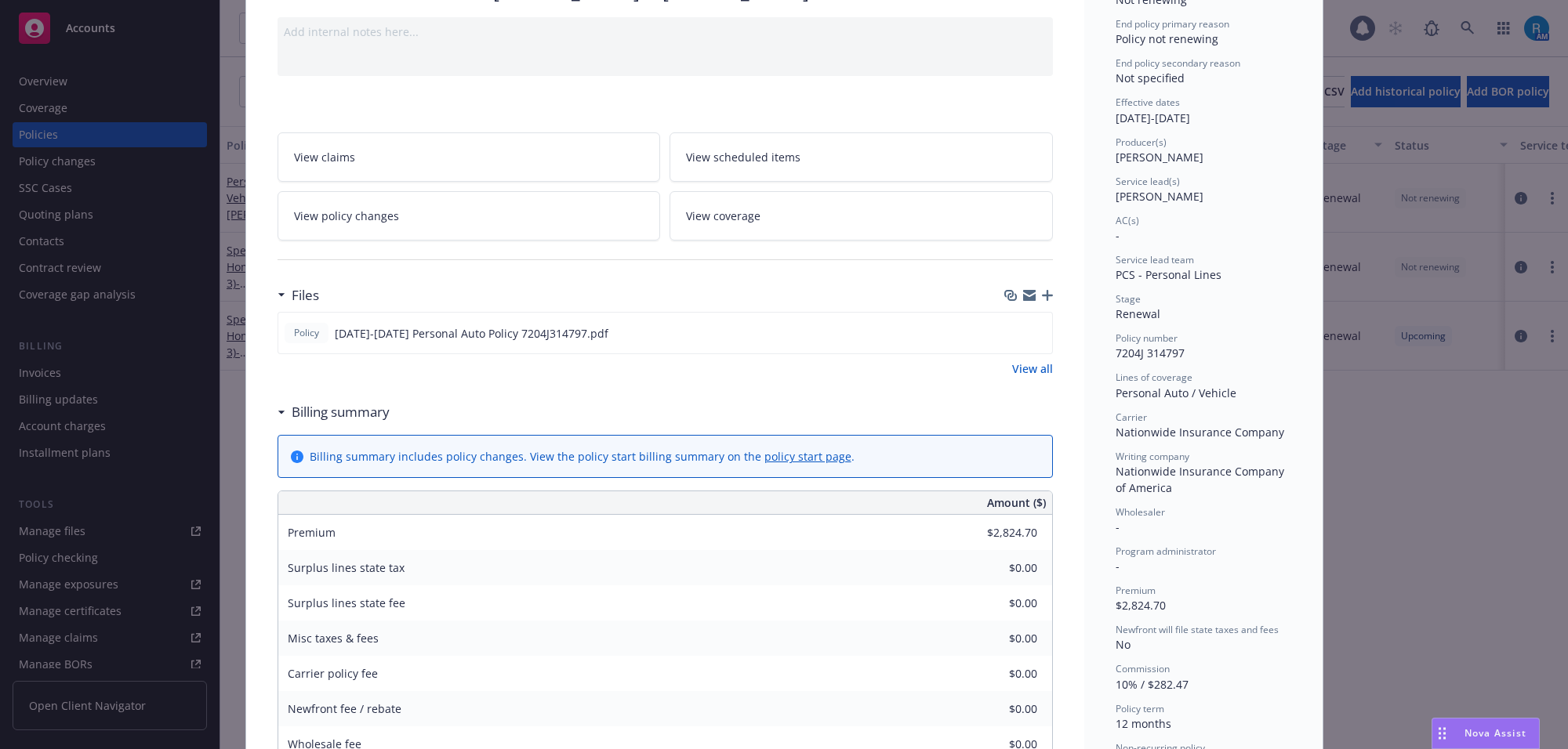
scroll to position [0, 0]
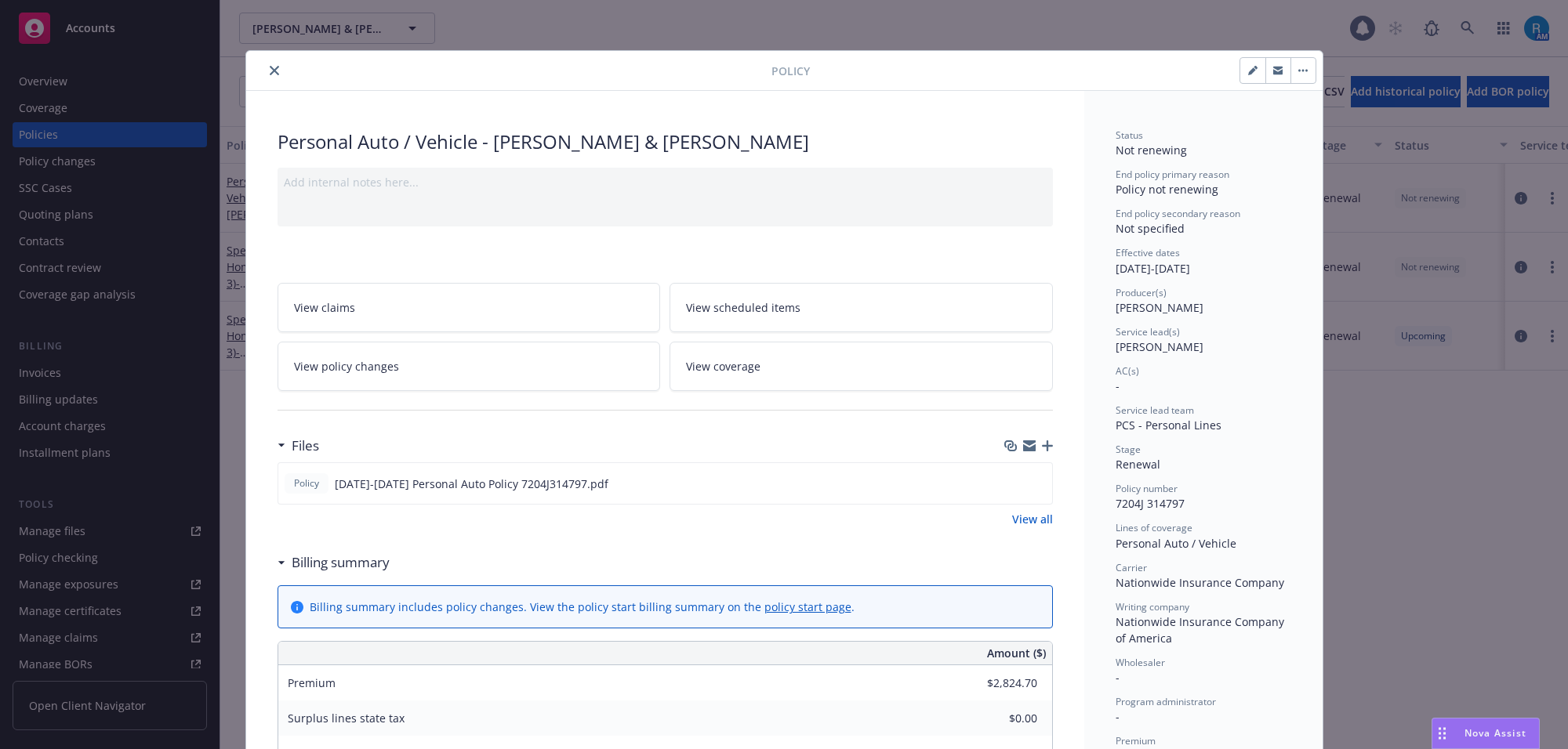
click at [270, 68] on icon "close" at bounding box center [274, 70] width 9 height 9
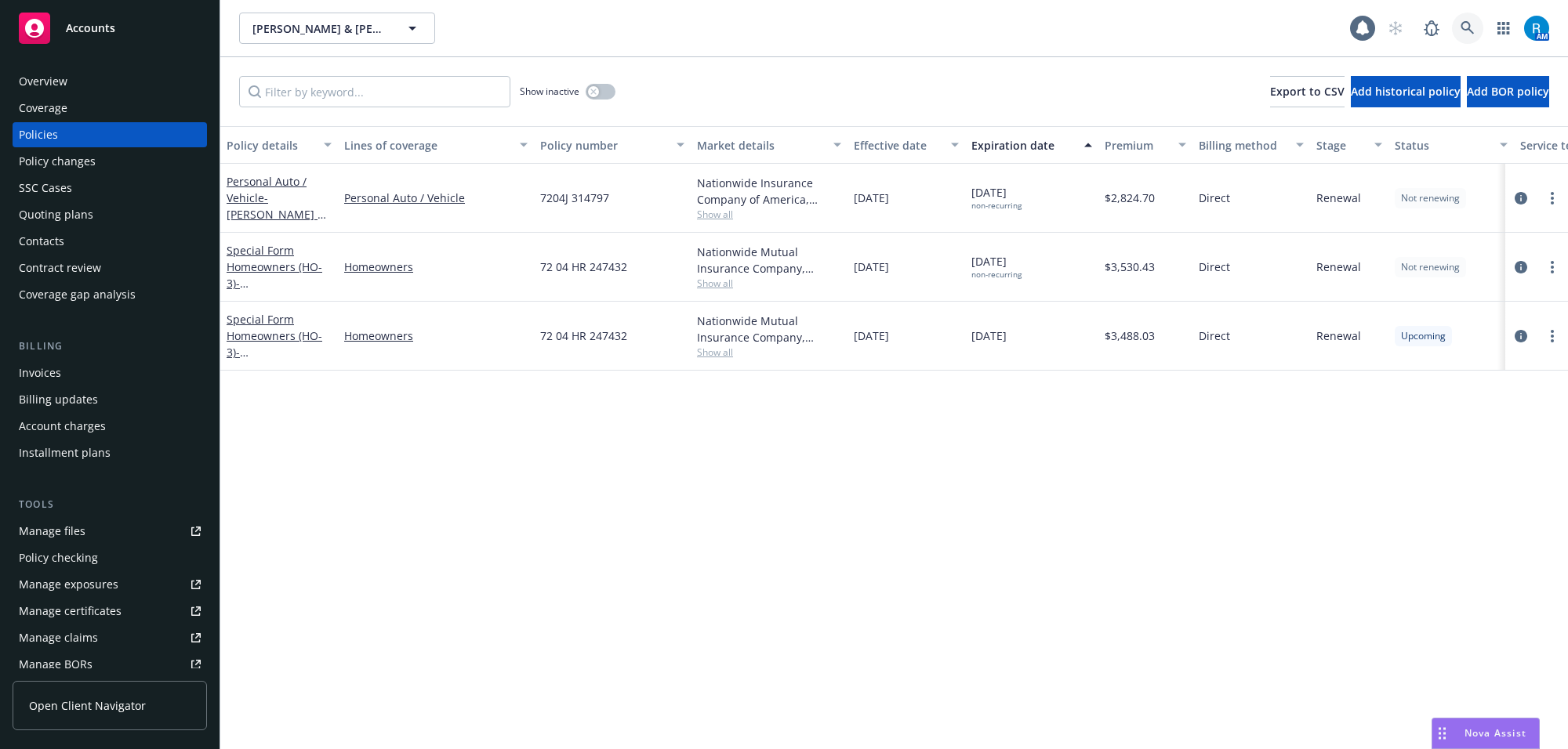
click at [1468, 27] on icon at bounding box center [1467, 28] width 14 height 14
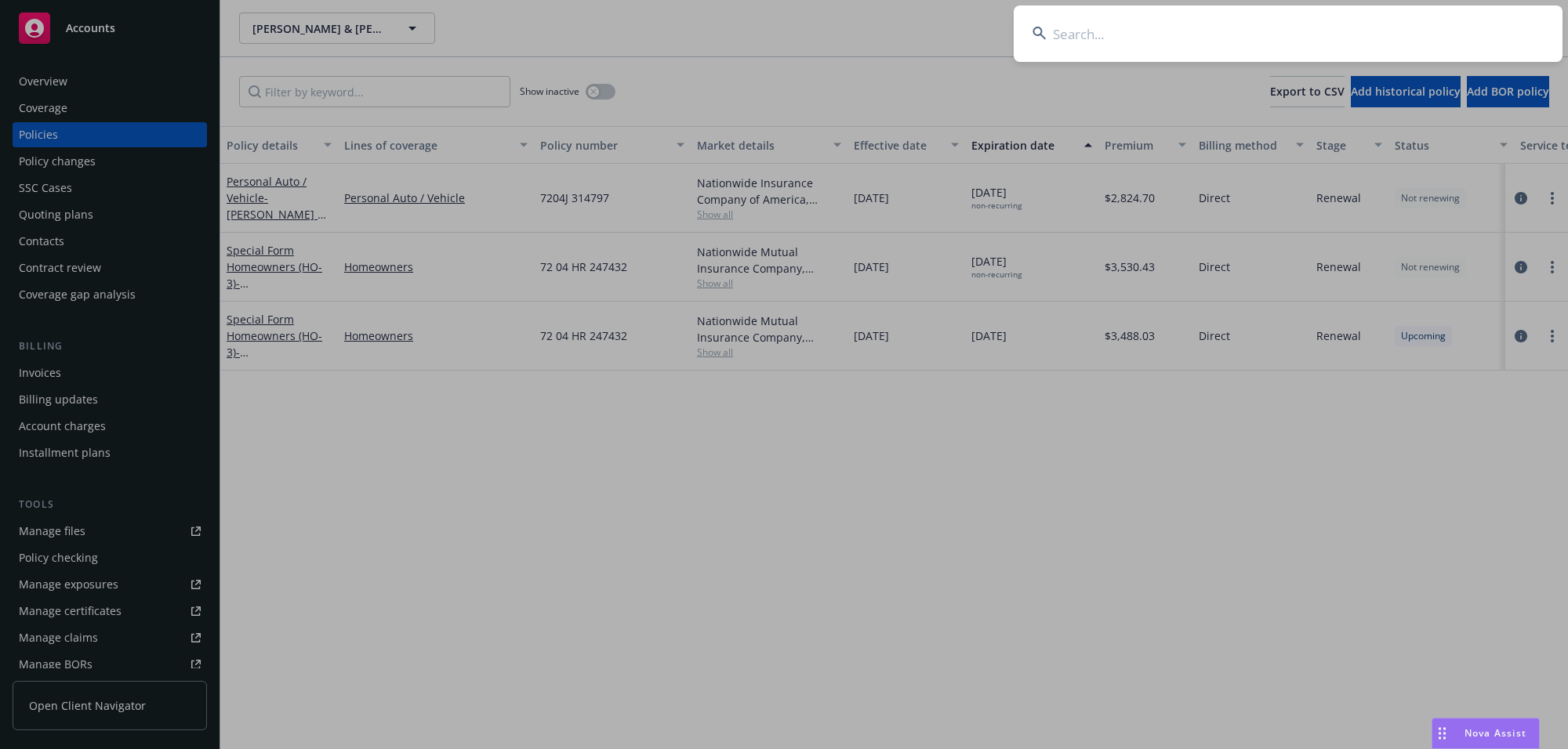
type input "[PERSON_NAME] & [PERSON_NAME]"
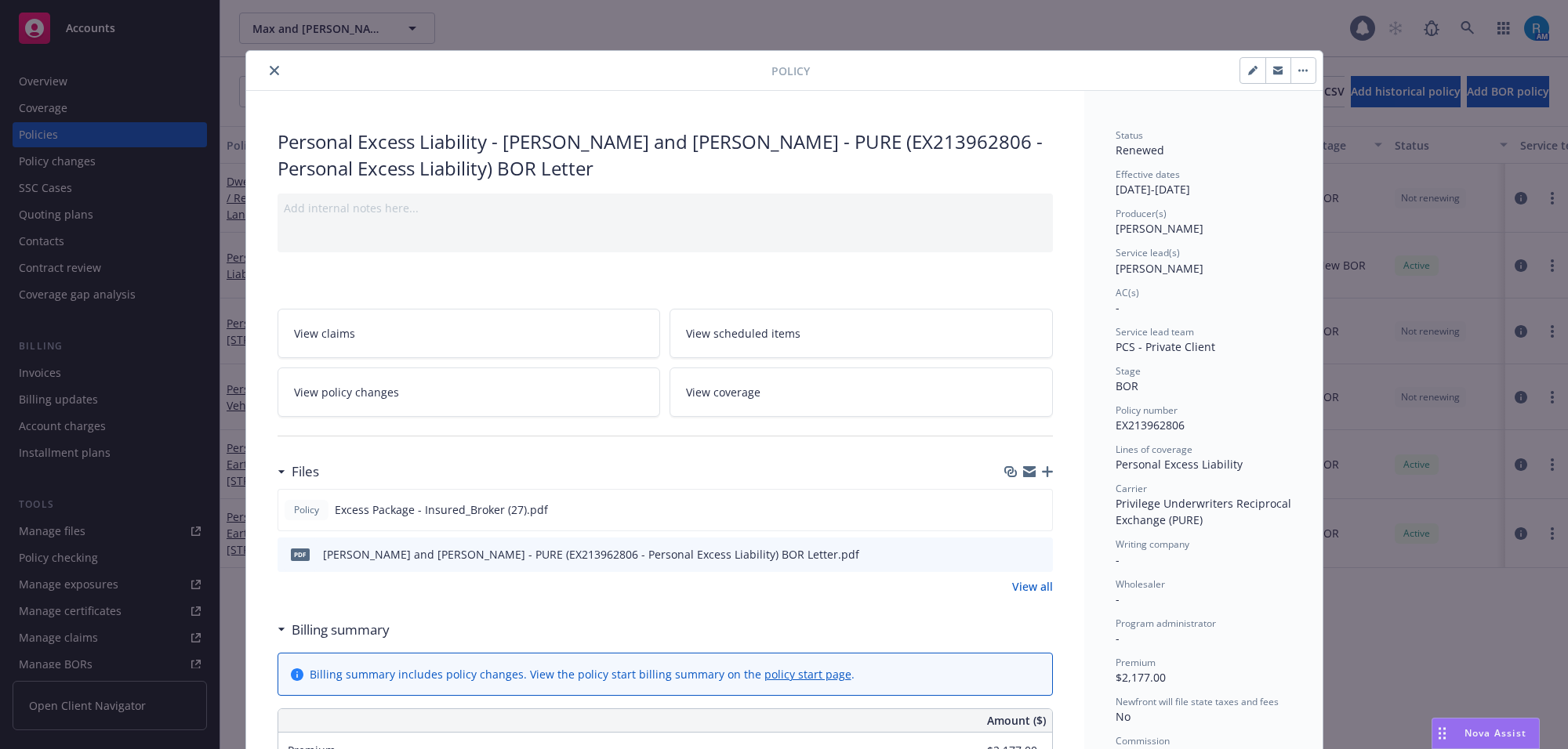
click at [269, 72] on icon "close" at bounding box center [274, 70] width 9 height 9
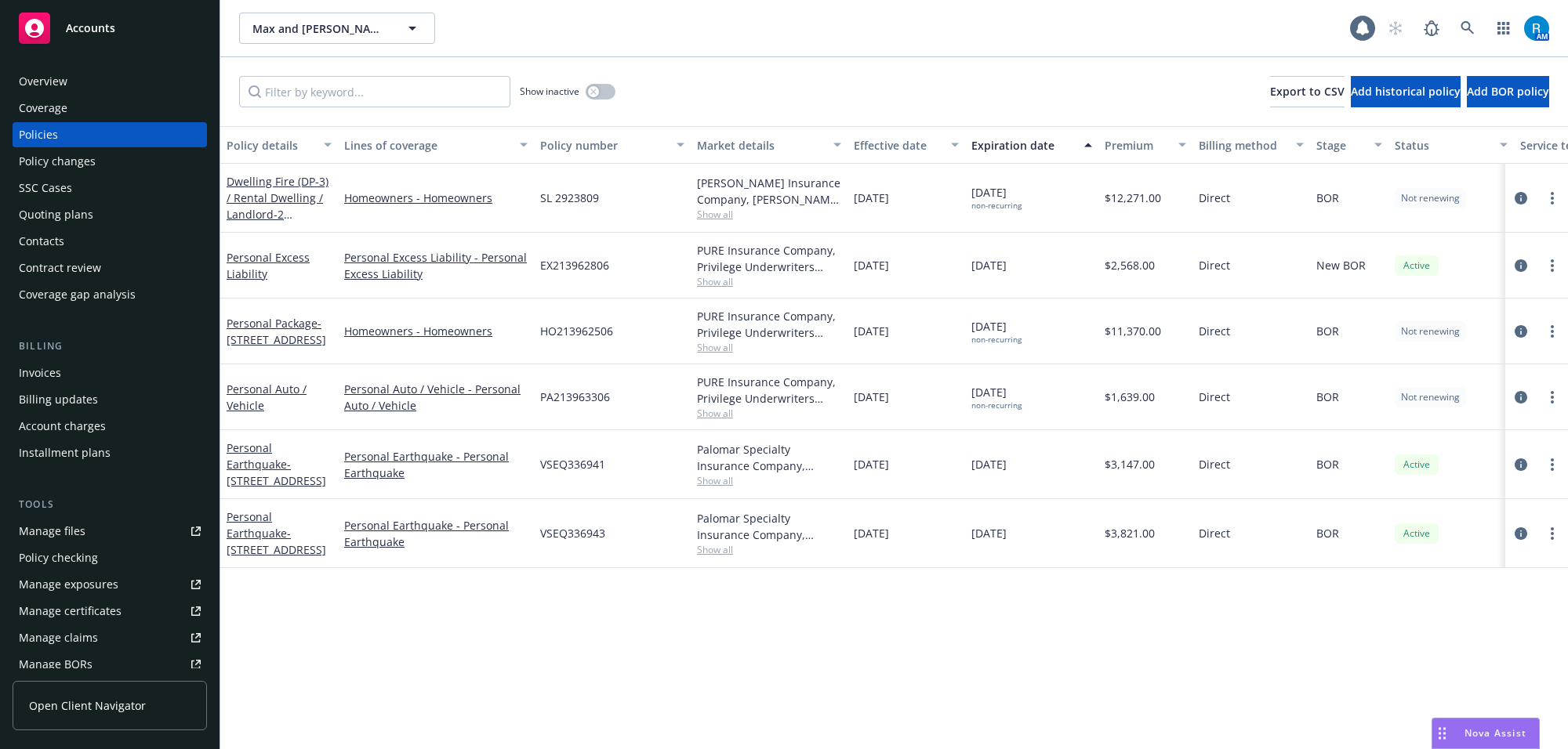
click at [264, 69] on div "Show inactive Export to CSV Add historical policy Add BOR policy" at bounding box center [894, 92] width 1347 height 69
drag, startPoint x: 414, startPoint y: 251, endPoint x: 476, endPoint y: 260, distance: 62.6
click at [414, 251] on link "Personal Excess Liability - Personal Excess Liability" at bounding box center [436, 266] width 184 height 33
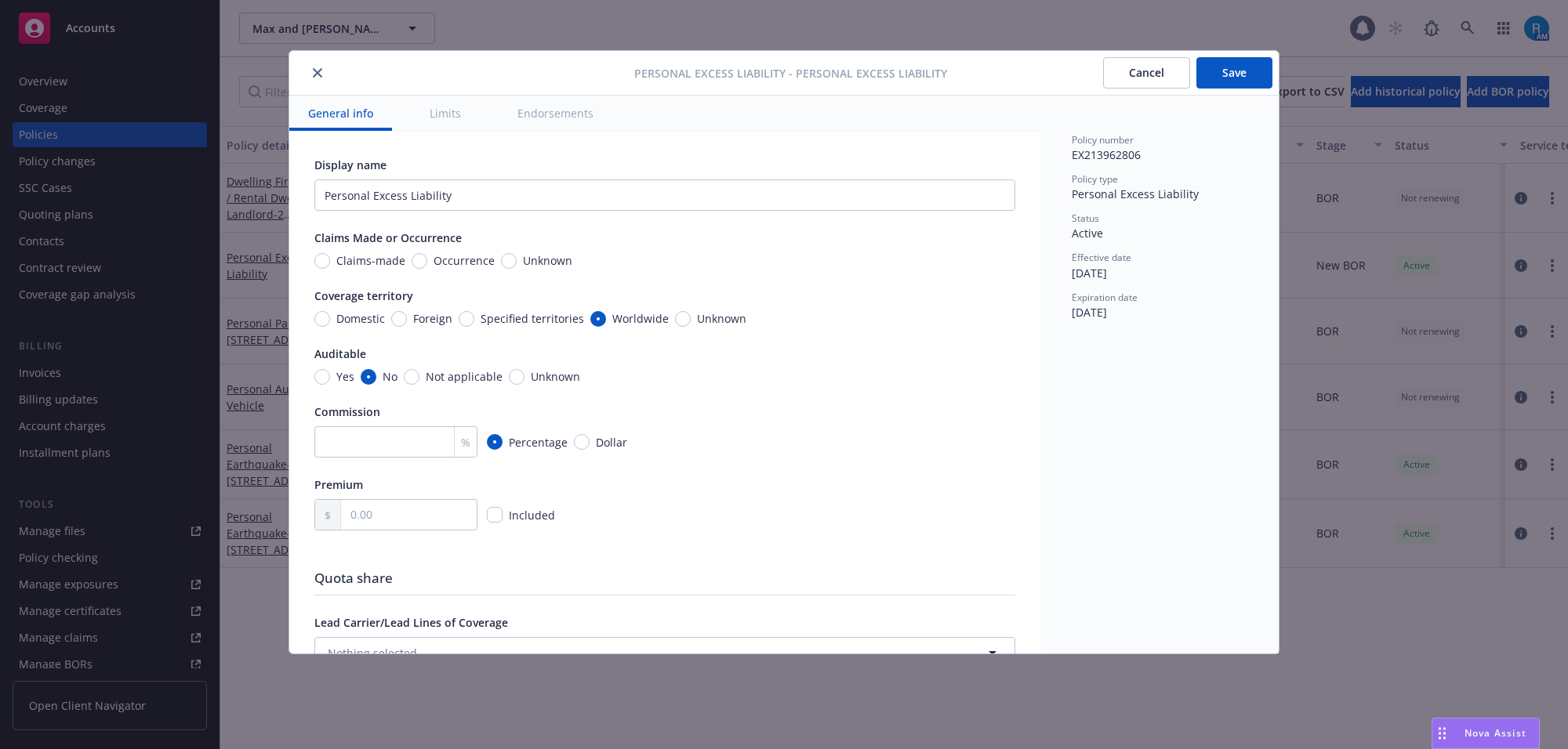
click at [1110, 68] on button "Cancel" at bounding box center [1147, 73] width 87 height 32
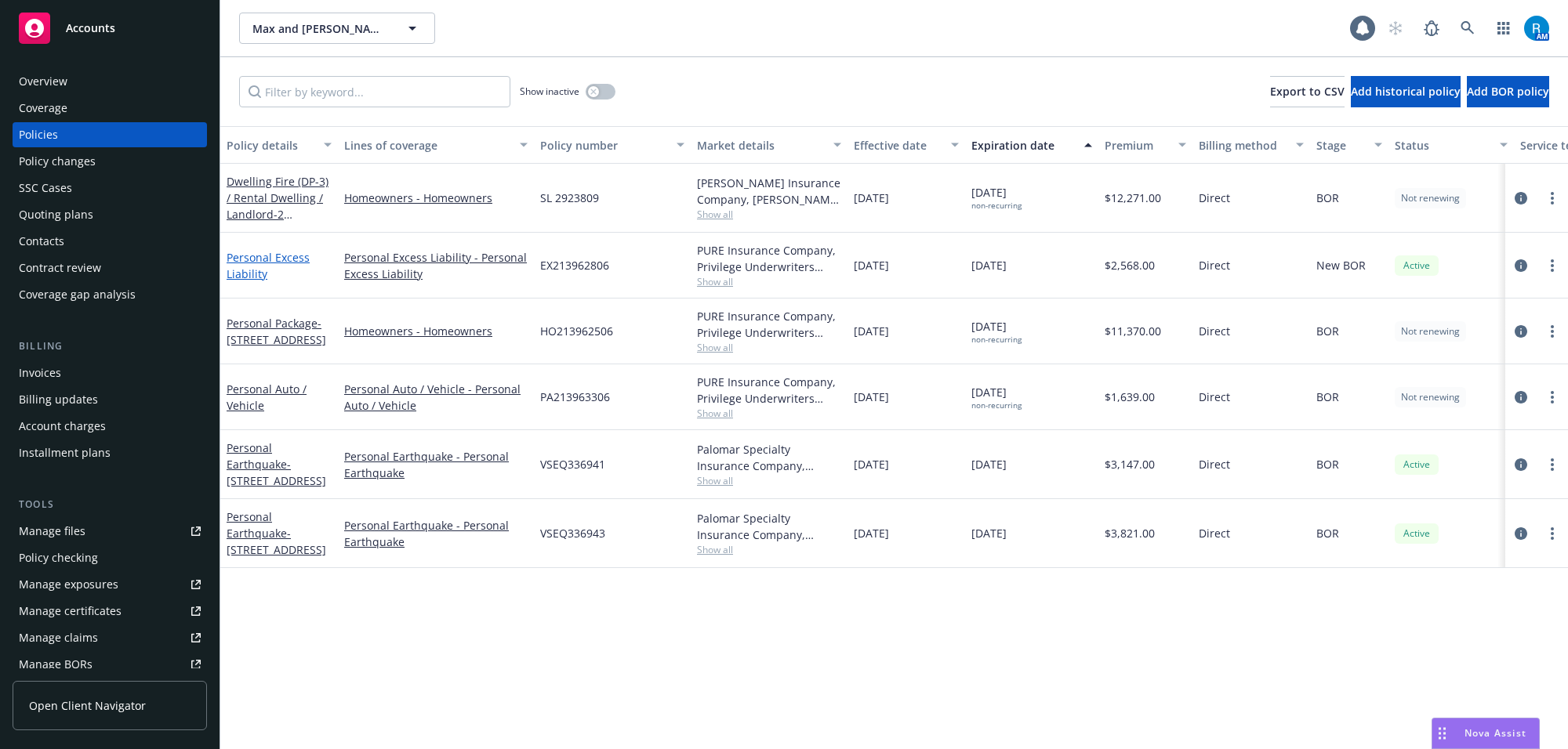
click at [286, 261] on link "Personal Excess Liability" at bounding box center [268, 266] width 83 height 32
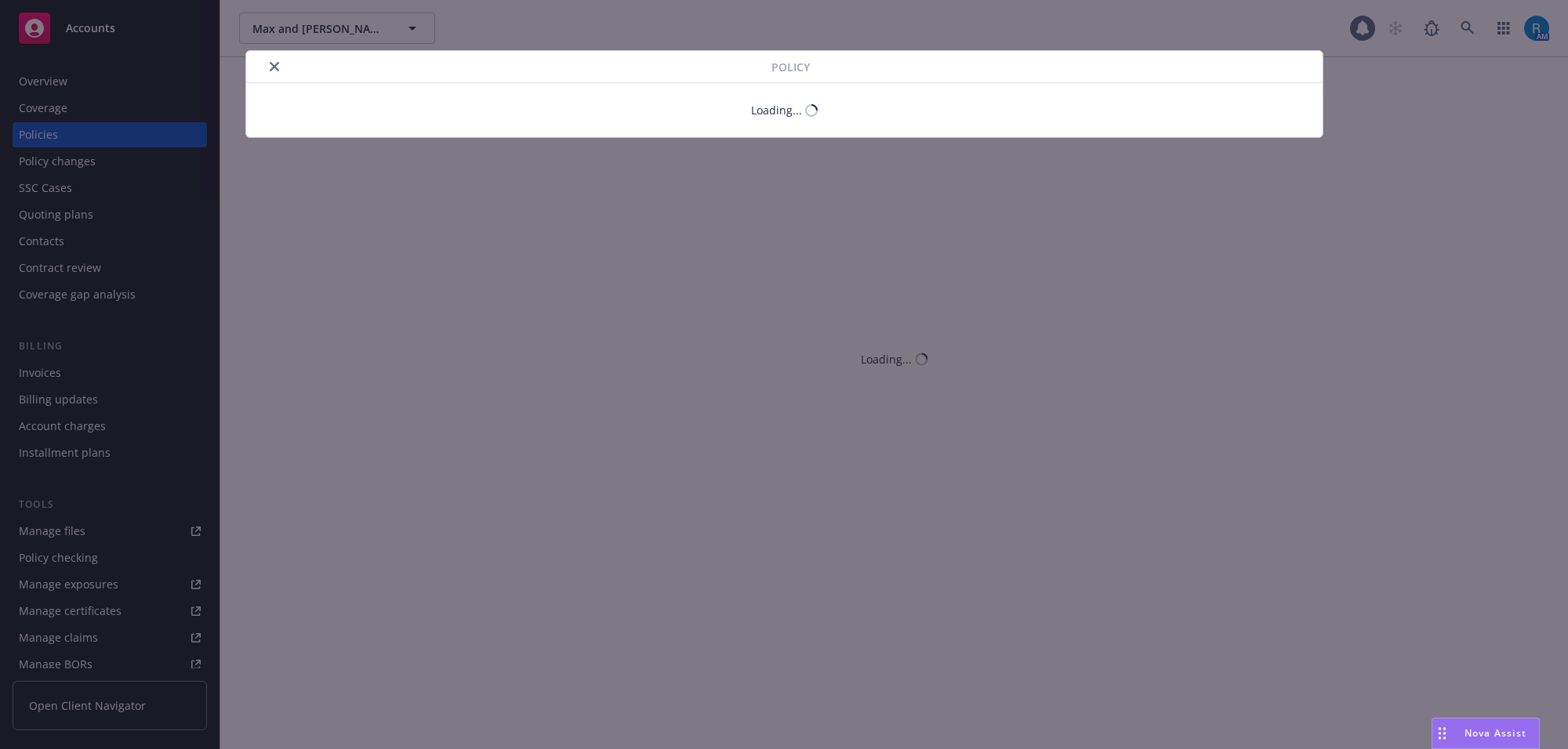
click at [270, 68] on icon "close" at bounding box center [274, 67] width 9 height 9
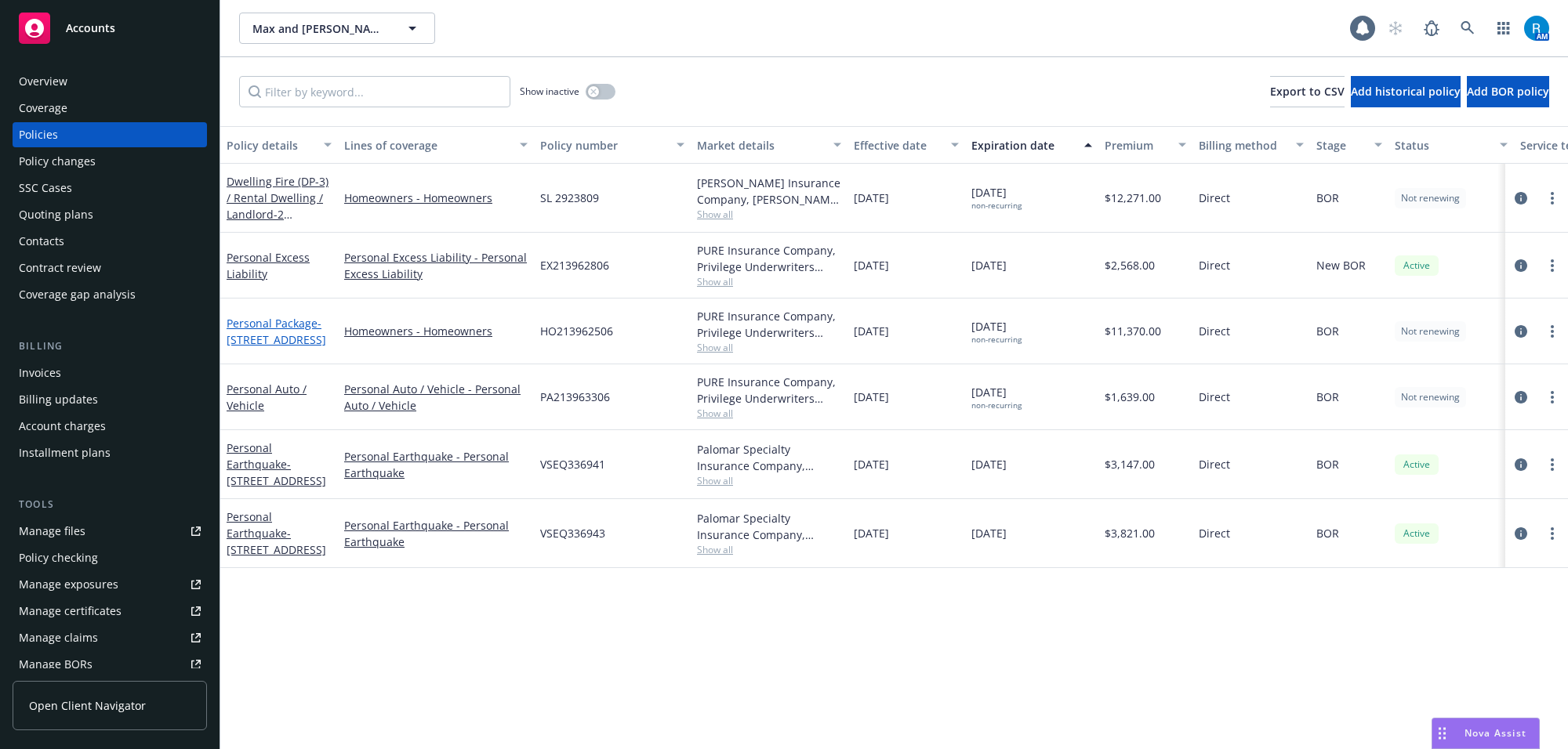
click at [269, 331] on span "- [STREET_ADDRESS]" at bounding box center [276, 331] width 100 height 32
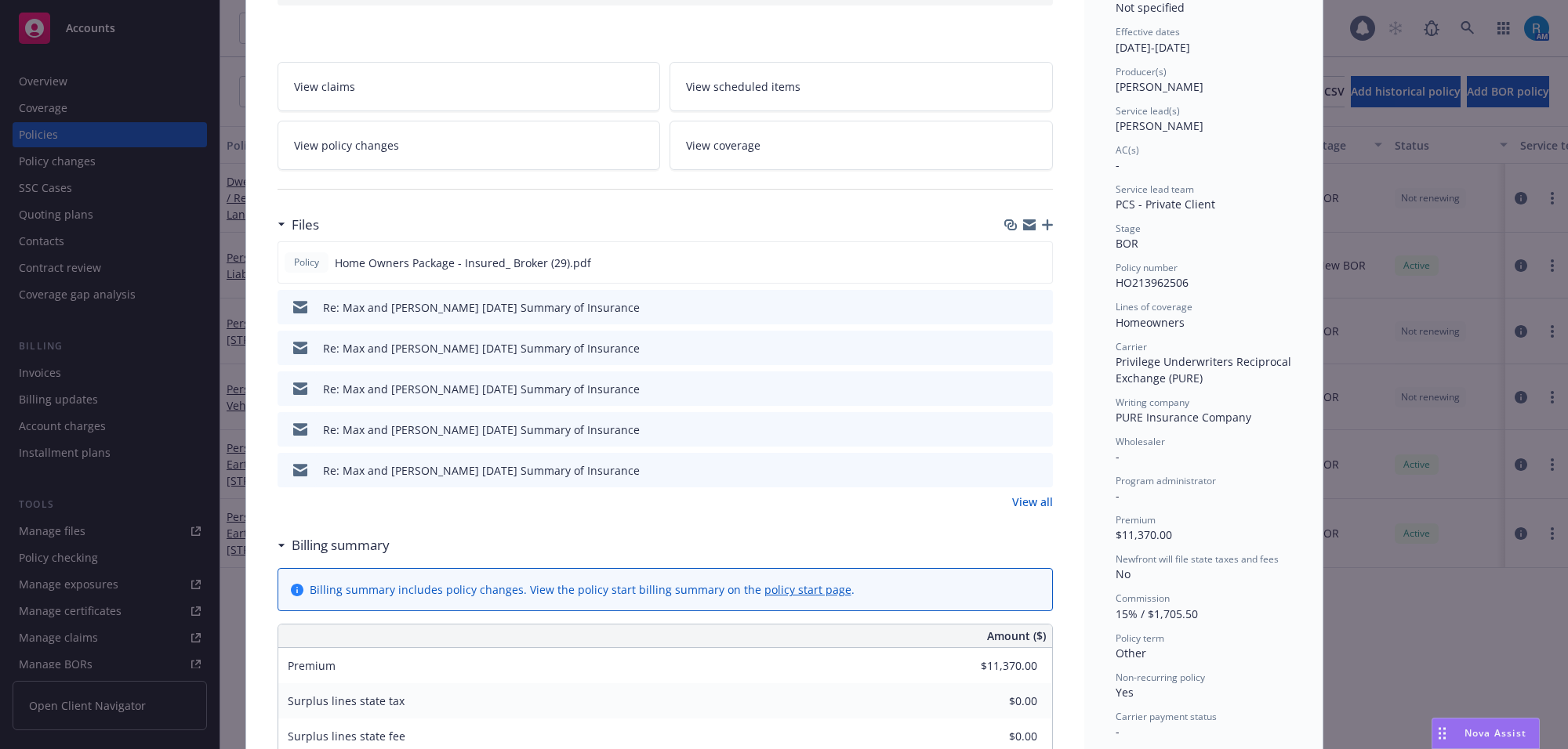
scroll to position [186, 0]
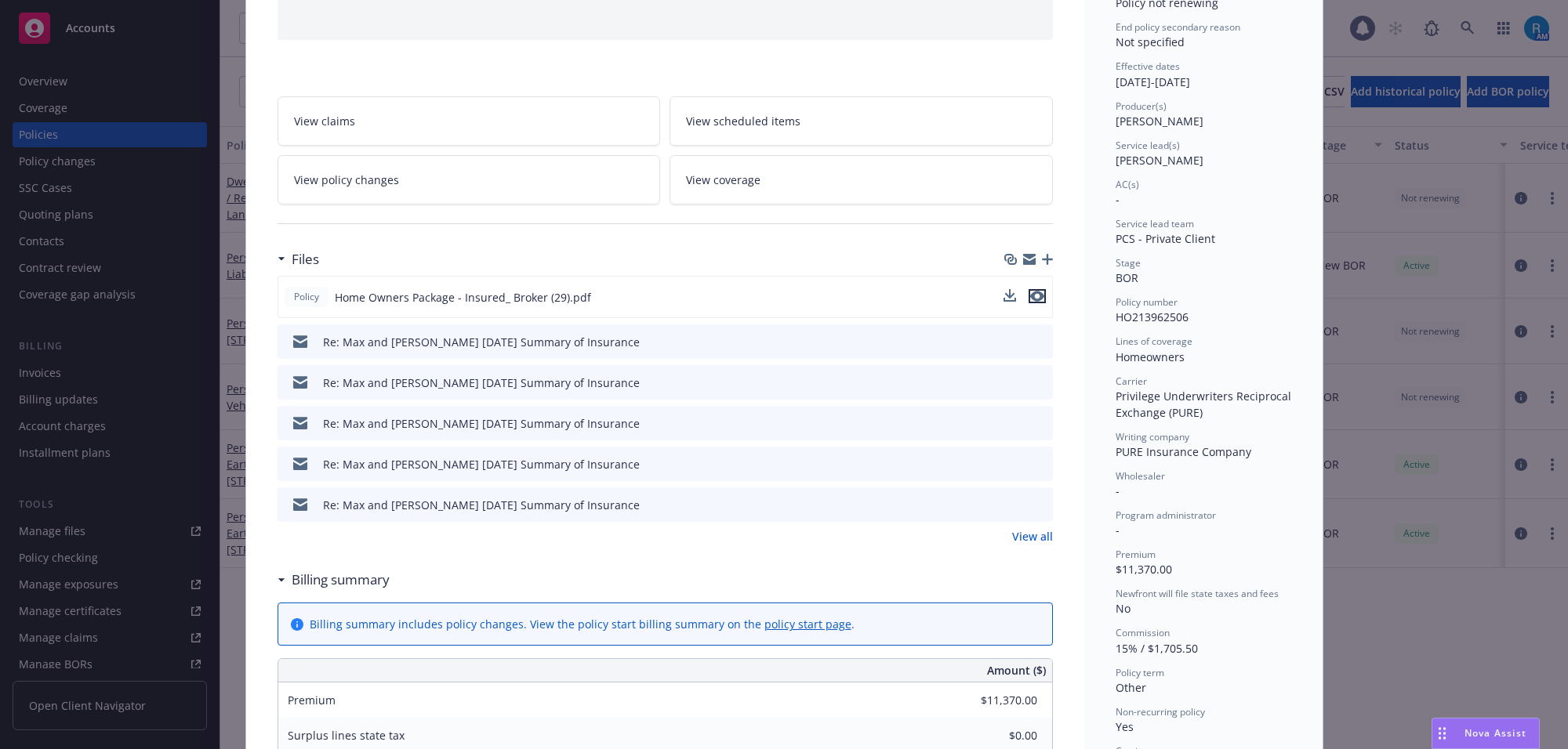
click at [1030, 295] on icon "preview file" at bounding box center [1038, 296] width 14 height 11
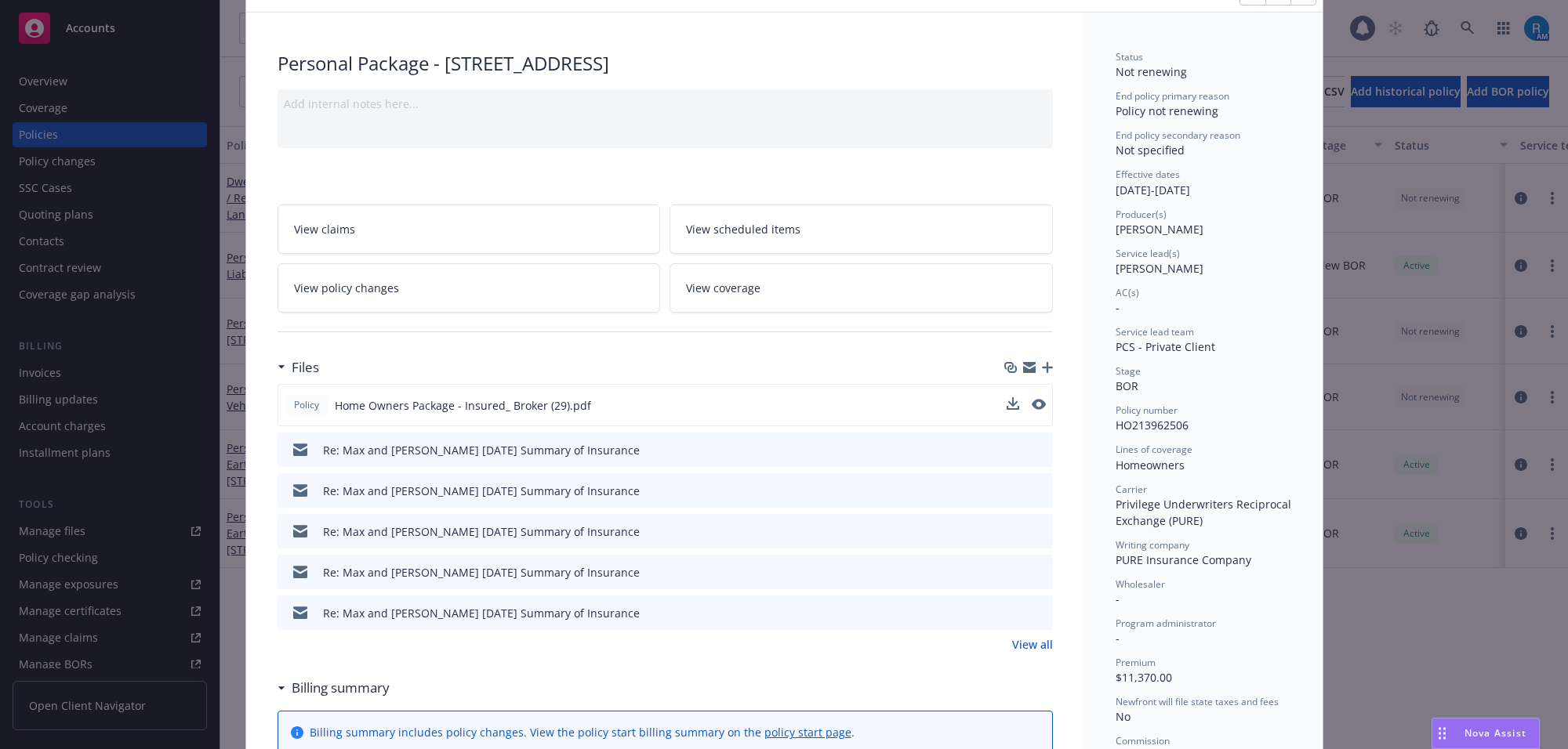
scroll to position [0, 0]
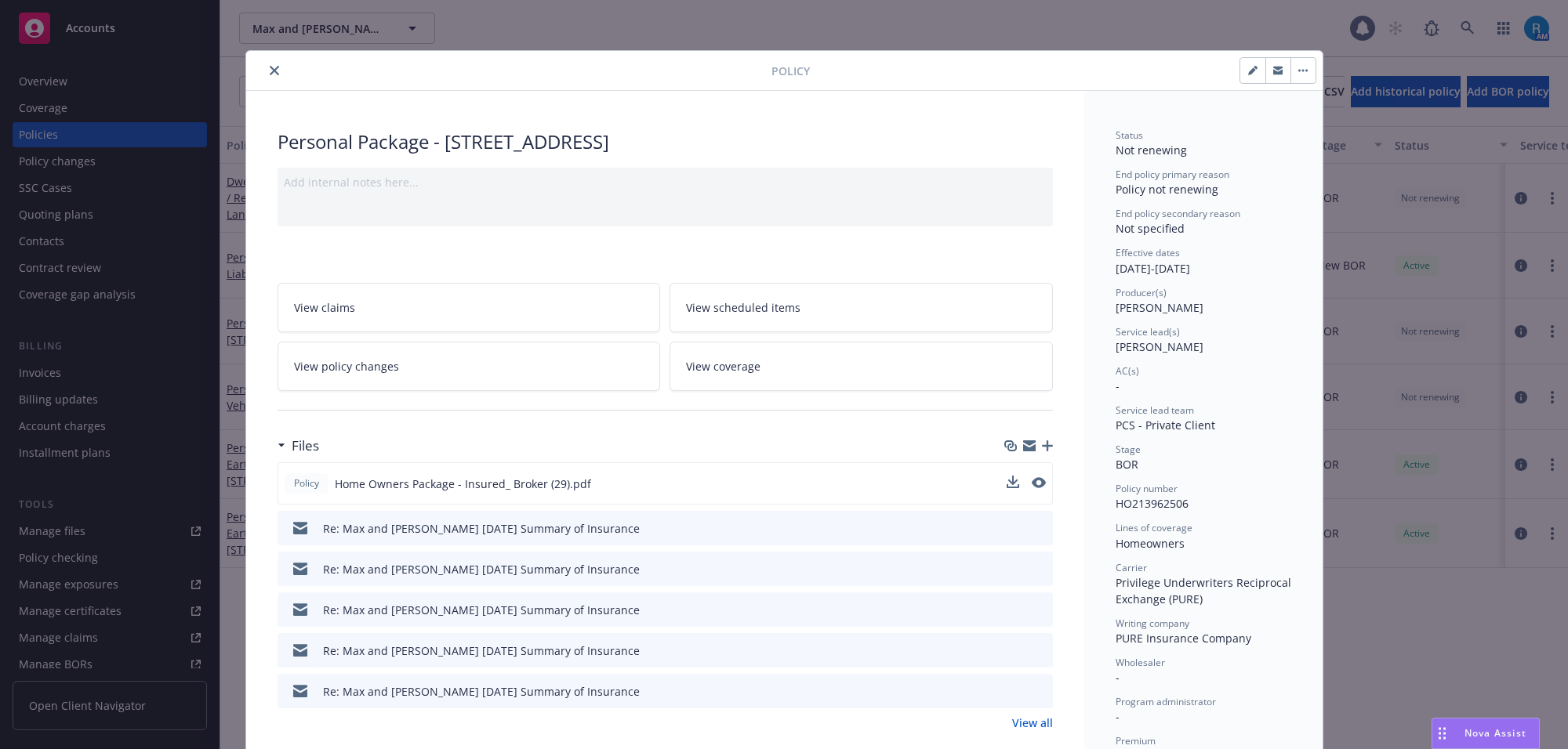
click at [269, 71] on icon "close" at bounding box center [274, 70] width 9 height 9
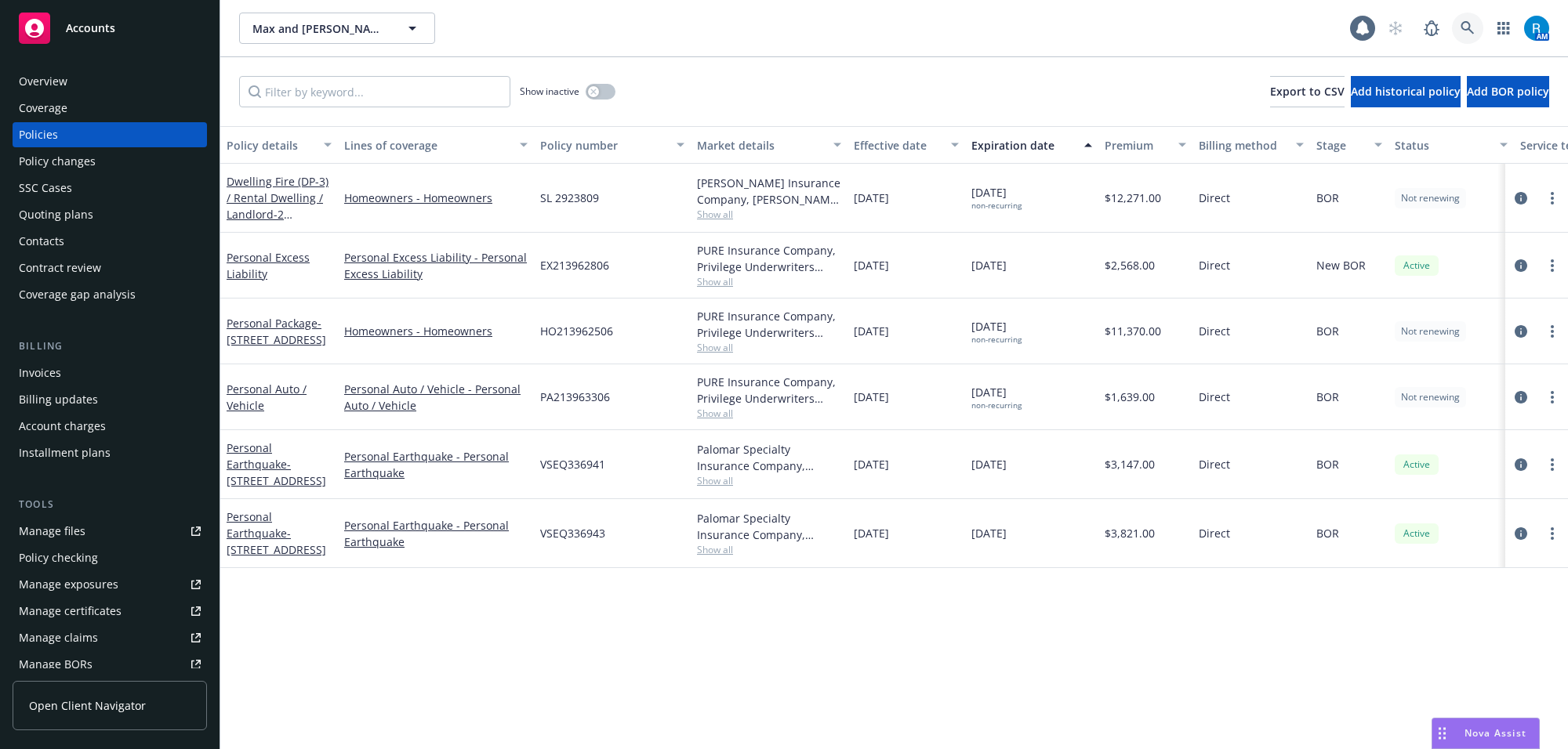
click at [1466, 22] on icon at bounding box center [1467, 28] width 14 height 14
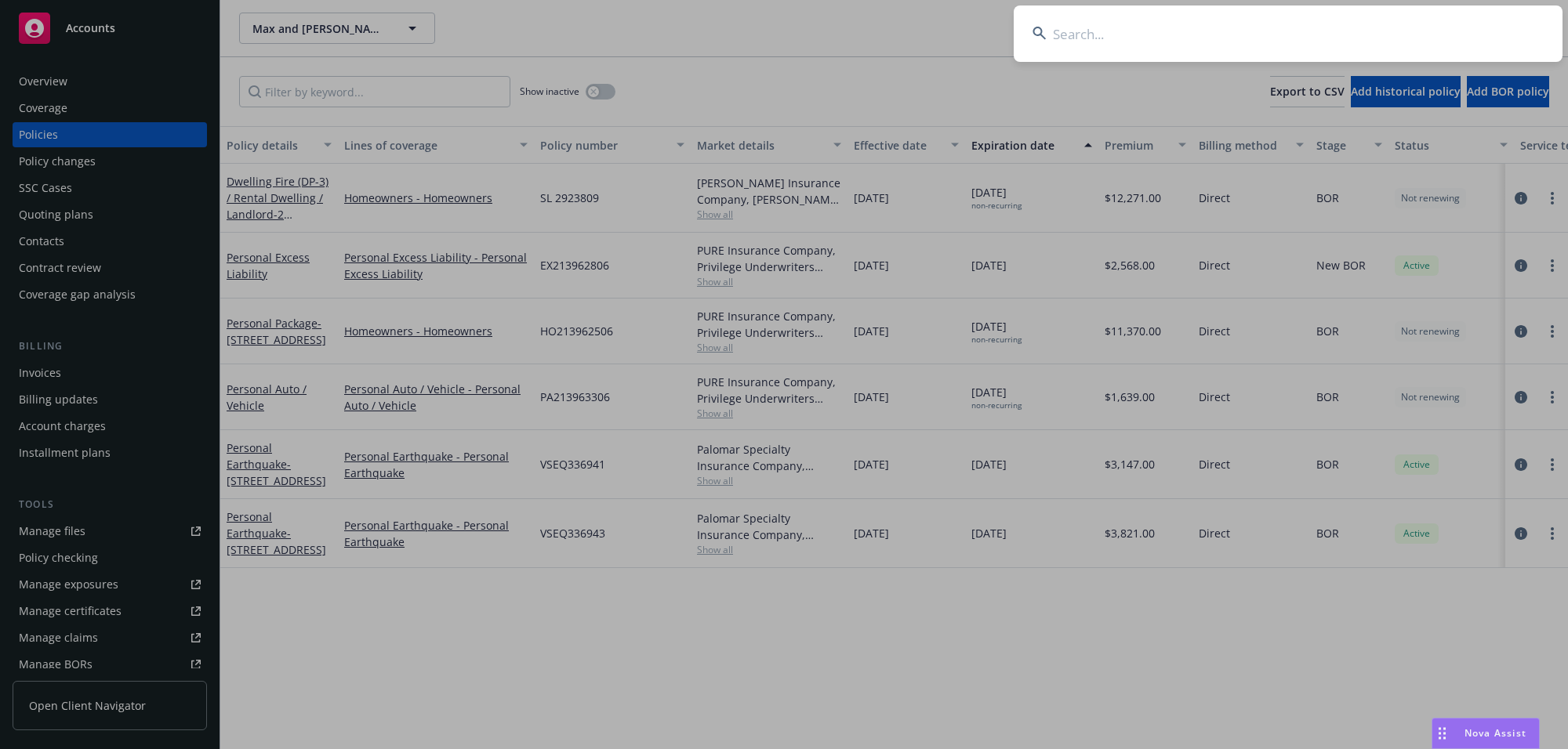
type input "[PERSON_NAME] & [PERSON_NAME]"
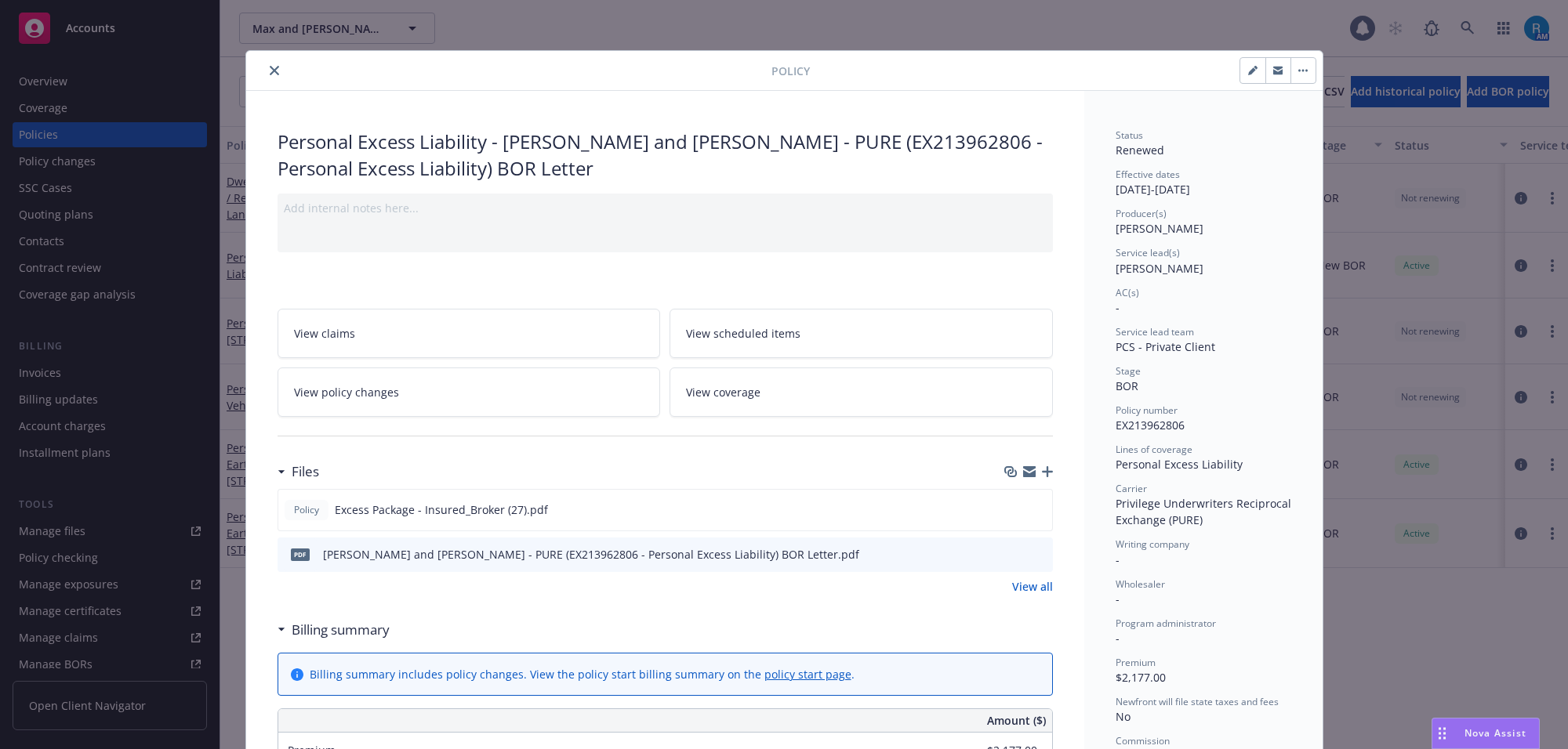
click at [269, 70] on icon "close" at bounding box center [274, 70] width 9 height 9
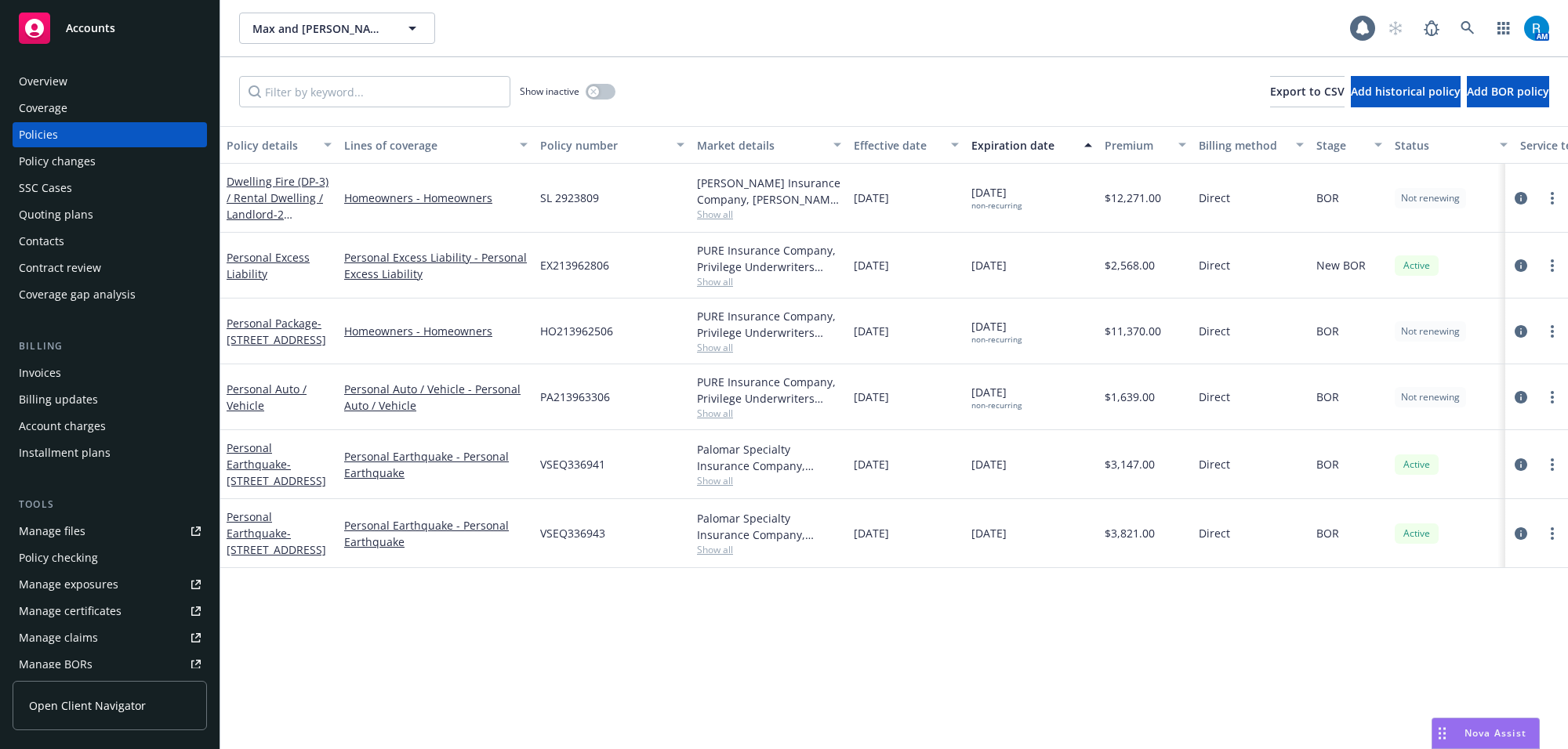
drag, startPoint x: 95, startPoint y: 75, endPoint x: 142, endPoint y: 94, distance: 50.7
click at [95, 76] on div "Overview" at bounding box center [110, 82] width 182 height 25
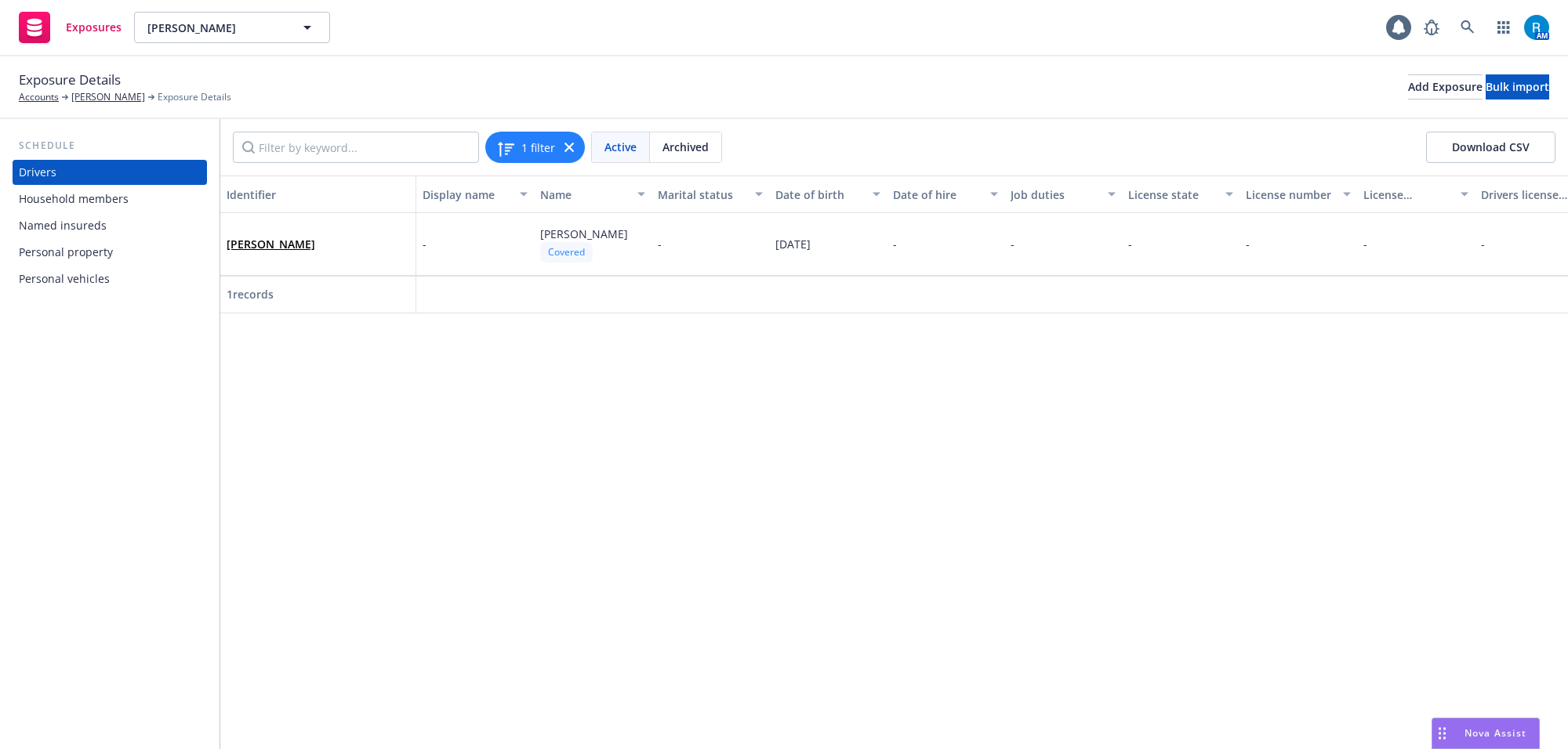
click at [61, 276] on div "Personal vehicles" at bounding box center [64, 279] width 91 height 25
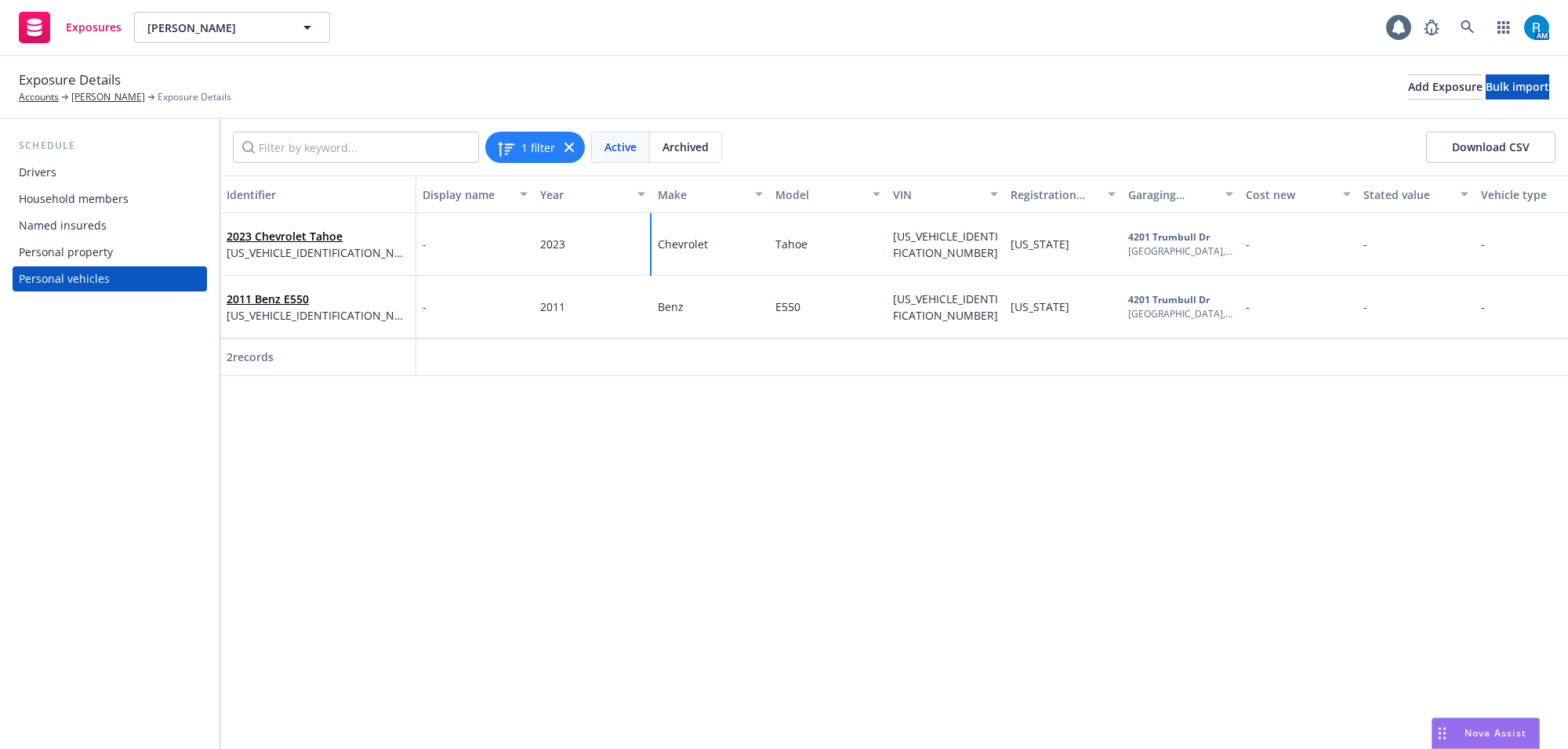
click at [686, 248] on span "Chevrolet" at bounding box center [683, 244] width 50 height 15
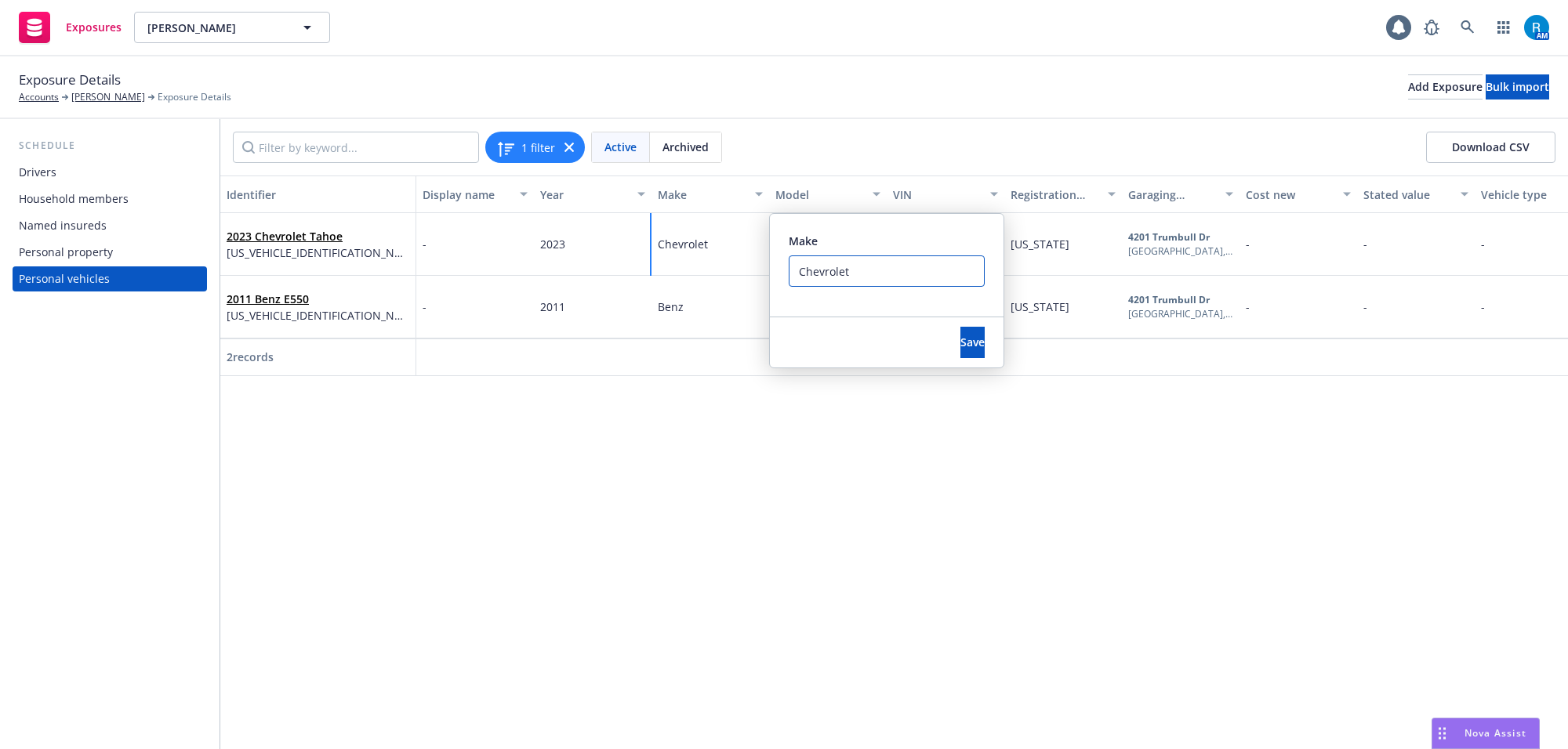
drag, startPoint x: 856, startPoint y: 272, endPoint x: 717, endPoint y: 275, distance: 139.0
click at [717, 275] on div "2023 Chevrolet Tahoe 1GNSCTKL7PR315352 - 2023 Chevrolet Make Chevrolet Save Tah…" at bounding box center [965, 275] width 1490 height 125
drag, startPoint x: 895, startPoint y: 226, endPoint x: 915, endPoint y: 236, distance: 22.4
click at [895, 225] on div "Make Chevrolet" at bounding box center [886, 266] width 233 height 103
drag, startPoint x: 948, startPoint y: 339, endPoint x: 602, endPoint y: 437, distance: 359.6
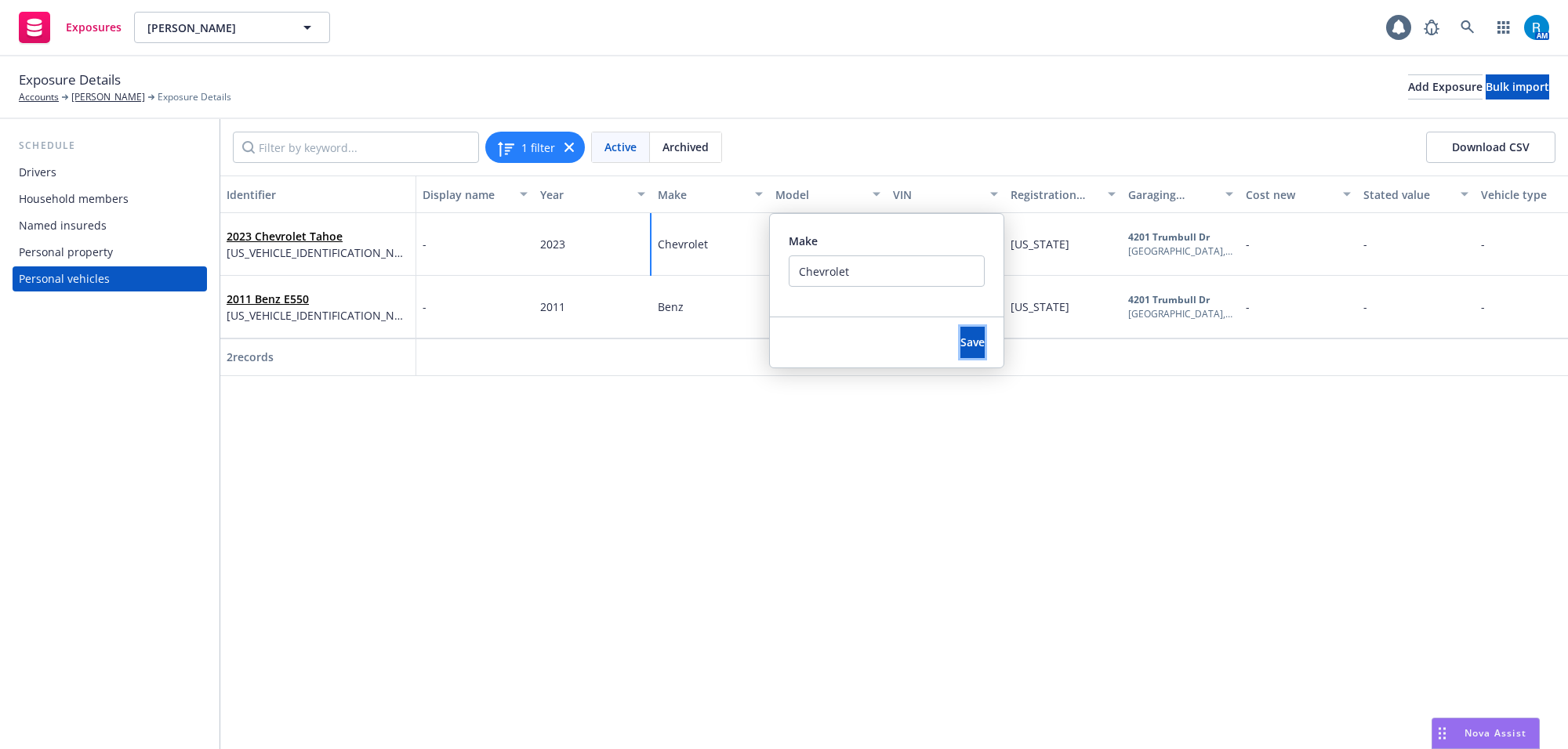
click at [960, 339] on span "Save" at bounding box center [972, 342] width 24 height 15
click at [823, 393] on div "Identifier Display name Year Make Model VIN Registration state Garaging address…" at bounding box center [894, 462] width 1347 height 573
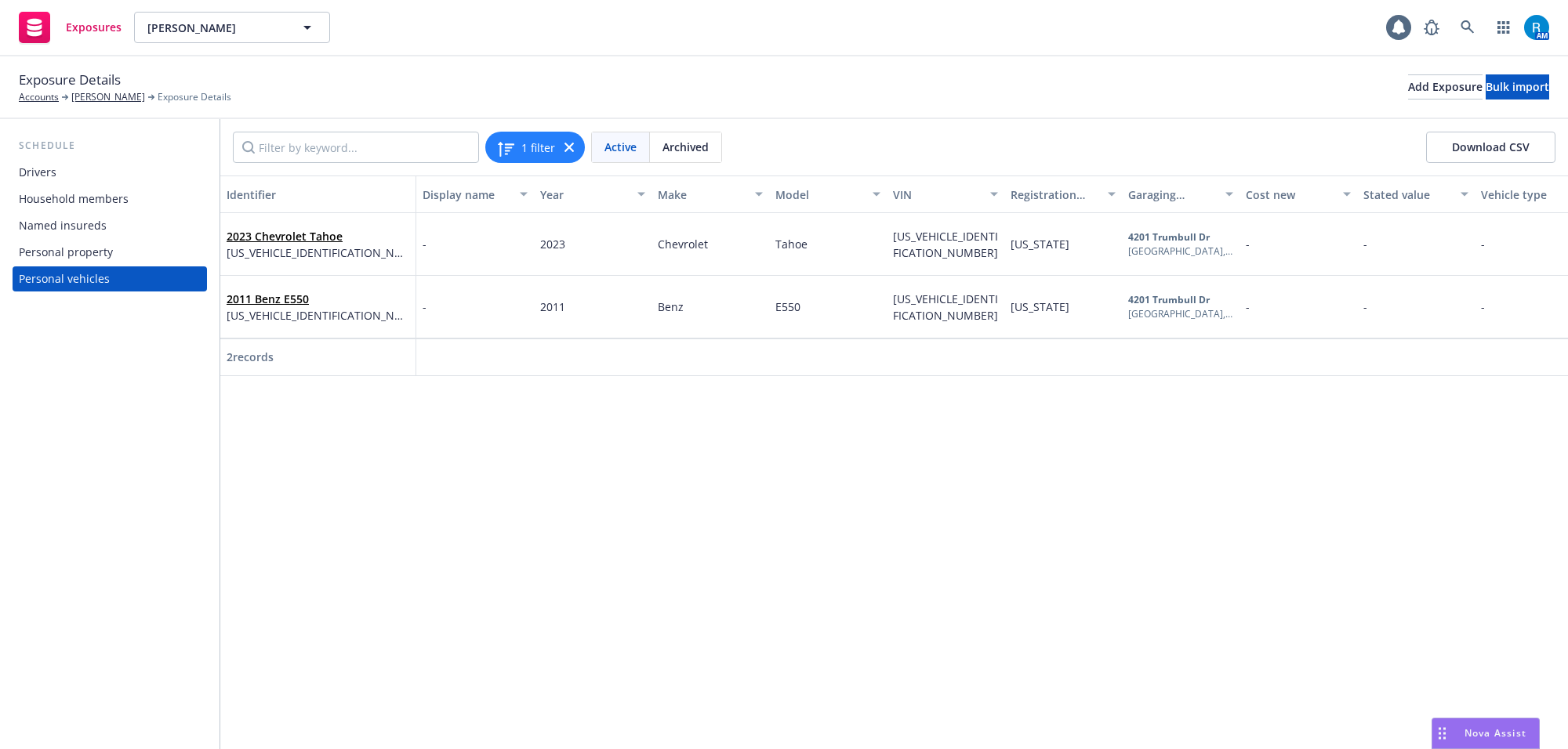
click at [667, 456] on div "Identifier Display name Year Make Model VIN Registration state Garaging address…" at bounding box center [894, 462] width 1347 height 573
click at [789, 245] on span "Tahoe" at bounding box center [792, 244] width 32 height 15
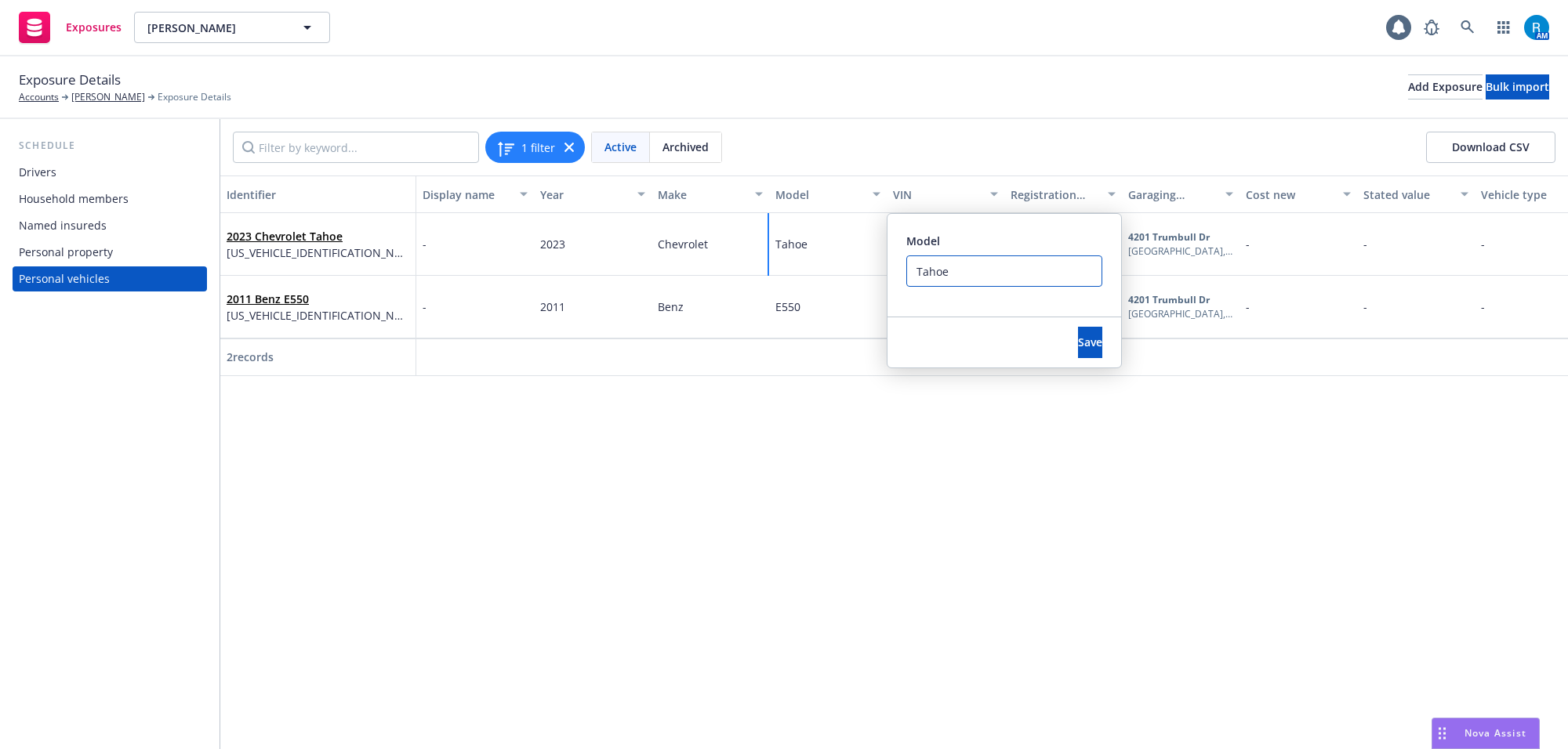
drag, startPoint x: 957, startPoint y: 272, endPoint x: 824, endPoint y: 293, distance: 134.6
click at [840, 283] on div "2023 Chevrolet Tahoe 1GNSCTKL7PR315352 - 2023 Chevrolet Tahoe Model Tahoe Save …" at bounding box center [965, 275] width 1490 height 125
click at [849, 412] on div "Identifier Display name Year Make Model VIN Registration state Garaging address…" at bounding box center [894, 462] width 1347 height 573
click at [856, 421] on div "Identifier Display name Year Make Model VIN Registration state Garaging address…" at bounding box center [894, 462] width 1347 height 573
click at [780, 230] on div "Tahoe Model Tahoe Save" at bounding box center [828, 245] width 118 height 63
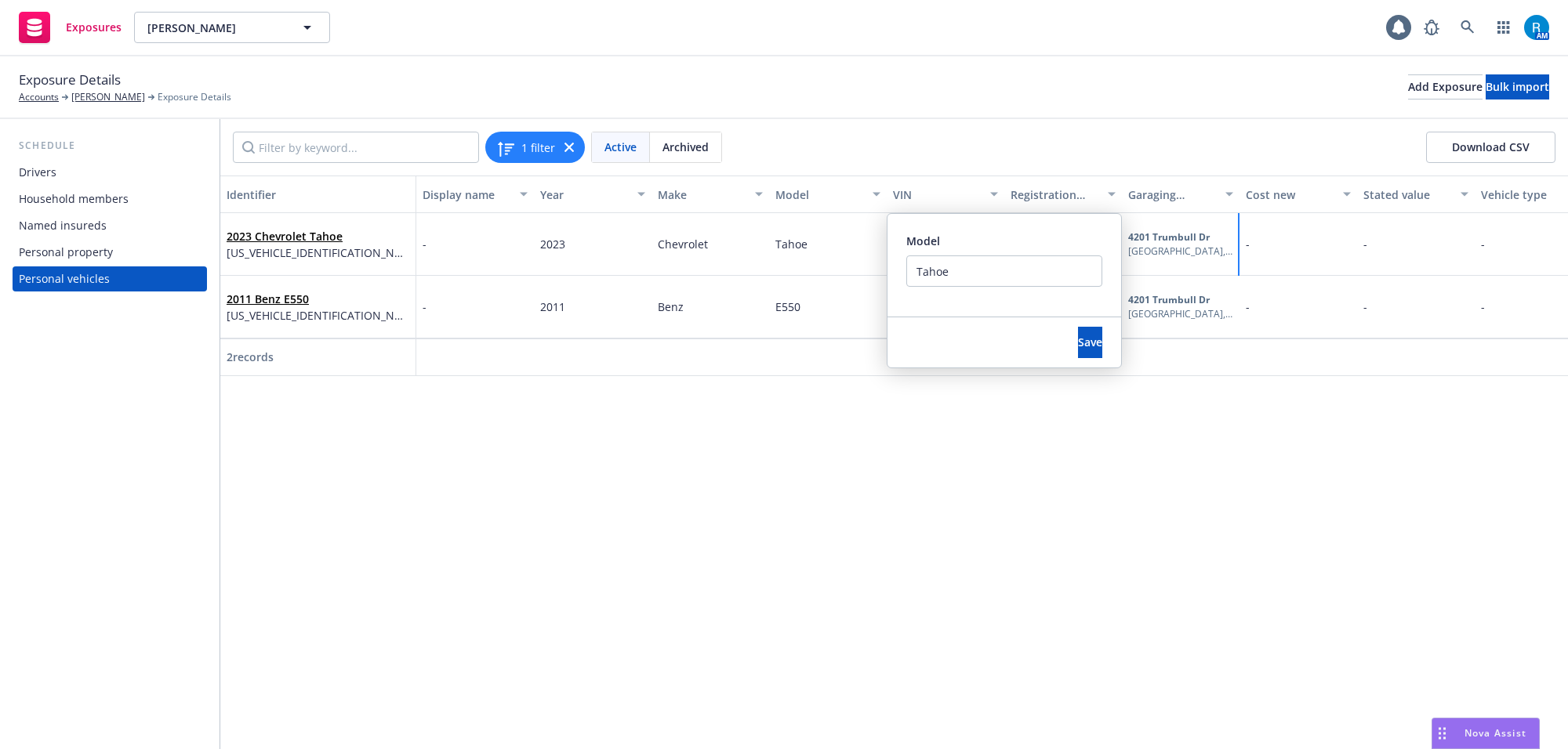
click at [1243, 251] on div "-" at bounding box center [1298, 245] width 118 height 63
click at [275, 248] on span "1GNSCTKL7PR315352" at bounding box center [318, 253] width 183 height 16
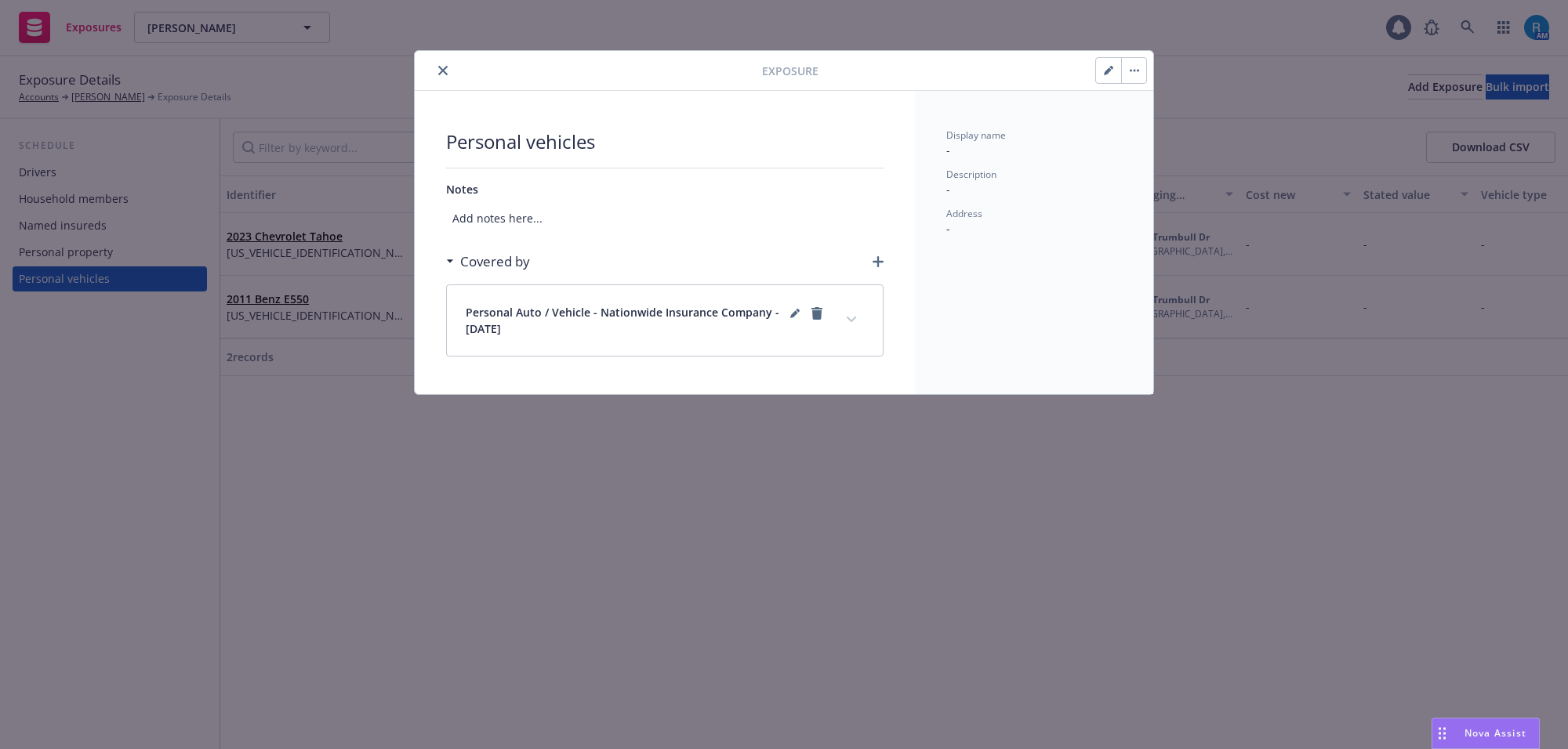
click at [441, 72] on icon "close" at bounding box center [443, 70] width 9 height 9
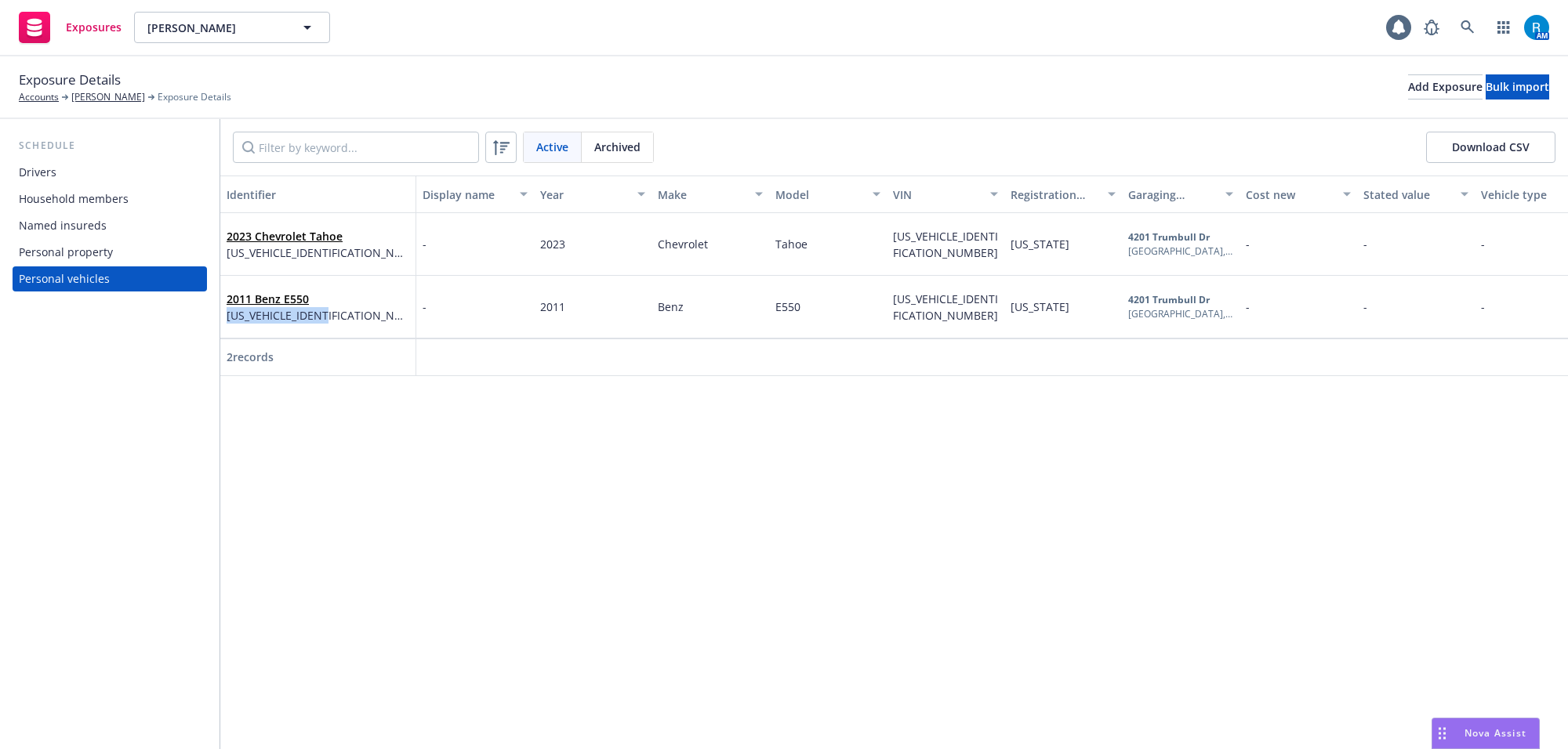
drag, startPoint x: 342, startPoint y: 315, endPoint x: 223, endPoint y: 318, distance: 119.0
click at [223, 318] on div "2011 Benz E550 WDDKK7CF8BF039792" at bounding box center [319, 307] width 196 height 63
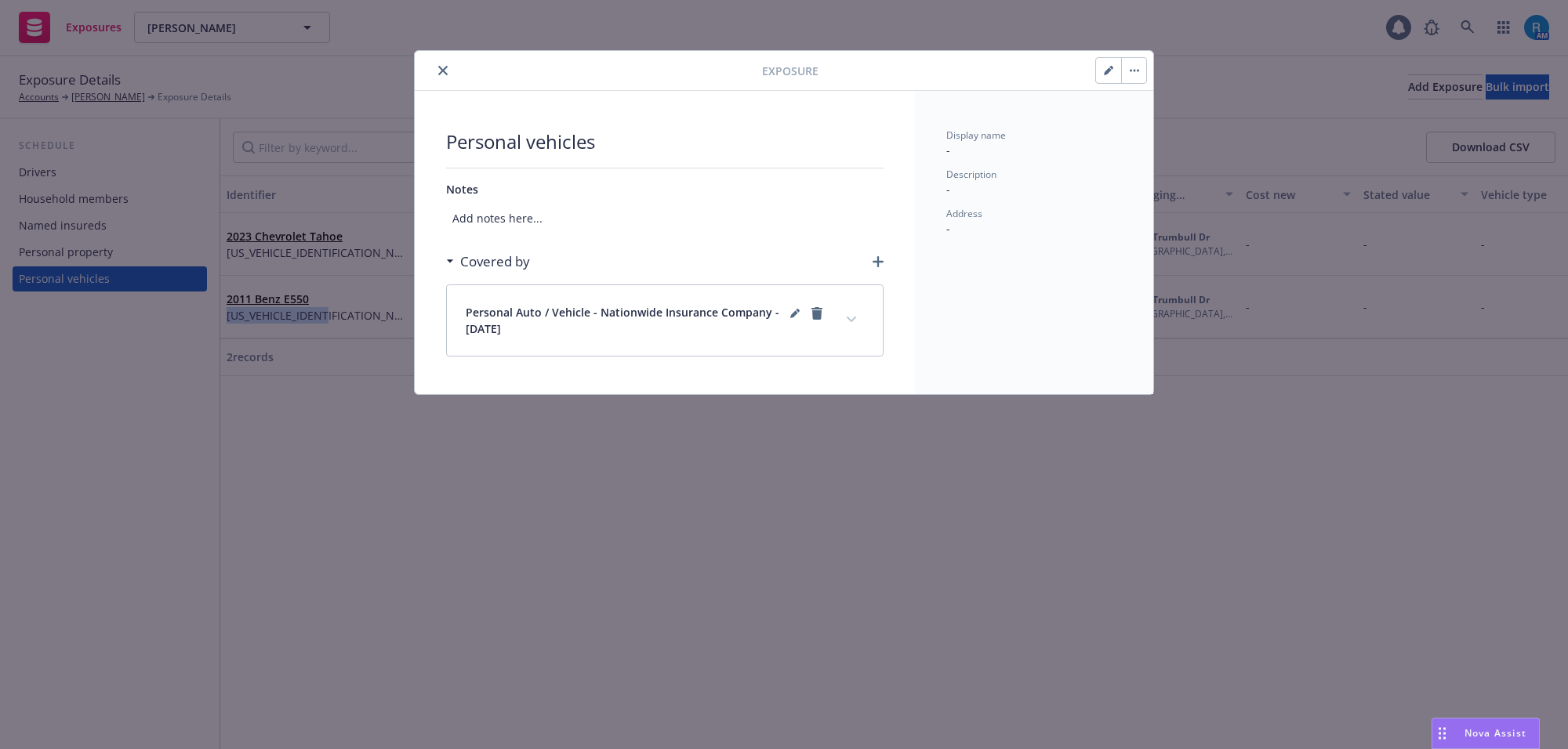
drag, startPoint x: 445, startPoint y: 71, endPoint x: 409, endPoint y: 124, distance: 64.1
click at [445, 71] on icon "close" at bounding box center [443, 70] width 9 height 9
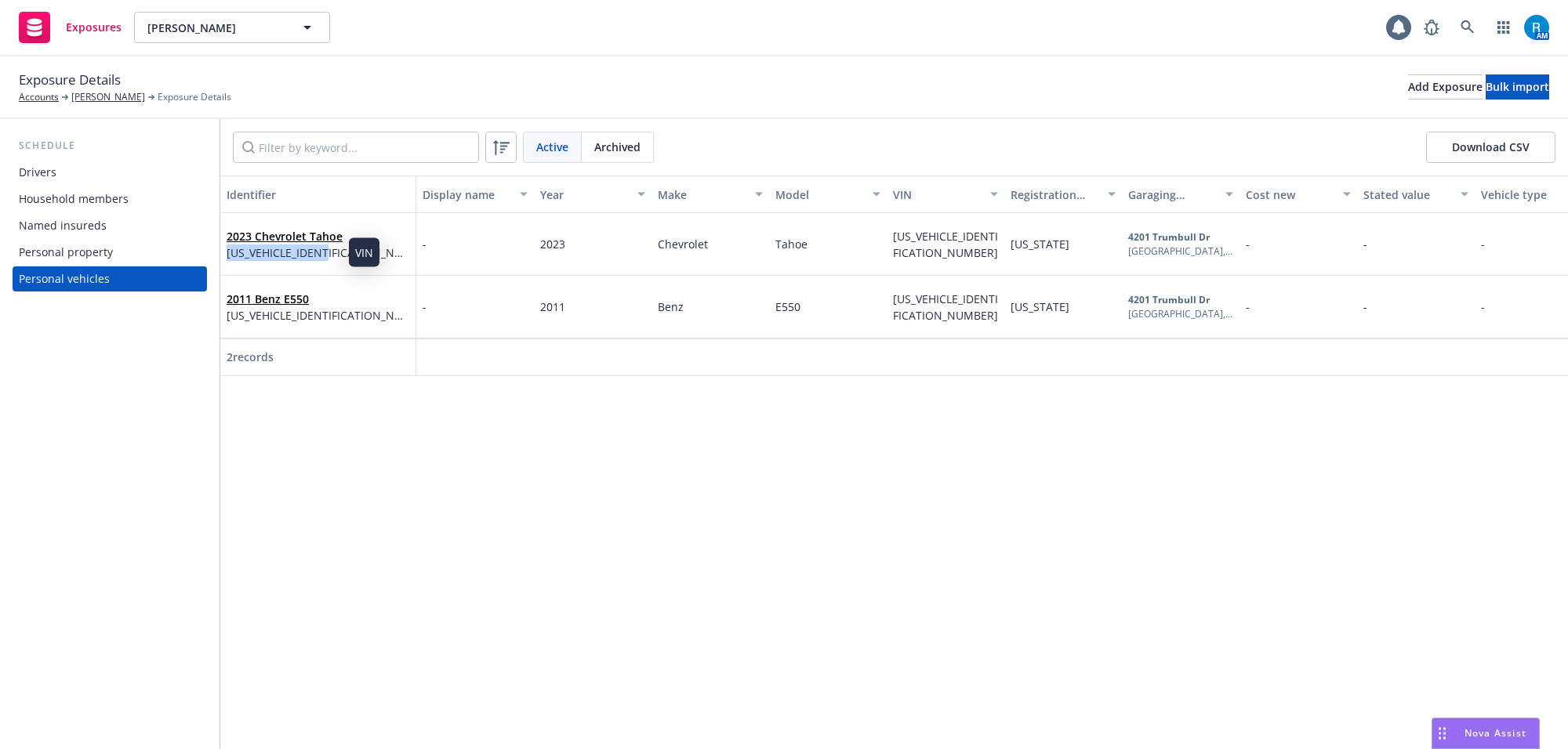
drag, startPoint x: 346, startPoint y: 251, endPoint x: 227, endPoint y: 259, distance: 119.3
click at [227, 259] on div "2023 Chevrolet Tahoe 1GNSCTKL7PR315352" at bounding box center [318, 244] width 183 height 43
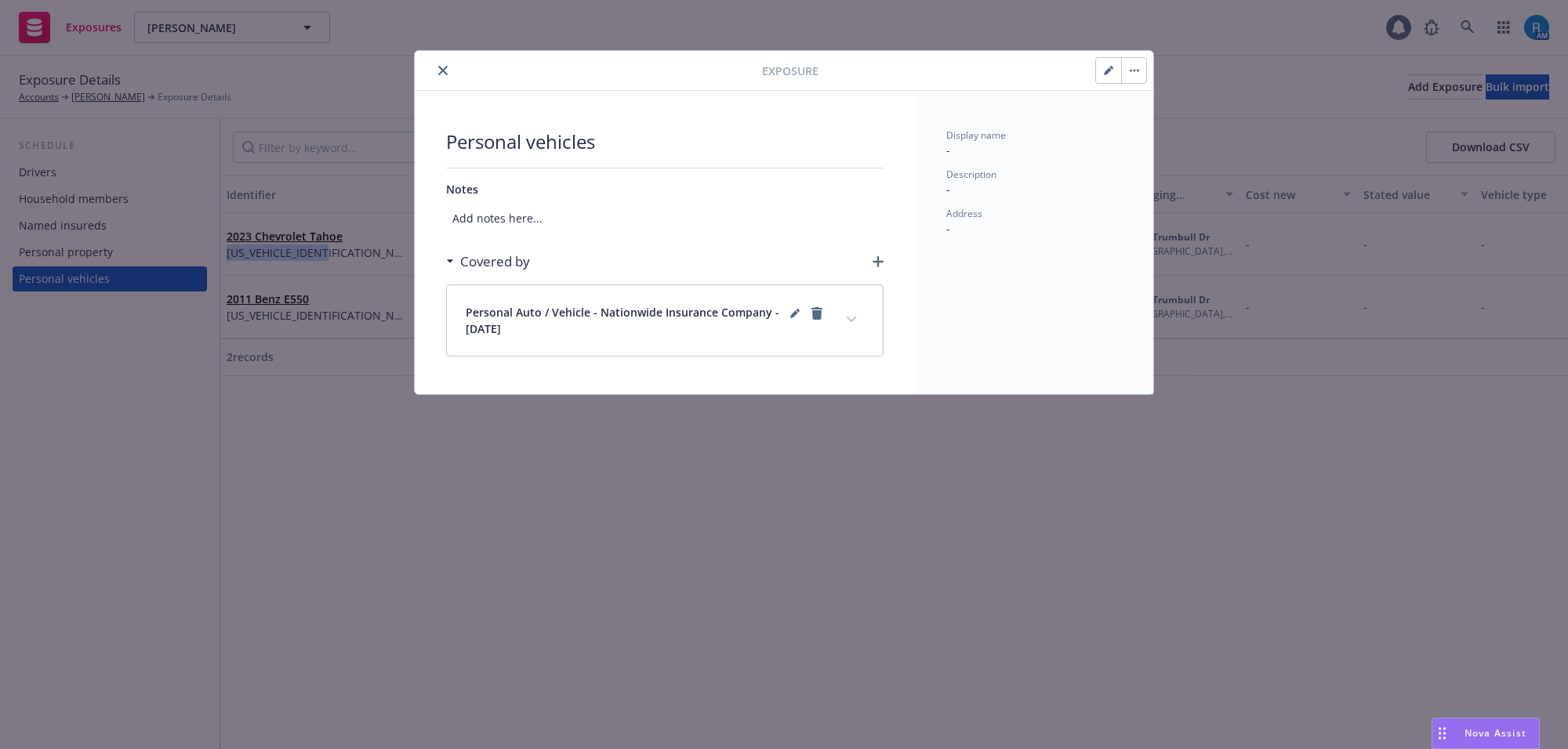
click at [449, 68] on button "close" at bounding box center [442, 70] width 19 height 19
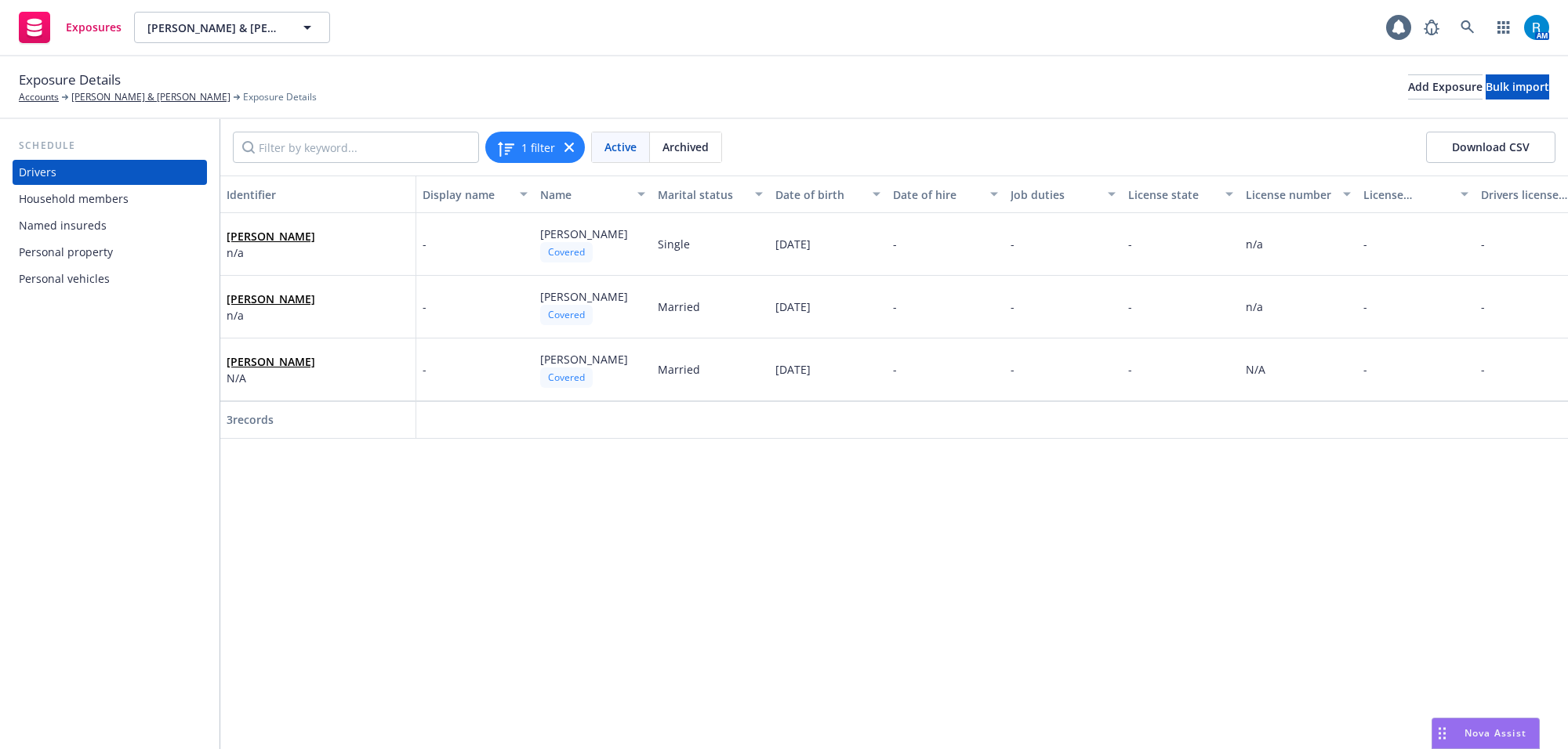
click at [104, 275] on div "Personal vehicles" at bounding box center [64, 279] width 91 height 25
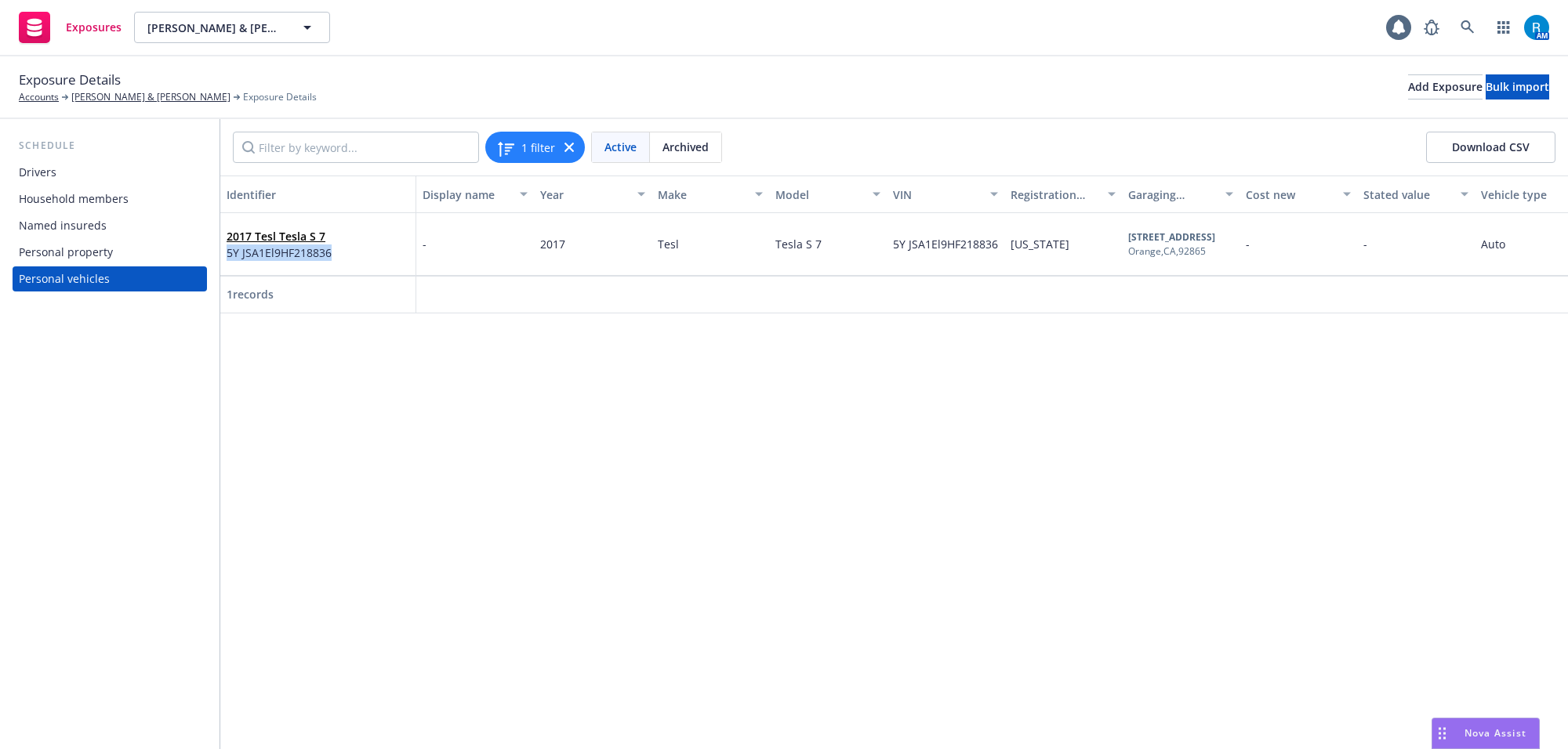
drag, startPoint x: 318, startPoint y: 253, endPoint x: 218, endPoint y: 253, distance: 100.0
click at [218, 253] on div "Schedule Drivers Household members Named insureds Personal property Personal ve…" at bounding box center [784, 434] width 1568 height 630
drag, startPoint x: 312, startPoint y: 423, endPoint x: 304, endPoint y: 335, distance: 88.4
click at [312, 420] on div "Identifier Display name Year Make Model VIN Registration state Garaging address…" at bounding box center [894, 462] width 1347 height 573
drag, startPoint x: 334, startPoint y: 257, endPoint x: 227, endPoint y: 257, distance: 107.0
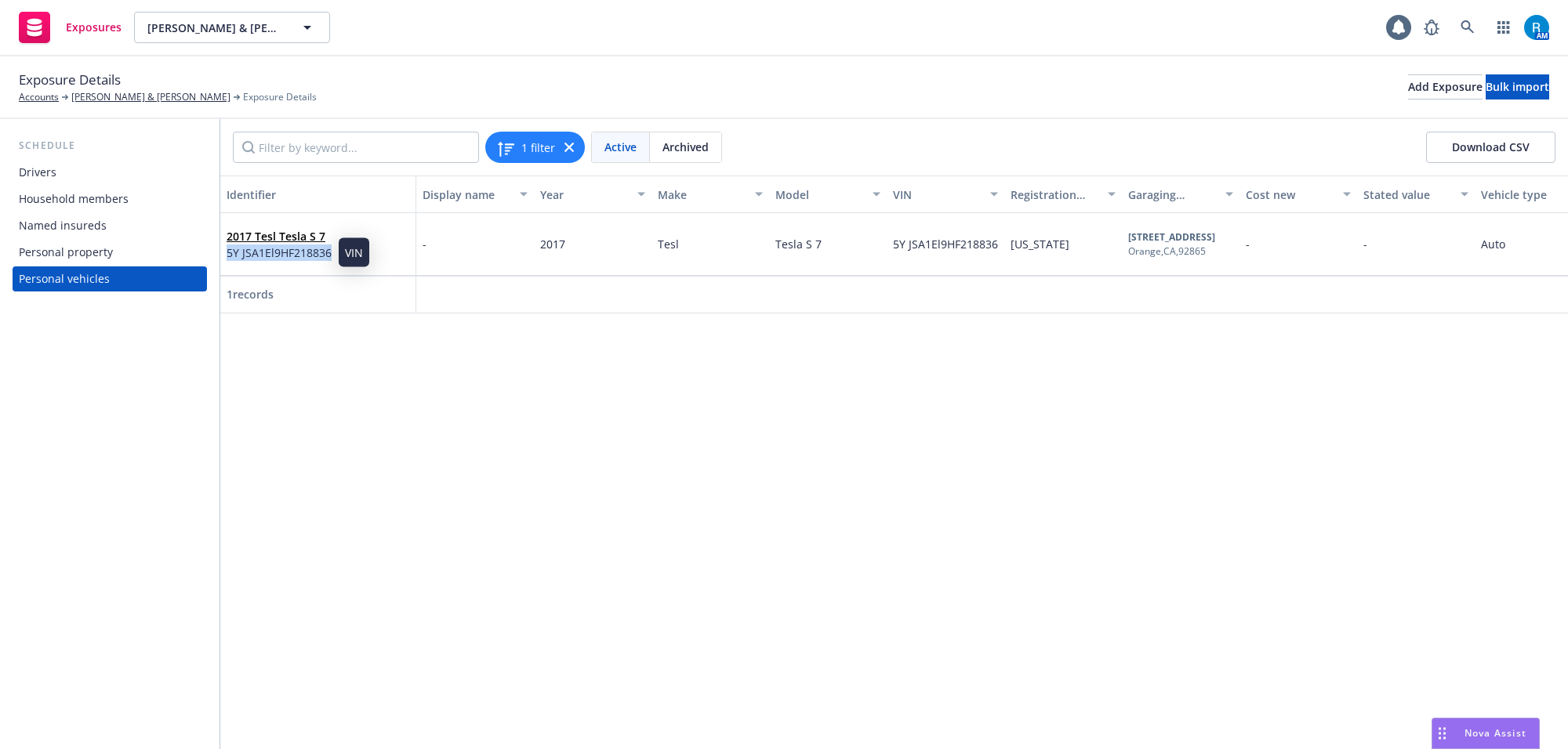
click at [227, 257] on div "2017 Tesl Tesla S 7 5Y JSA1El9HF218836" at bounding box center [318, 244] width 183 height 43
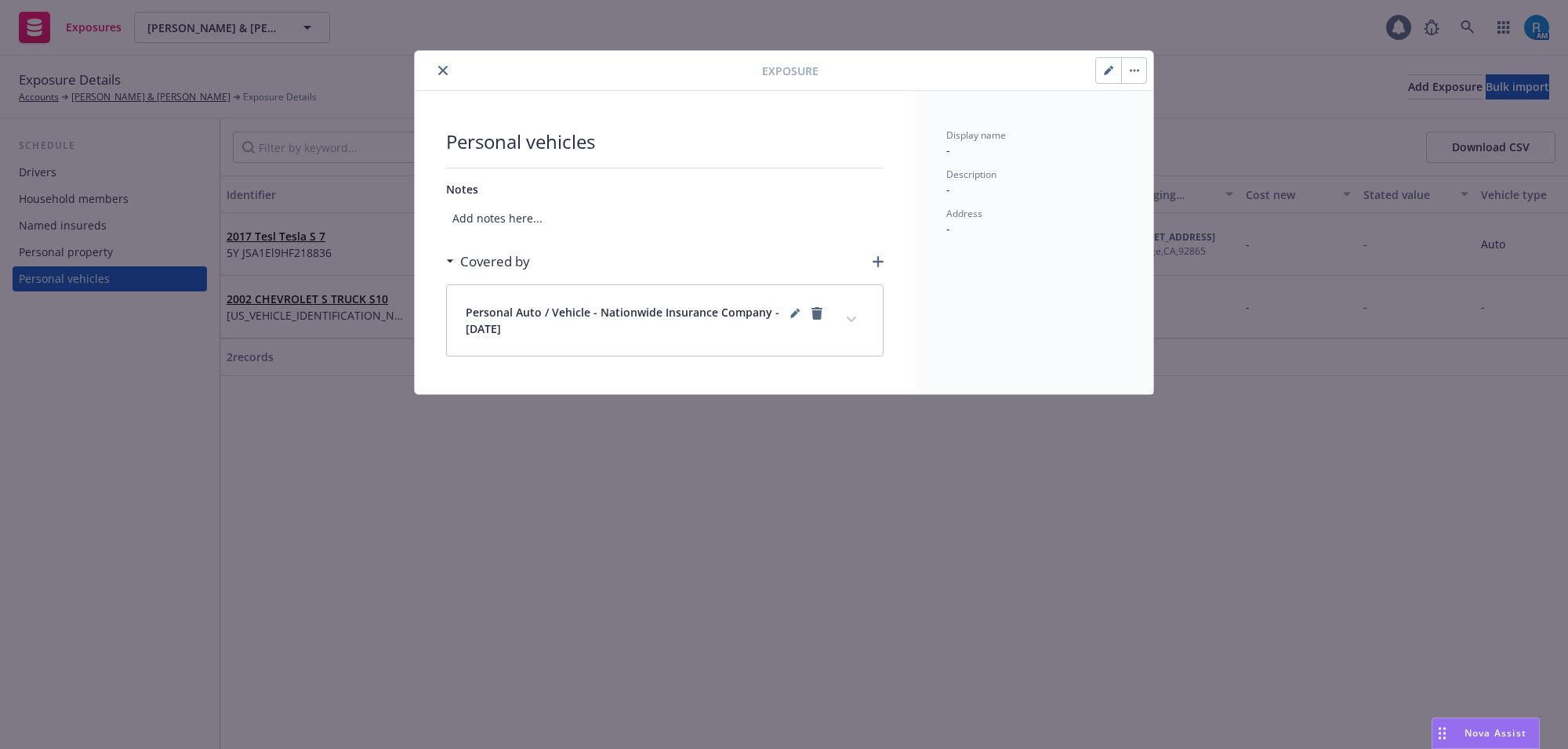
click at [438, 77] on button "close" at bounding box center [442, 70] width 19 height 19
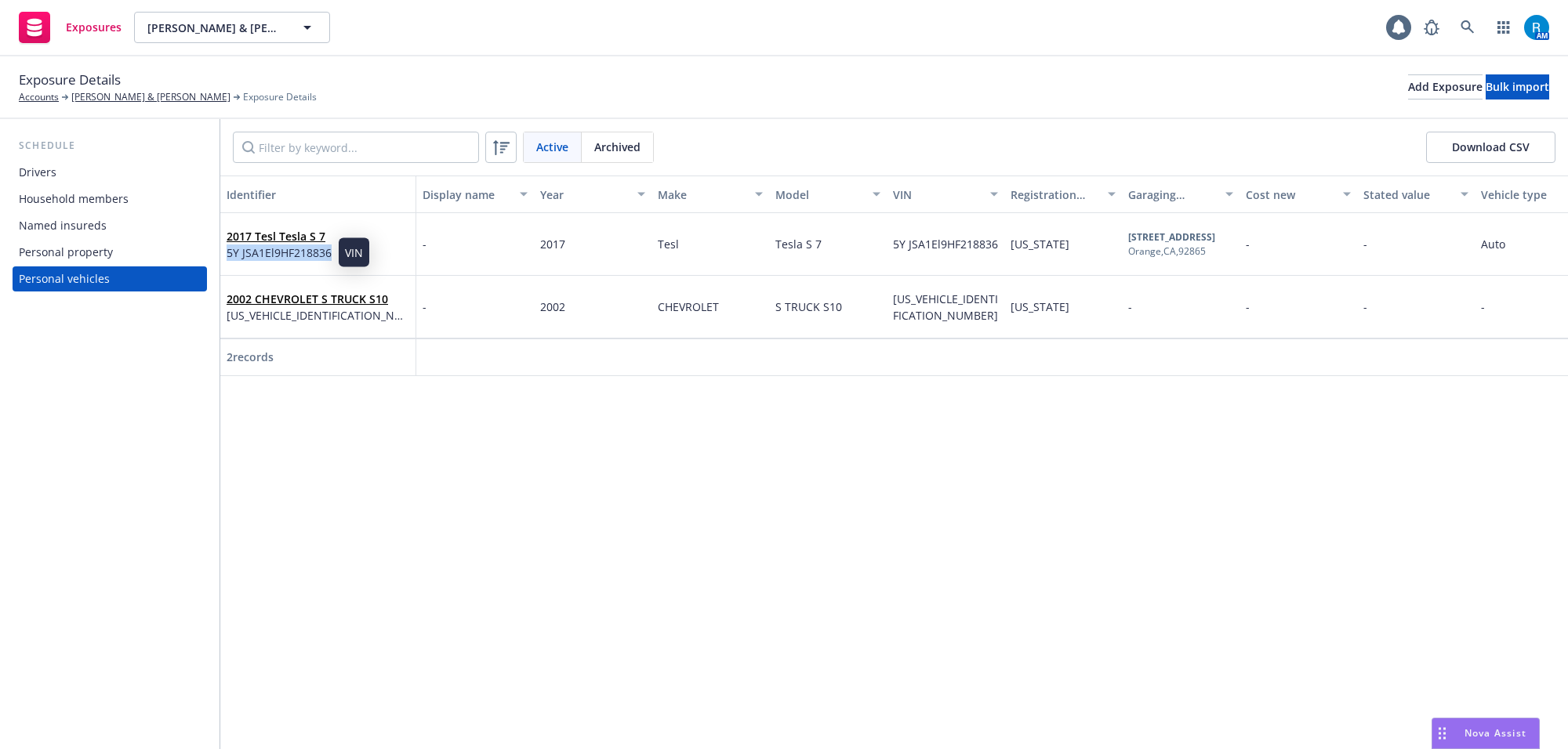
drag, startPoint x: 331, startPoint y: 253, endPoint x: 227, endPoint y: 259, distance: 104.2
click at [227, 259] on div "2017 Tesl Tesla S 7 5Y JSA1El9HF218836" at bounding box center [318, 244] width 183 height 43
